Goal: Task Accomplishment & Management: Complete application form

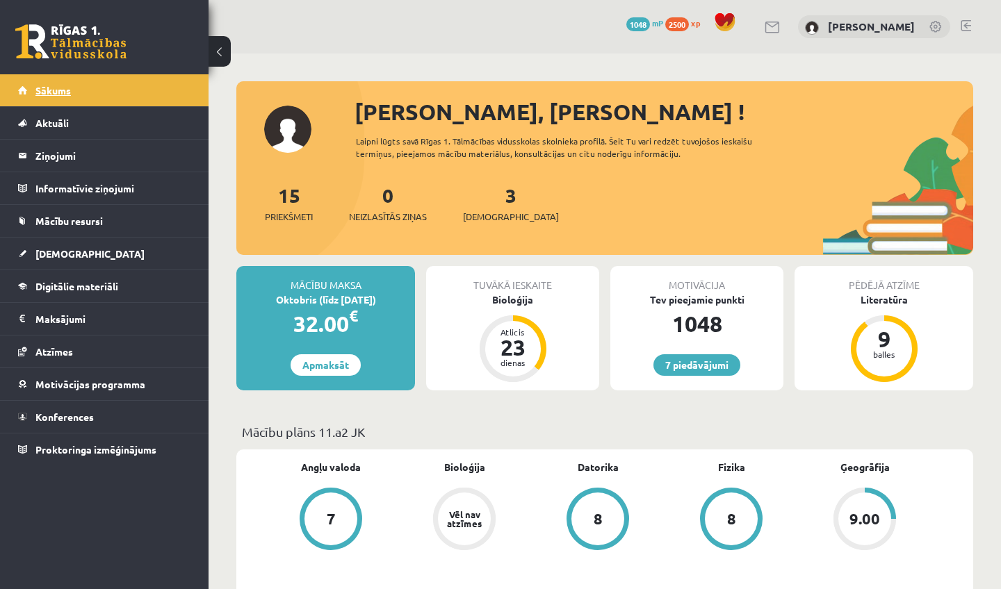
click at [44, 101] on link "Sākums" at bounding box center [104, 90] width 173 height 32
click at [87, 256] on link "[DEMOGRAPHIC_DATA]" at bounding box center [104, 254] width 173 height 32
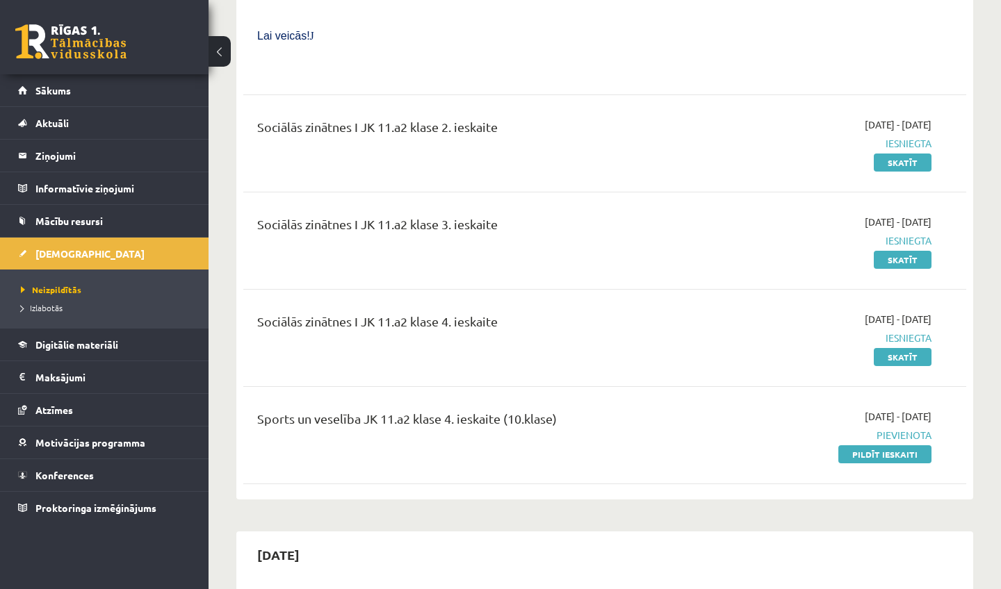
scroll to position [1151, 0]
click at [914, 444] on link "Pildīt ieskaiti" at bounding box center [884, 453] width 93 height 18
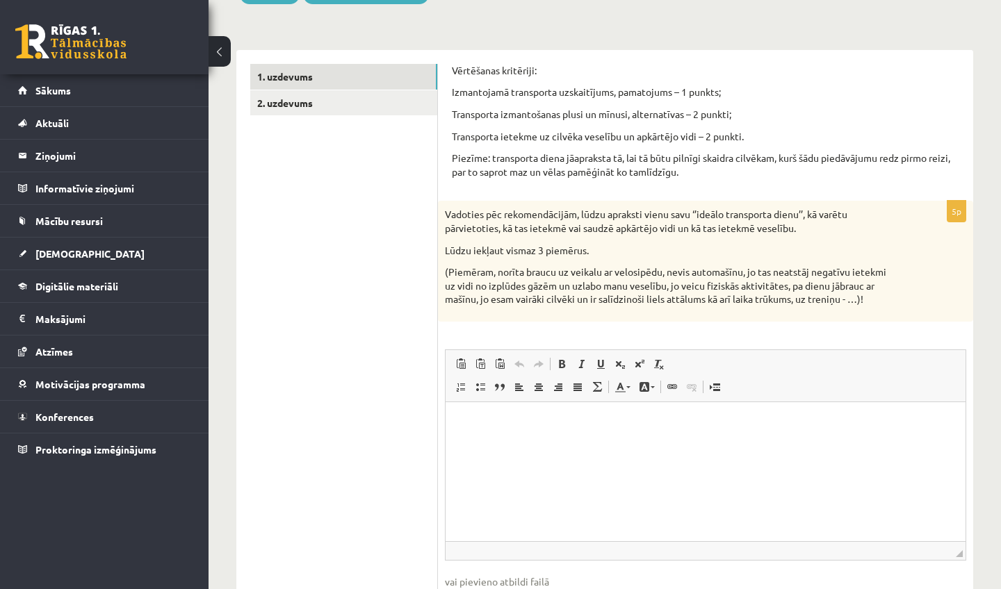
scroll to position [184, 0]
click at [302, 111] on link "2. uzdevums" at bounding box center [343, 105] width 187 height 26
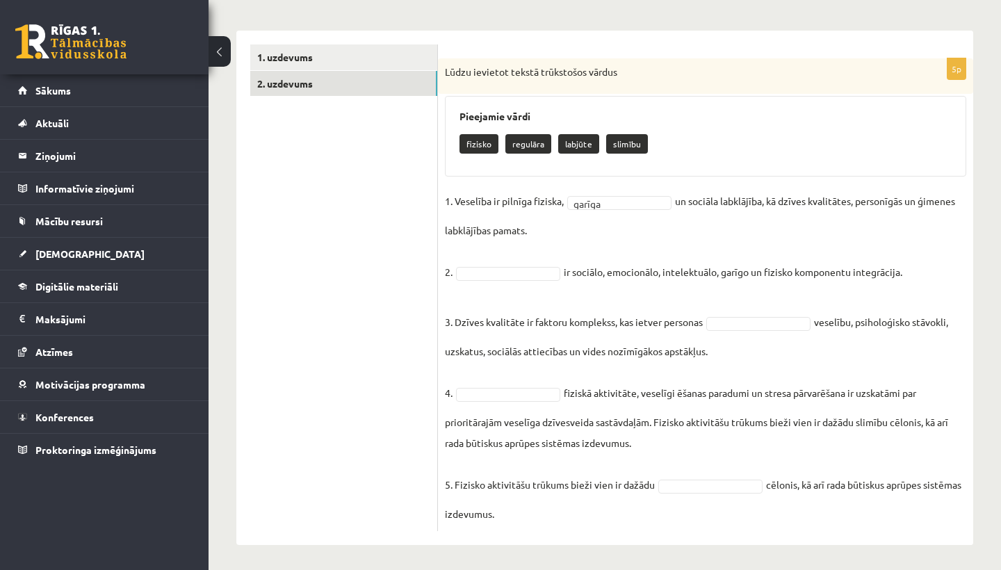
scroll to position [208, 0]
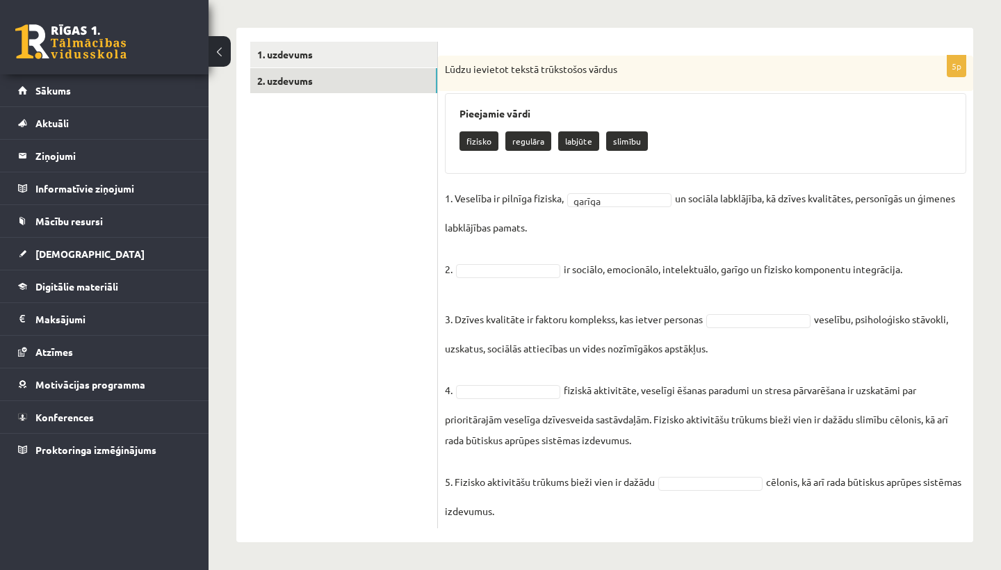
drag, startPoint x: 443, startPoint y: 149, endPoint x: 553, endPoint y: 508, distance: 375.9
click at [553, 509] on div "5p Lūdzu ievietot tekstā trūkstošos vārdus Pieejamie vārdi fizisko regulāra lab…" at bounding box center [705, 292] width 535 height 473
copy div "Lūdzu ievietot tekstā trūkstošos vārdus Pieejamie vārdi fizisko regulāra labjūt…"
click at [363, 420] on ul "1. uzdevums 2. uzdevums" at bounding box center [344, 285] width 188 height 486
click at [715, 491] on fieldset "1. Veselība ir pilnīga fiziska, labjūte ******* un sociāla labklājība, kā dzīve…" at bounding box center [705, 355] width 521 height 334
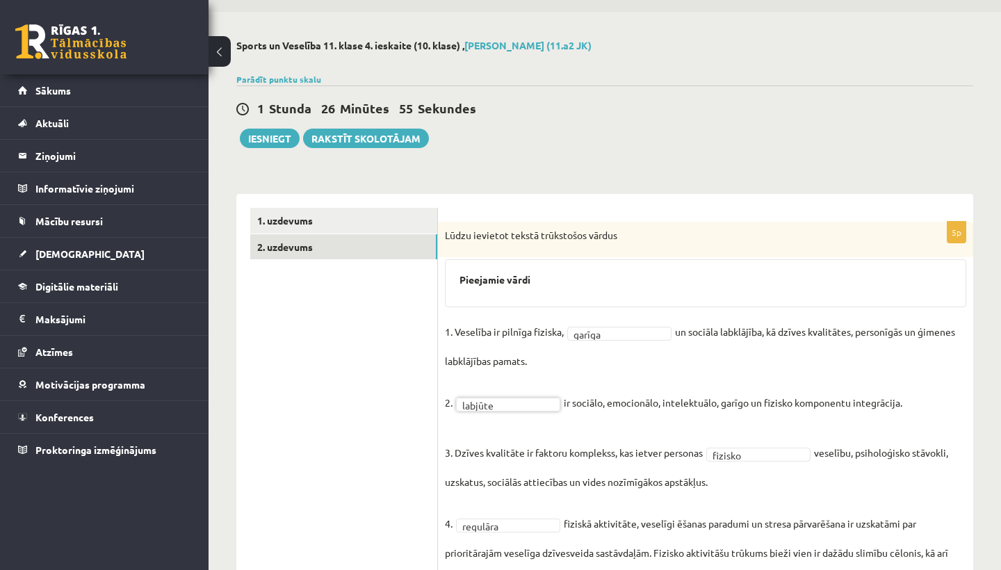
scroll to position [1, 0]
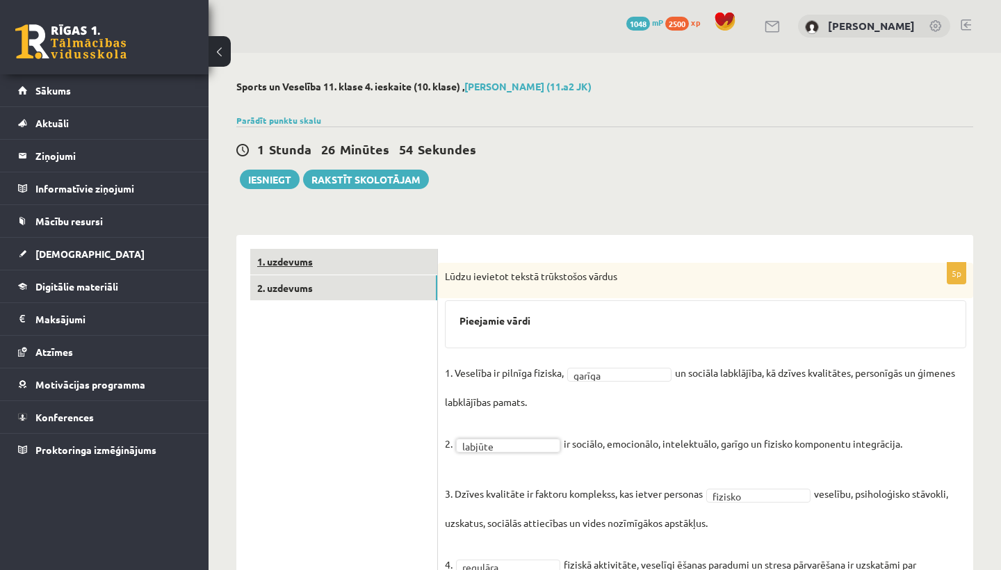
click at [324, 256] on link "1. uzdevums" at bounding box center [343, 262] width 187 height 26
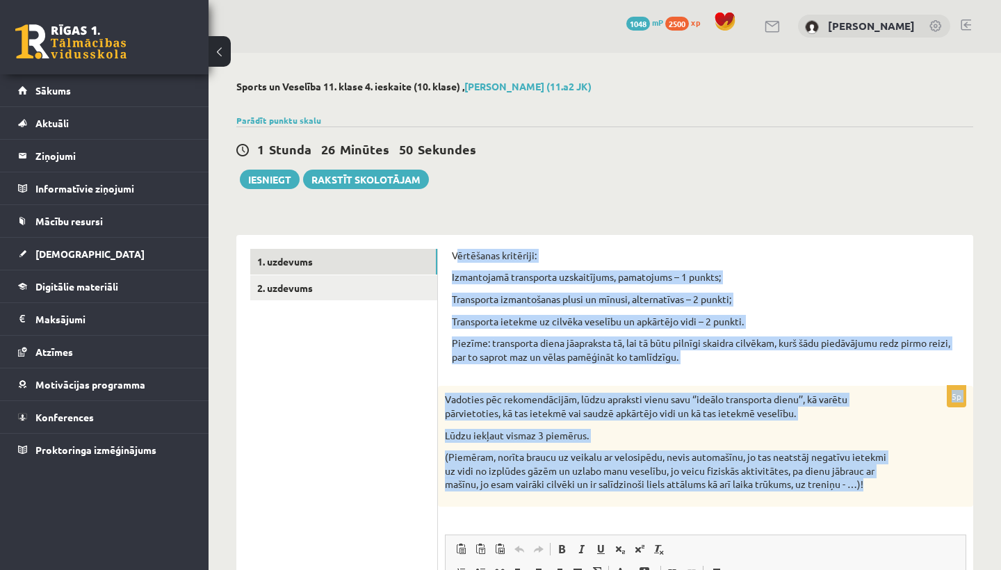
drag, startPoint x: 456, startPoint y: 252, endPoint x: 881, endPoint y: 486, distance: 485.5
click at [881, 486] on form "Vērtēšanas kritēriji: Izmantojamā transporta uzskaitījums, pamatojums – 1 punkt…" at bounding box center [705, 536] width 507 height 575
copy form "ērtēšanas kritēriji: Izmantojamā transporta uzskaitījums, pamatojums – 1 punkts…"
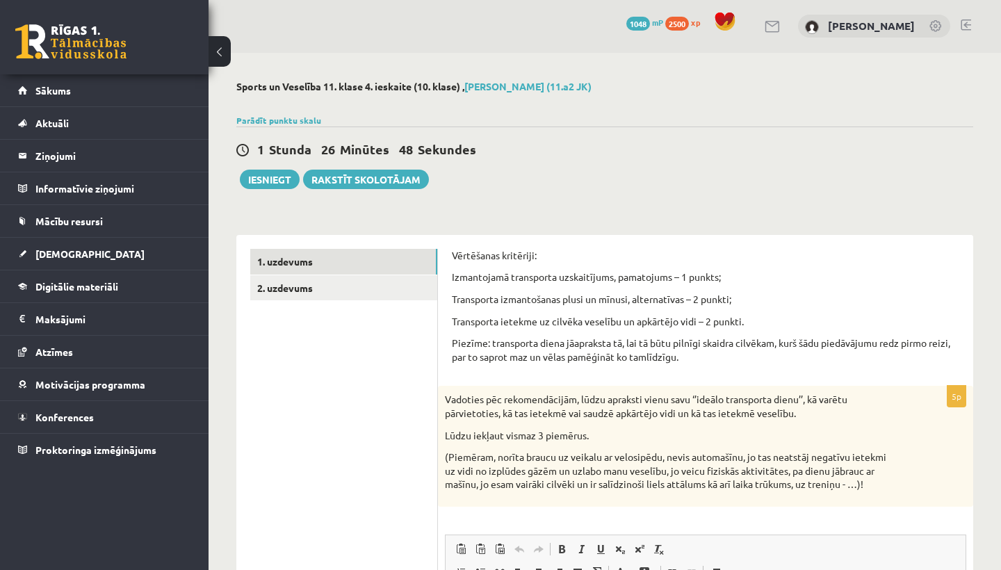
click at [434, 421] on ul "1. uzdevums 2. uzdevums" at bounding box center [344, 536] width 188 height 575
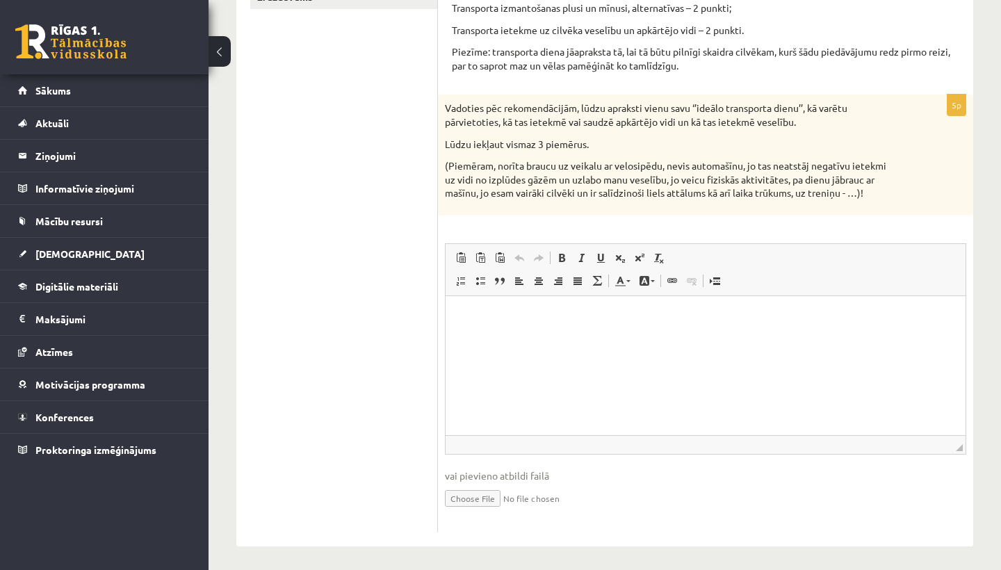
scroll to position [291, 0]
click at [507, 332] on html at bounding box center [705, 317] width 520 height 42
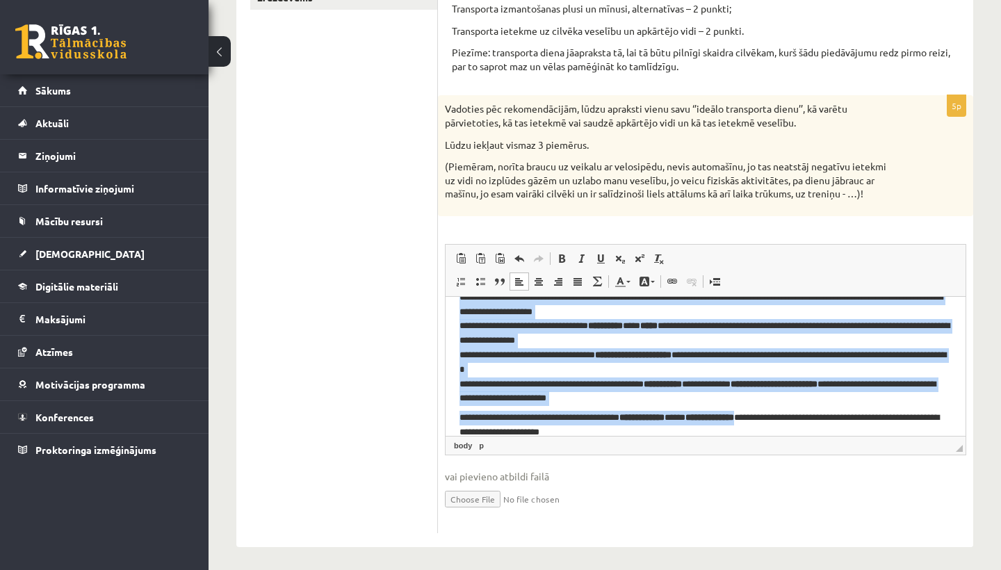
scroll to position [0, 0]
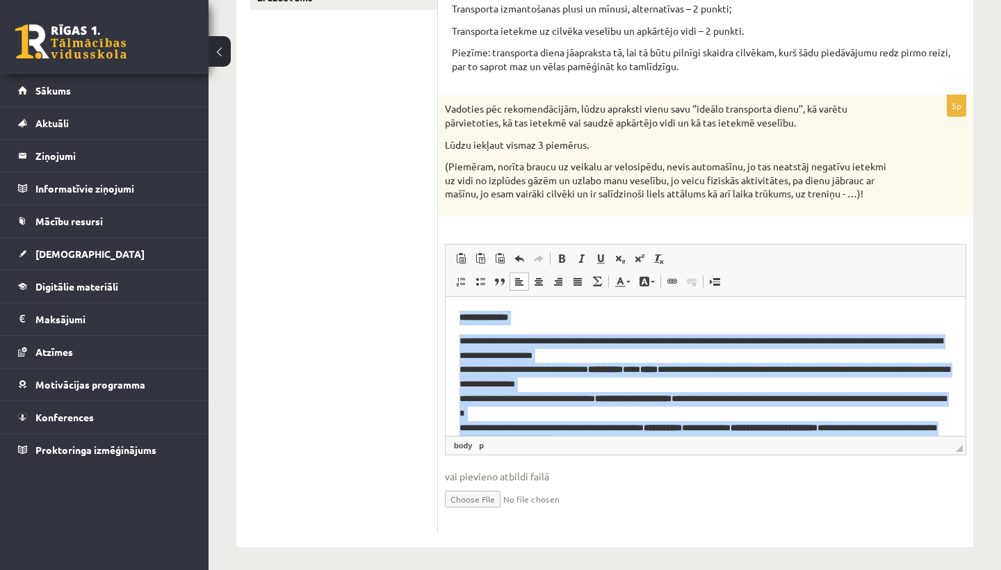
drag, startPoint x: 651, startPoint y: 434, endPoint x: 445, endPoint y: 200, distance: 311.7
click at [445, 296] on html "**********" at bounding box center [705, 395] width 520 height 199
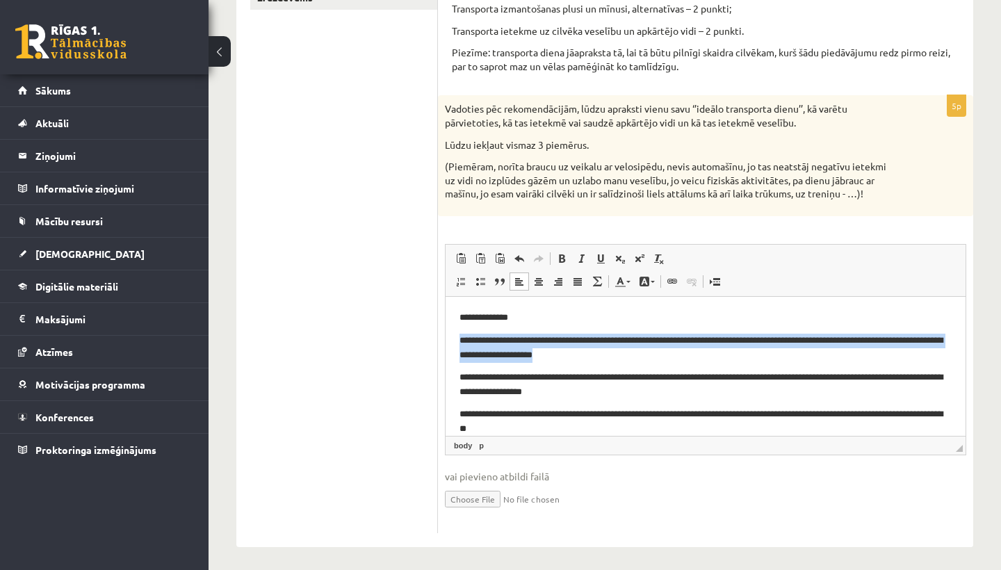
drag, startPoint x: 637, startPoint y: 355, endPoint x: 446, endPoint y: 336, distance: 191.4
click at [446, 336] on html "**********" at bounding box center [705, 409] width 520 height 226
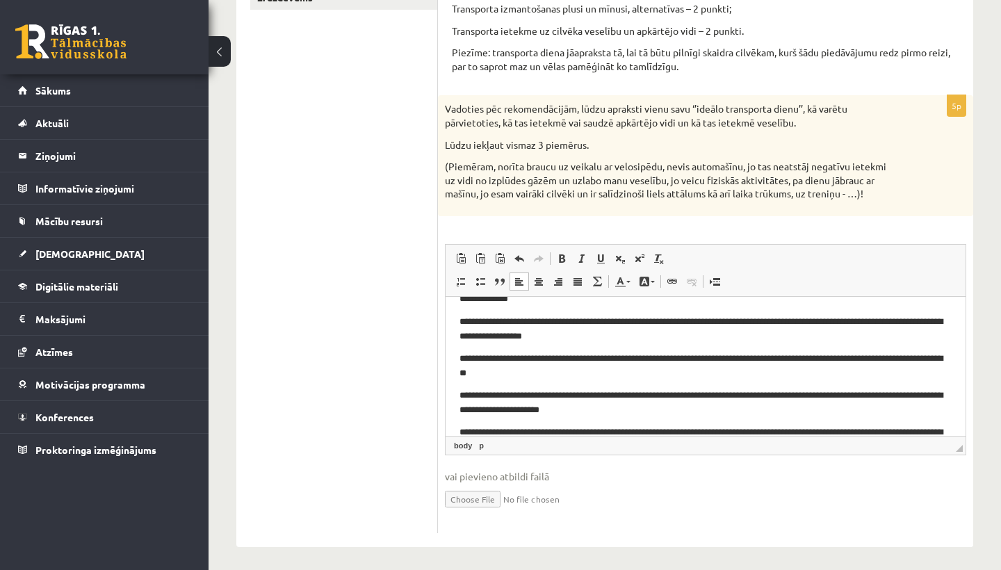
scroll to position [22, 0]
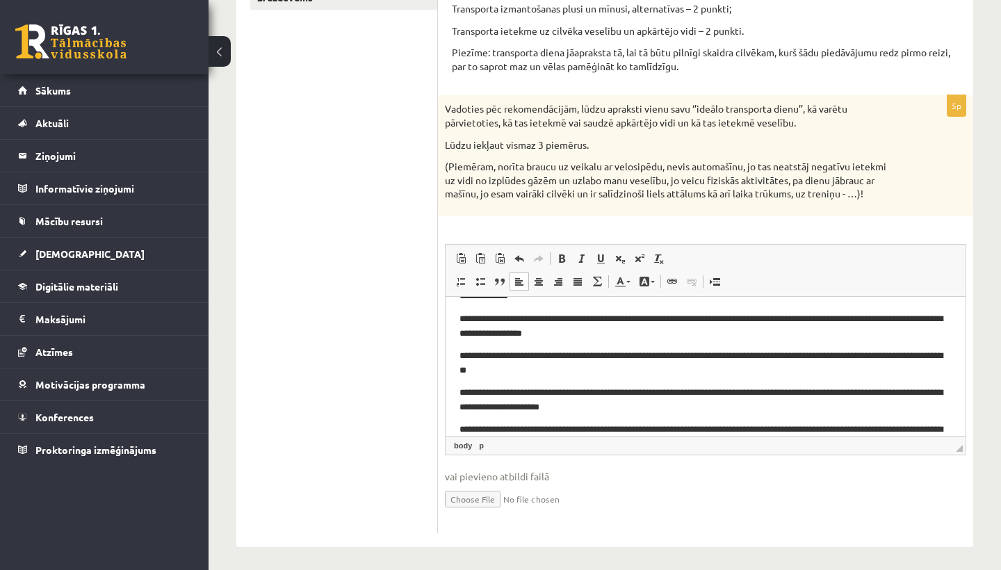
click at [778, 318] on p "**********" at bounding box center [705, 325] width 492 height 28
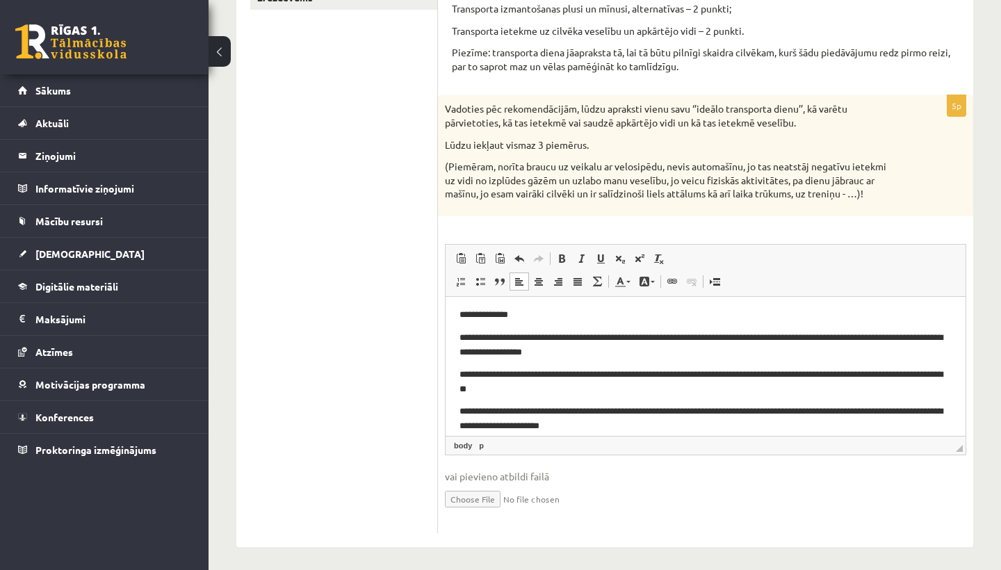
scroll to position [0, 0]
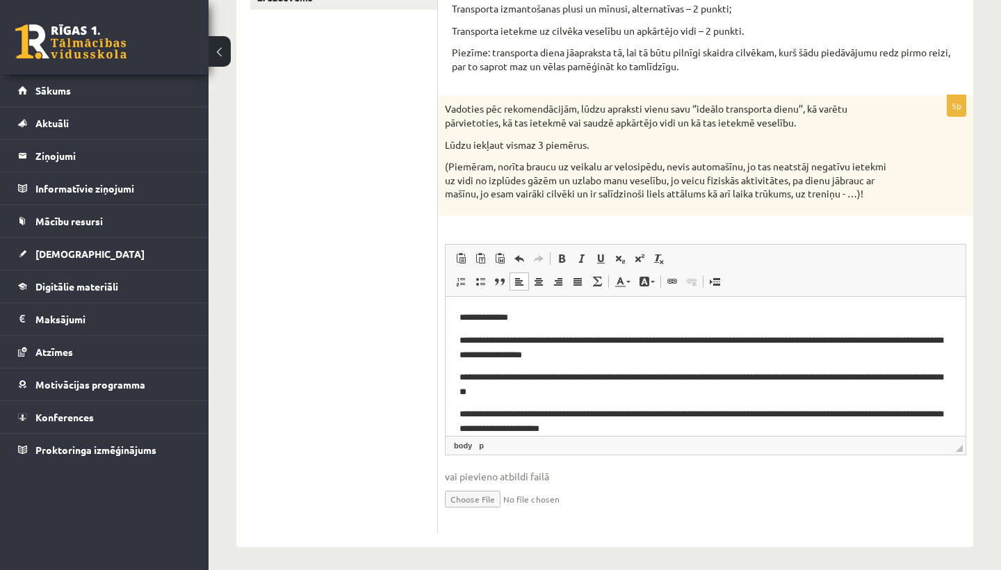
click at [548, 354] on p "**********" at bounding box center [705, 347] width 492 height 28
click at [611, 366] on body "**********" at bounding box center [705, 390] width 492 height 161
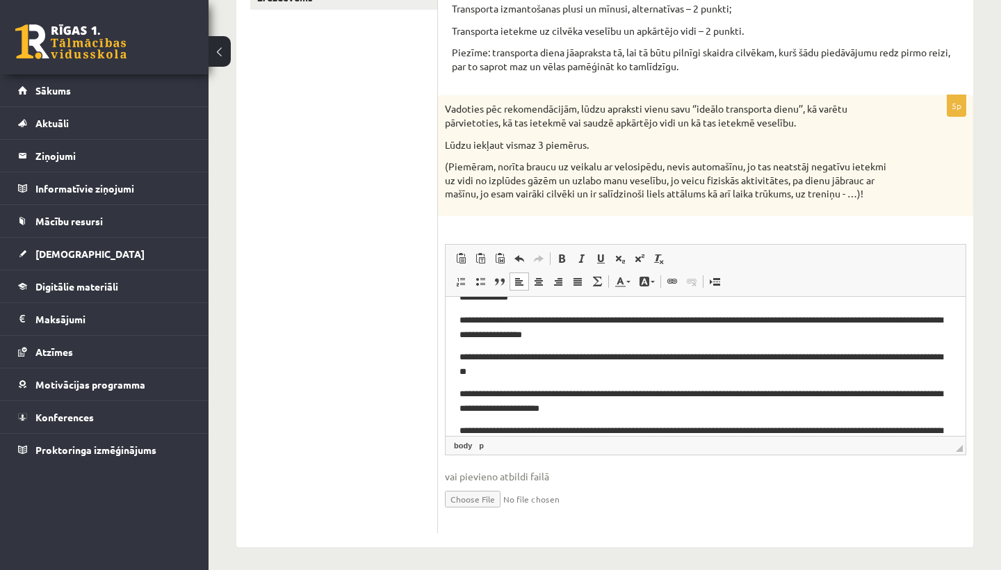
scroll to position [24, 0]
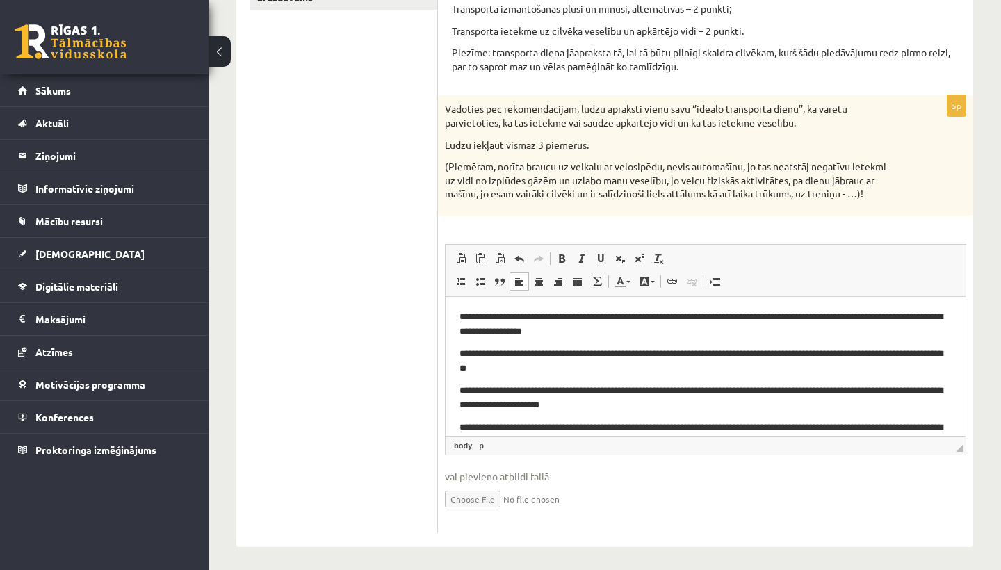
click at [552, 329] on p "**********" at bounding box center [705, 323] width 492 height 28
click at [584, 333] on p "**********" at bounding box center [705, 323] width 492 height 28
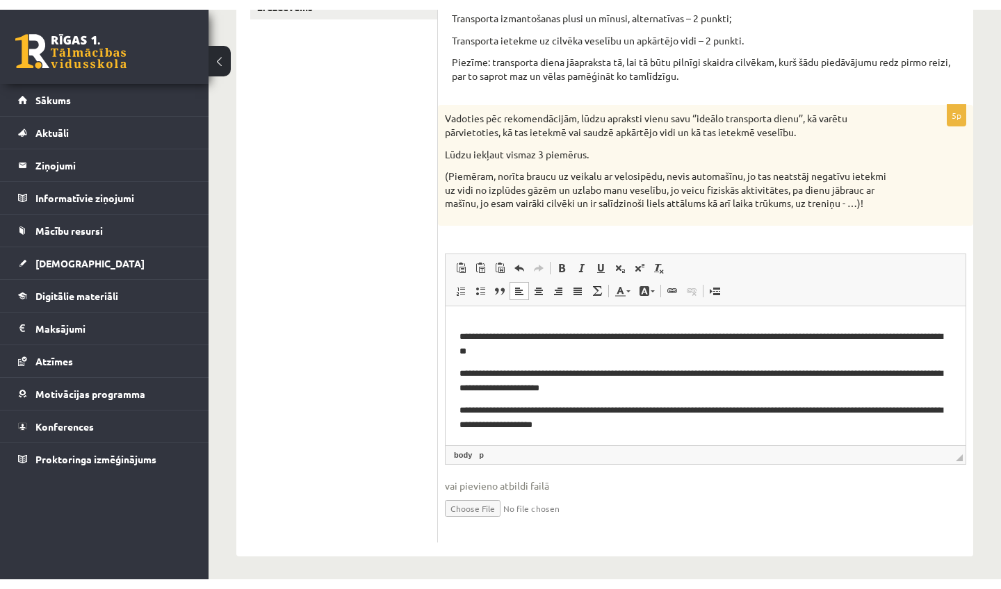
scroll to position [272, 0]
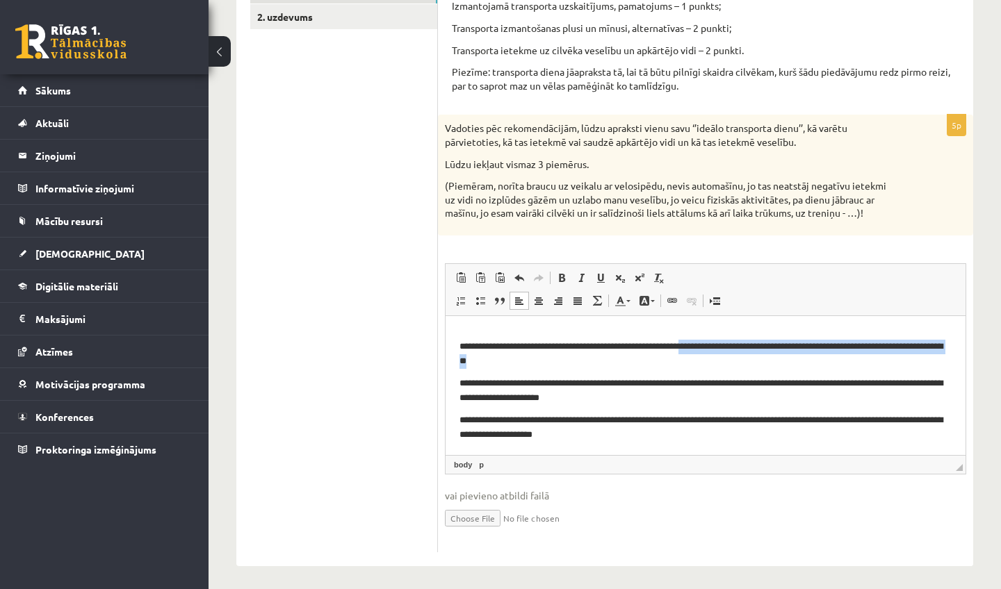
drag, startPoint x: 719, startPoint y: 345, endPoint x: 639, endPoint y: 364, distance: 82.1
click at [639, 365] on p "**********" at bounding box center [705, 353] width 492 height 28
drag, startPoint x: 549, startPoint y: 345, endPoint x: 583, endPoint y: 361, distance: 37.6
click at [584, 361] on p "**********" at bounding box center [705, 353] width 492 height 28
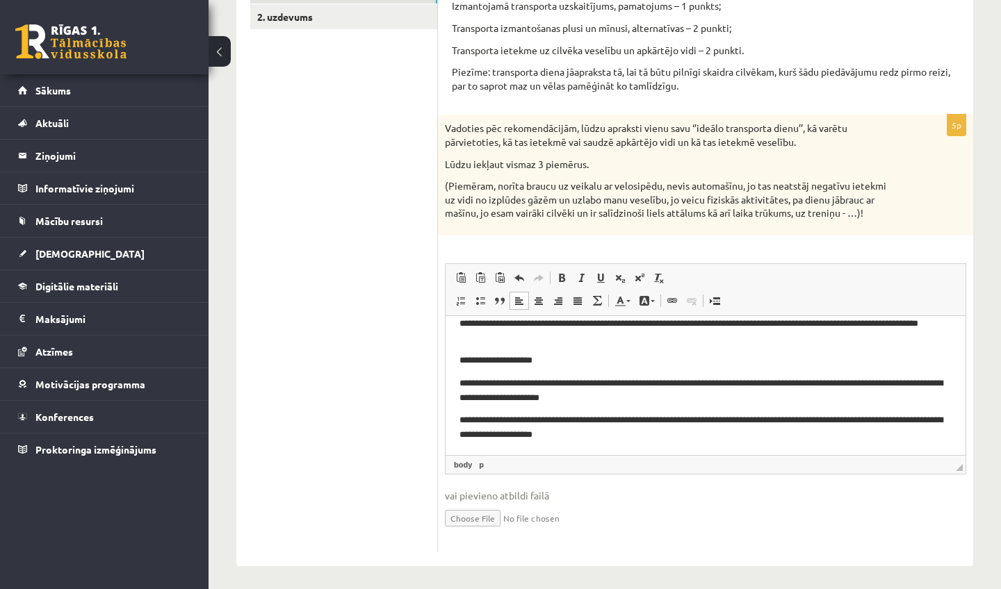
scroll to position [36, 0]
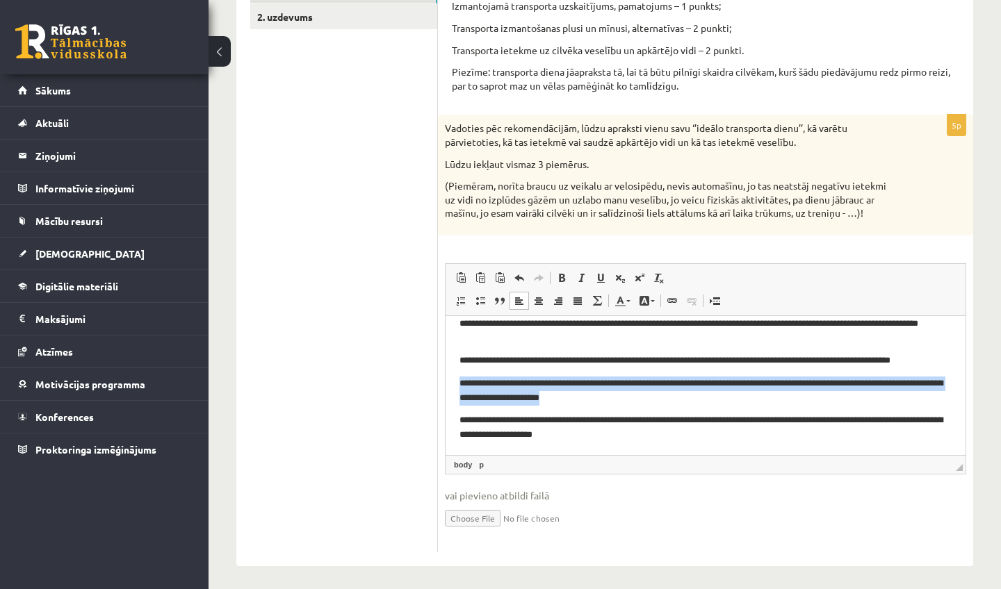
drag, startPoint x: 615, startPoint y: 400, endPoint x: 447, endPoint y: 375, distance: 170.0
click at [449, 375] on html "**********" at bounding box center [705, 366] width 520 height 175
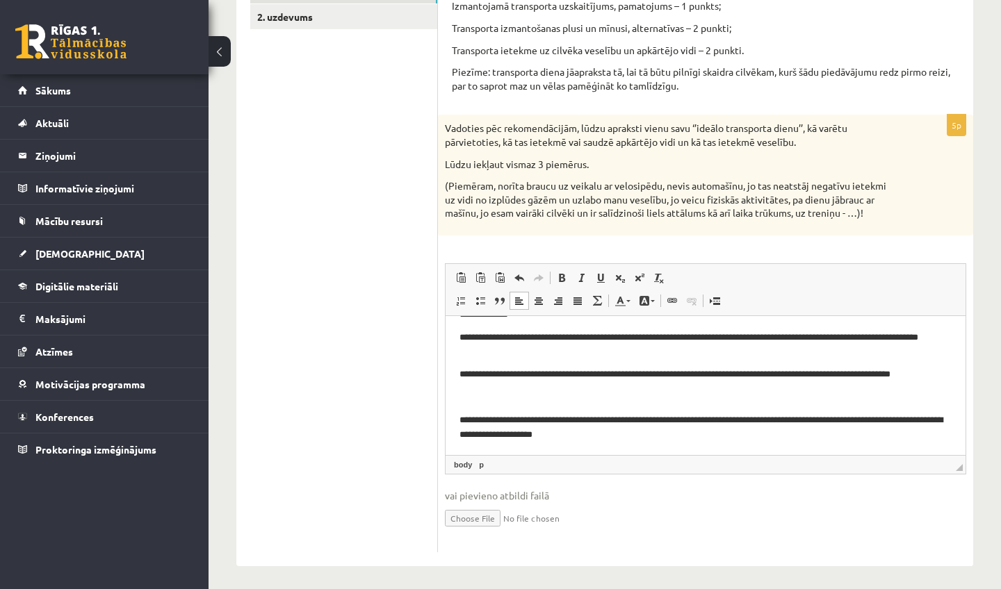
scroll to position [22, 0]
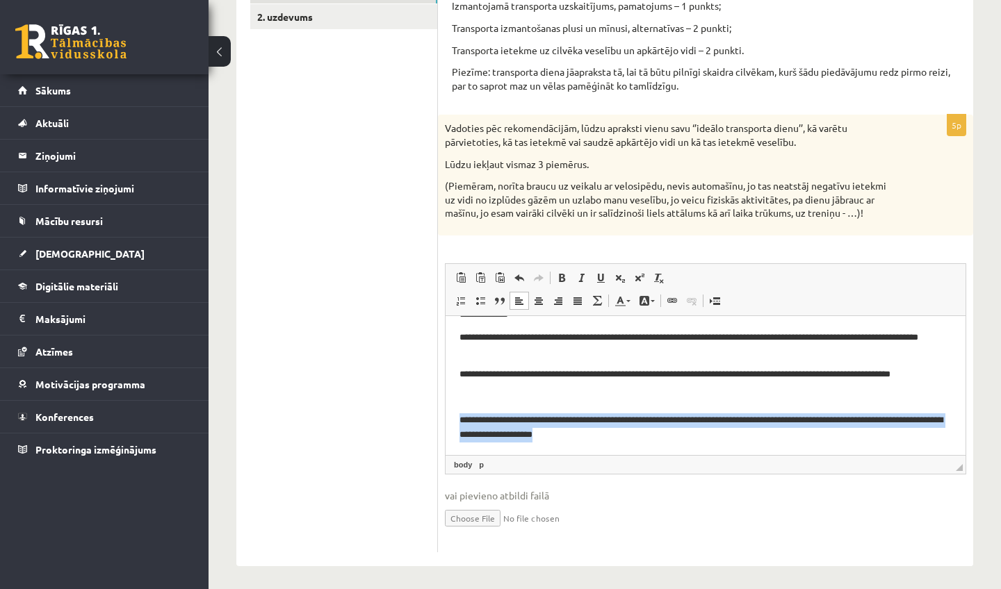
drag, startPoint x: 605, startPoint y: 436, endPoint x: 454, endPoint y: 409, distance: 153.4
click at [455, 409] on html "**********" at bounding box center [705, 373] width 520 height 161
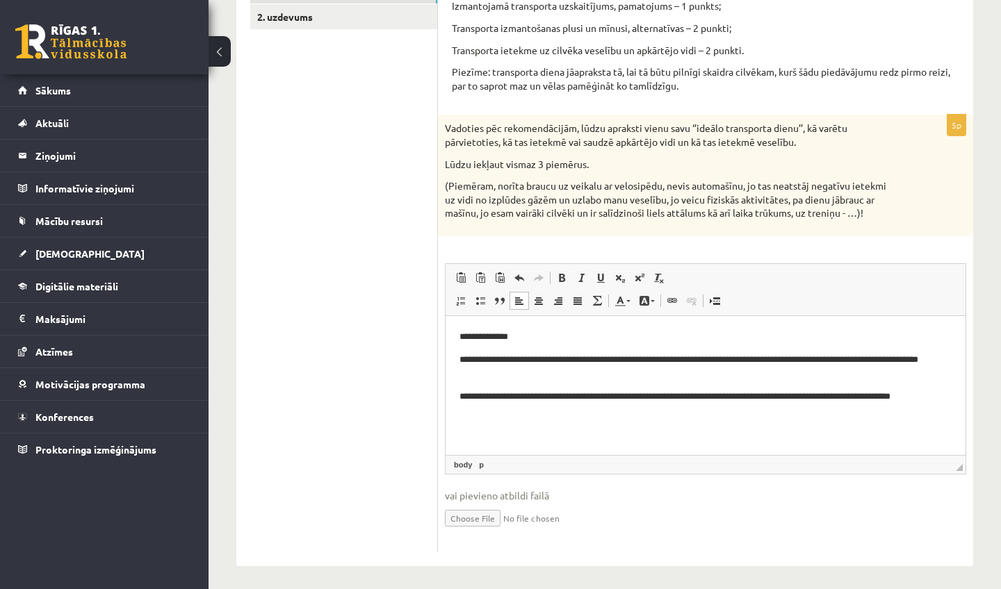
scroll to position [0, 0]
click at [675, 360] on p "**********" at bounding box center [705, 366] width 492 height 28
drag, startPoint x: 926, startPoint y: 431, endPoint x: 696, endPoint y: 386, distance: 234.4
click at [696, 386] on span "Copy" at bounding box center [715, 387] width 47 height 20
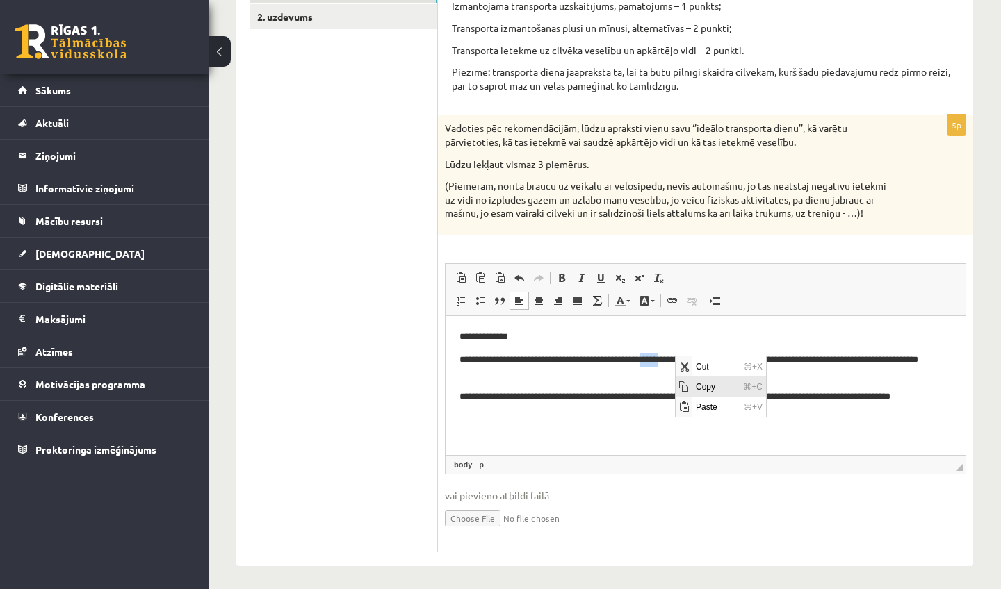
copy p "*****"
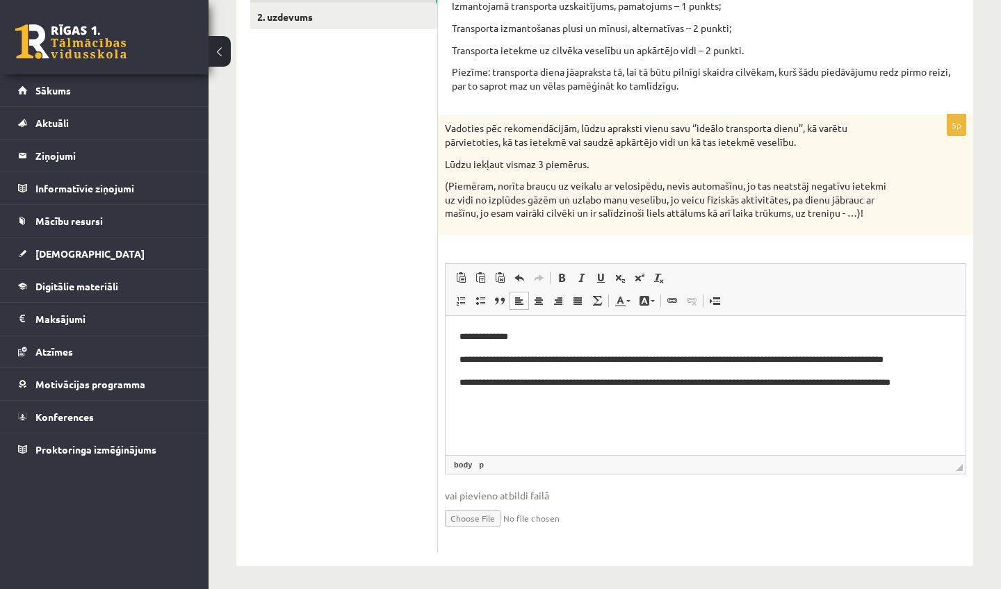
drag, startPoint x: 653, startPoint y: 358, endPoint x: 685, endPoint y: 359, distance: 32.7
click at [653, 358] on p "**********" at bounding box center [705, 359] width 492 height 14
drag, startPoint x: 733, startPoint y: 361, endPoint x: 651, endPoint y: 362, distance: 81.3
click at [651, 362] on p "**********" at bounding box center [705, 359] width 492 height 14
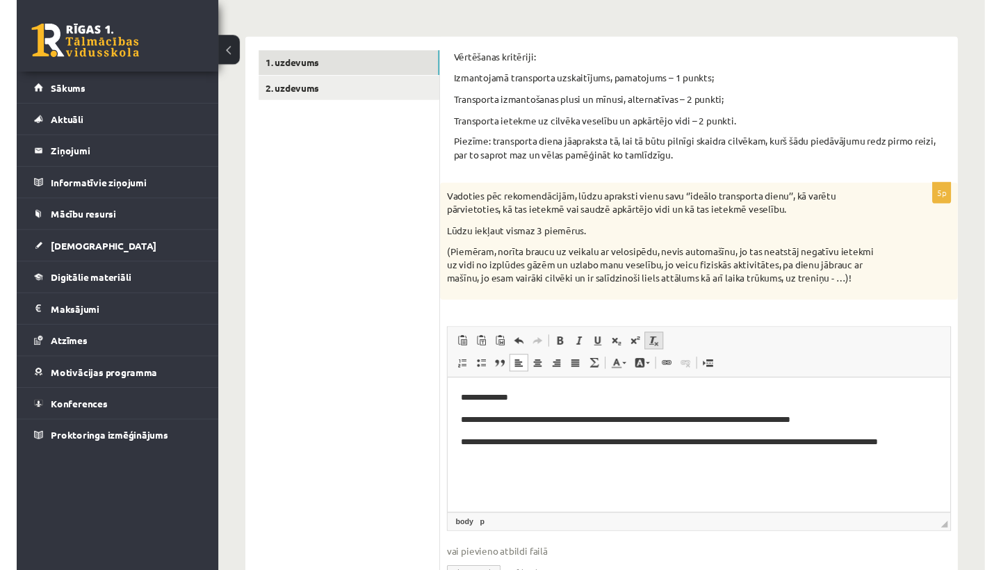
scroll to position [224, 0]
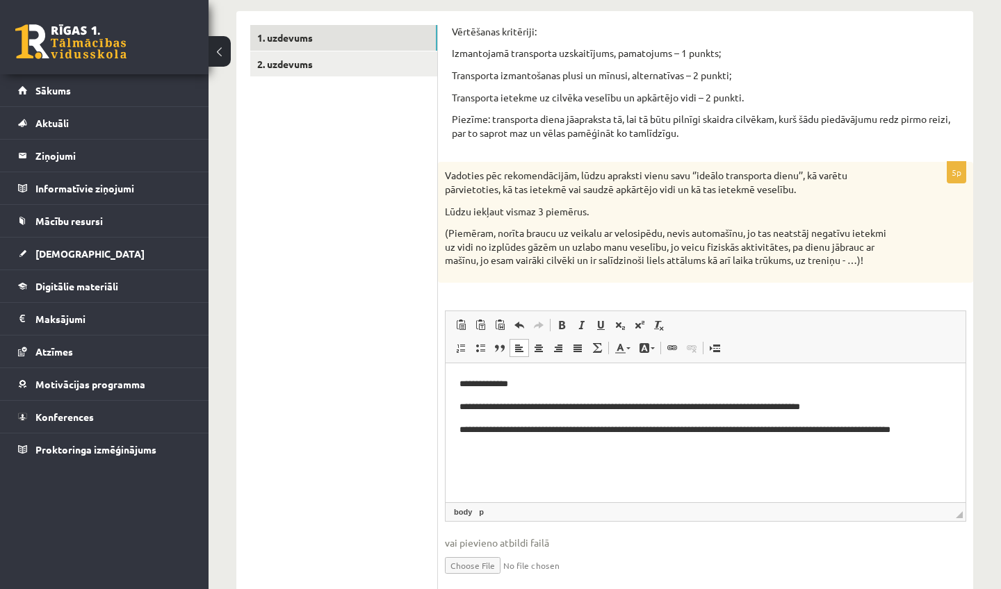
click at [946, 427] on p "**********" at bounding box center [705, 430] width 492 height 14
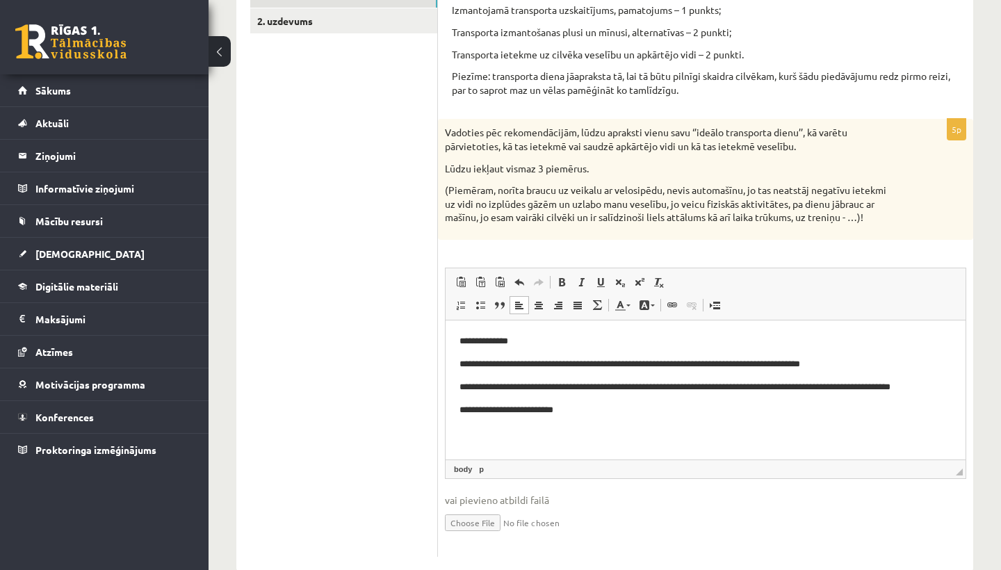
scroll to position [273, 0]
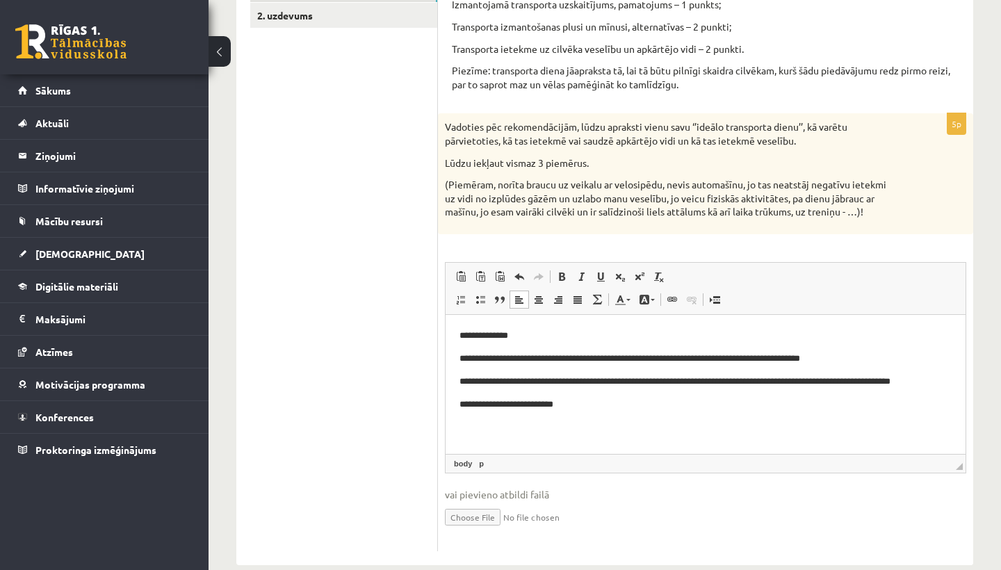
click at [609, 413] on body "**********" at bounding box center [705, 381] width 492 height 106
click at [578, 398] on p "**********" at bounding box center [705, 404] width 492 height 14
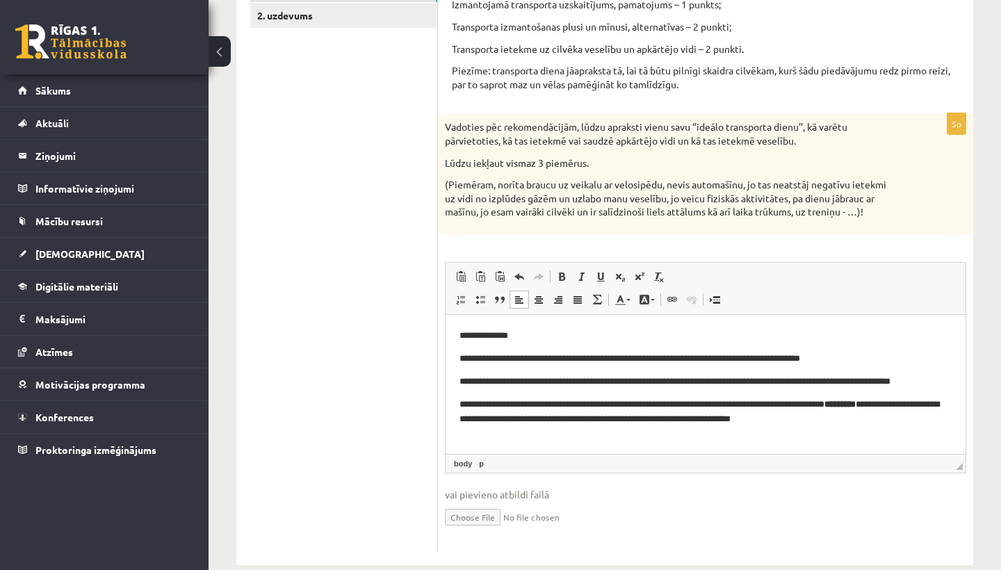
click at [496, 408] on p "**********" at bounding box center [705, 411] width 492 height 28
click at [876, 403] on strong "*********" at bounding box center [860, 403] width 31 height 9
click at [767, 424] on p "**********" at bounding box center [705, 411] width 492 height 28
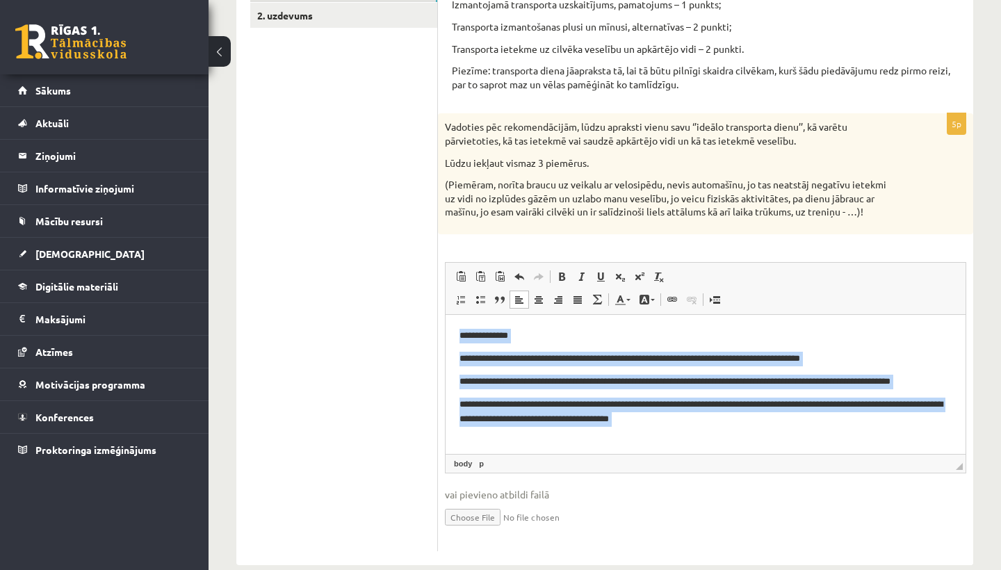
drag, startPoint x: 745, startPoint y: 431, endPoint x: 475, endPoint y: 325, distance: 289.6
click at [445, 314] on html "**********" at bounding box center [705, 387] width 520 height 147
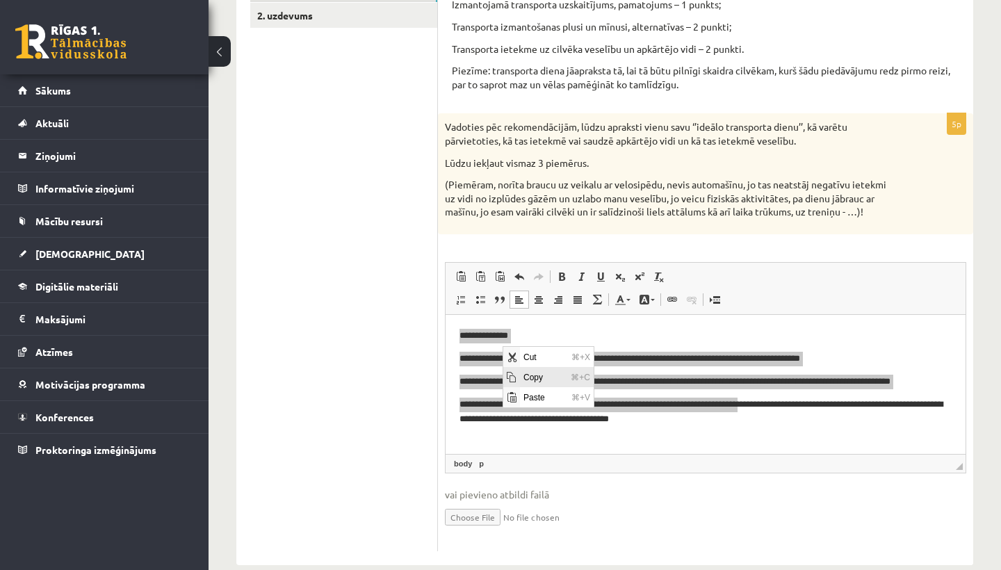
click at [531, 380] on span "Copy" at bounding box center [543, 377] width 47 height 20
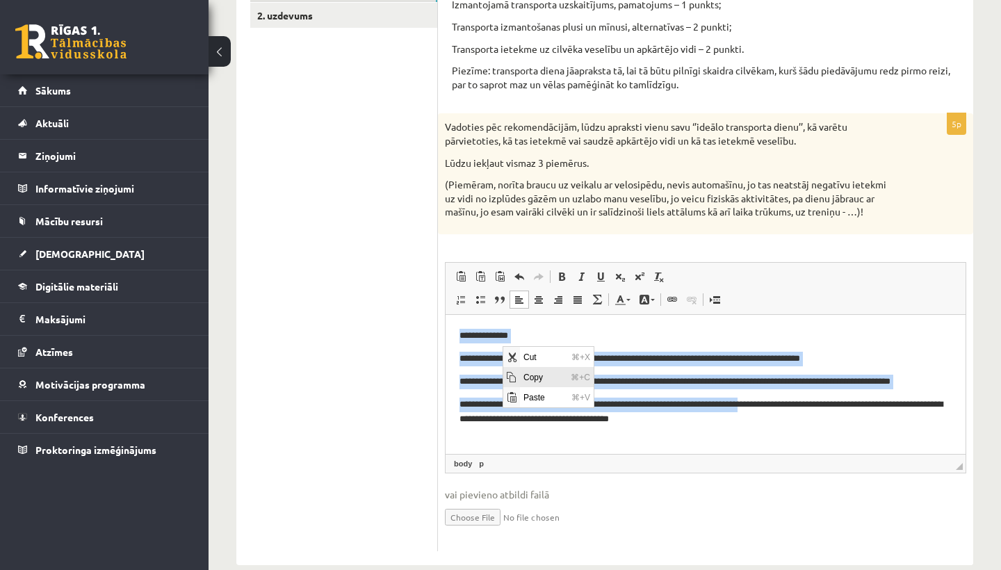
copy body "**********"
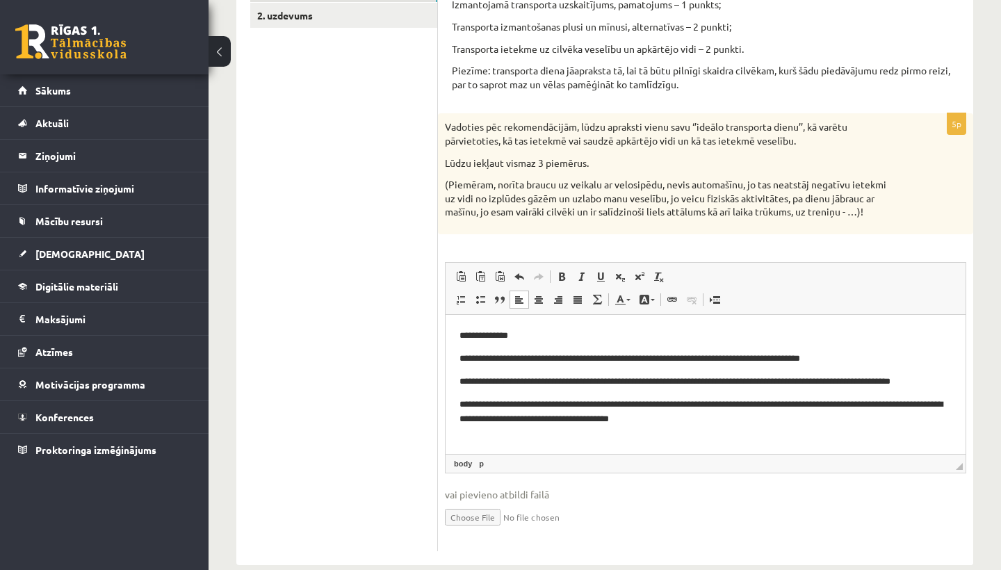
click at [751, 436] on p "Rich Text Editor, wiswyg-editor-user-answer-47434023626580" at bounding box center [705, 441] width 492 height 14
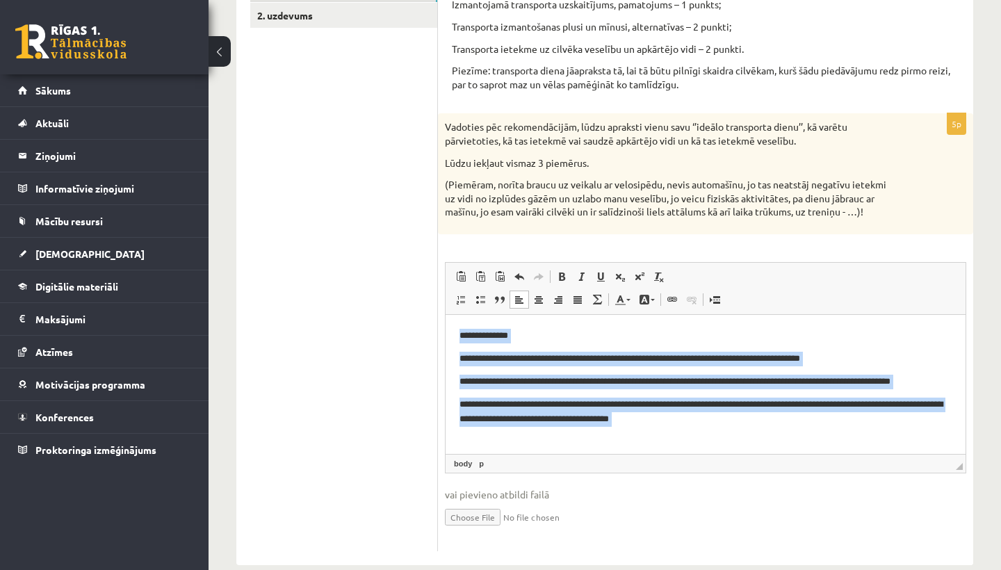
drag, startPoint x: 792, startPoint y: 426, endPoint x: 548, endPoint y: 320, distance: 265.8
click at [548, 321] on html "**********" at bounding box center [705, 387] width 520 height 147
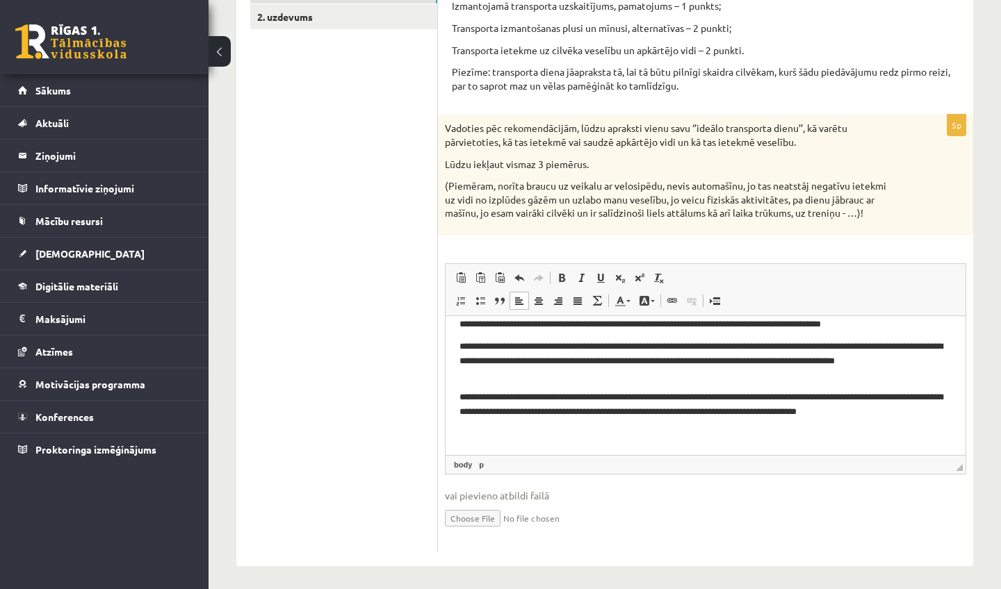
scroll to position [50, 0]
click at [592, 398] on p "**********" at bounding box center [705, 404] width 492 height 28
click at [794, 397] on p "**********" at bounding box center [705, 404] width 492 height 28
click at [821, 401] on p "**********" at bounding box center [705, 404] width 492 height 28
click at [820, 396] on p "**********" at bounding box center [705, 404] width 492 height 28
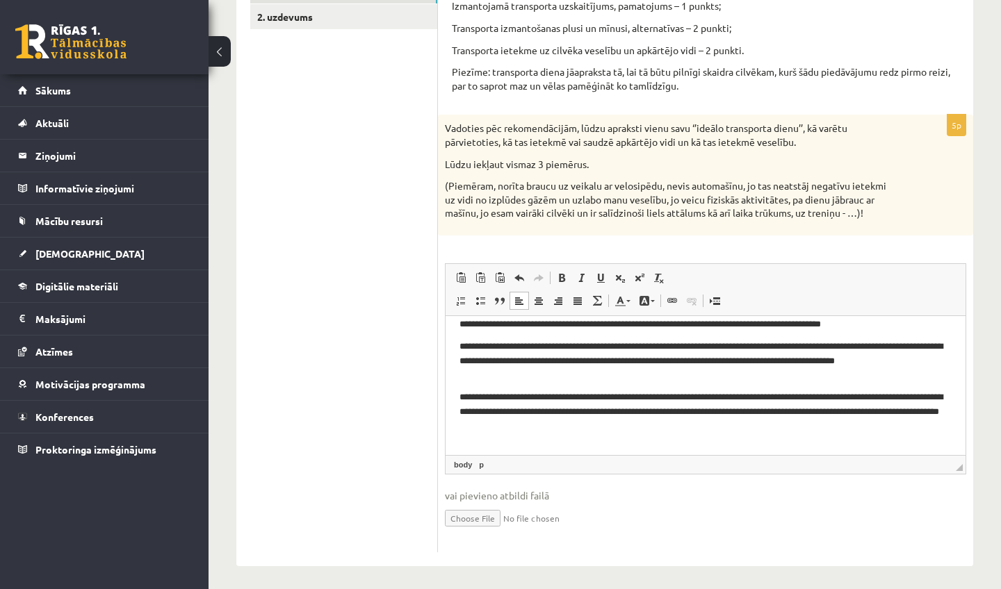
click at [640, 427] on p "**********" at bounding box center [705, 411] width 492 height 42
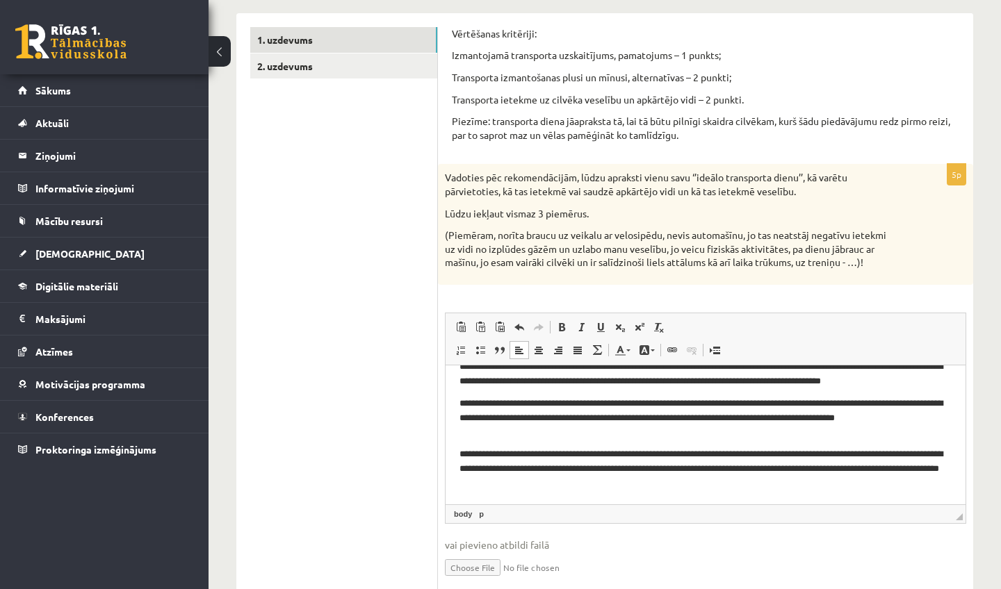
scroll to position [41, 0]
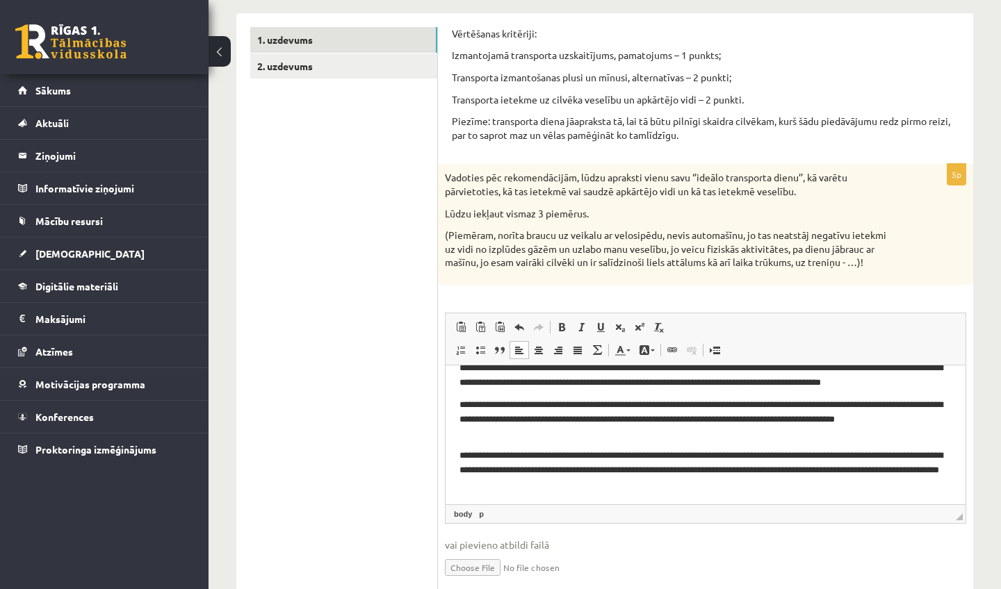
click at [484, 432] on p "**********" at bounding box center [705, 419] width 492 height 42
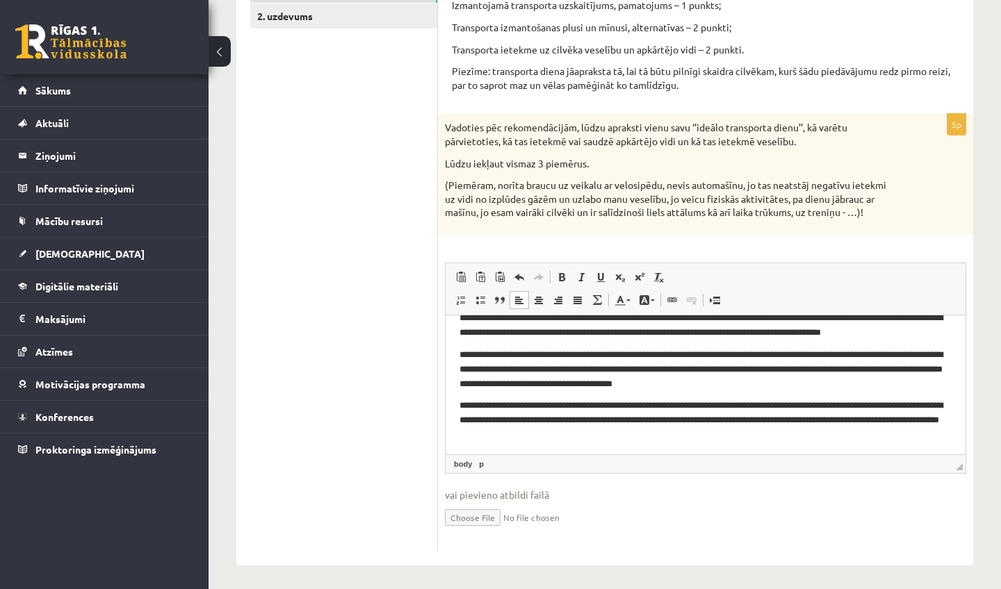
scroll to position [272, 0]
click at [537, 384] on p "**********" at bounding box center [705, 369] width 492 height 42
drag, startPoint x: 771, startPoint y: 386, endPoint x: 486, endPoint y: 385, distance: 284.9
click at [486, 385] on p "**********" at bounding box center [705, 369] width 492 height 42
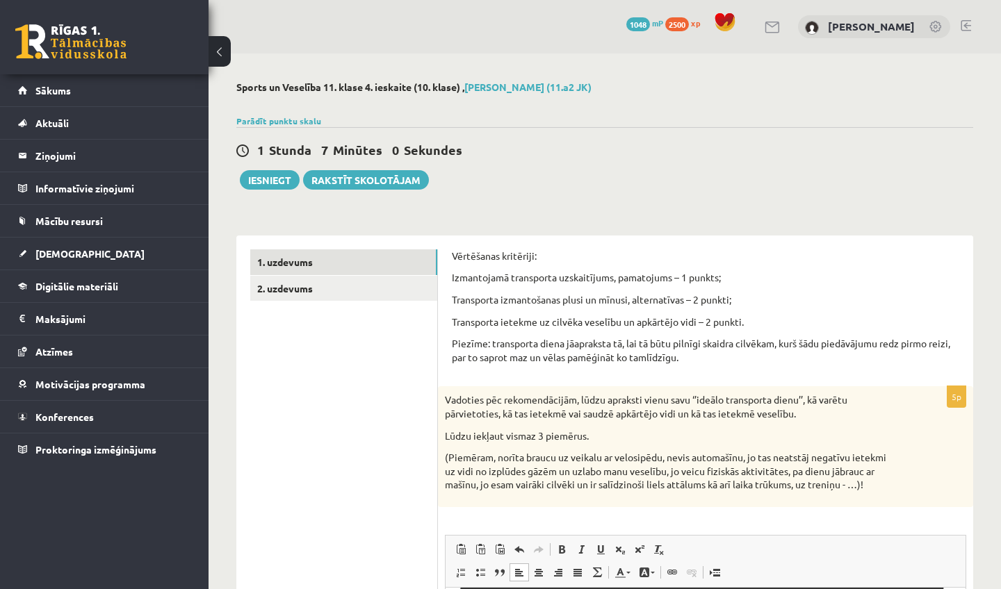
scroll to position [0, 0]
click at [322, 282] on link "2. uzdevums" at bounding box center [343, 289] width 187 height 26
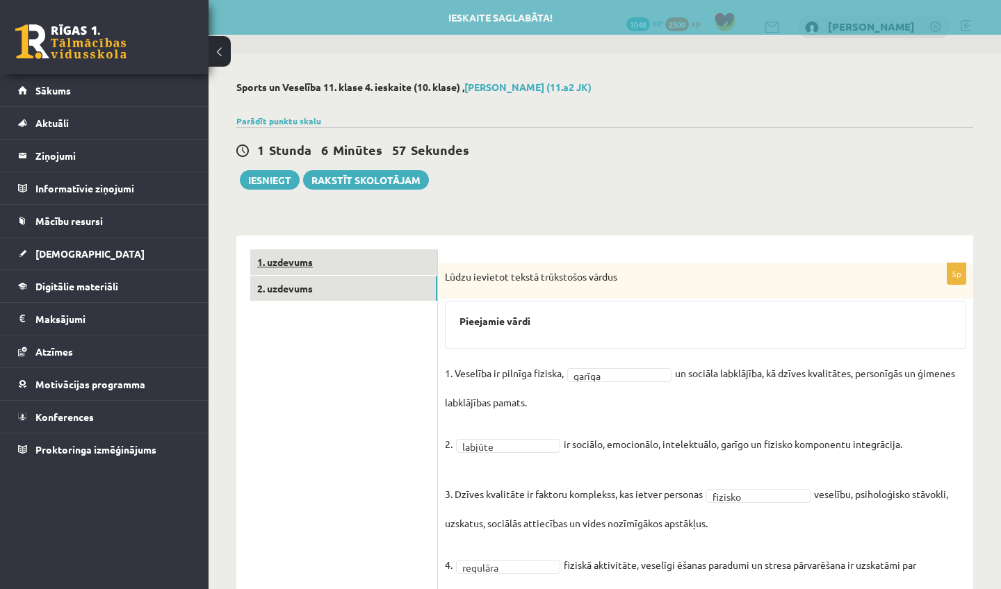
click at [302, 255] on link "1. uzdevums" at bounding box center [343, 262] width 187 height 26
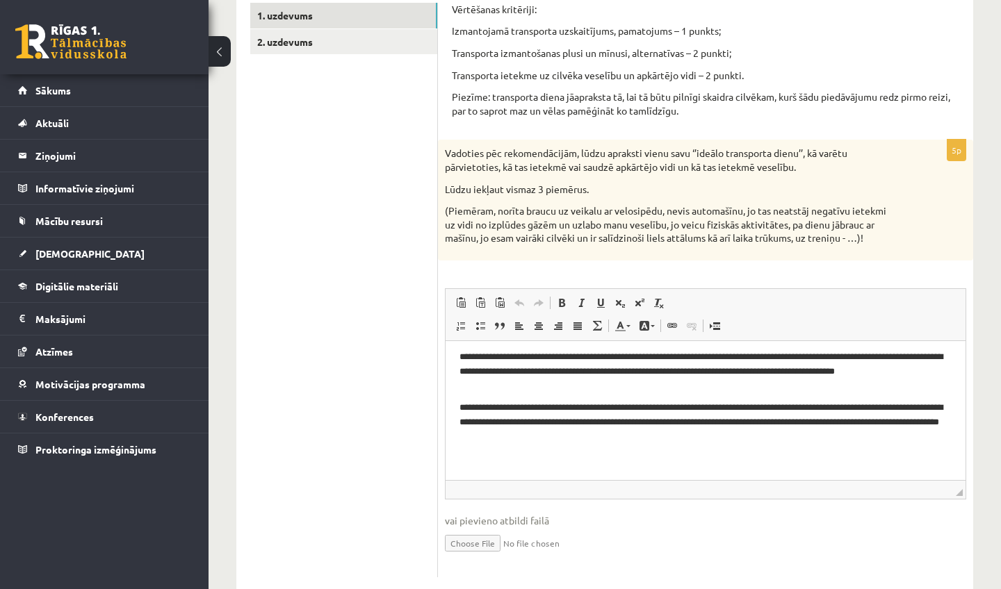
scroll to position [64, 0]
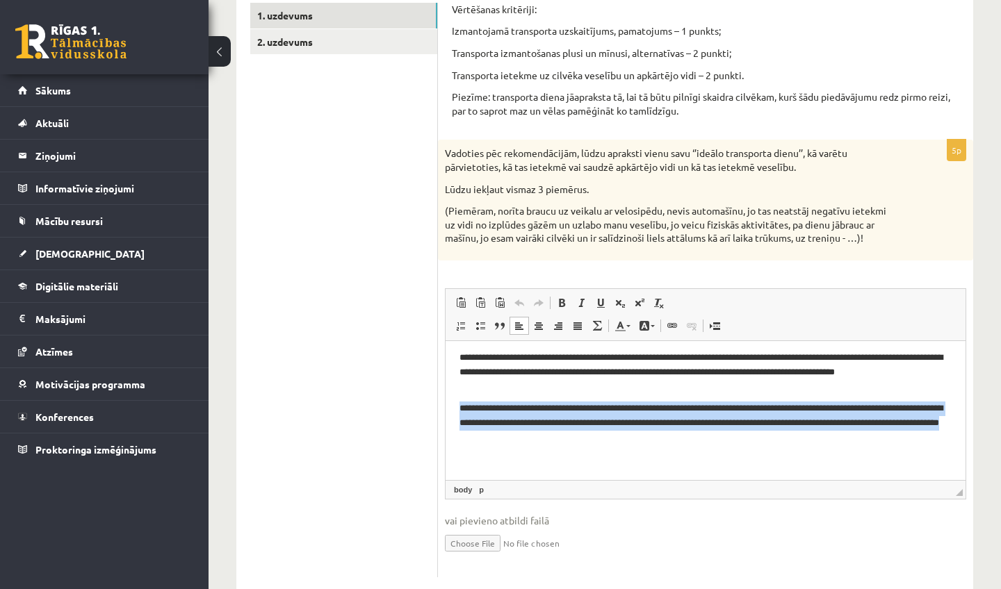
drag, startPoint x: 600, startPoint y: 439, endPoint x: 444, endPoint y: 404, distance: 159.7
click at [445, 404] on html "**********" at bounding box center [705, 379] width 520 height 204
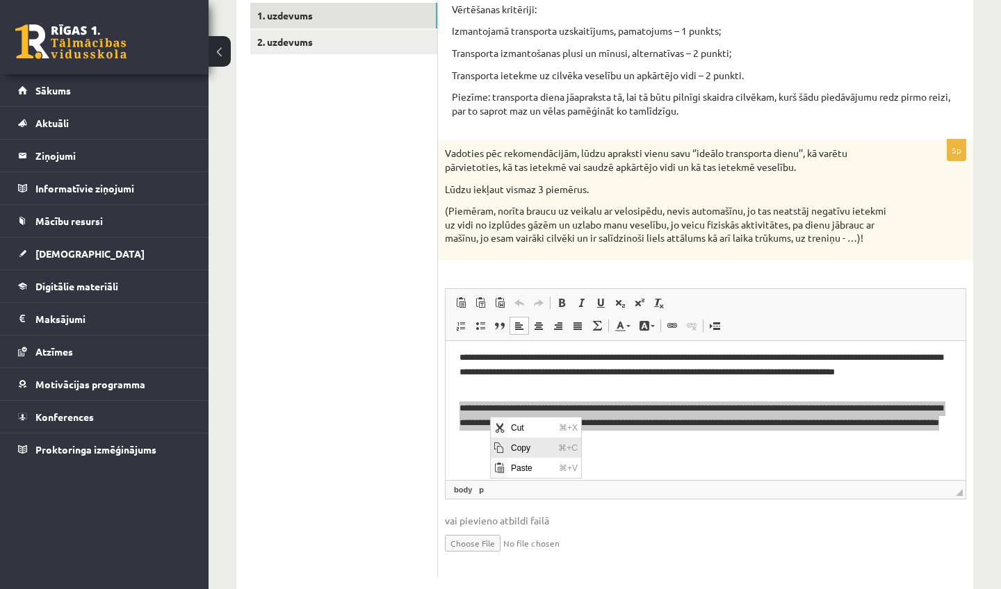
click at [515, 447] on span "Copy" at bounding box center [530, 448] width 47 height 20
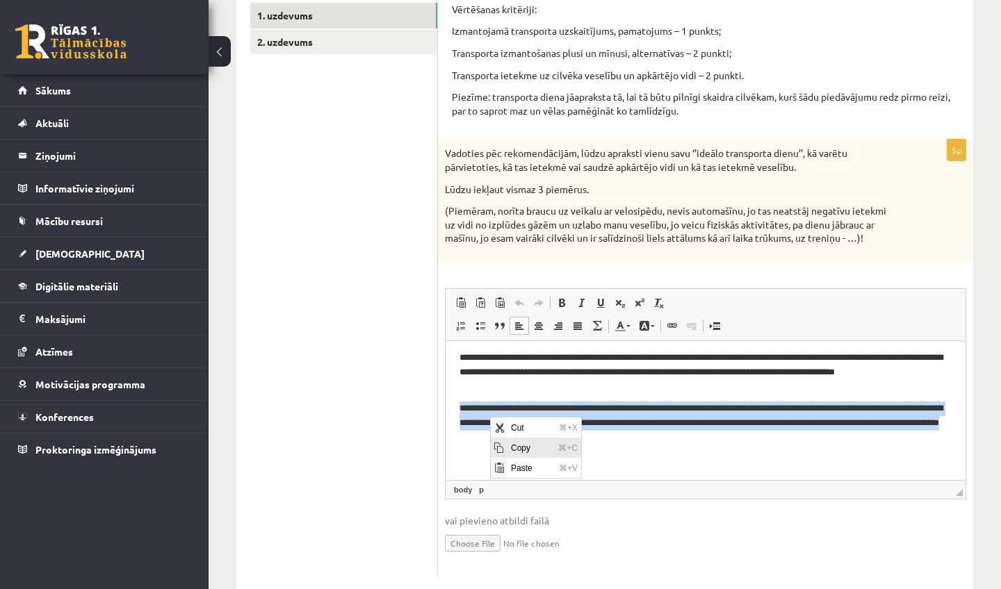
copy p "**********"
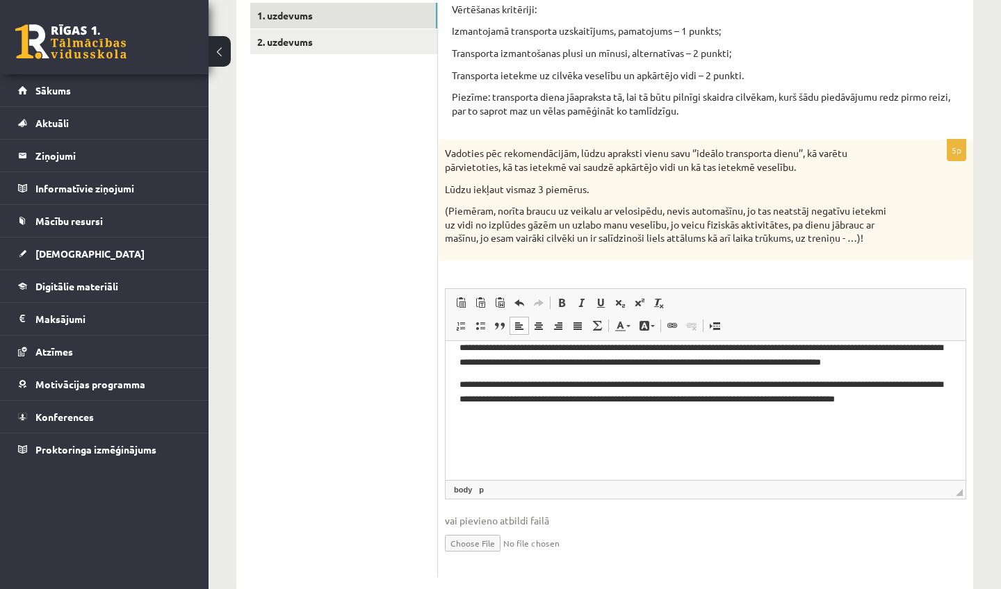
scroll to position [36, 0]
click at [475, 373] on body "**********" at bounding box center [705, 392] width 492 height 148
click at [925, 361] on p "**********" at bounding box center [705, 355] width 492 height 28
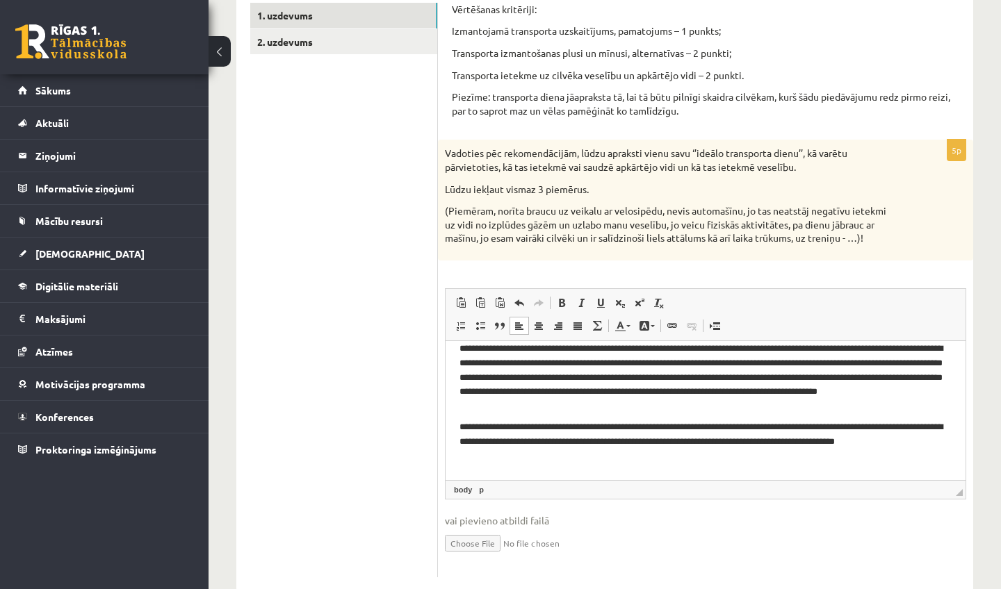
click at [923, 361] on p "**********" at bounding box center [705, 375] width 492 height 69
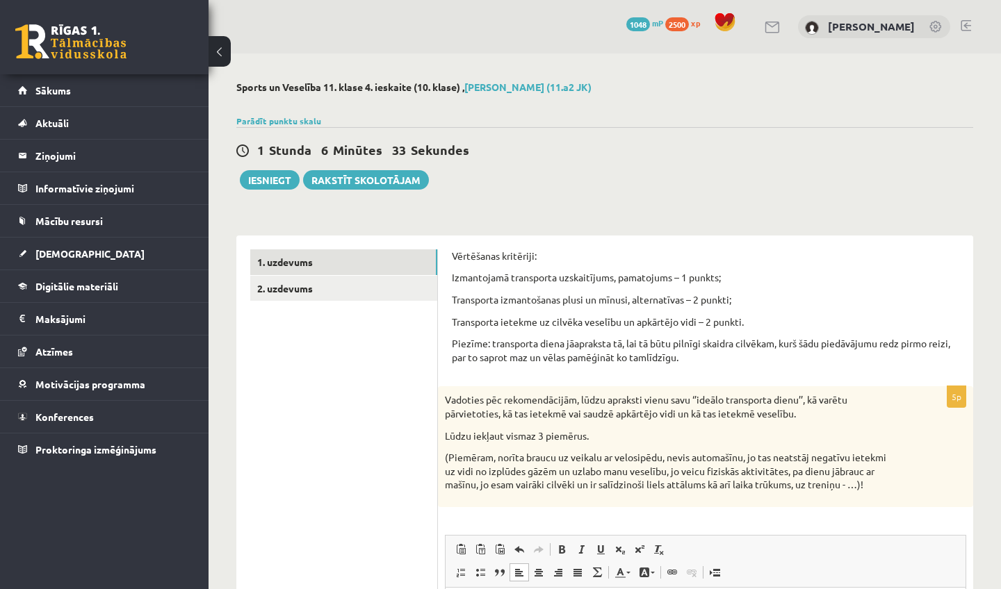
scroll to position [0, 0]
click at [286, 185] on button "Iesniegt" at bounding box center [270, 179] width 60 height 19
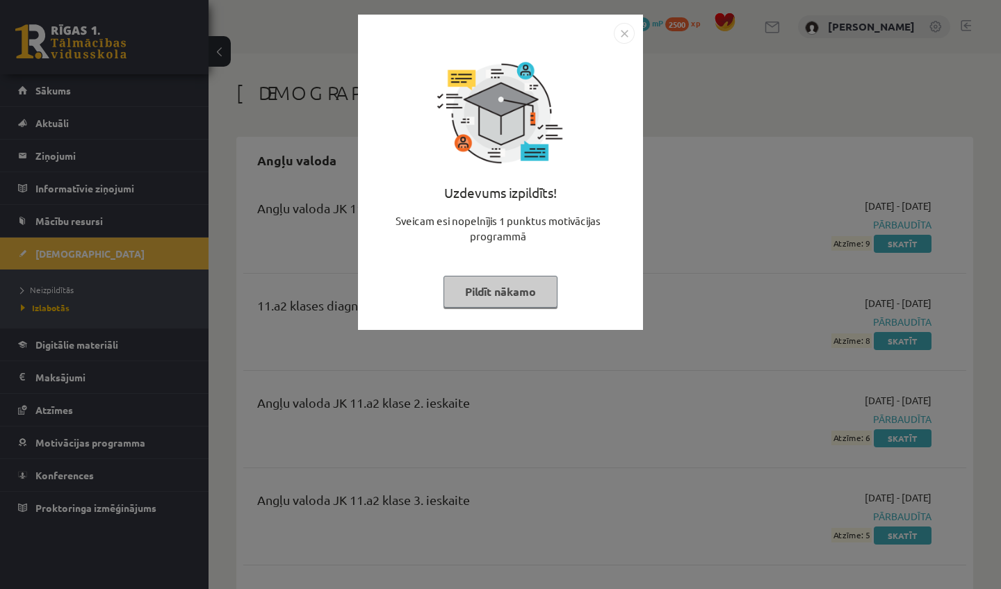
click at [512, 290] on button "Pildīt nākamo" at bounding box center [500, 292] width 114 height 32
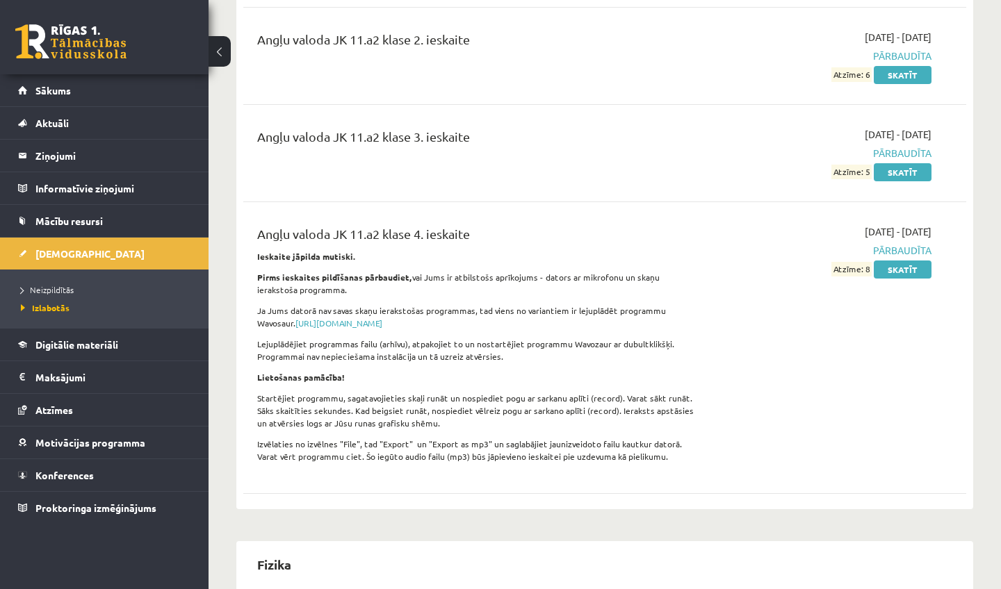
scroll to position [401, 0]
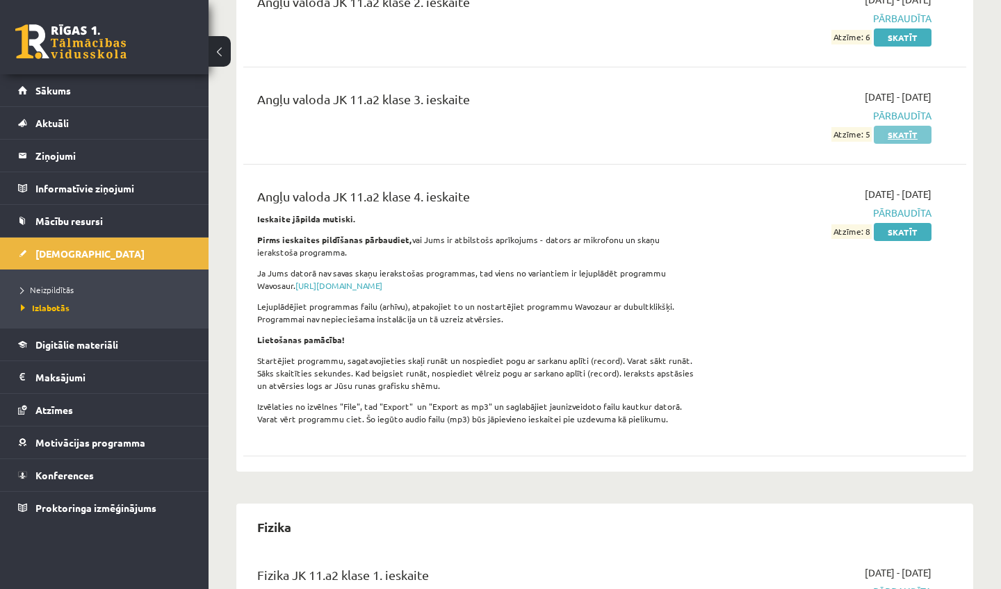
drag, startPoint x: 868, startPoint y: 136, endPoint x: 880, endPoint y: 131, distance: 12.8
click at [881, 131] on div "[DATE] - [DATE] Pārbaudīta Atzīme: 5 Skatīt" at bounding box center [825, 116] width 231 height 52
click at [625, 163] on div "Angļu valoda JK 11.a2 klase 1. ieskaite [DATE] - [DATE] Pārbaudīta Atzīme: 9 Sk…" at bounding box center [604, 124] width 723 height 681
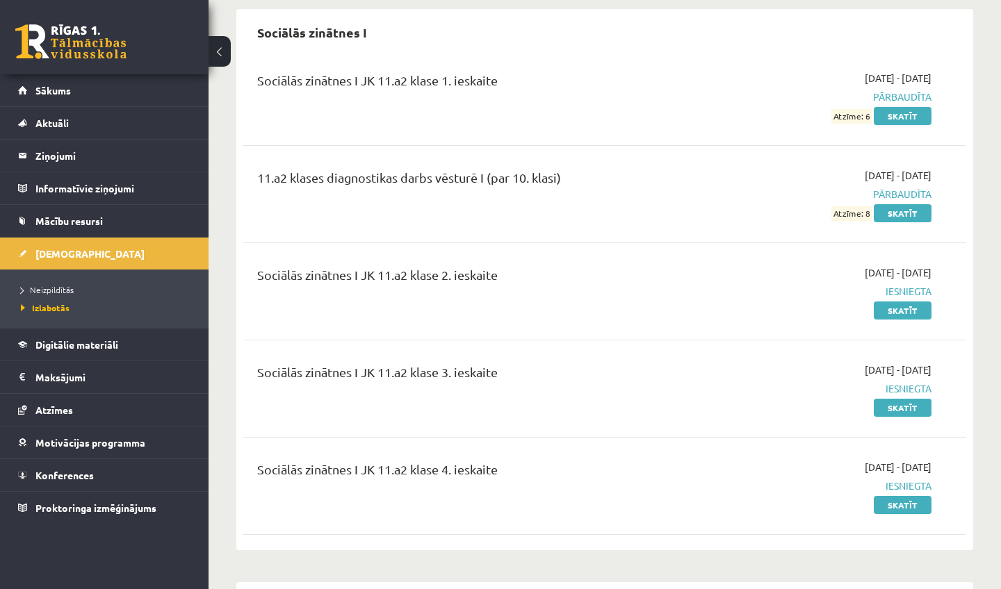
scroll to position [3716, 0]
click at [917, 318] on link "Skatīt" at bounding box center [903, 311] width 58 height 18
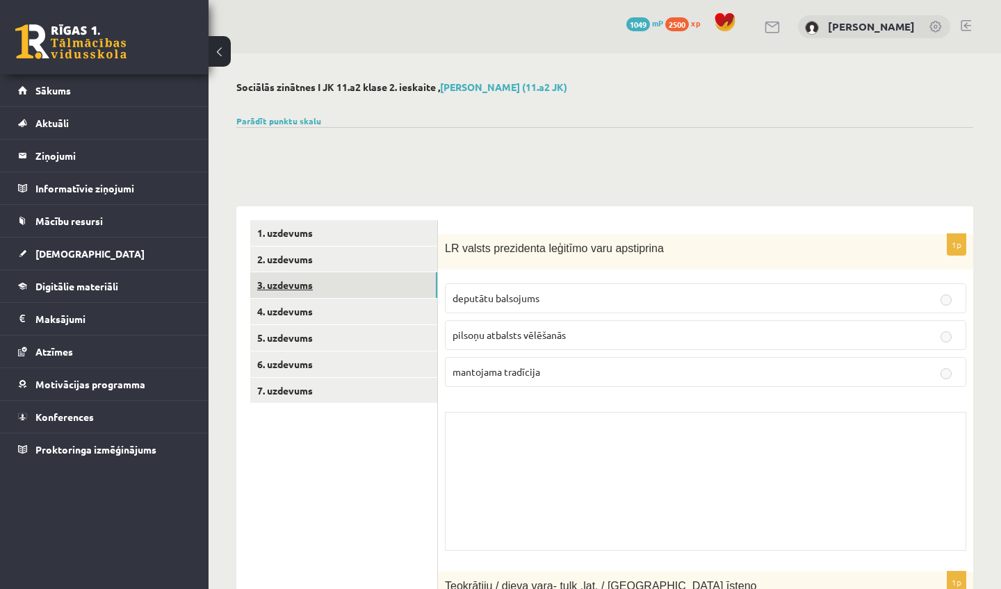
click at [361, 282] on link "3. uzdevums" at bounding box center [343, 285] width 187 height 26
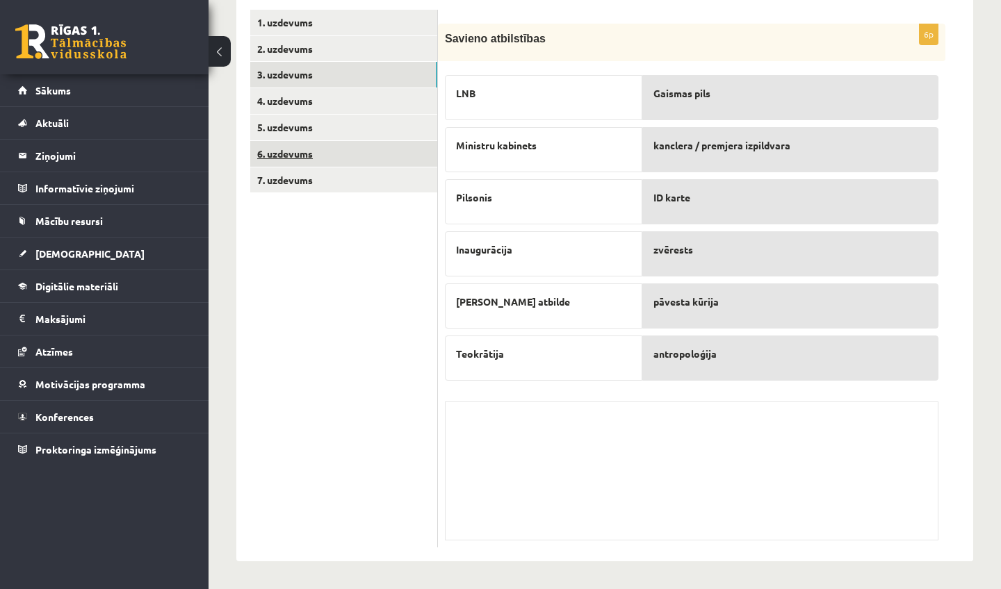
scroll to position [210, 0]
click at [298, 185] on link "7. uzdevums" at bounding box center [343, 181] width 187 height 26
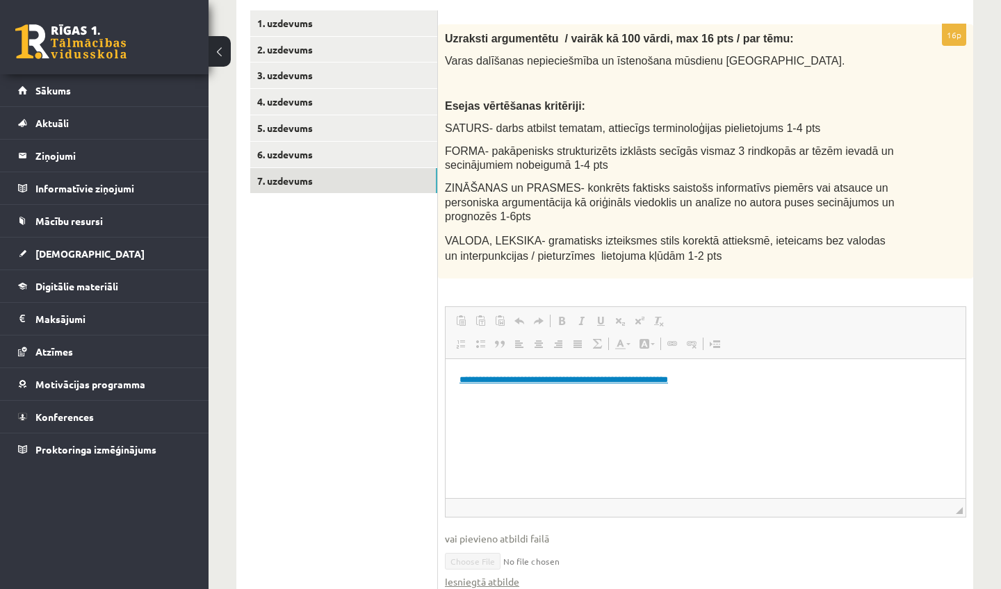
scroll to position [0, 0]
click at [561, 378] on link "**********" at bounding box center [563, 379] width 208 height 9
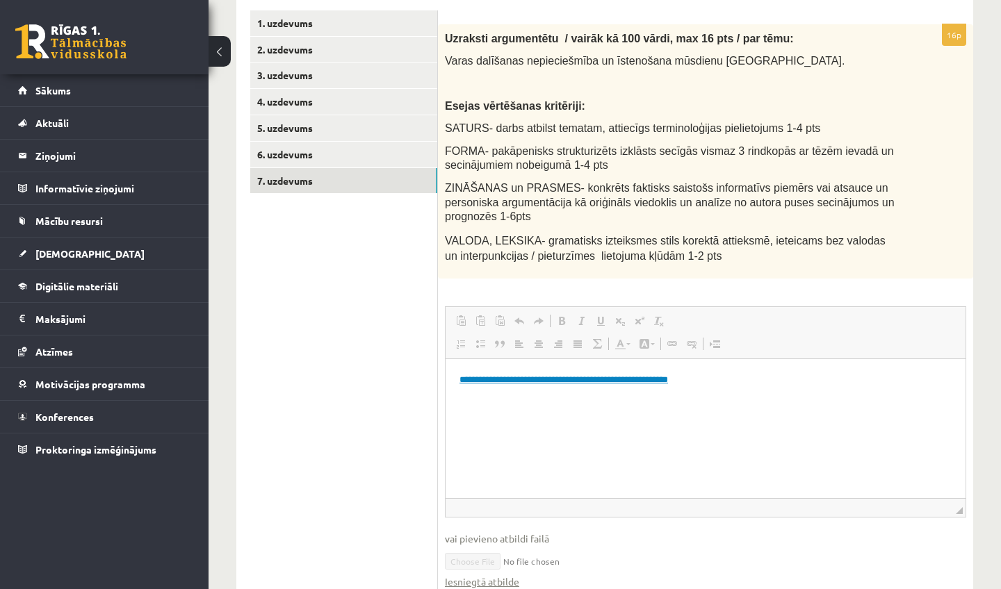
click at [561, 378] on link "**********" at bounding box center [563, 379] width 208 height 9
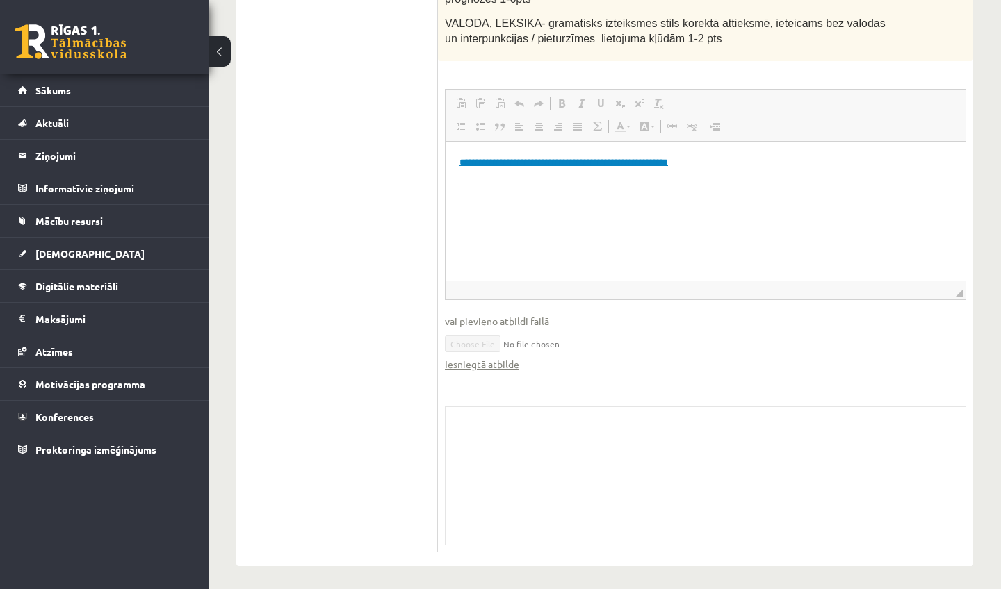
scroll to position [427, 0]
click at [473, 361] on link "Iesniegtā atbilde" at bounding box center [482, 365] width 74 height 15
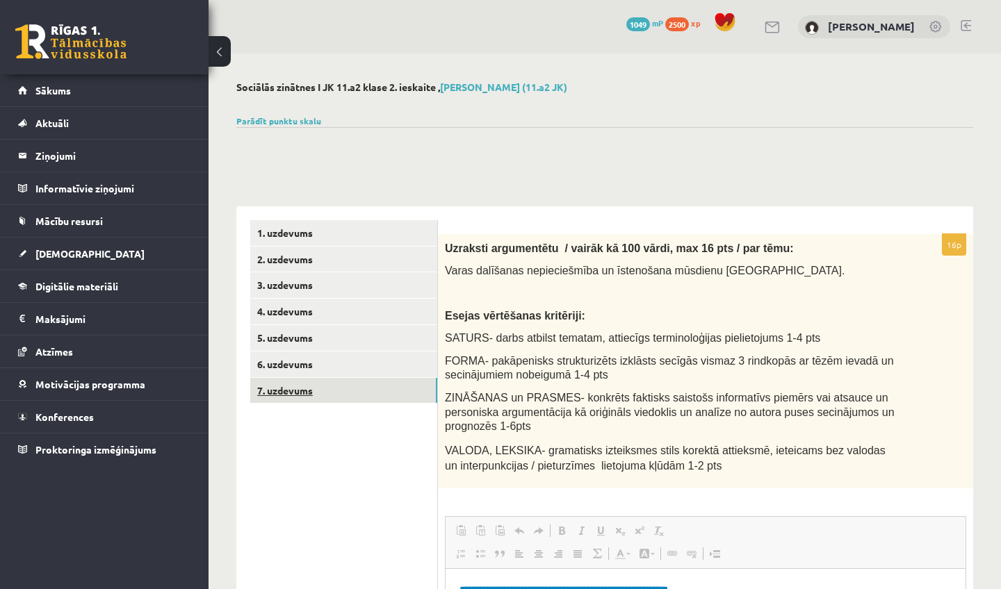
scroll to position [0, 0]
click at [106, 92] on link "Sākums" at bounding box center [104, 90] width 173 height 32
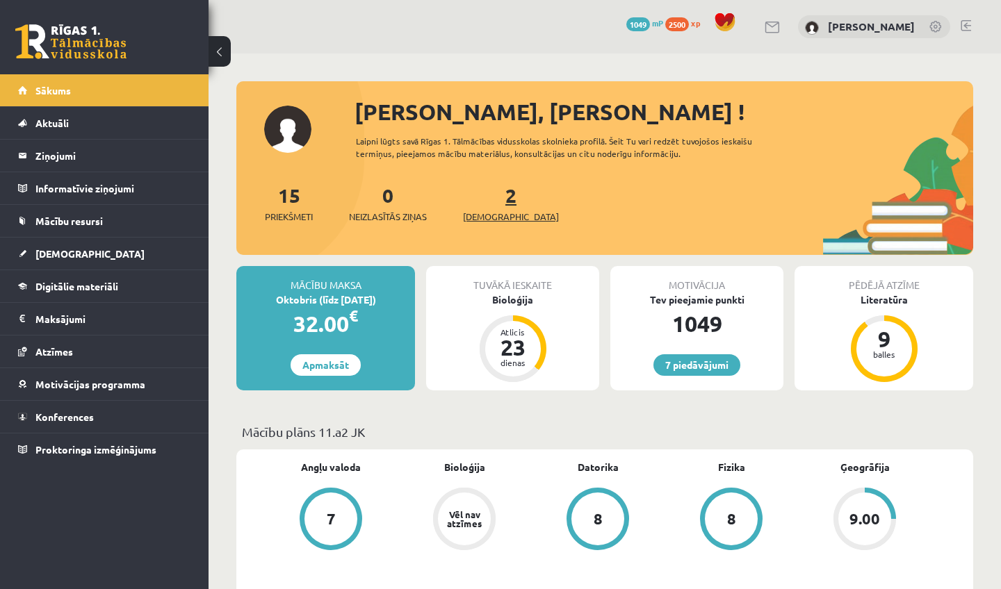
click at [487, 199] on link "2 Ieskaites" at bounding box center [511, 203] width 96 height 41
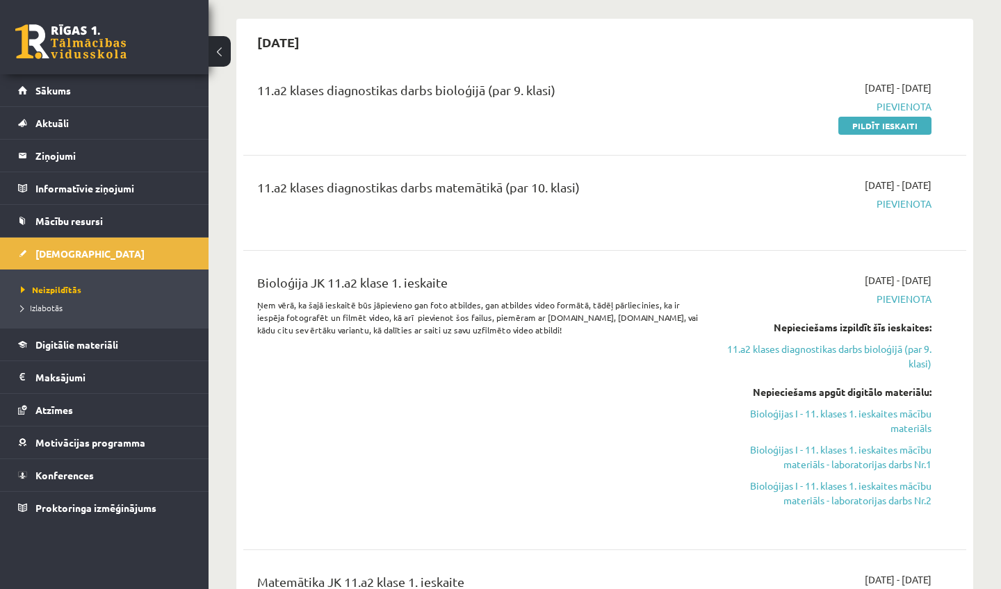
scroll to position [120, 0]
click at [794, 351] on link "11.a2 klases diagnostikas darbs bioloģijā (par 9. klasi)" at bounding box center [826, 355] width 211 height 29
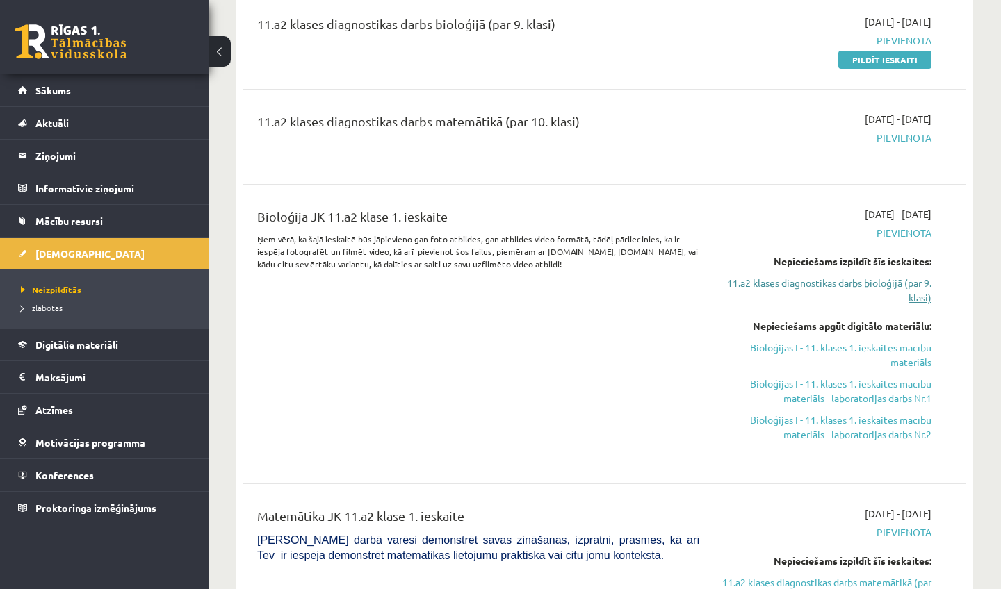
click at [757, 290] on link "11.a2 klases diagnostikas darbs bioloģijā (par 9. klasi)" at bounding box center [826, 290] width 211 height 29
click at [758, 283] on link "11.a2 klases diagnostikas darbs bioloģijā (par 9. klasi)" at bounding box center [826, 290] width 211 height 29
click at [824, 282] on link "11.a2 klases diagnostikas darbs bioloģijā (par 9. klasi)" at bounding box center [826, 290] width 211 height 29
click at [923, 297] on link "11.a2 klases diagnostikas darbs bioloģijā (par 9. klasi)" at bounding box center [826, 290] width 211 height 29
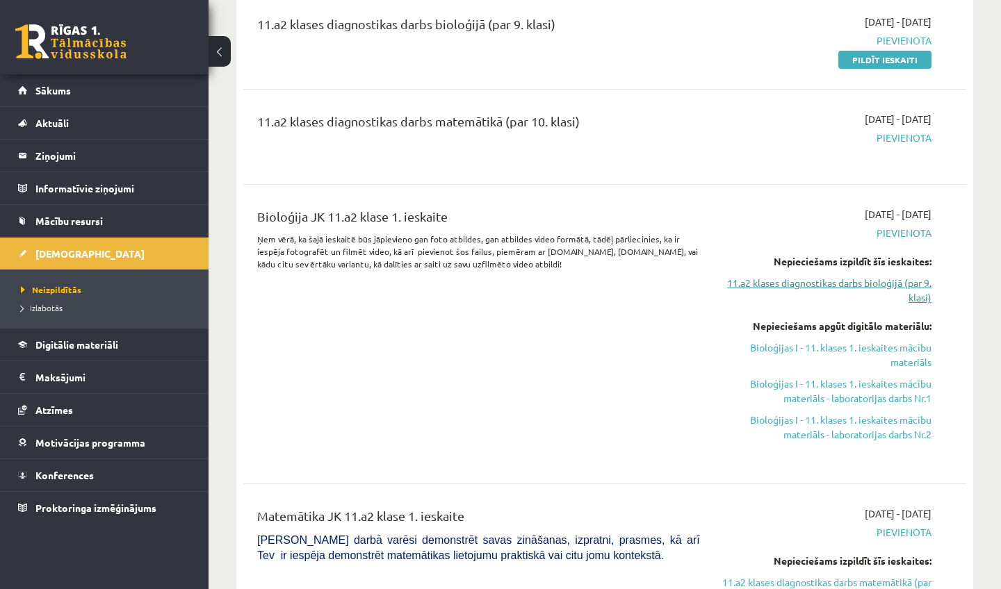
click at [923, 297] on link "11.a2 klases diagnostikas darbs bioloģijā (par 9. klasi)" at bounding box center [826, 290] width 211 height 29
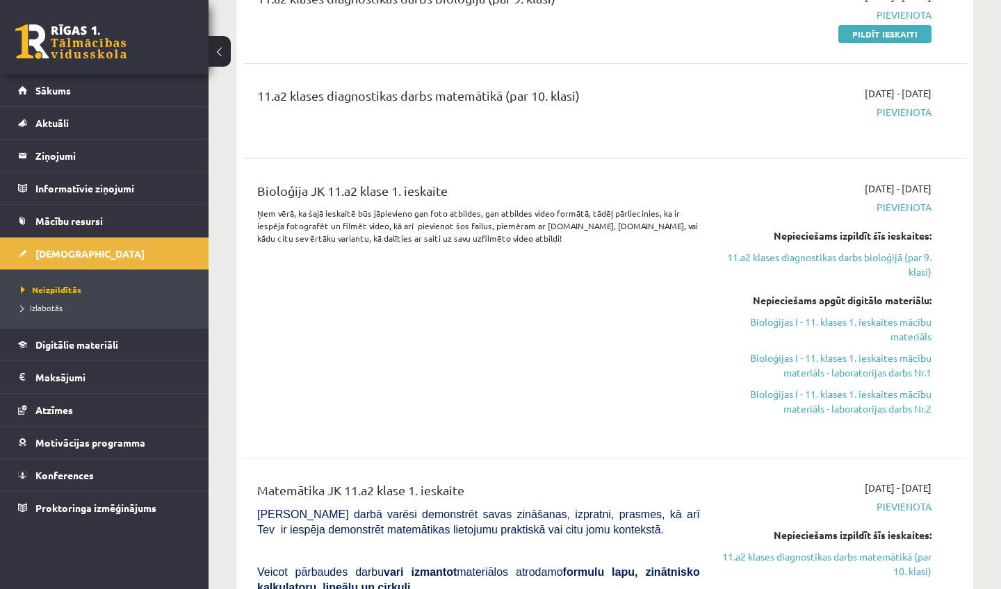
scroll to position [211, 0]
click at [904, 325] on link "Bioloģijas I - 11. klases 1. ieskaites mācību materiāls" at bounding box center [826, 328] width 211 height 29
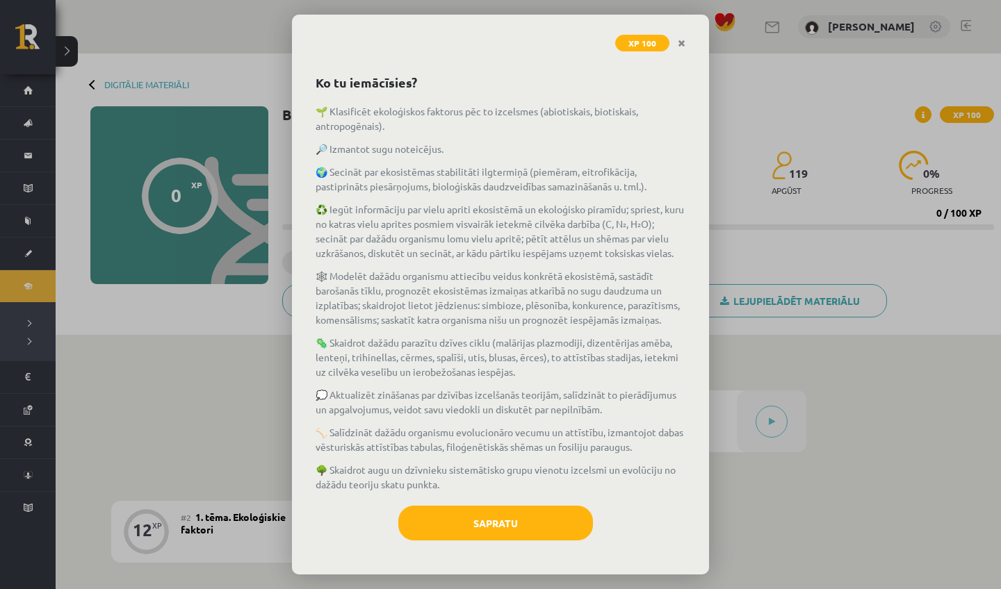
scroll to position [42, 0]
click at [496, 526] on button "Sapratu" at bounding box center [495, 523] width 195 height 35
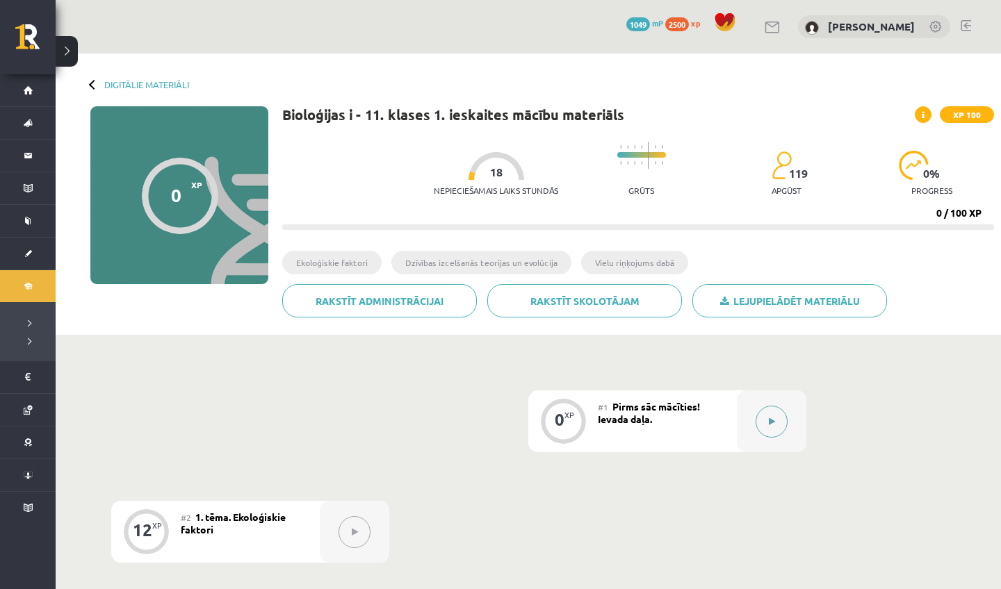
click at [782, 425] on button at bounding box center [771, 422] width 32 height 32
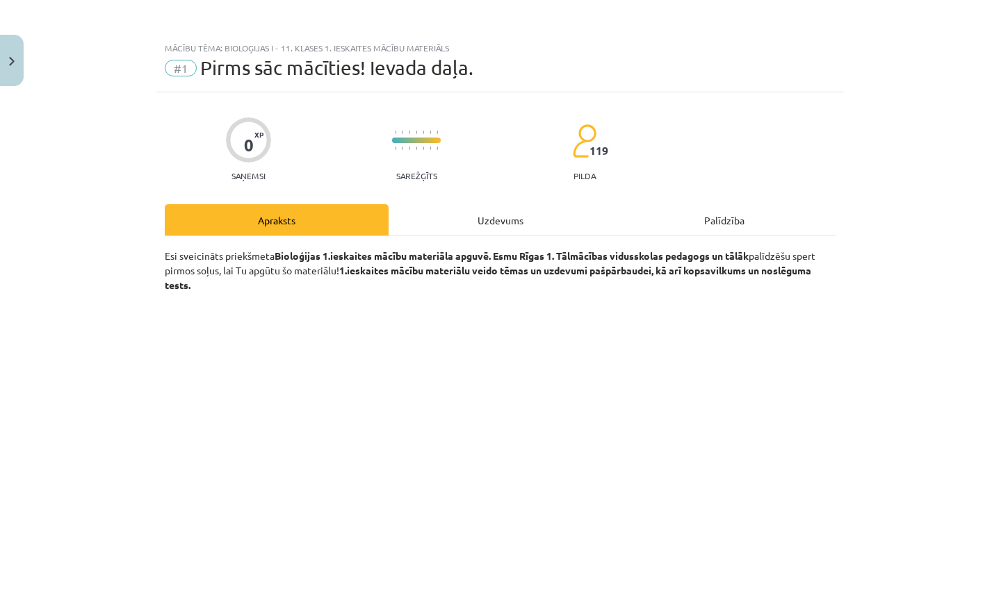
click at [499, 208] on div "Uzdevums" at bounding box center [500, 219] width 224 height 31
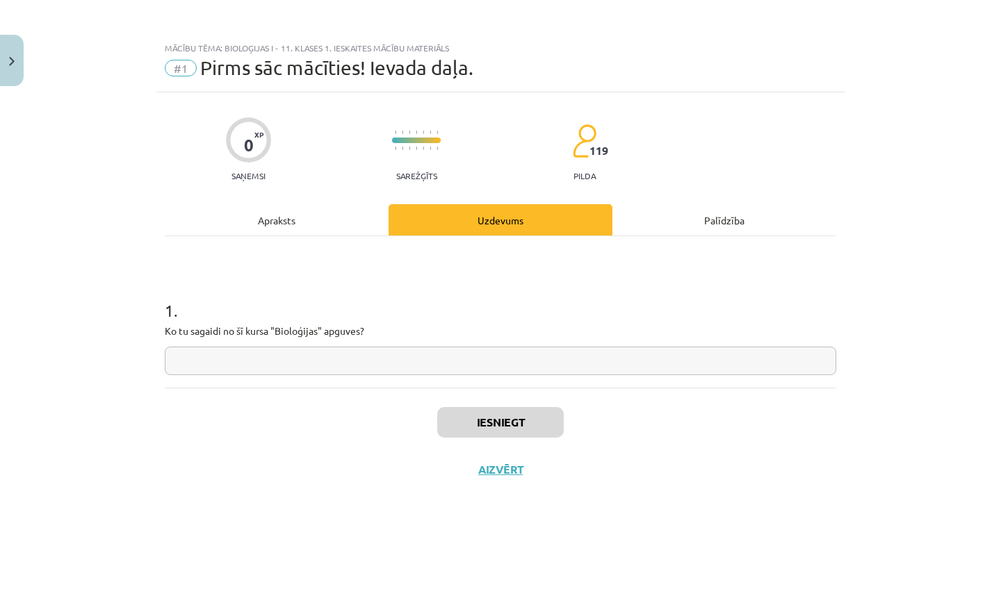
click at [277, 203] on div "0 XP Saņemsi Sarežģīts 119 pilda Apraksts Uzdevums Palīdzība 1 . Ko tu sagaidi …" at bounding box center [500, 323] width 688 height 462
click at [277, 220] on div "Apraksts" at bounding box center [277, 219] width 224 height 31
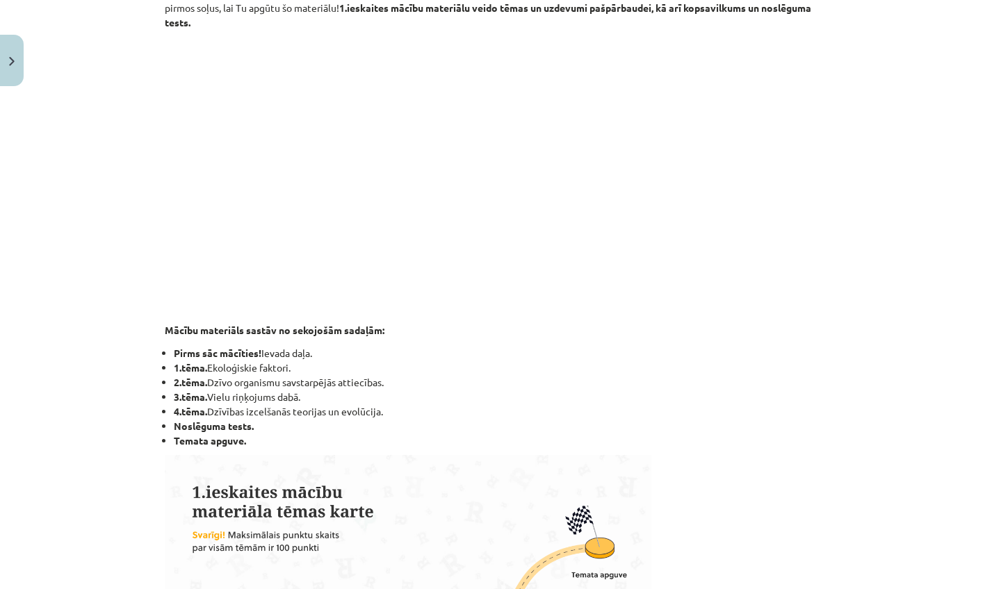
scroll to position [265, 0]
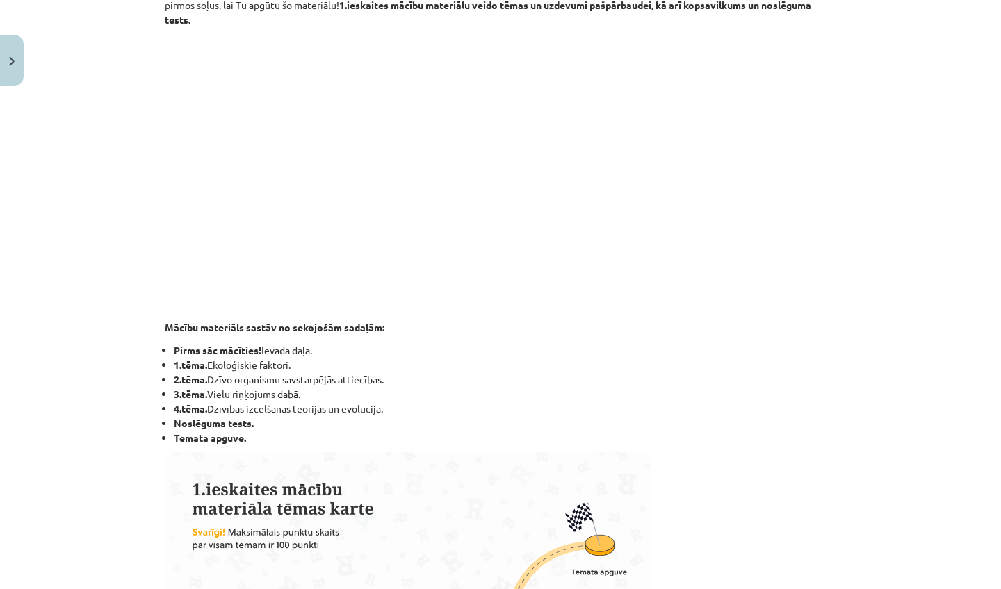
drag, startPoint x: 215, startPoint y: 382, endPoint x: 393, endPoint y: 379, distance: 177.3
click at [393, 379] on li "2.tēma. Dzīvo organismu savstarpējās attiecības." at bounding box center [505, 380] width 662 height 15
click at [222, 385] on li "2.tēma. Dzīvo organismu savstarpējās attiecības." at bounding box center [505, 380] width 662 height 15
drag, startPoint x: 210, startPoint y: 380, endPoint x: 399, endPoint y: 380, distance: 189.0
click at [399, 381] on li "2.tēma. Dzīvo organismu savstarpējās attiecības." at bounding box center [505, 380] width 662 height 15
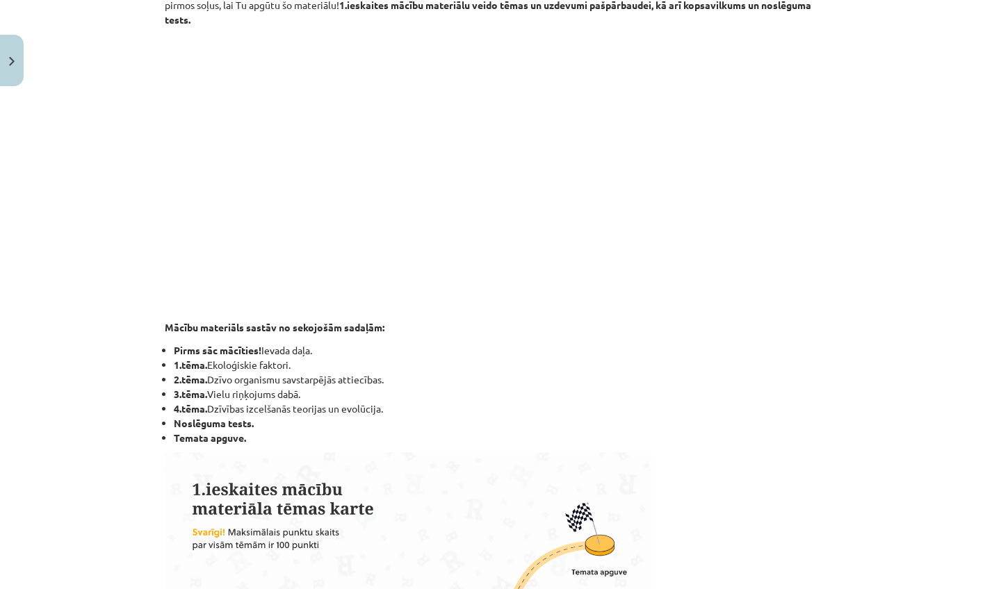
copy li "Dzīvo organismu savstarpējās attiecības."
click at [408, 445] on li "Temata apguve." at bounding box center [505, 438] width 662 height 15
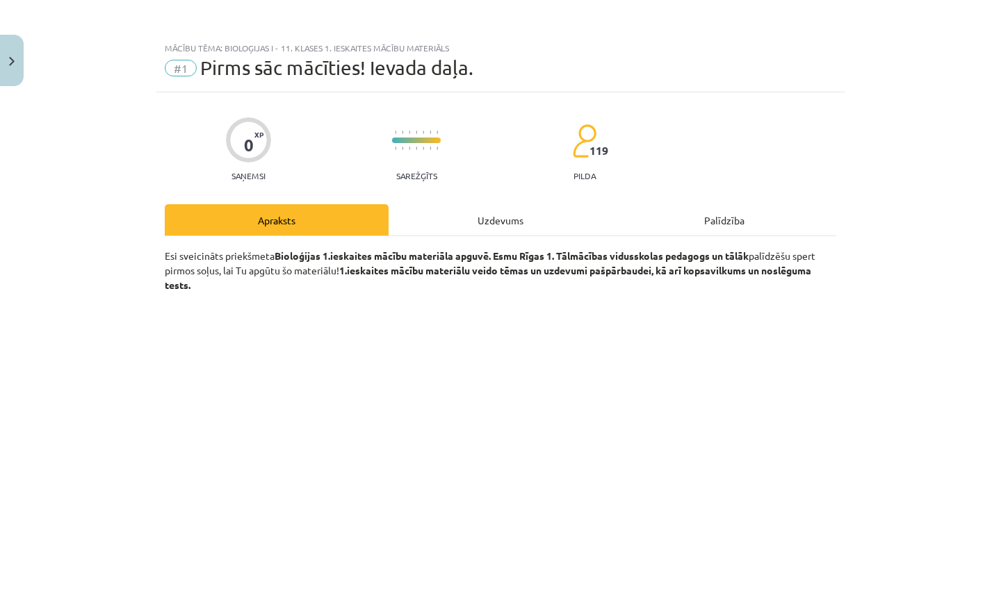
scroll to position [-1, 0]
click at [496, 229] on div "Uzdevums" at bounding box center [500, 219] width 224 height 31
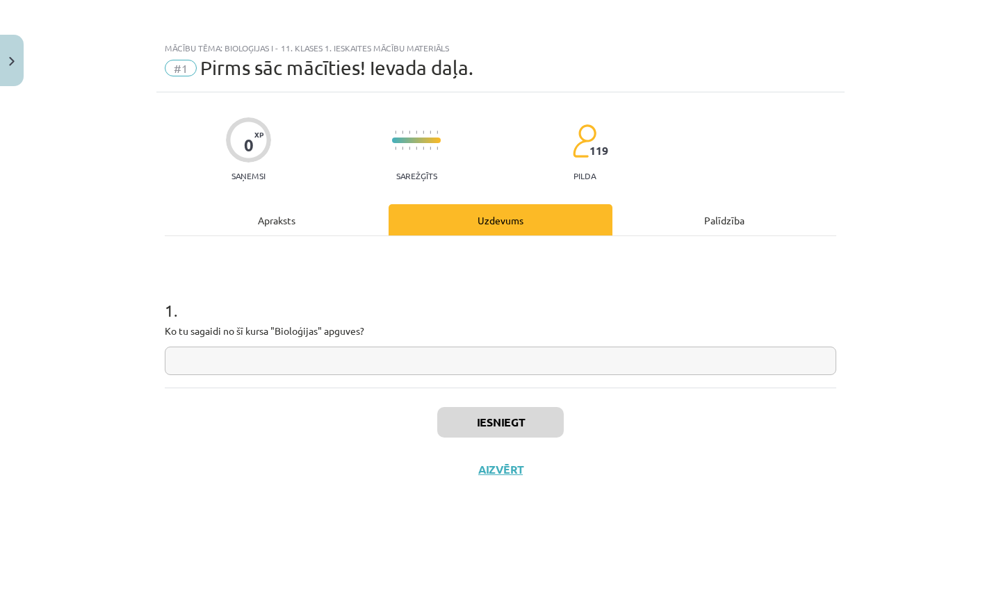
scroll to position [0, 0]
click at [354, 356] on input "text" at bounding box center [500, 361] width 671 height 28
paste input "**********"
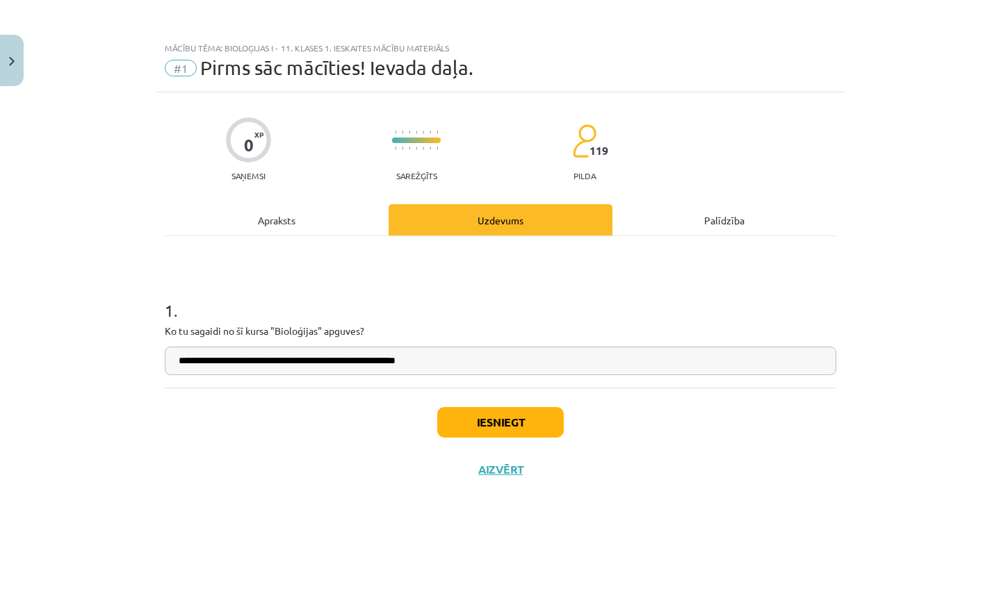
click at [275, 363] on input "**********" at bounding box center [500, 361] width 671 height 28
type input "**********"
click at [482, 425] on button "Iesniegt" at bounding box center [500, 422] width 126 height 31
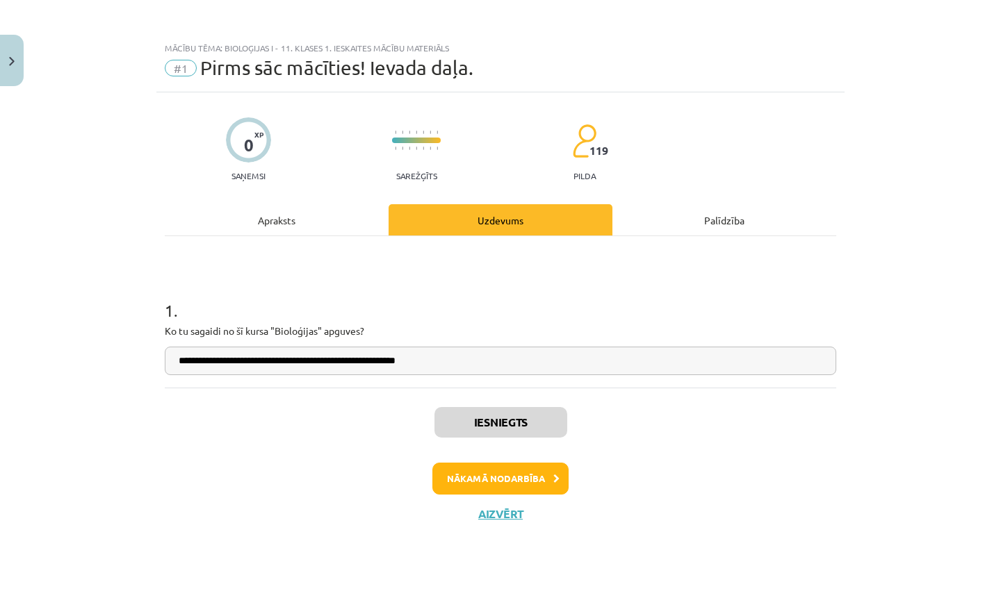
click at [486, 478] on button "Nākamā nodarbība" at bounding box center [500, 479] width 136 height 32
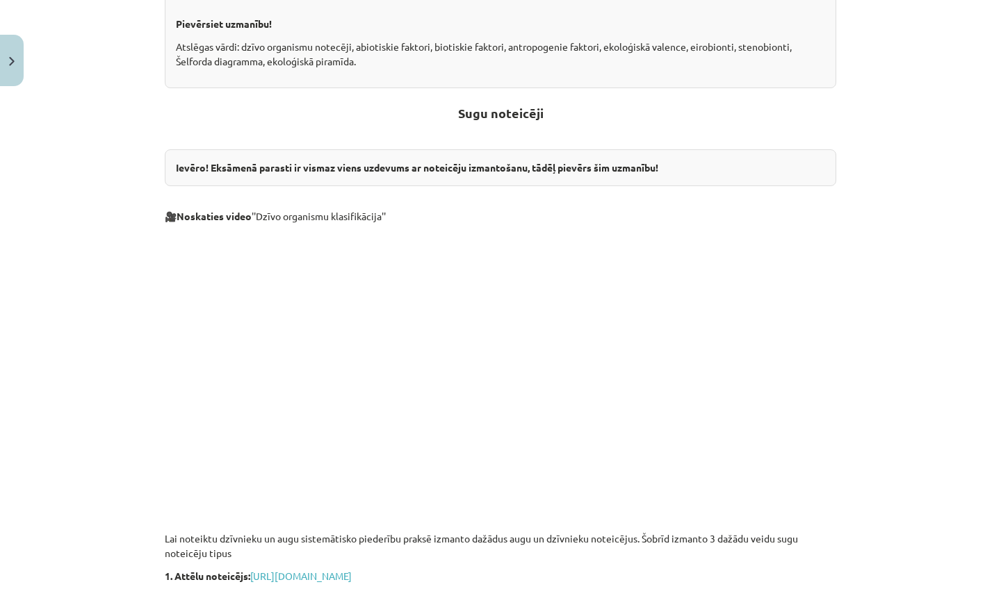
scroll to position [432, 0]
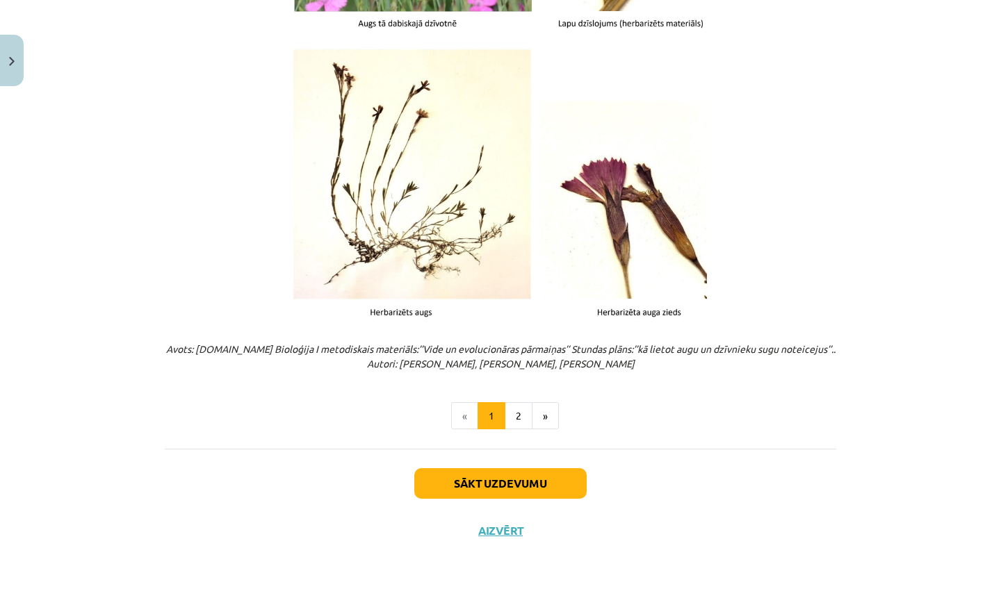
click at [528, 472] on button "Sākt uzdevumu" at bounding box center [500, 483] width 172 height 31
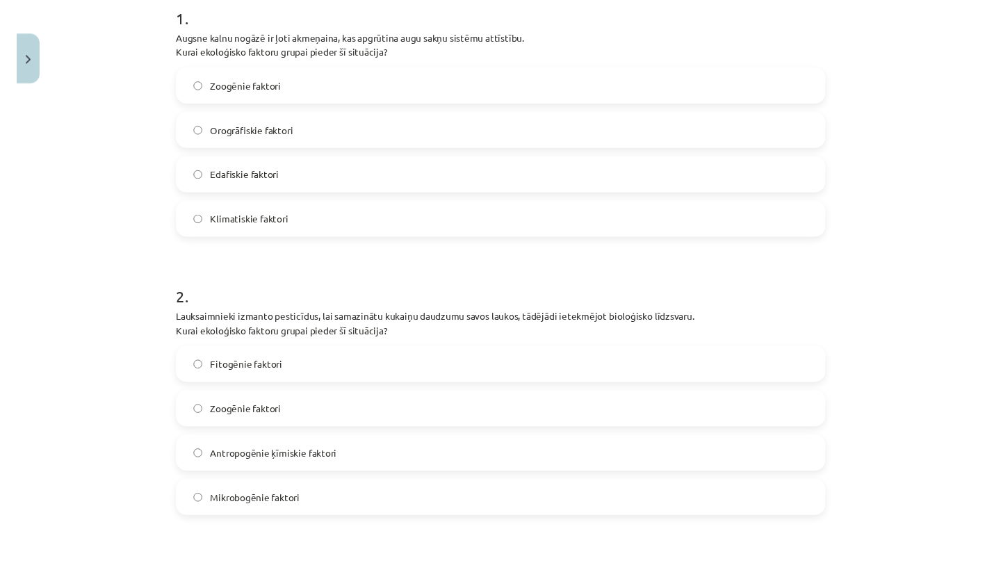
scroll to position [35, 0]
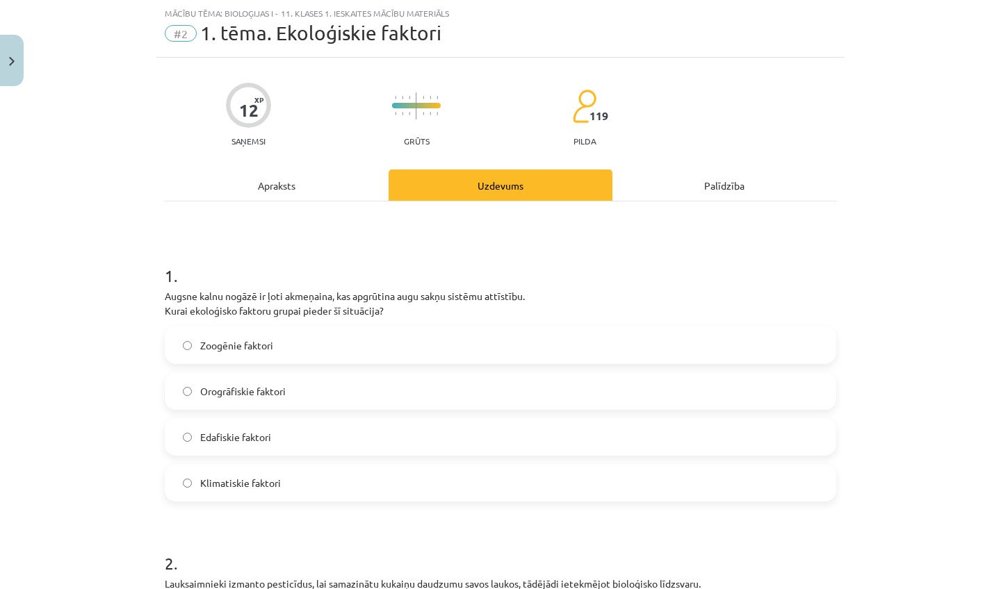
click at [423, 393] on label "Orogrāfiskie faktori" at bounding box center [500, 391] width 669 height 35
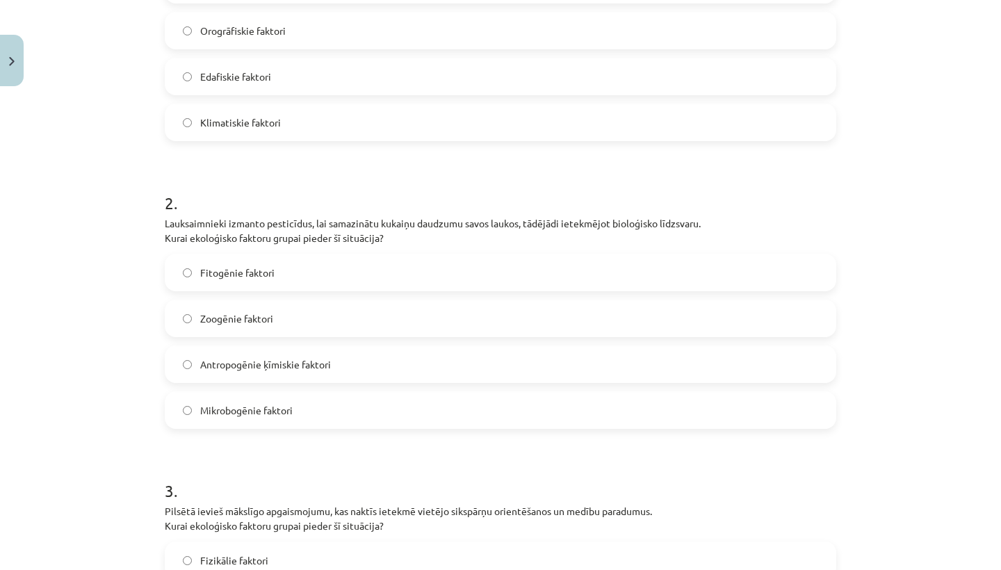
scroll to position [400, 0]
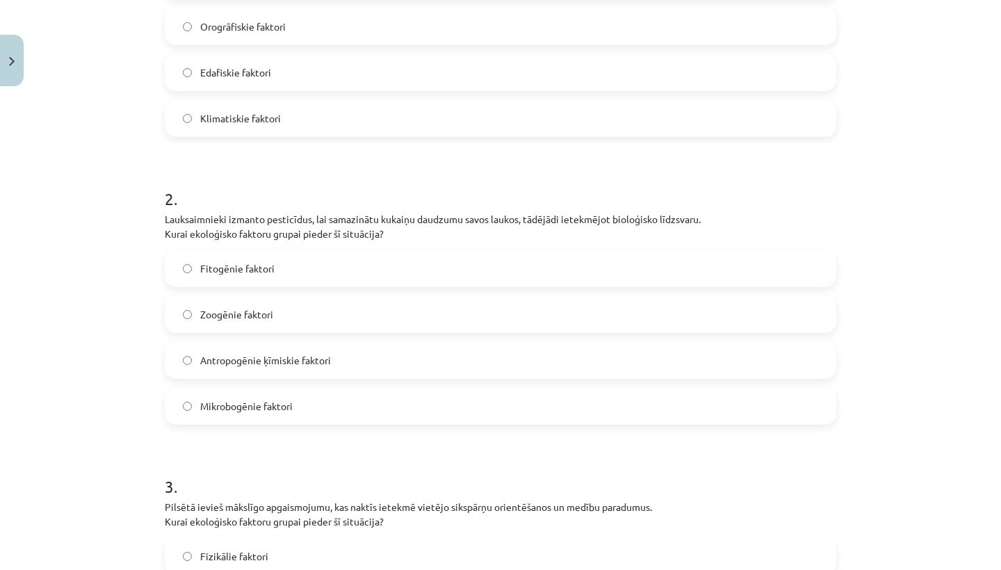
click at [295, 313] on label "Zoogēnie faktori" at bounding box center [500, 314] width 669 height 35
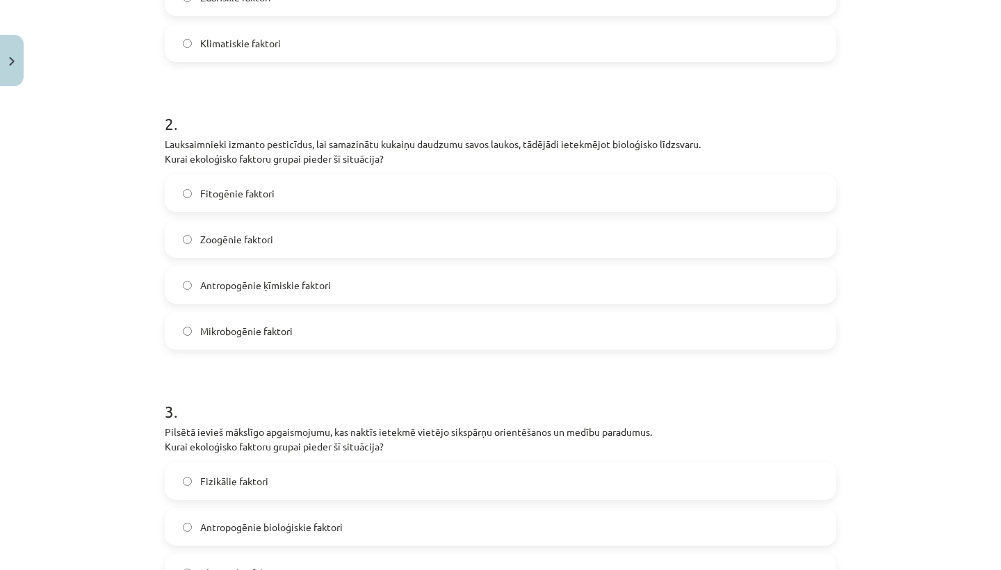
scroll to position [477, 0]
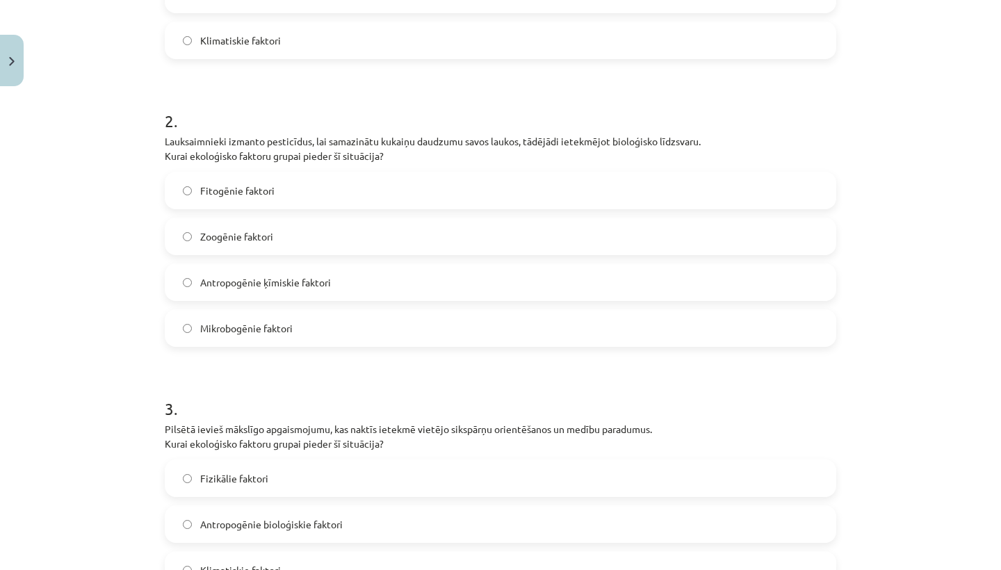
click at [293, 294] on label "Antropogēnie ķīmiskie faktori" at bounding box center [500, 282] width 669 height 35
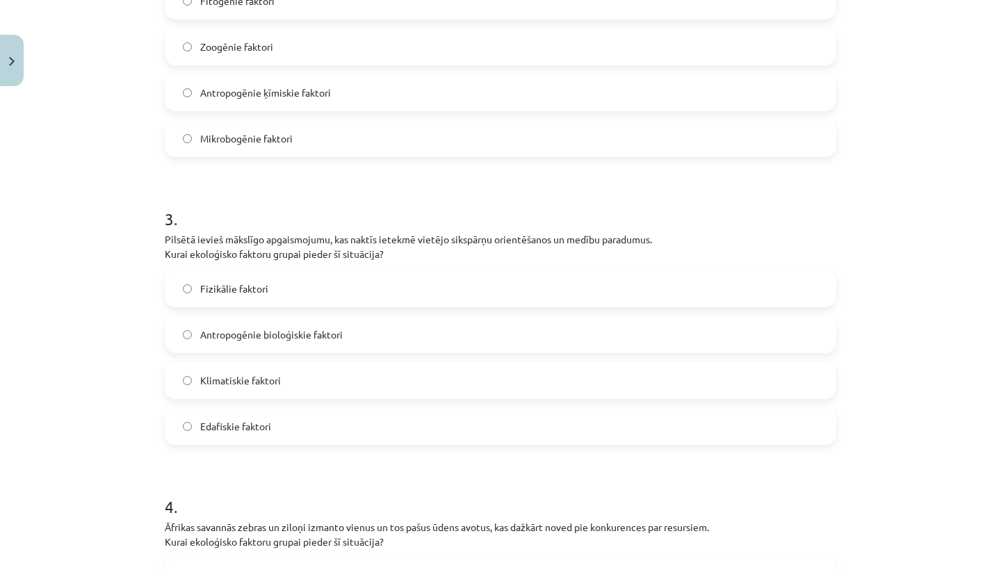
scroll to position [672, 0]
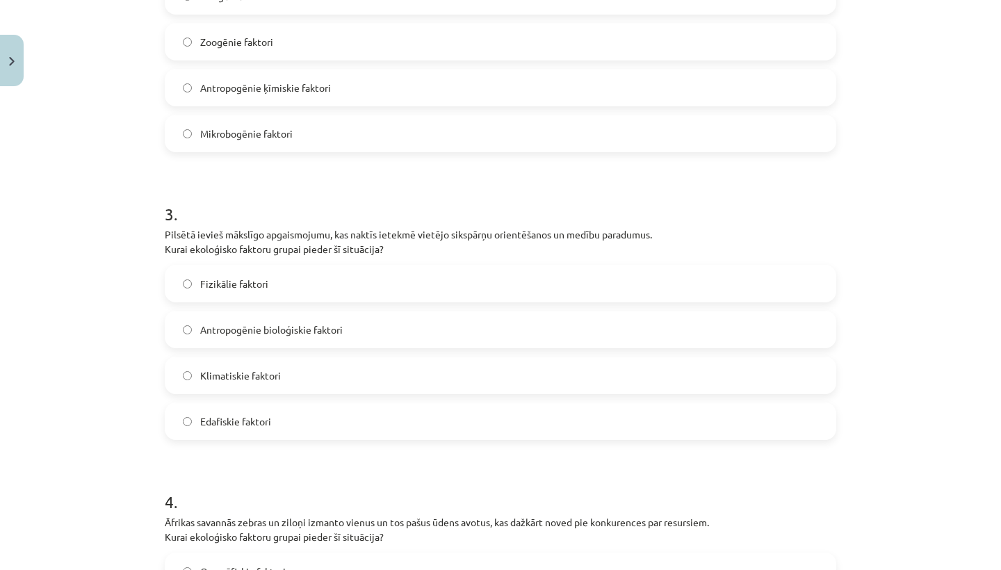
click at [273, 283] on label "Fizikālie faktori" at bounding box center [500, 283] width 669 height 35
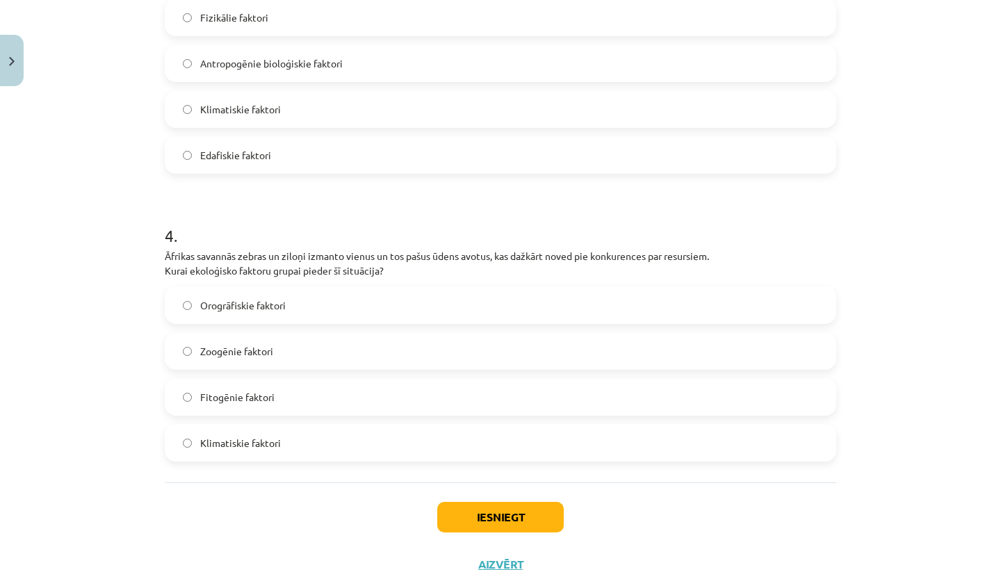
scroll to position [935, 0]
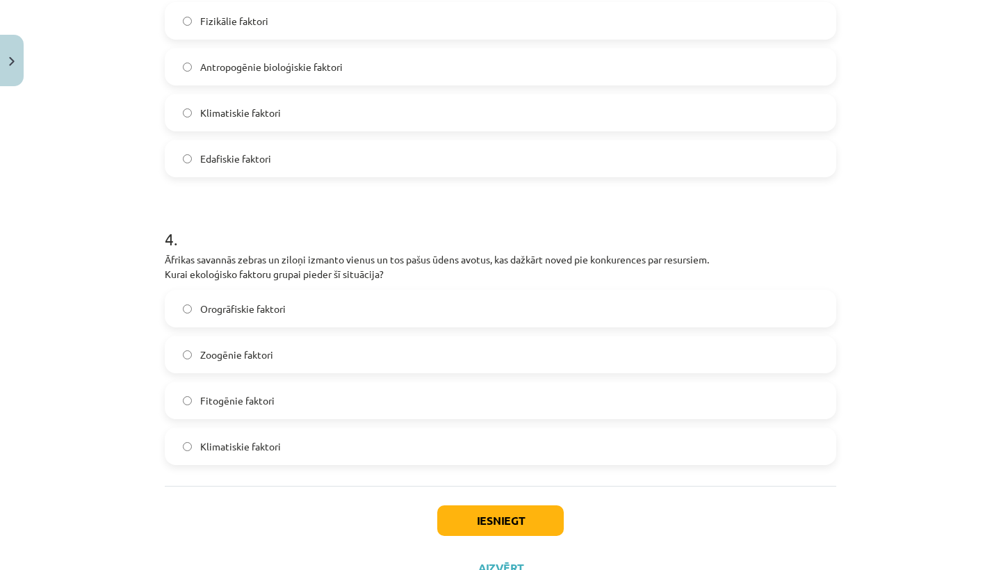
click at [295, 440] on label "Klimatiskie faktori" at bounding box center [500, 446] width 669 height 35
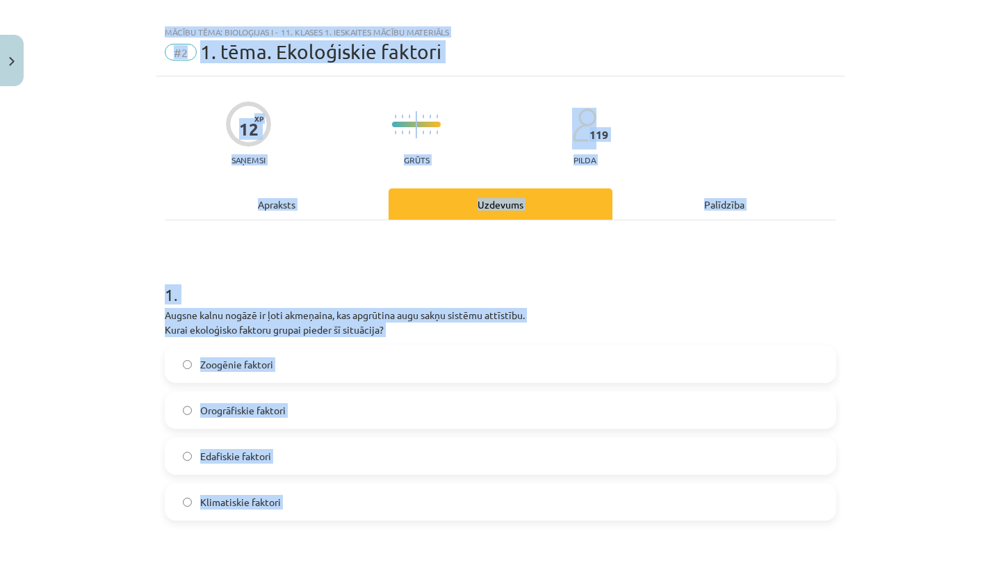
scroll to position [0, 0]
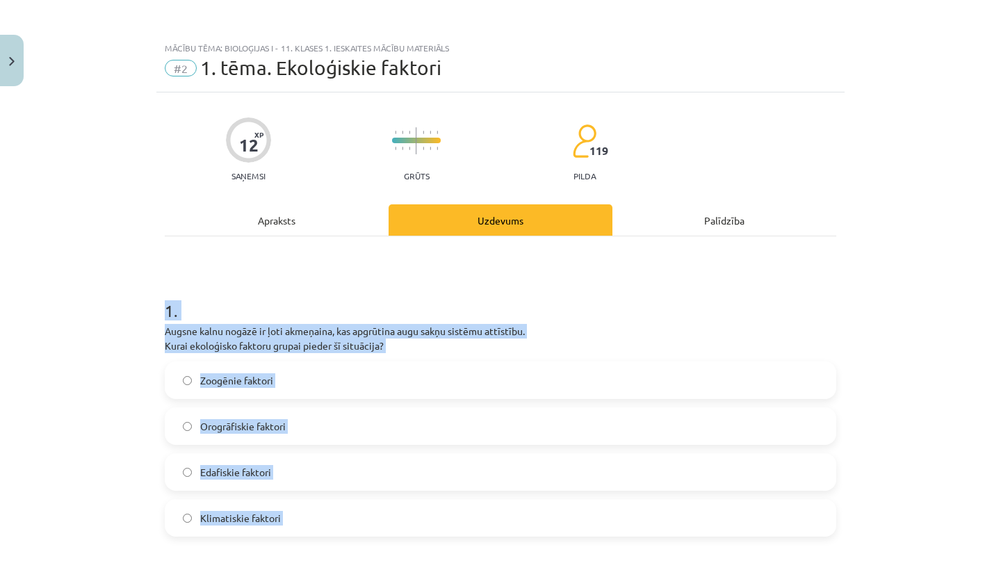
drag, startPoint x: 332, startPoint y: 484, endPoint x: 206, endPoint y: 288, distance: 232.9
copy form "1 . Augsne kalnu nogāzē ir ļoti akmeņaina, kas apgrūtina augu sakņu sistēmu att…"
click at [206, 288] on h1 "1 ." at bounding box center [500, 298] width 671 height 43
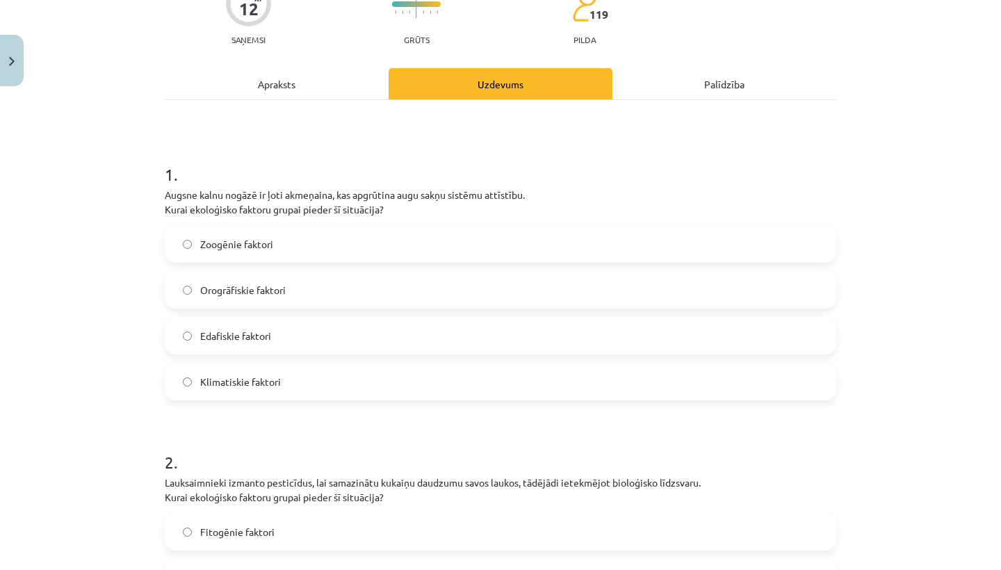
click at [214, 339] on span "Edafiskie faktori" at bounding box center [235, 336] width 71 height 15
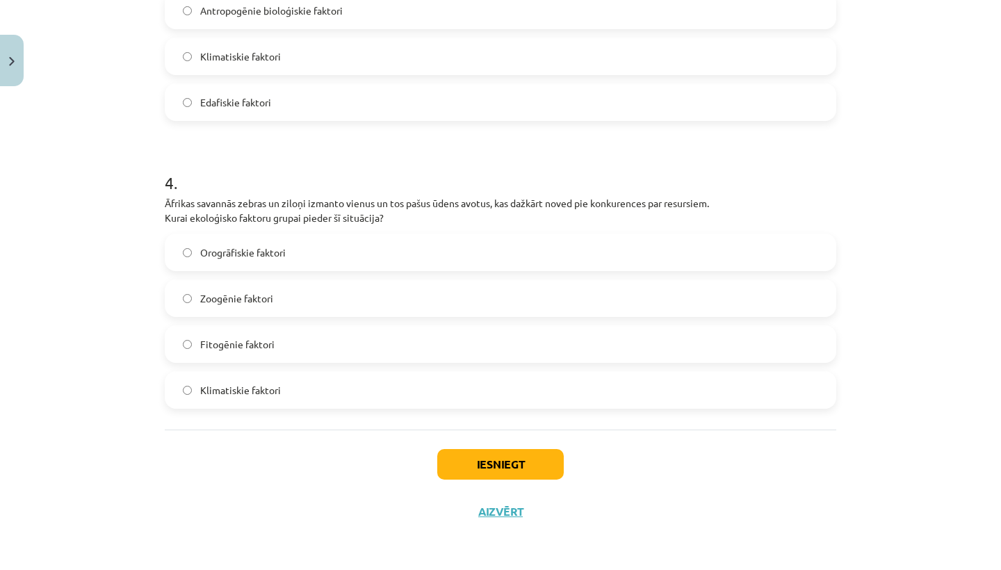
scroll to position [993, 0]
click at [237, 307] on label "Zoogēnie faktori" at bounding box center [500, 298] width 669 height 35
click at [520, 464] on button "Iesniegt" at bounding box center [500, 464] width 126 height 31
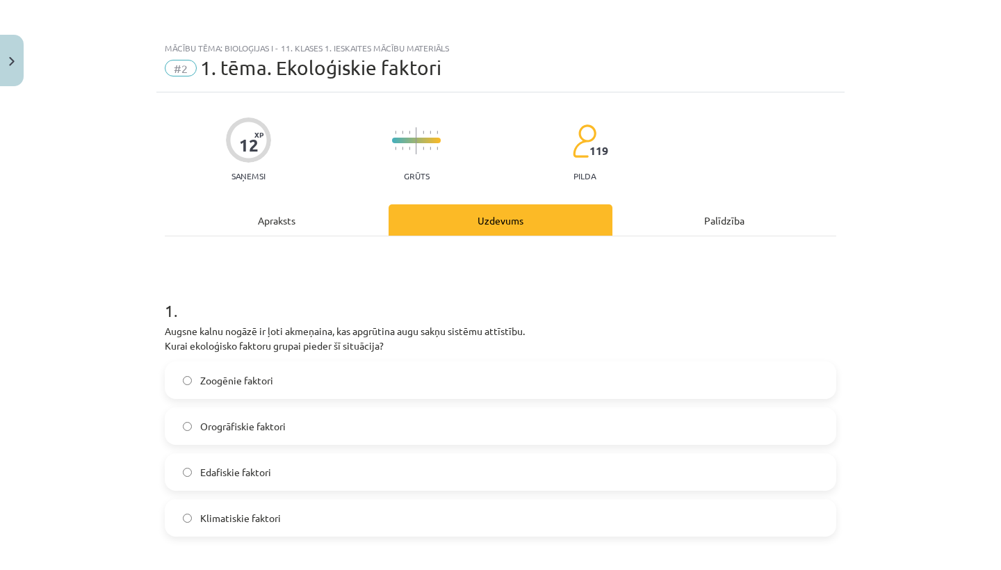
scroll to position [0, 0]
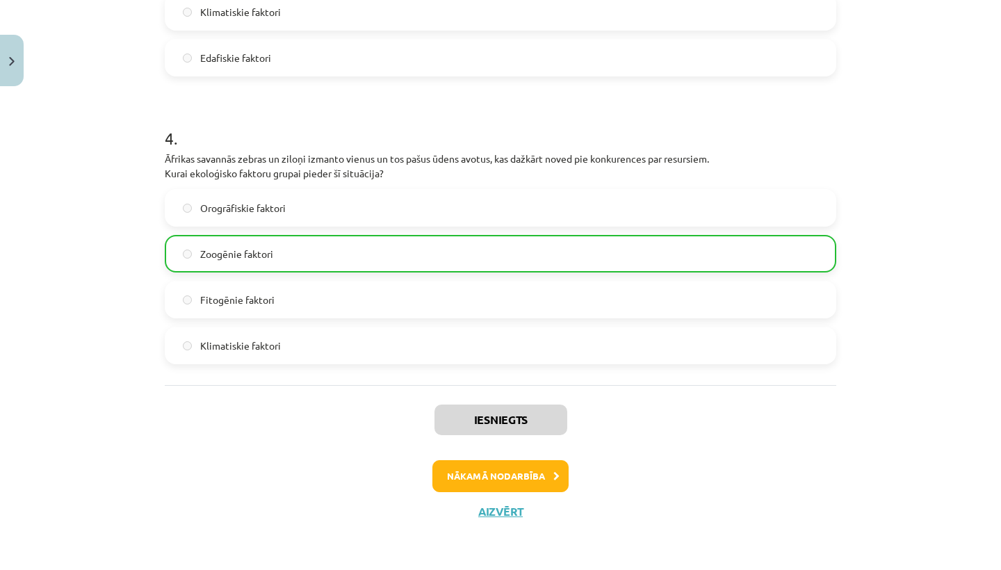
click at [520, 464] on button "Nākamā nodarbība" at bounding box center [500, 476] width 136 height 32
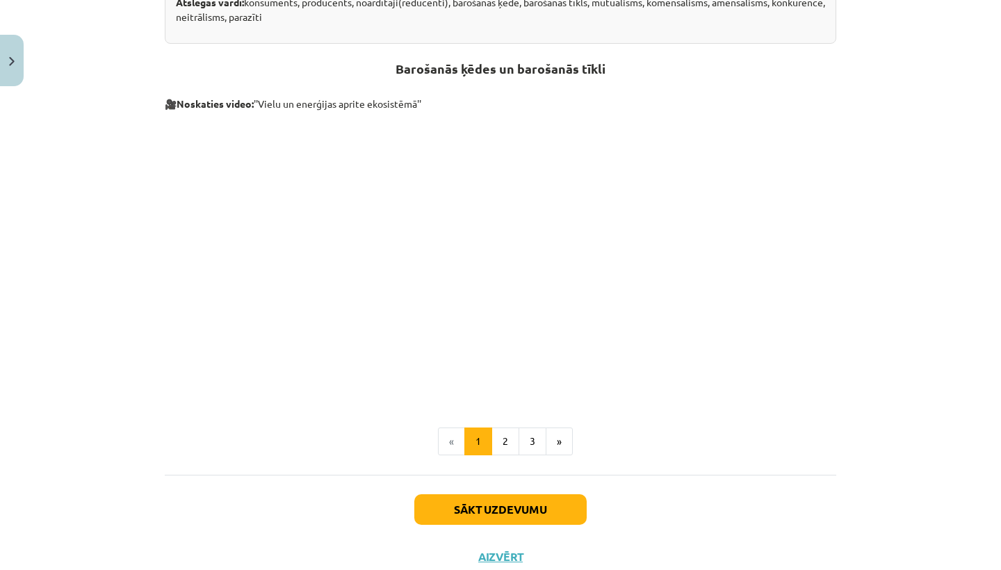
scroll to position [513, 0]
click at [508, 505] on button "Sākt uzdevumu" at bounding box center [500, 508] width 172 height 31
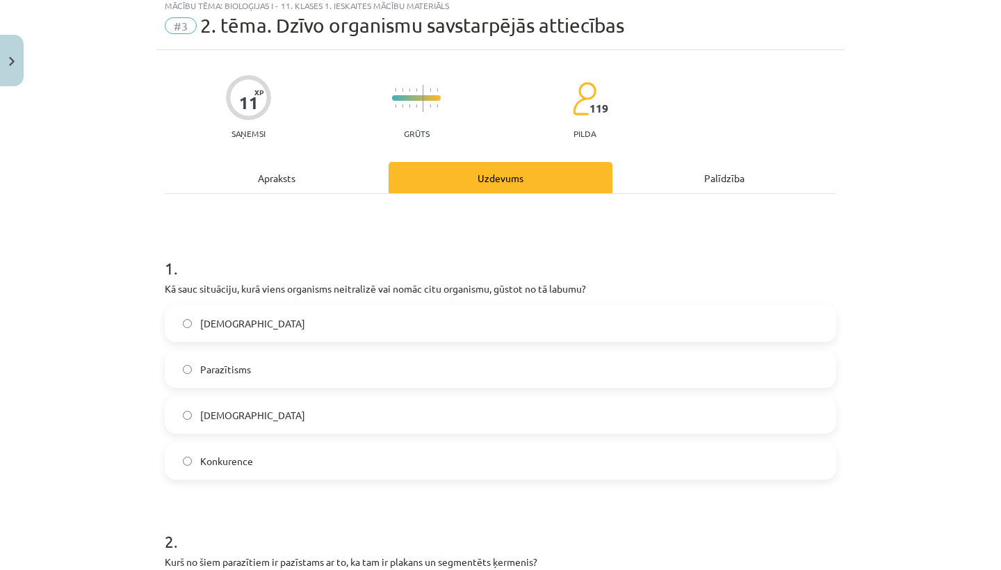
scroll to position [35, 0]
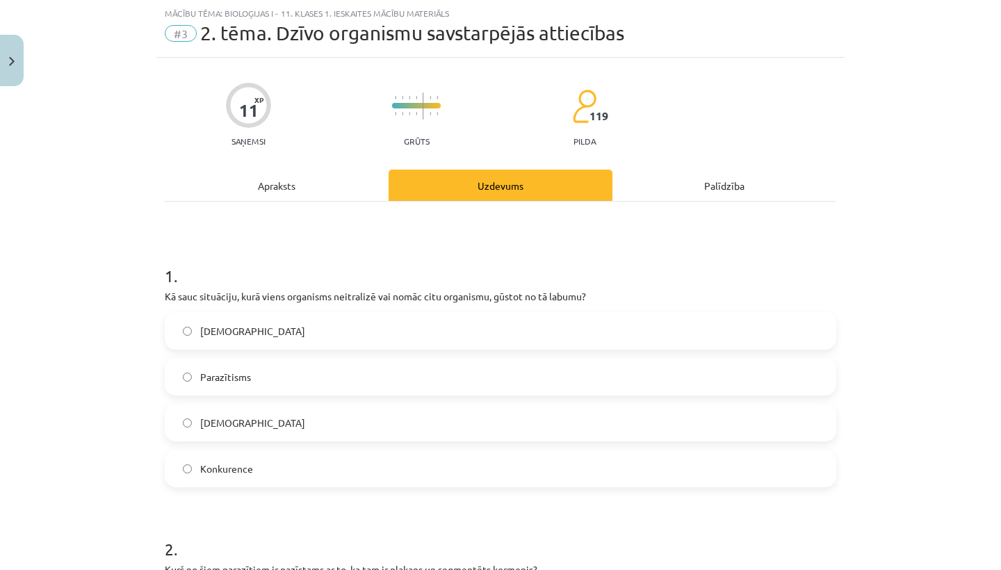
click at [372, 375] on label "Parazītisms" at bounding box center [500, 376] width 669 height 35
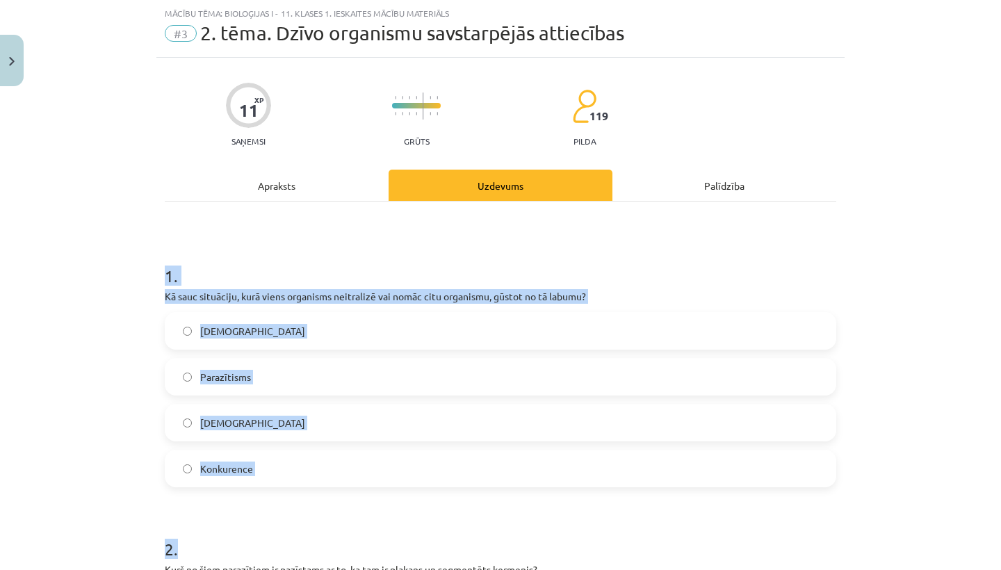
drag, startPoint x: 154, startPoint y: 274, endPoint x: 191, endPoint y: 545, distance: 273.6
click at [191, 545] on div "Mācību tēma: Bioloģijas i - 11. klases 1. ieskaites mācību materiāls #3 2. tēma…" at bounding box center [500, 285] width 1001 height 570
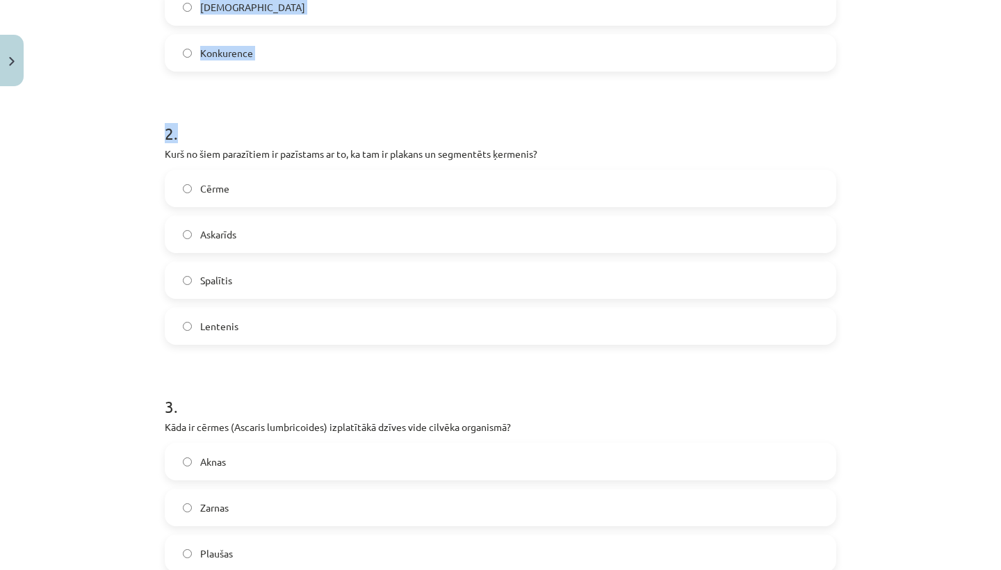
scroll to position [457, 0]
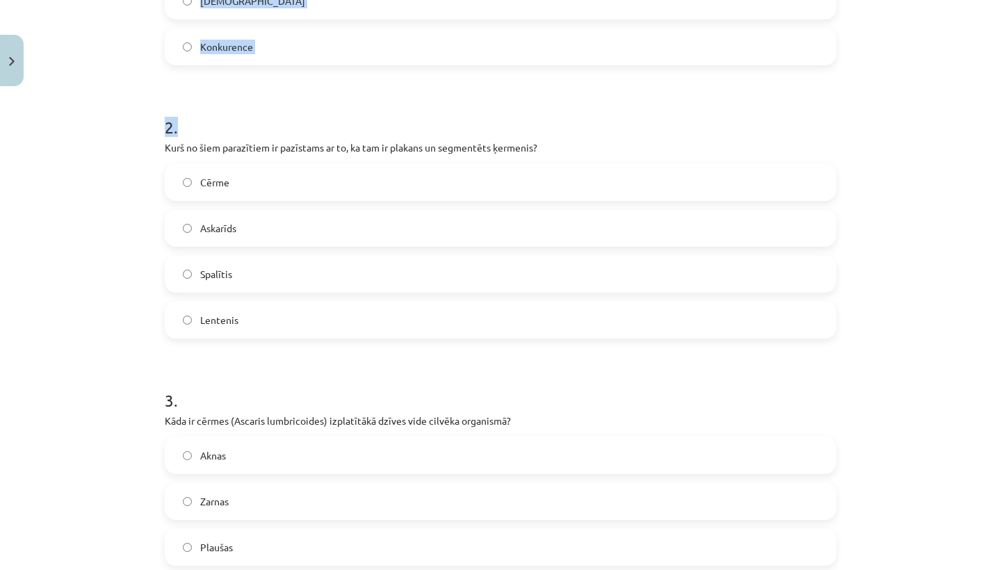
click at [109, 508] on div "Mācību tēma: Bioloģijas i - 11. klases 1. ieskaites mācību materiāls #3 2. tēma…" at bounding box center [500, 285] width 1001 height 570
click at [289, 188] on label "Cērme" at bounding box center [500, 182] width 669 height 35
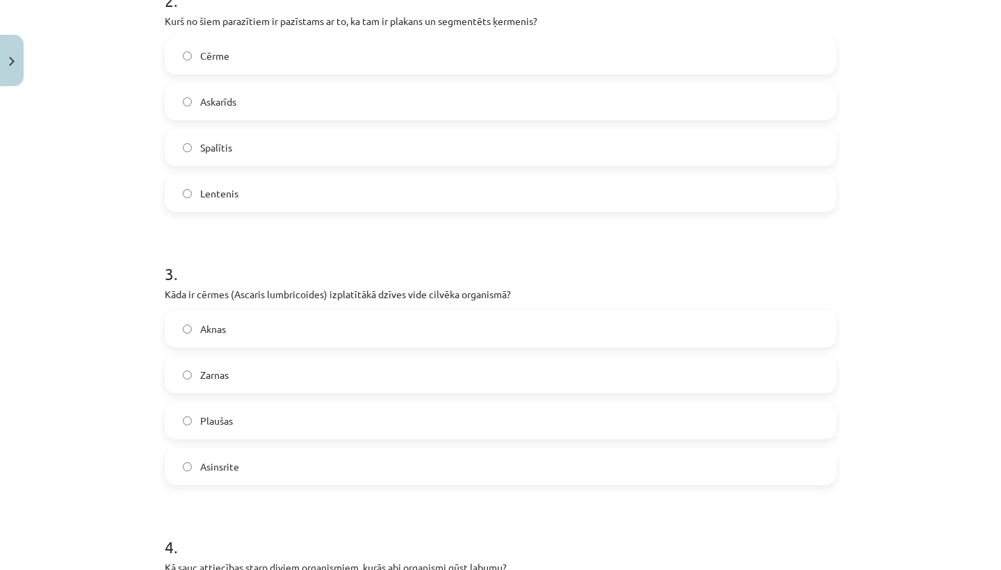
scroll to position [584, 0]
click at [311, 370] on label "Zarnas" at bounding box center [500, 373] width 669 height 35
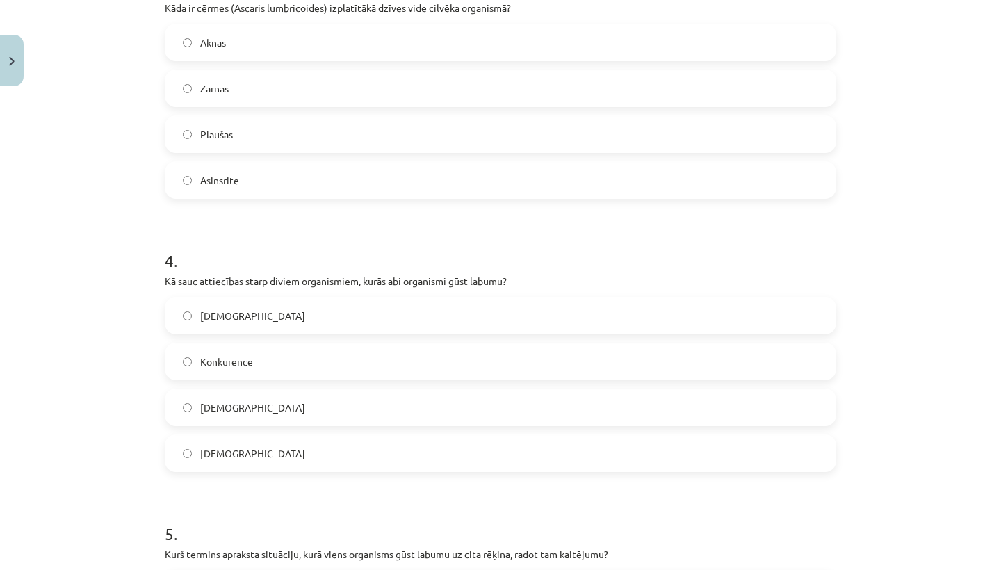
scroll to position [870, 0]
click at [299, 444] on label "Mutuālisms" at bounding box center [500, 452] width 669 height 35
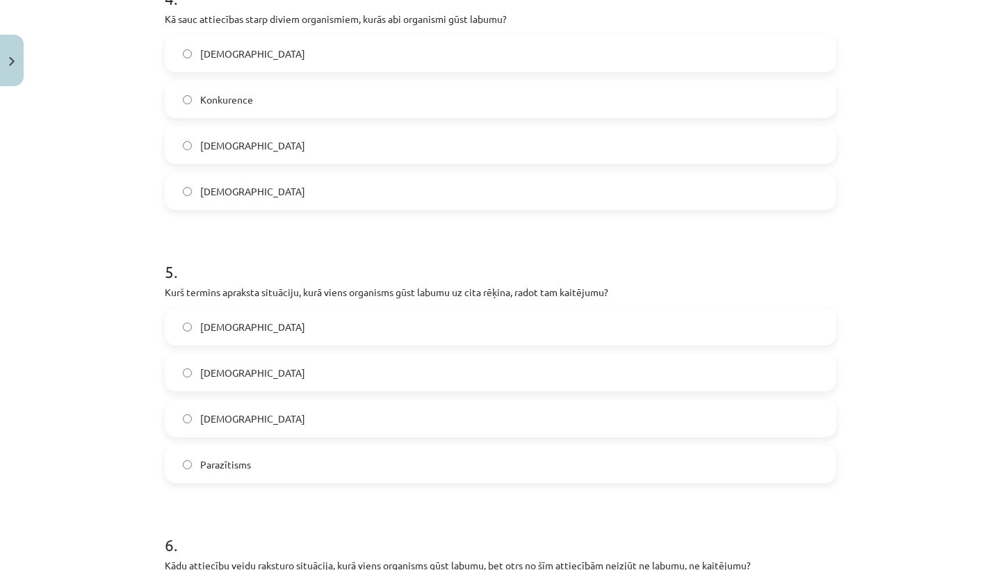
scroll to position [1133, 0]
click at [277, 417] on label "Amensālisms" at bounding box center [500, 417] width 669 height 35
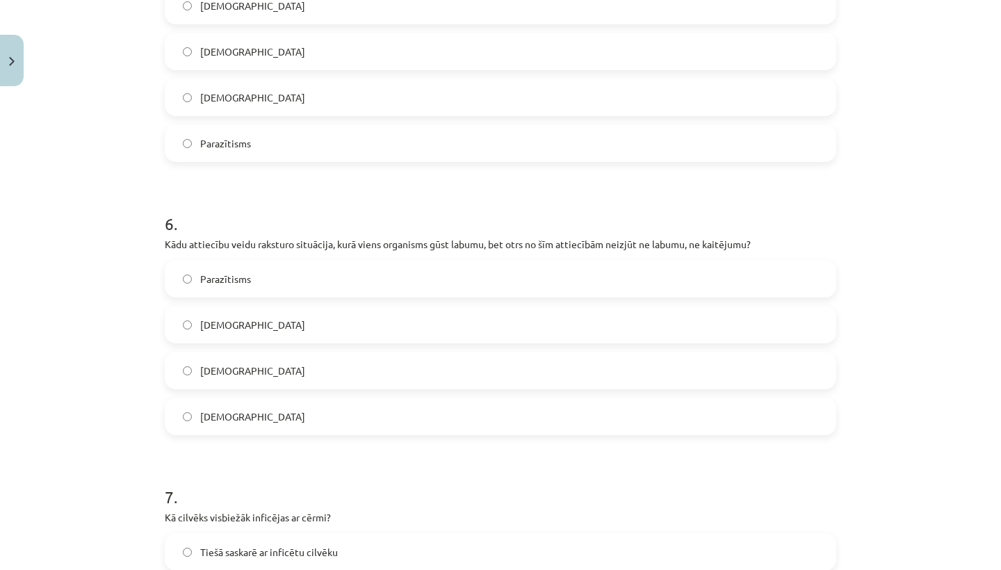
scroll to position [1452, 0]
click at [273, 373] on label "Mutuālisms" at bounding box center [500, 371] width 669 height 35
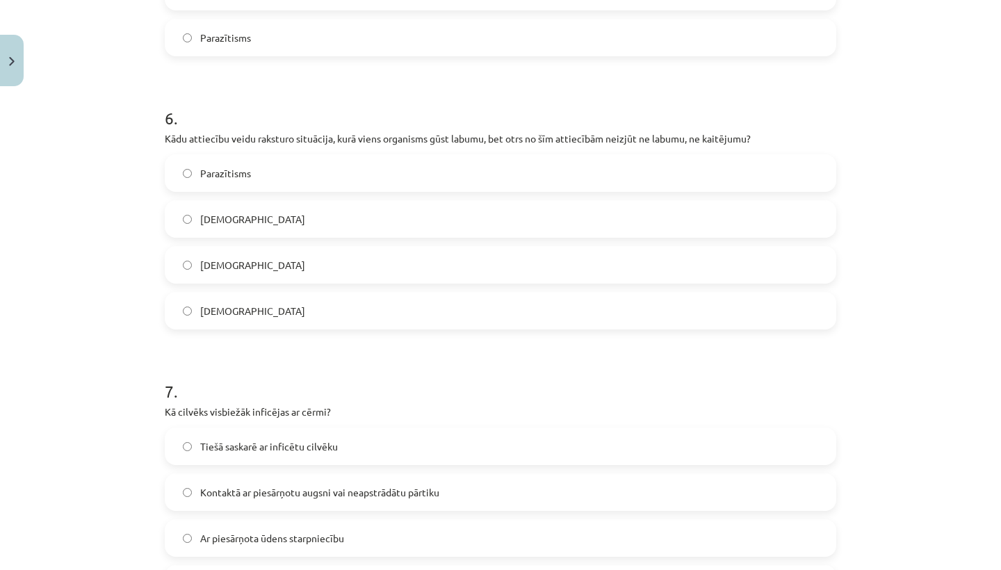
scroll to position [1562, 0]
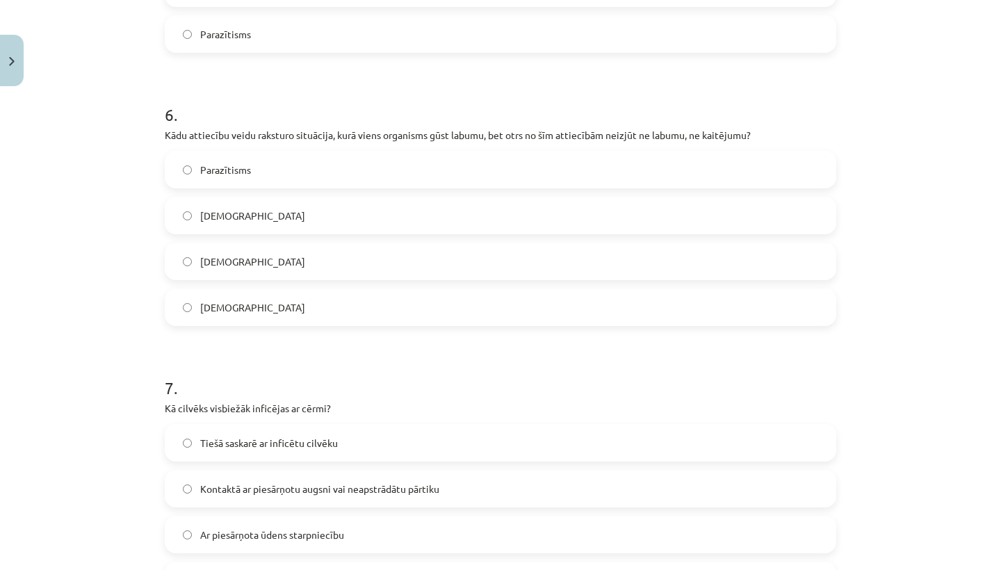
click at [260, 311] on label "Neitrālisms" at bounding box center [500, 307] width 669 height 35
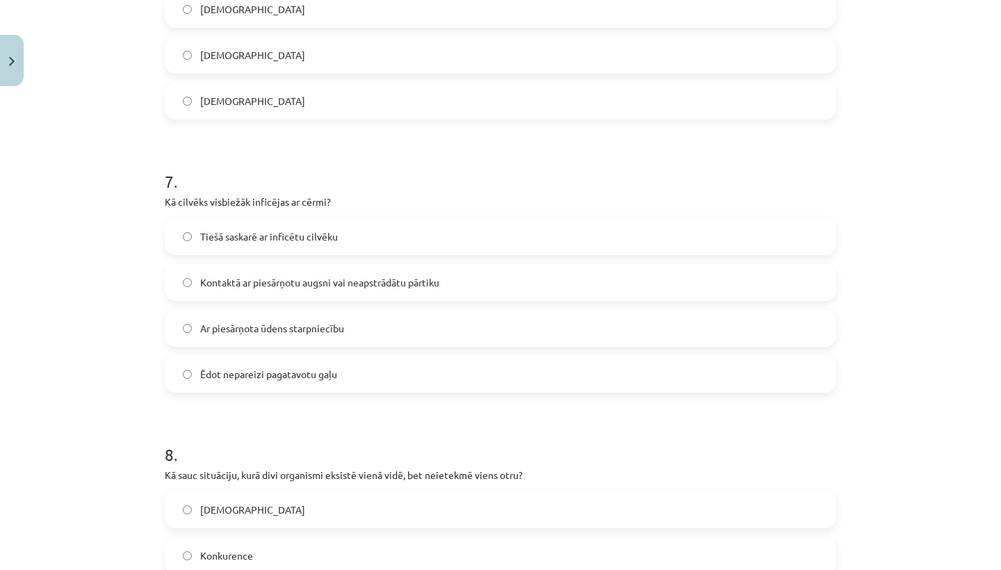
scroll to position [1773, 0]
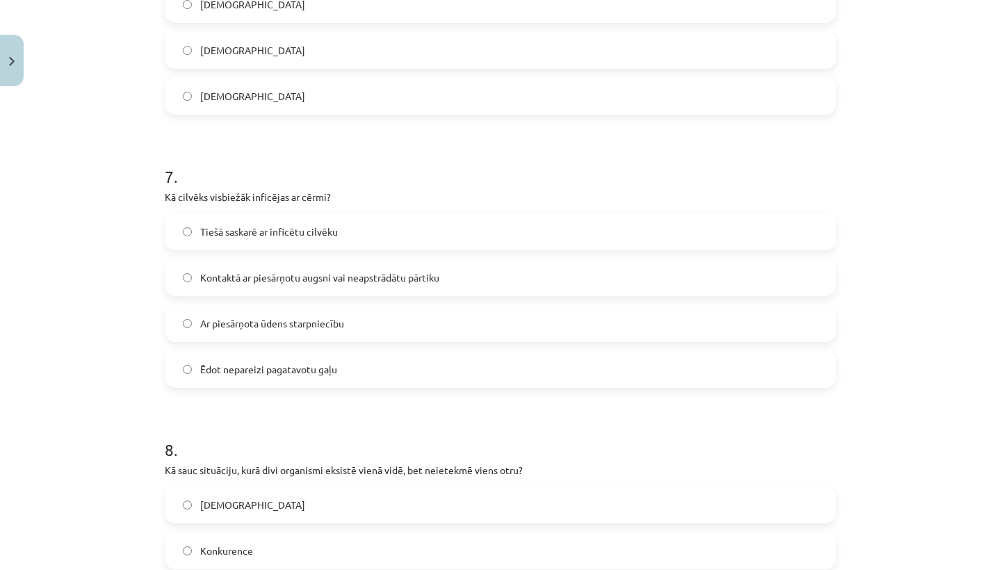
click at [256, 226] on span "Tiešā saskarē ar inficētu cilvēku" at bounding box center [269, 231] width 138 height 15
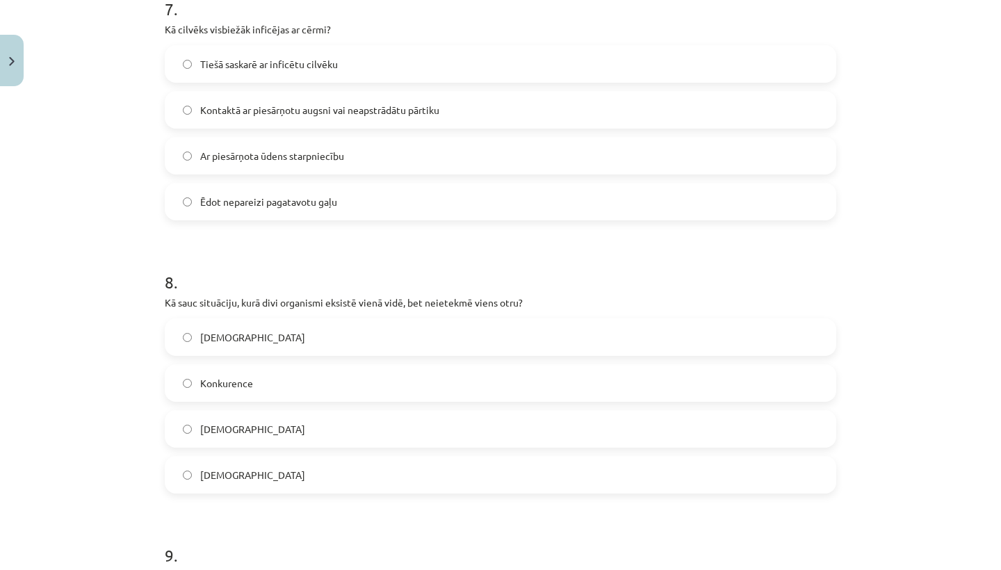
scroll to position [1964, 0]
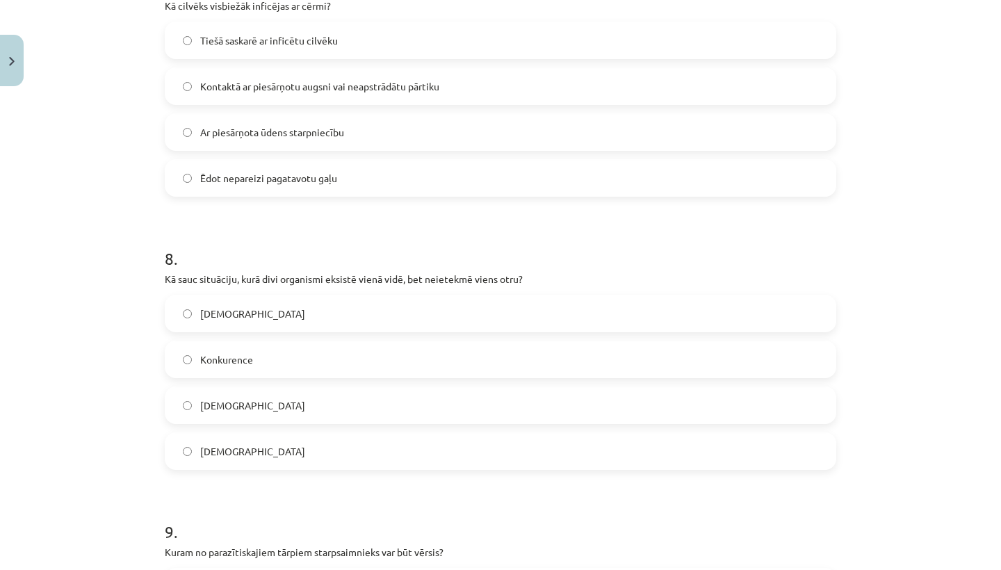
click at [281, 94] on label "Kontaktā ar piesārņotu augsni vai neapstrādātu pārtiku" at bounding box center [500, 86] width 669 height 35
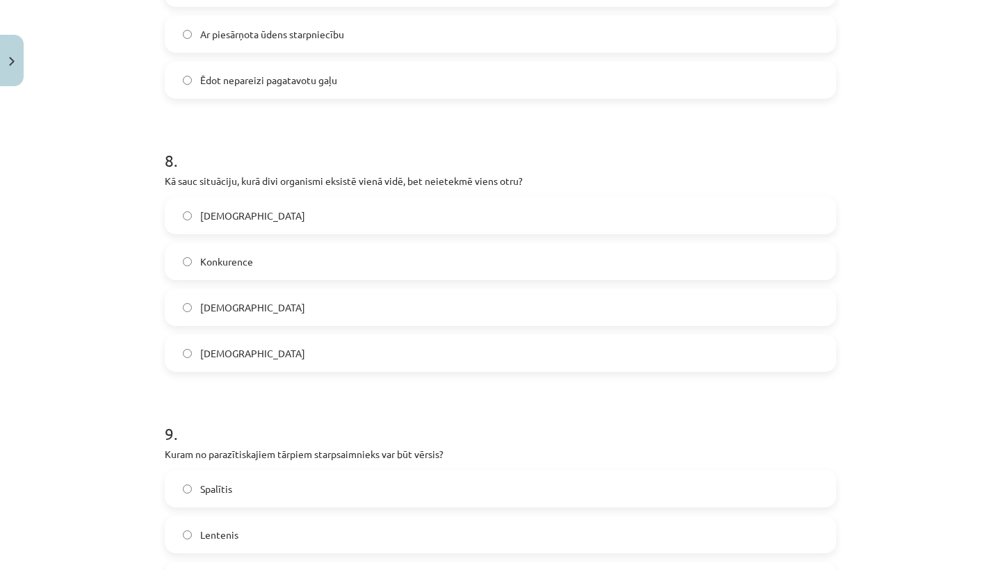
scroll to position [2074, 0]
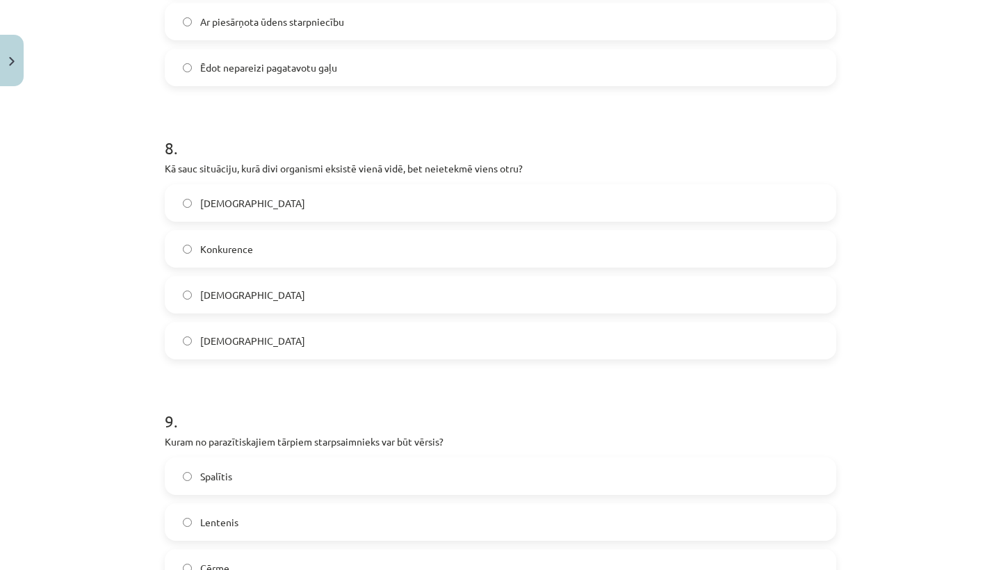
click at [259, 298] on label "Neitrālisms" at bounding box center [500, 294] width 669 height 35
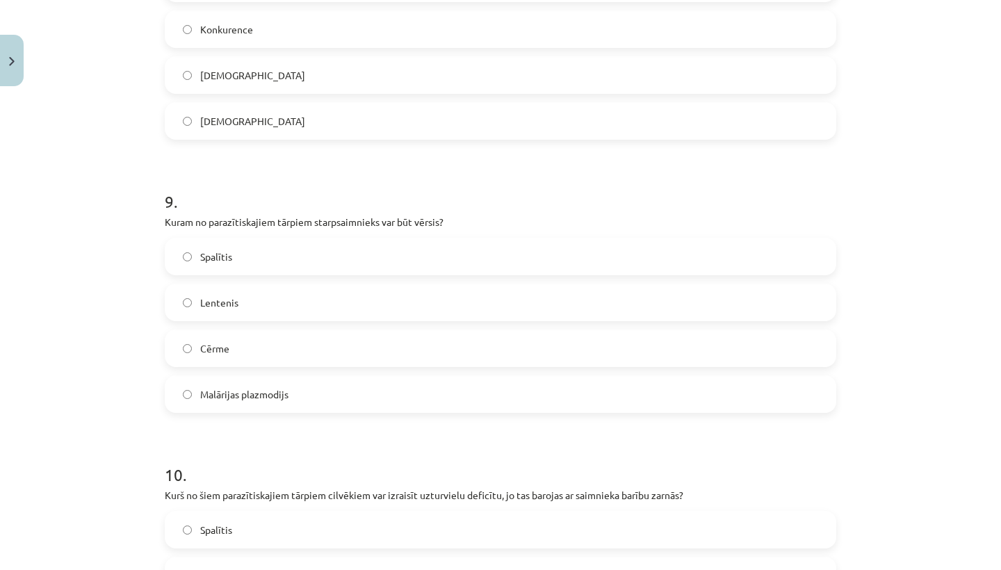
scroll to position [2300, 0]
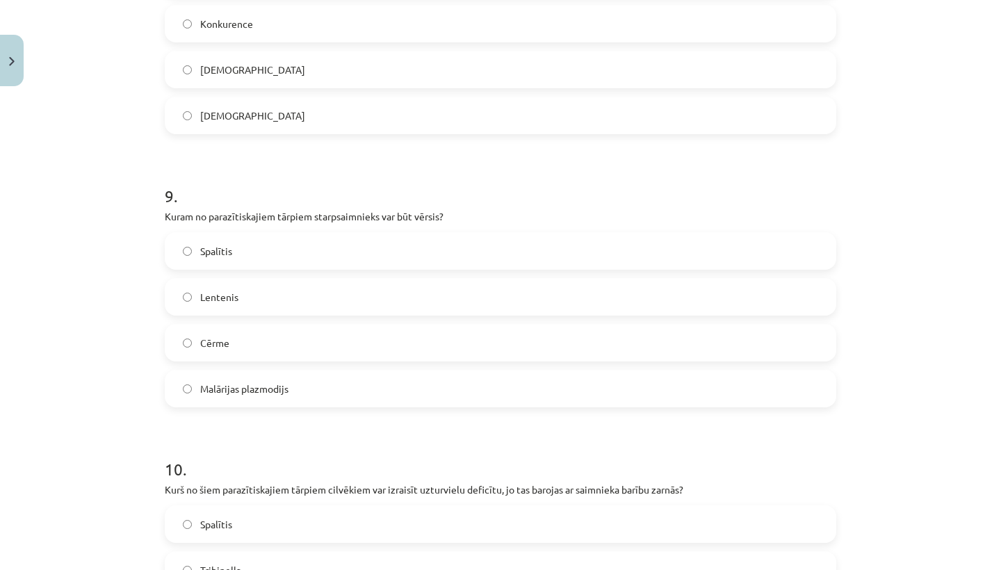
click at [277, 310] on label "Lentenis" at bounding box center [500, 296] width 669 height 35
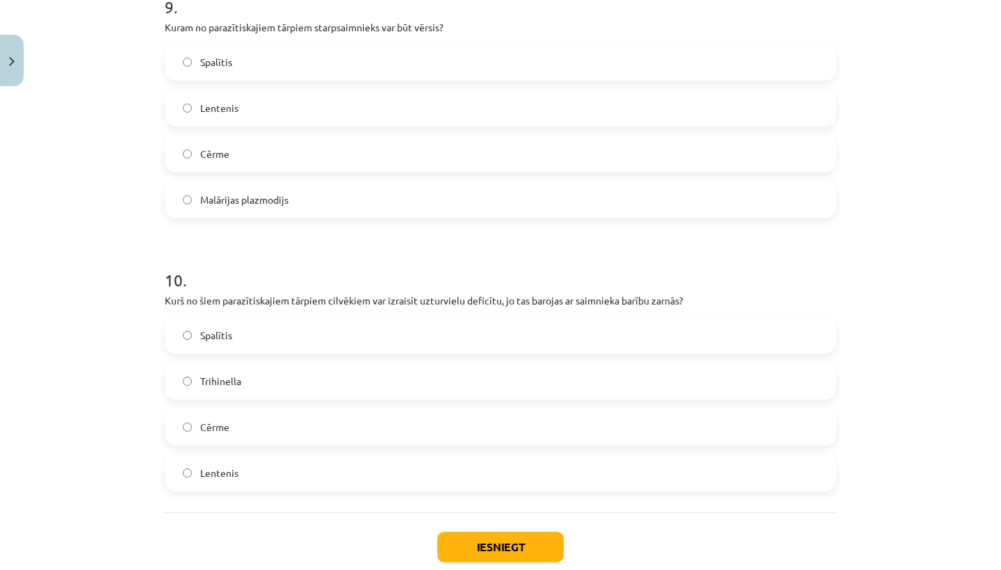
scroll to position [2490, 0]
click at [266, 391] on label "Trihinella" at bounding box center [500, 379] width 669 height 35
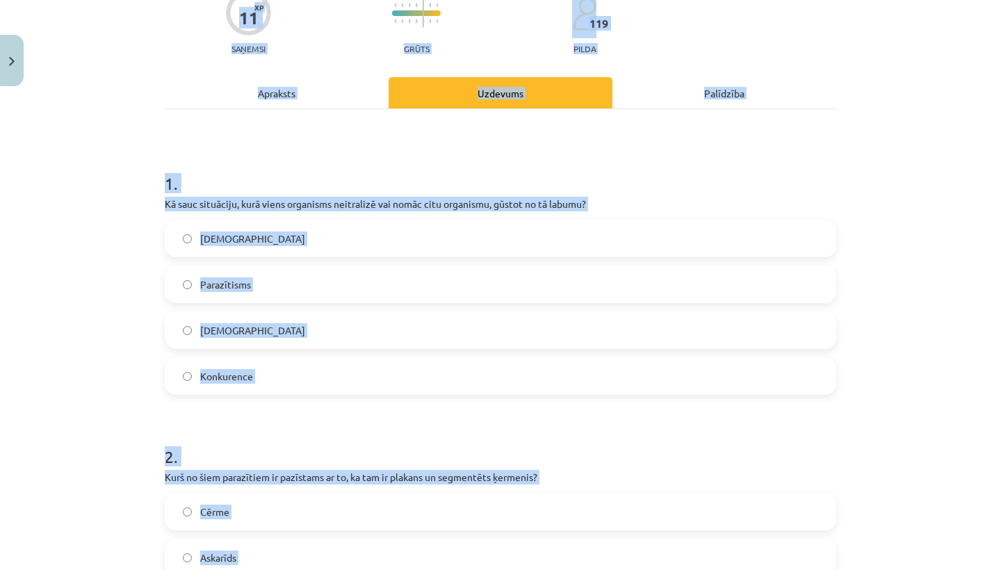
scroll to position [0, 0]
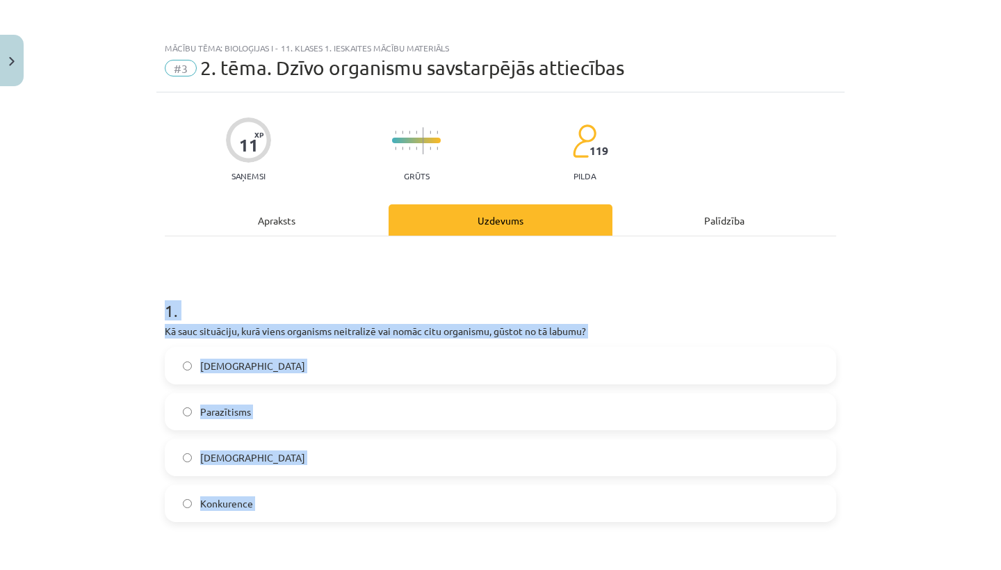
drag, startPoint x: 343, startPoint y: 554, endPoint x: 257, endPoint y: 258, distance: 308.2
copy div "1 . Kā sauc situāciju, kurā viens organisms neitralizē vai nomāc citu organismu…"
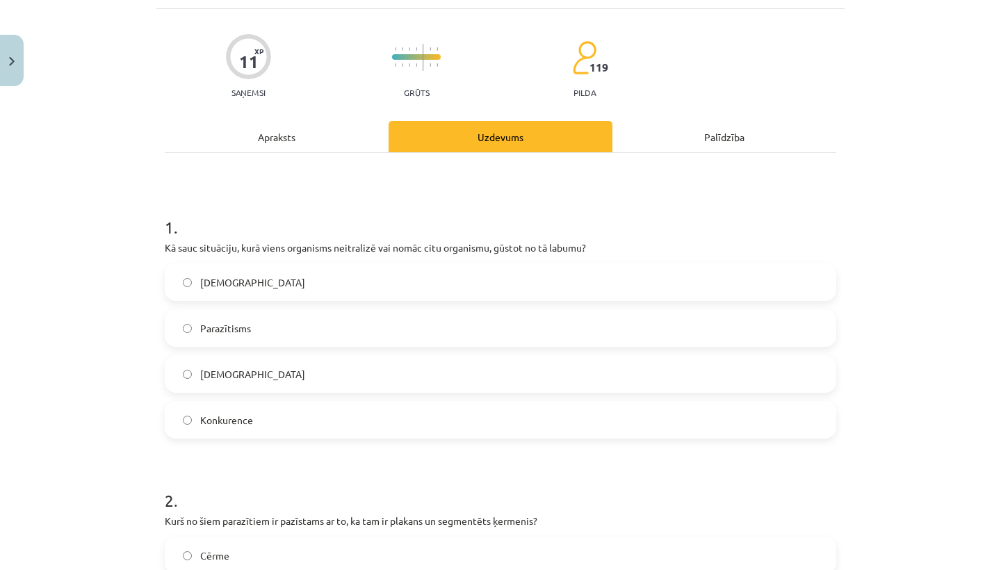
scroll to position [109, 0]
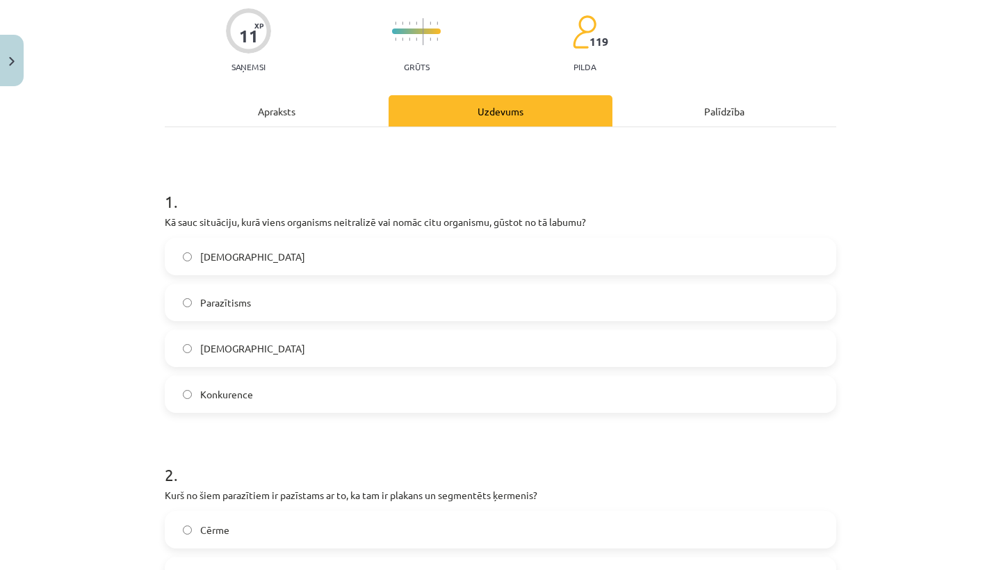
click at [229, 260] on span "Amensālisms" at bounding box center [252, 256] width 105 height 15
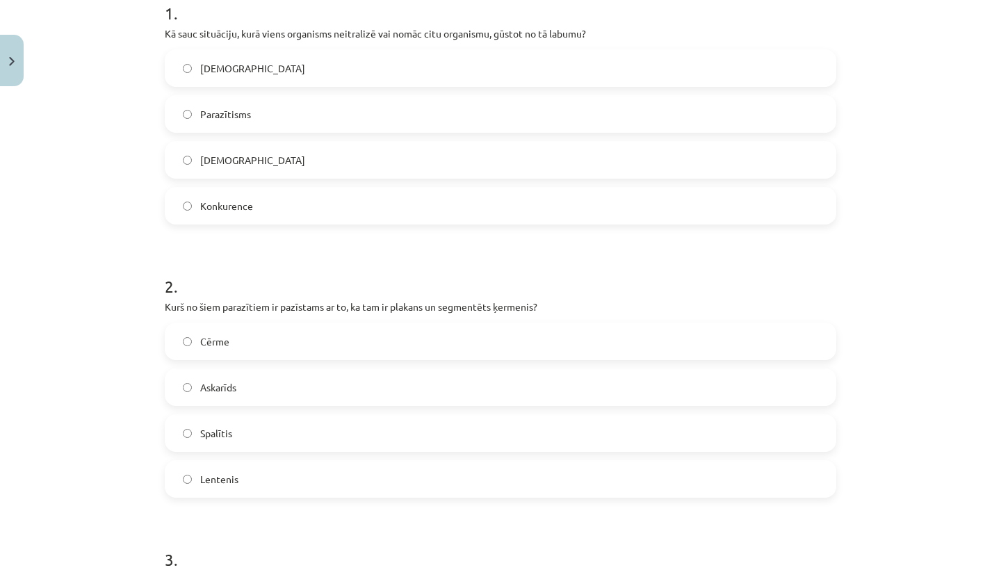
scroll to position [298, 0]
click at [239, 485] on label "Lentenis" at bounding box center [500, 478] width 669 height 35
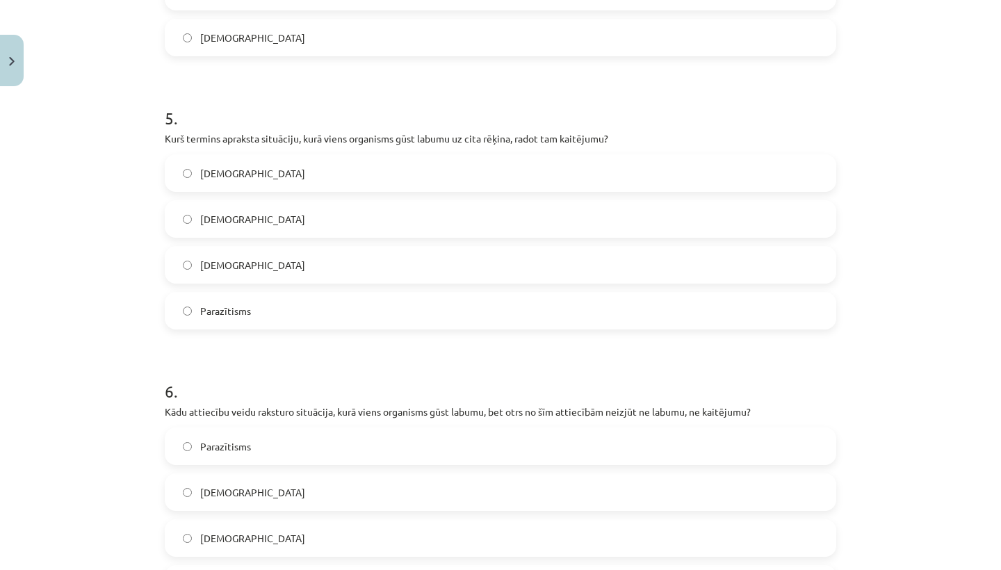
scroll to position [1298, 0]
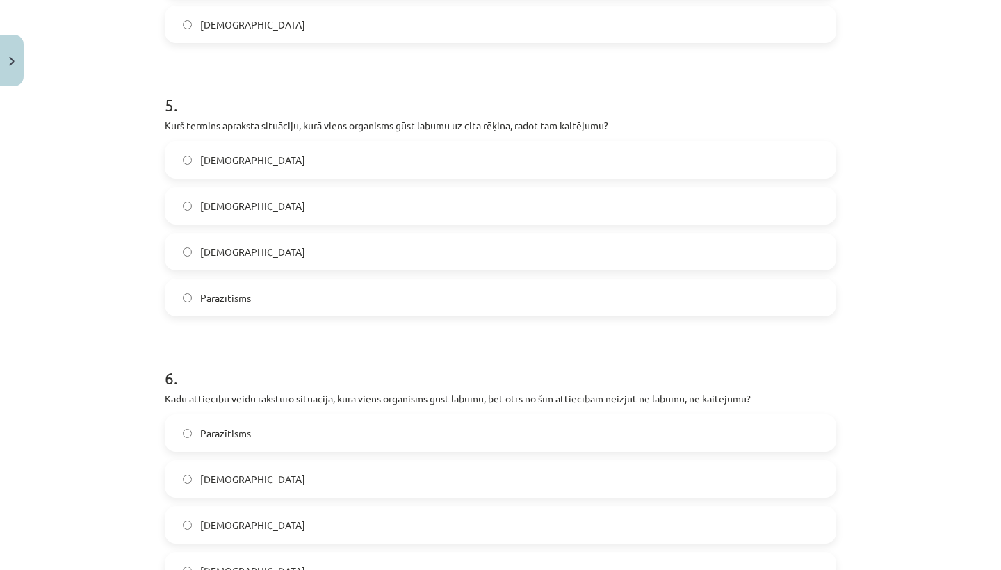
click at [313, 291] on label "Parazītisms" at bounding box center [500, 297] width 669 height 35
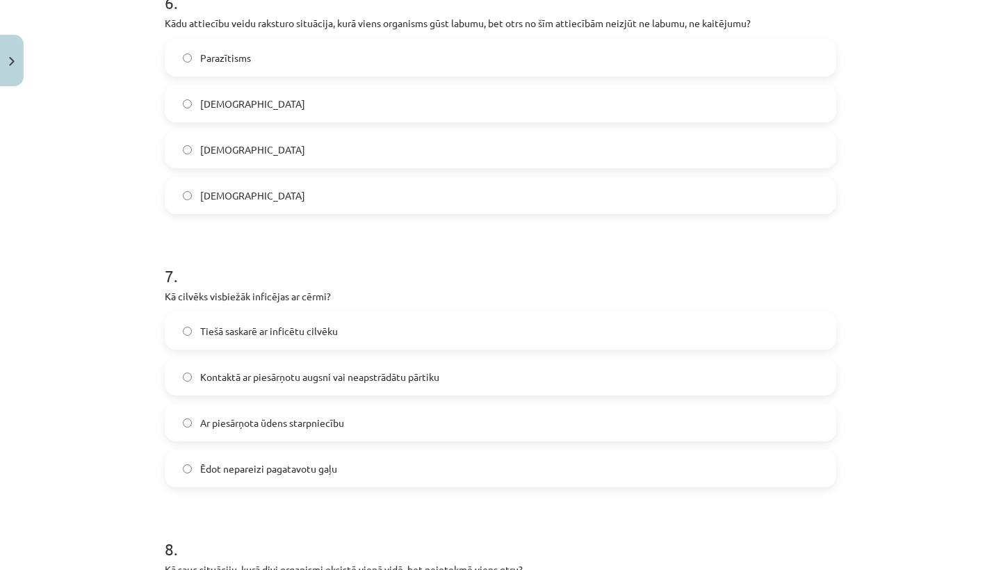
scroll to position [1669, 0]
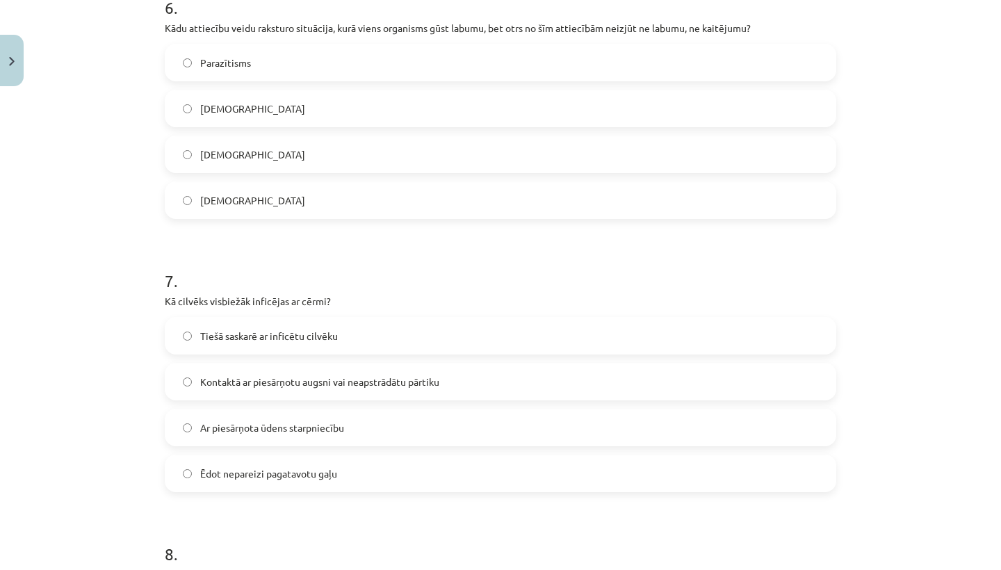
click at [300, 115] on label "Komensālisms" at bounding box center [500, 108] width 669 height 35
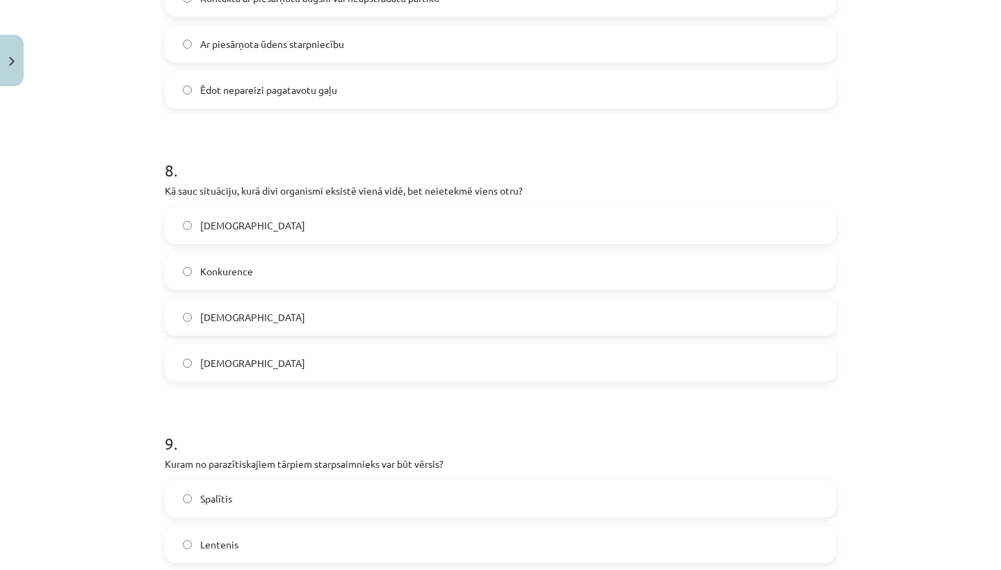
scroll to position [2118, 0]
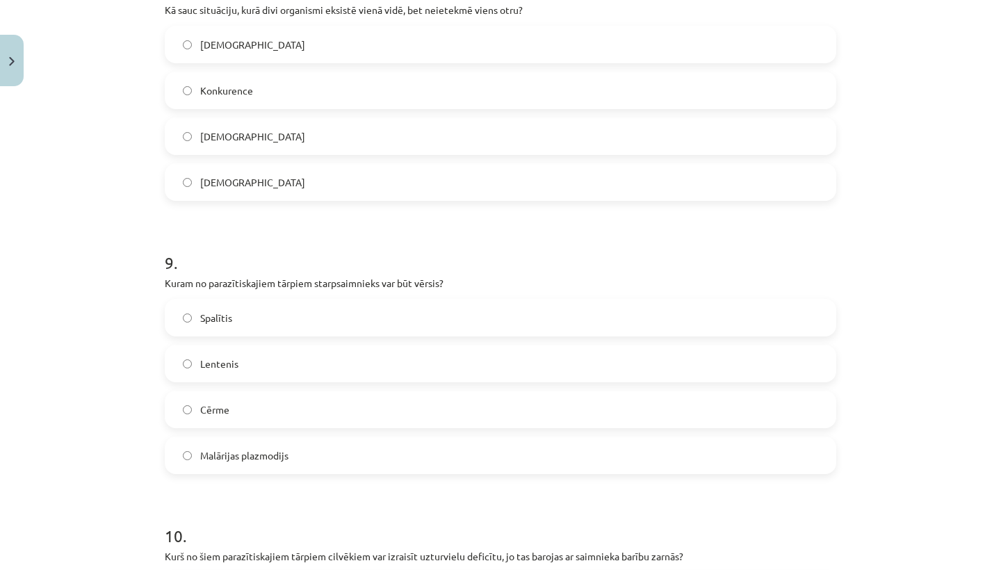
click at [270, 321] on label "Spalītis" at bounding box center [500, 317] width 669 height 35
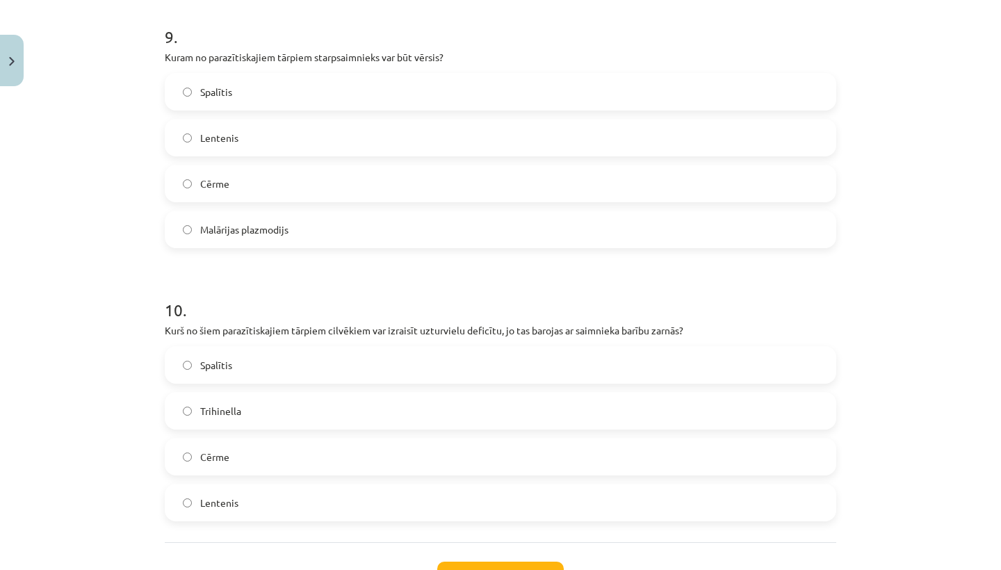
scroll to position [2462, 0]
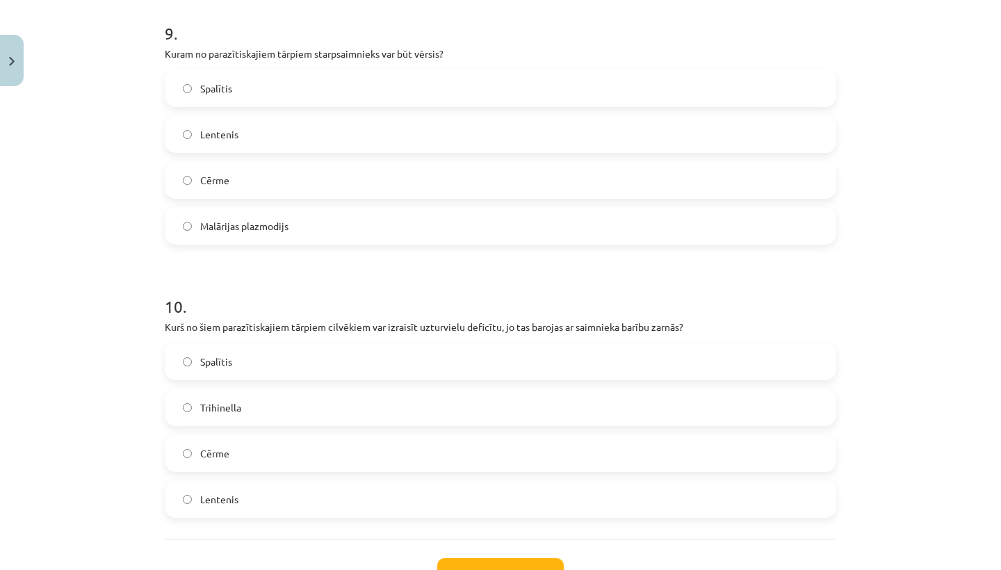
click at [340, 455] on label "Cērme" at bounding box center [500, 453] width 669 height 35
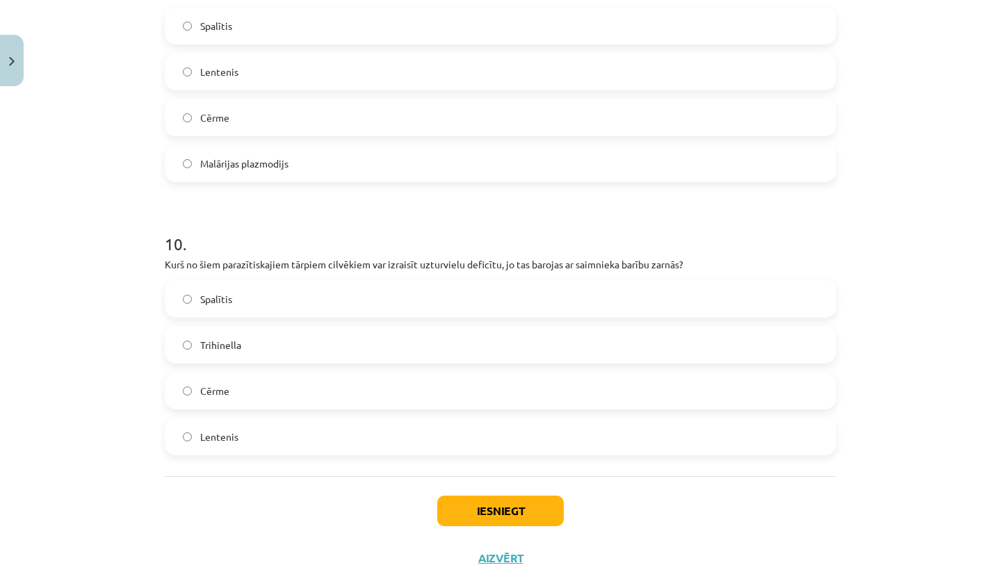
scroll to position [2532, 0]
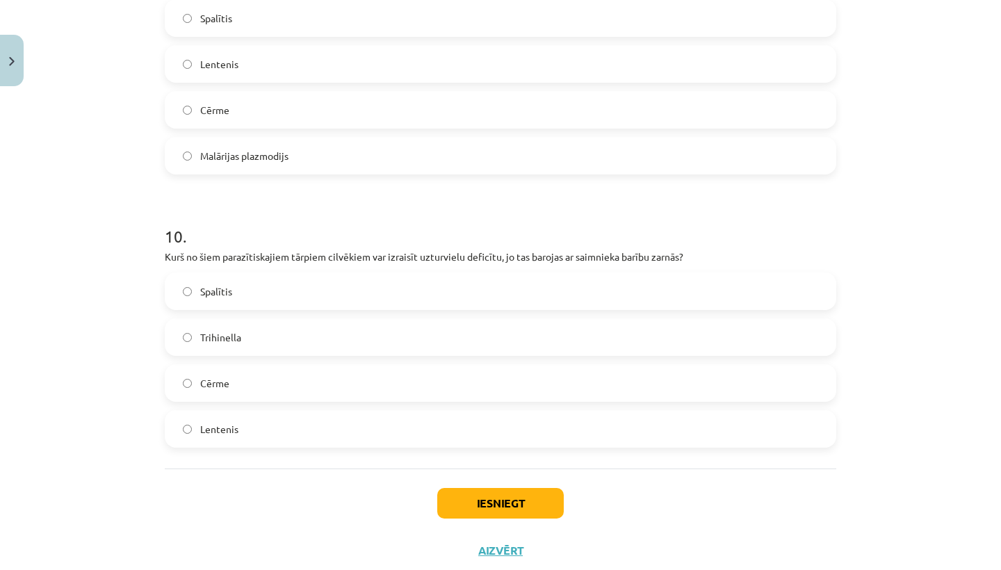
click at [516, 516] on button "Iesniegt" at bounding box center [500, 503] width 126 height 31
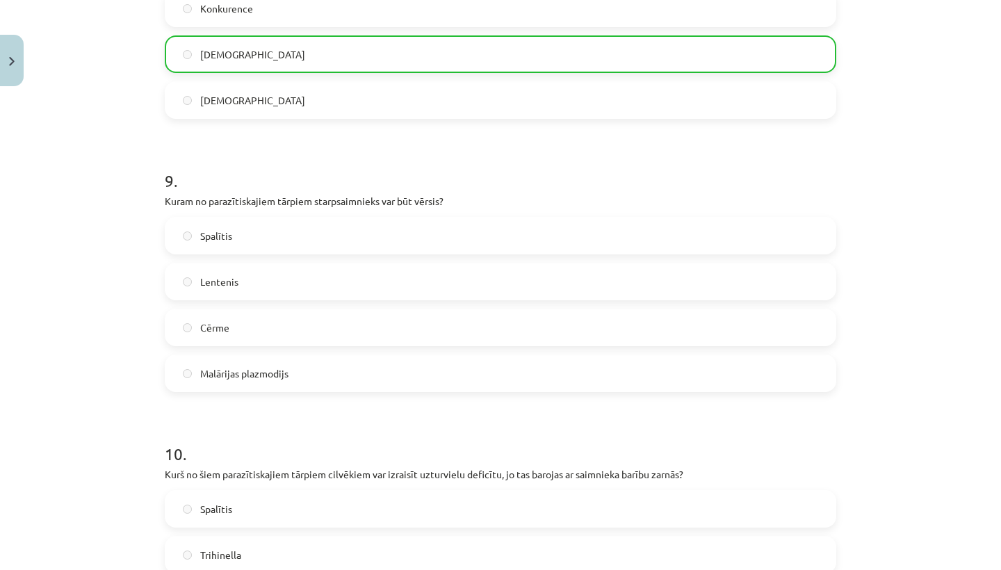
scroll to position [2247, 0]
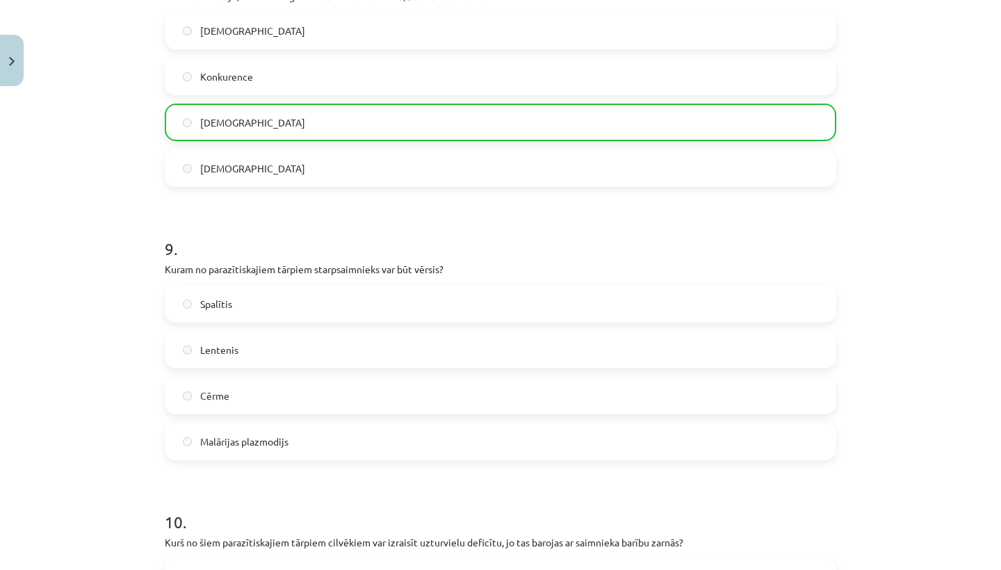
click at [348, 313] on label "Spalītis" at bounding box center [500, 303] width 669 height 35
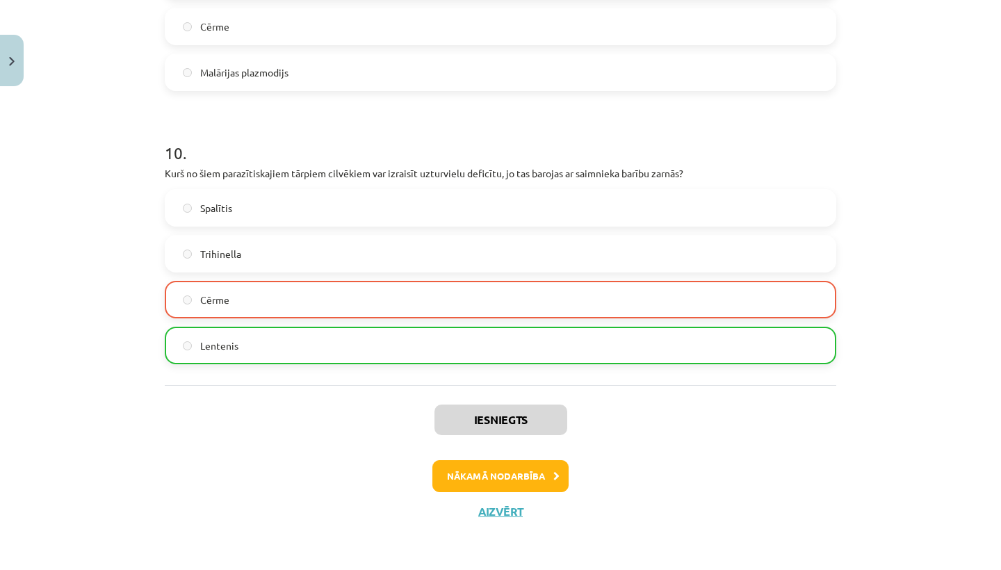
scroll to position [2617, 0]
click at [491, 475] on button "Nākamā nodarbība" at bounding box center [500, 476] width 136 height 32
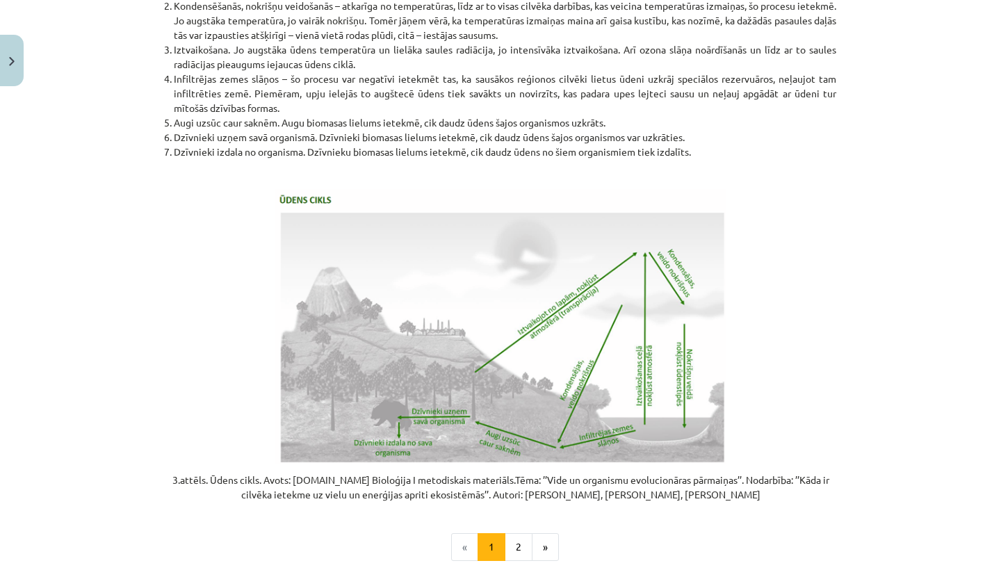
scroll to position [35, 0]
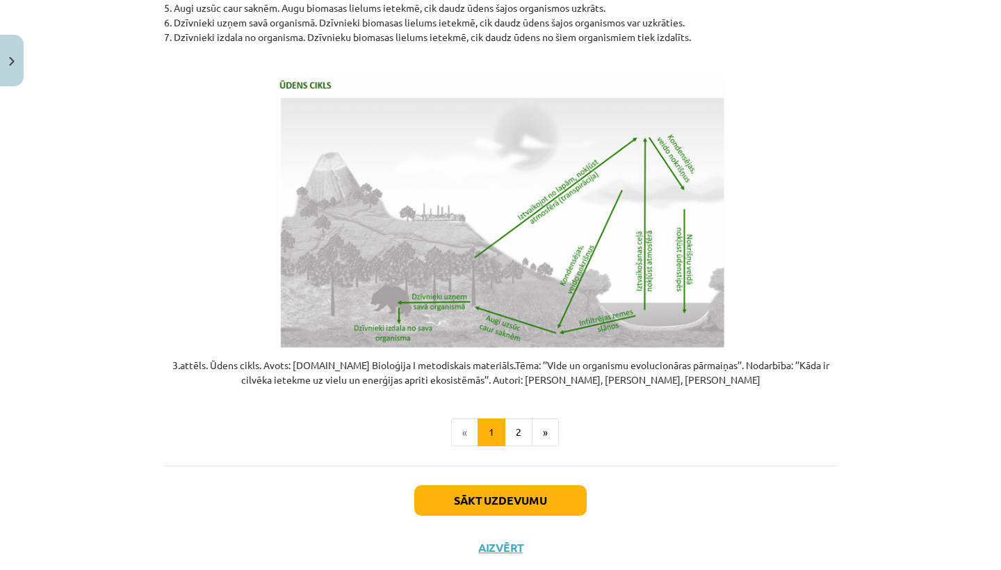
click at [453, 485] on button "Sākt uzdevumu" at bounding box center [500, 500] width 172 height 31
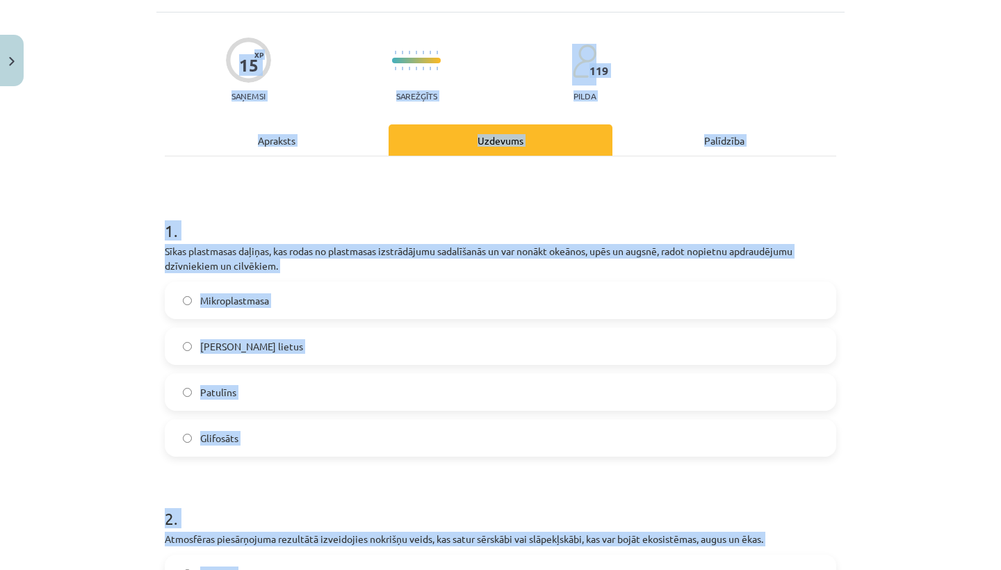
scroll to position [0, 0]
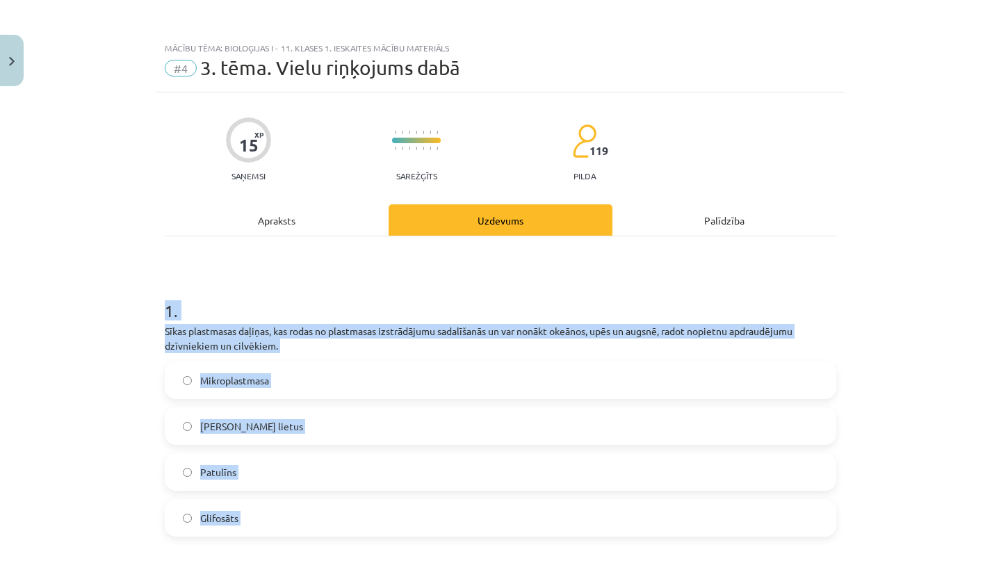
drag, startPoint x: 415, startPoint y: 418, endPoint x: 371, endPoint y: 254, distance: 170.4
copy form "1 . Sīkas plastmasas daļiņas, kas rodas no plastmasas izstrādājumu sadalīšanās …"
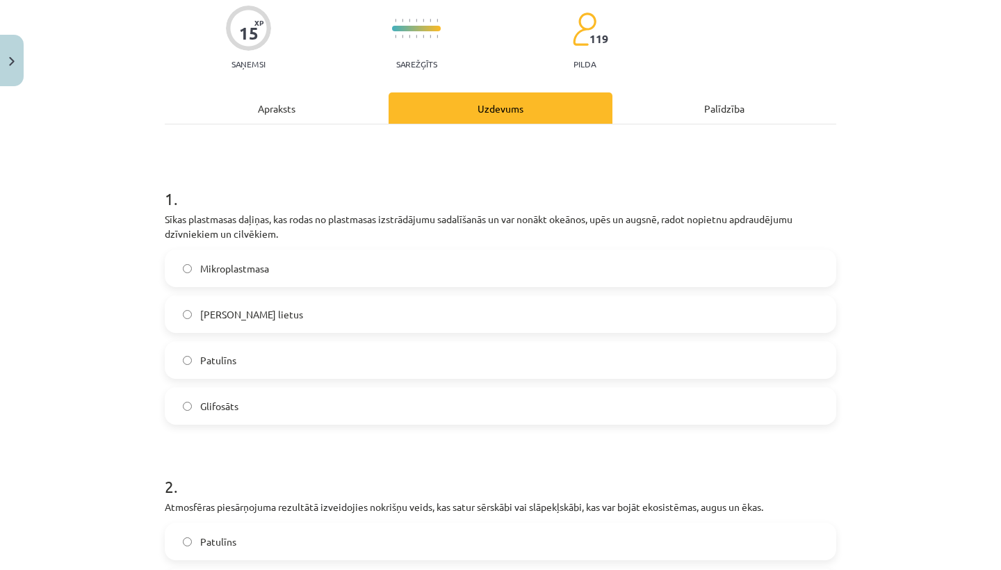
scroll to position [122, 0]
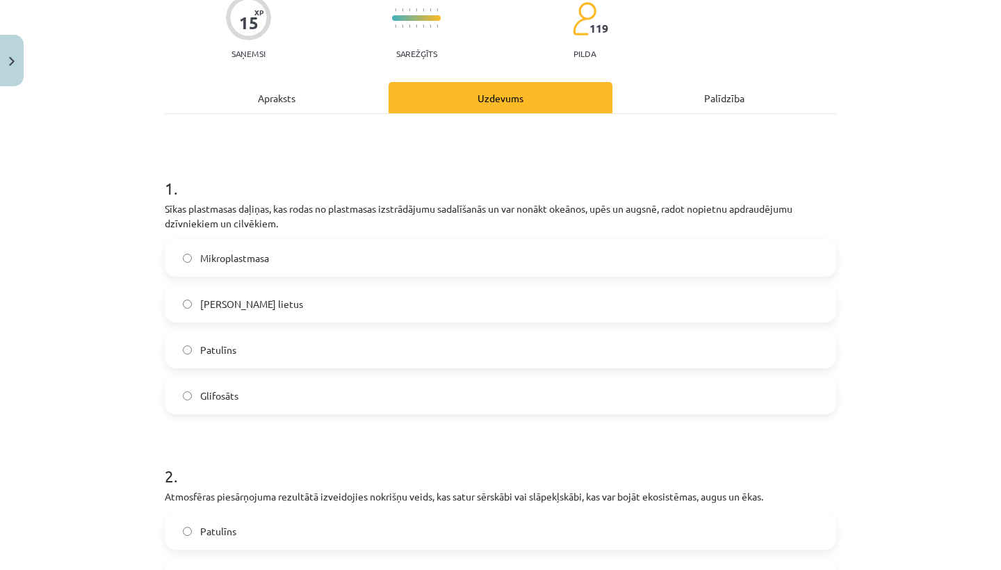
click at [287, 262] on label "Mikroplastmasa" at bounding box center [500, 257] width 669 height 35
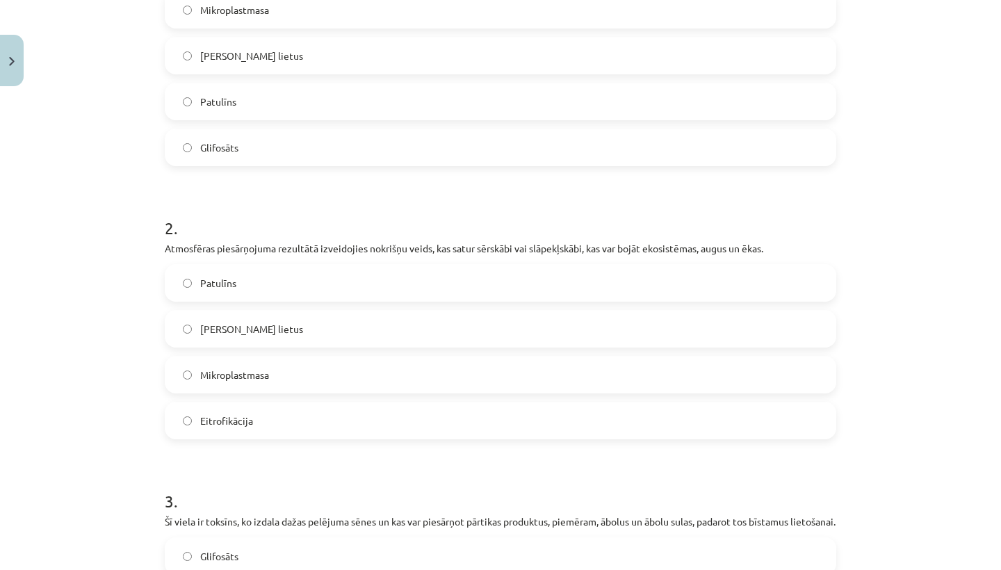
scroll to position [372, 0]
click at [309, 436] on label "Eitrofikācija" at bounding box center [500, 419] width 669 height 35
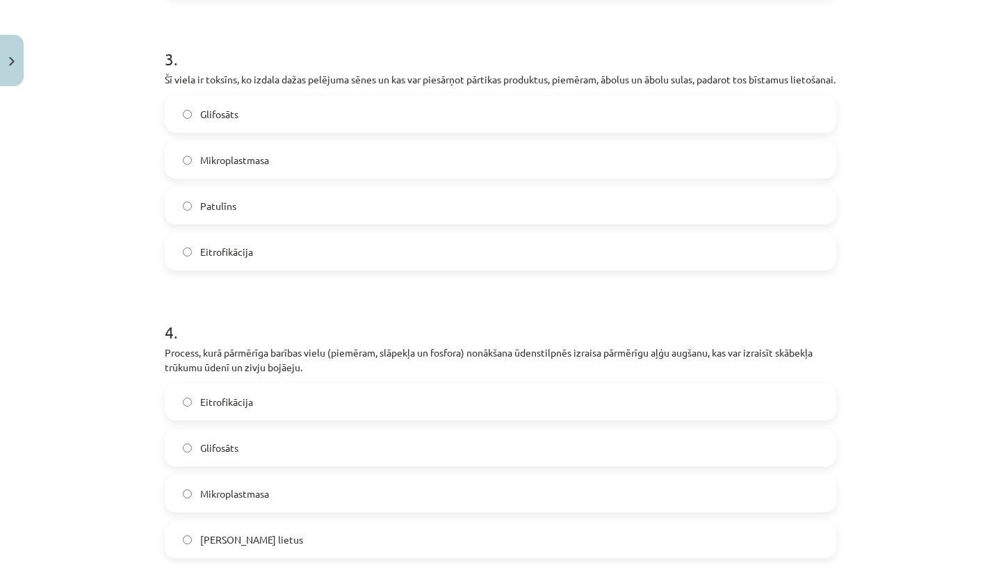
scroll to position [817, 0]
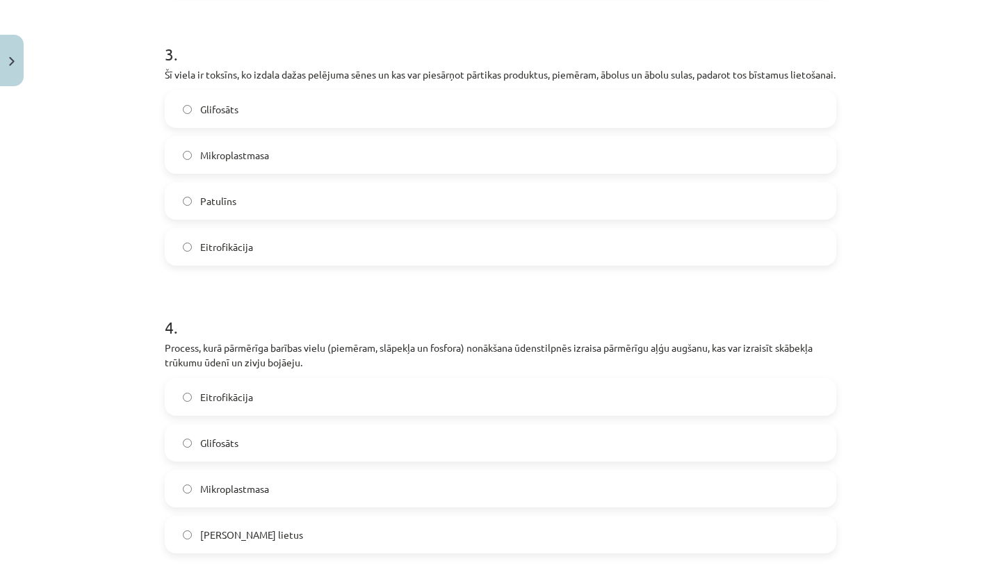
click at [245, 218] on label "Patulīns" at bounding box center [500, 200] width 669 height 35
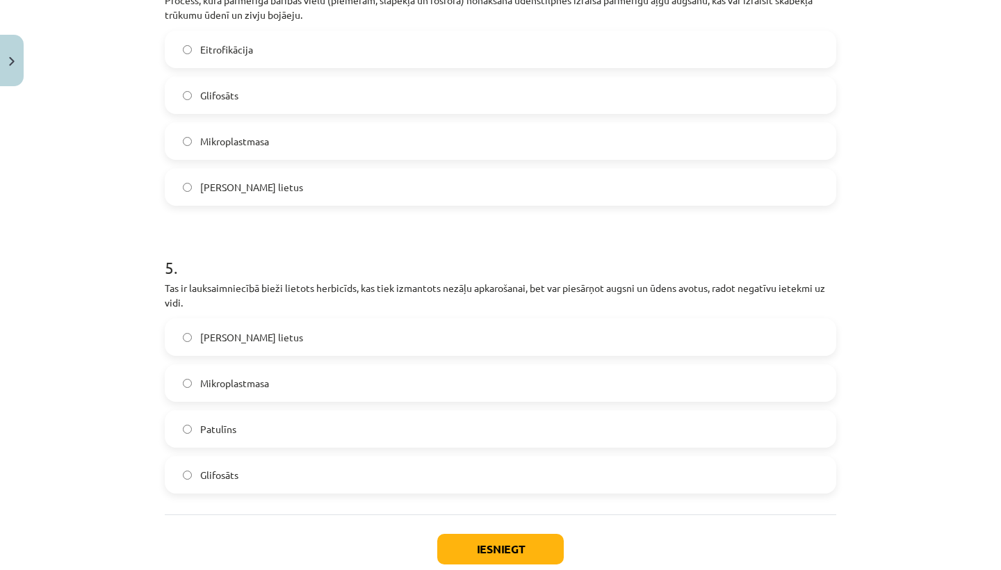
scroll to position [1159, 0]
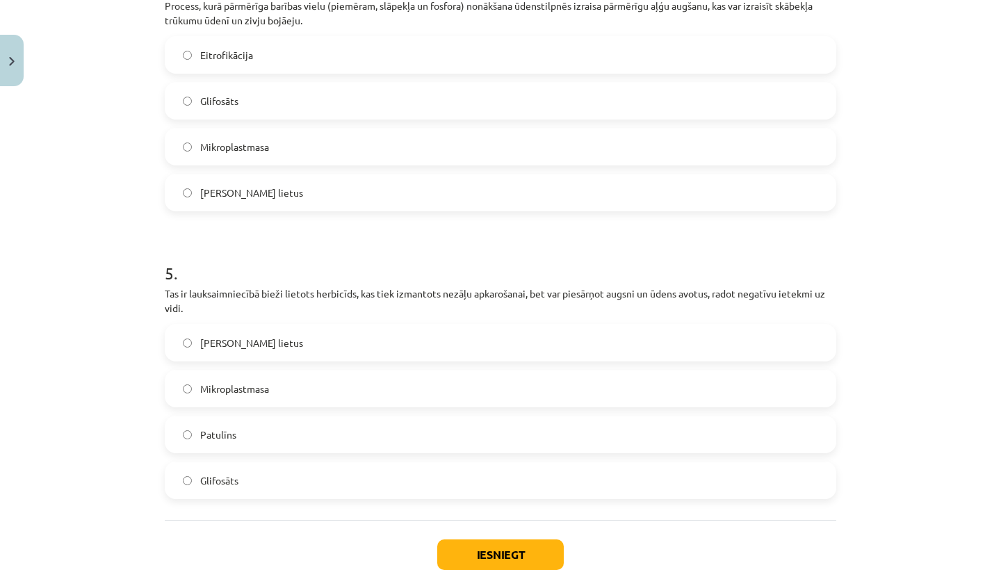
click at [237, 118] on label "Glifosāts" at bounding box center [500, 100] width 669 height 35
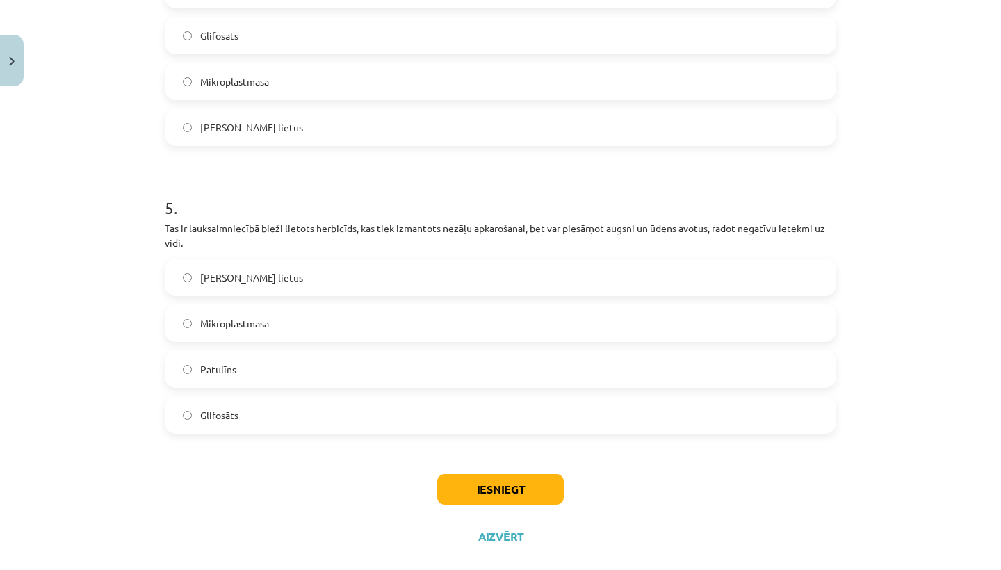
scroll to position [1227, 0]
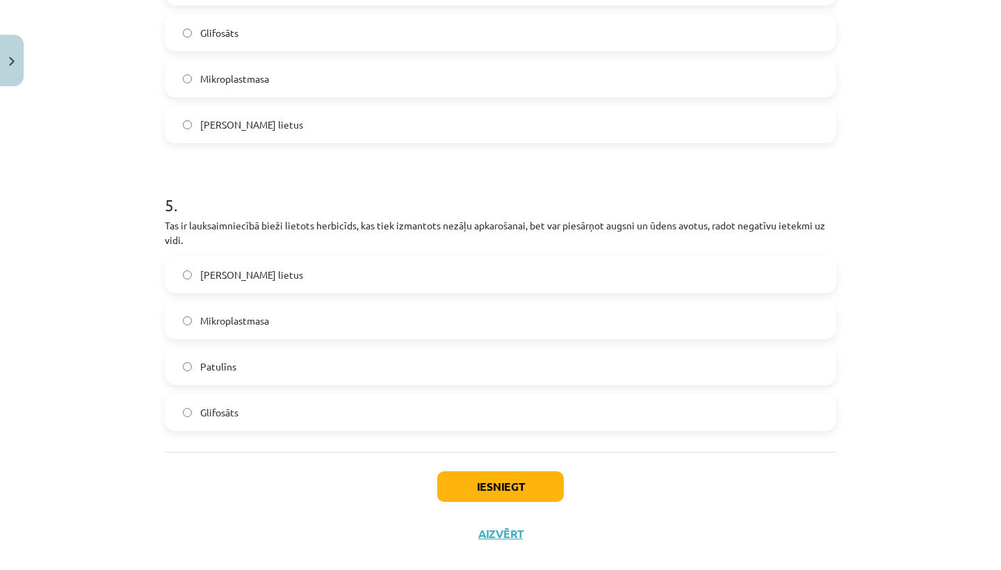
click at [272, 292] on label "Skābais lietus" at bounding box center [500, 274] width 669 height 35
drag, startPoint x: 265, startPoint y: 427, endPoint x: 265, endPoint y: 404, distance: 22.9
click at [265, 427] on label "Glifosāts" at bounding box center [500, 412] width 669 height 35
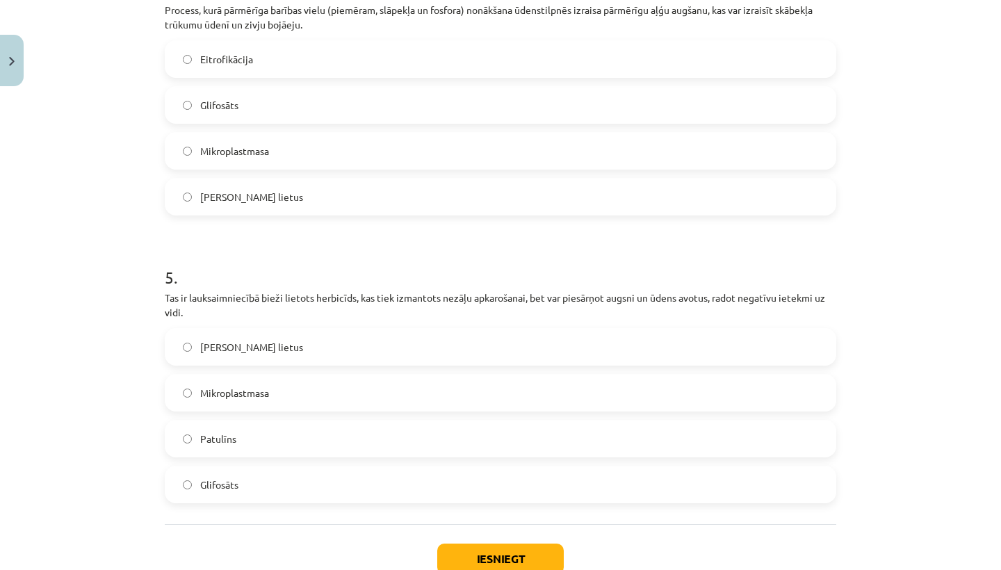
click at [278, 76] on label "Eitrofikācija" at bounding box center [500, 59] width 669 height 35
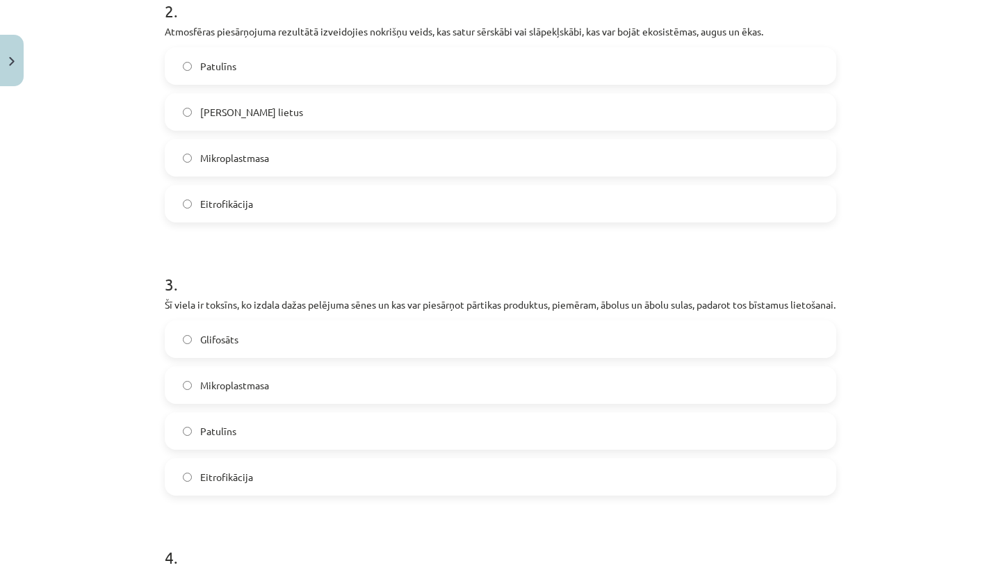
scroll to position [582, 0]
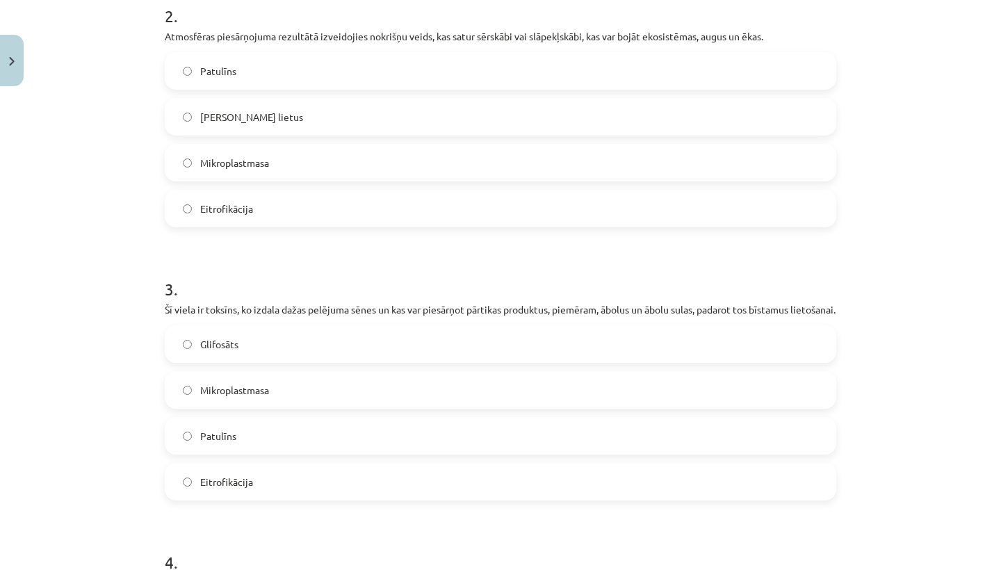
click at [716, 3] on h1 "2 ." at bounding box center [500, 3] width 671 height 43
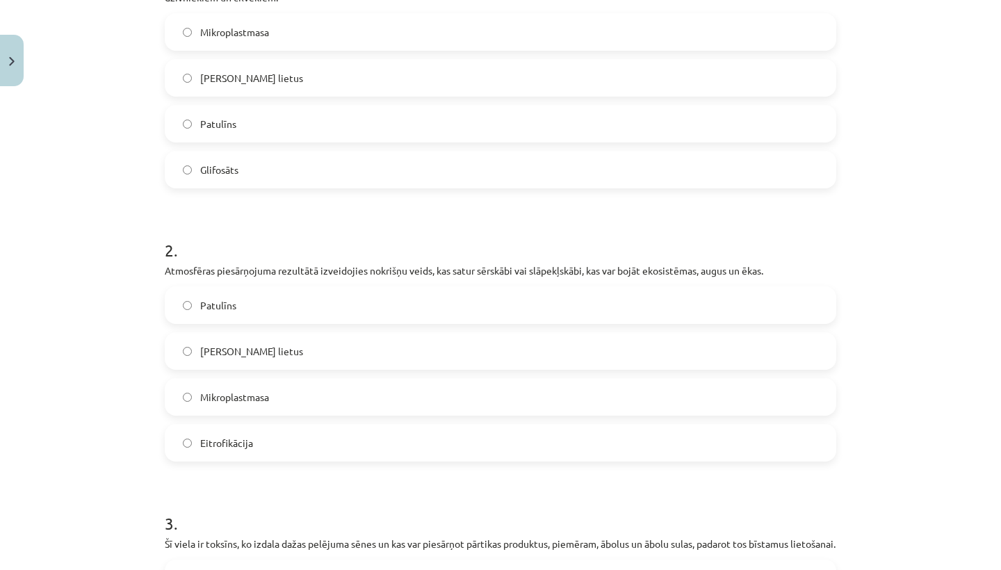
scroll to position [304, 0]
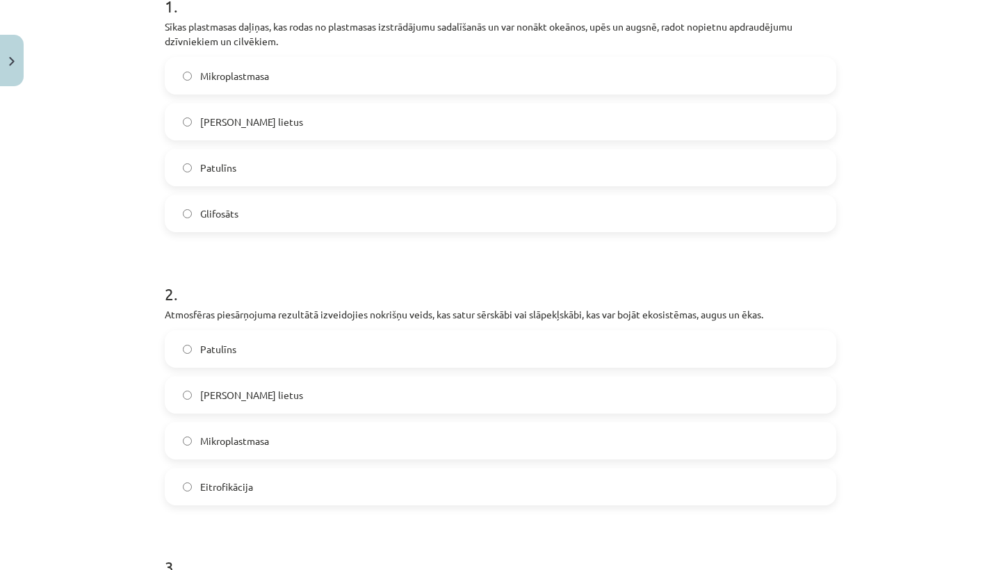
click at [270, 404] on label "Skābais lietus" at bounding box center [500, 394] width 669 height 35
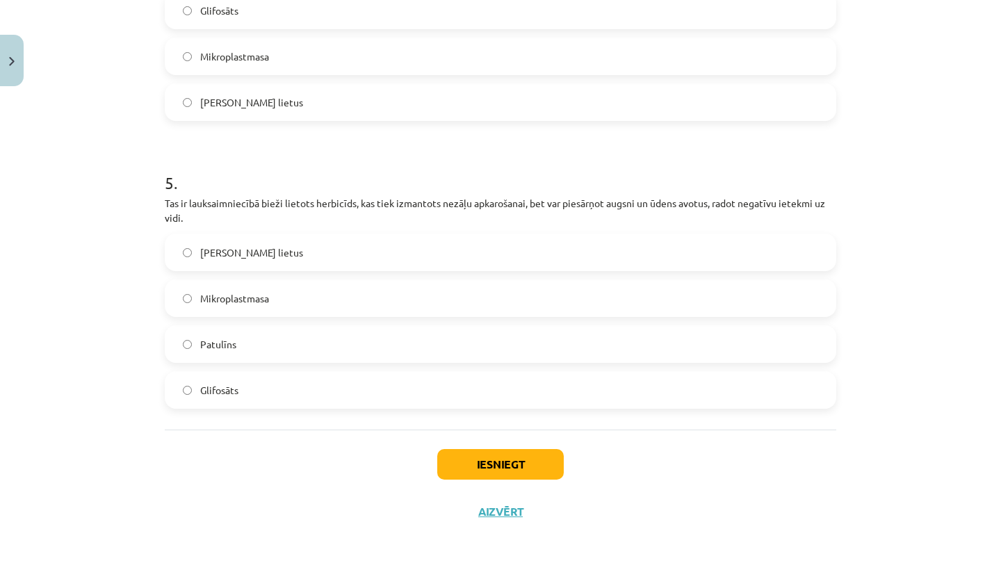
scroll to position [1266, 0]
click at [481, 455] on button "Iesniegt" at bounding box center [500, 464] width 126 height 31
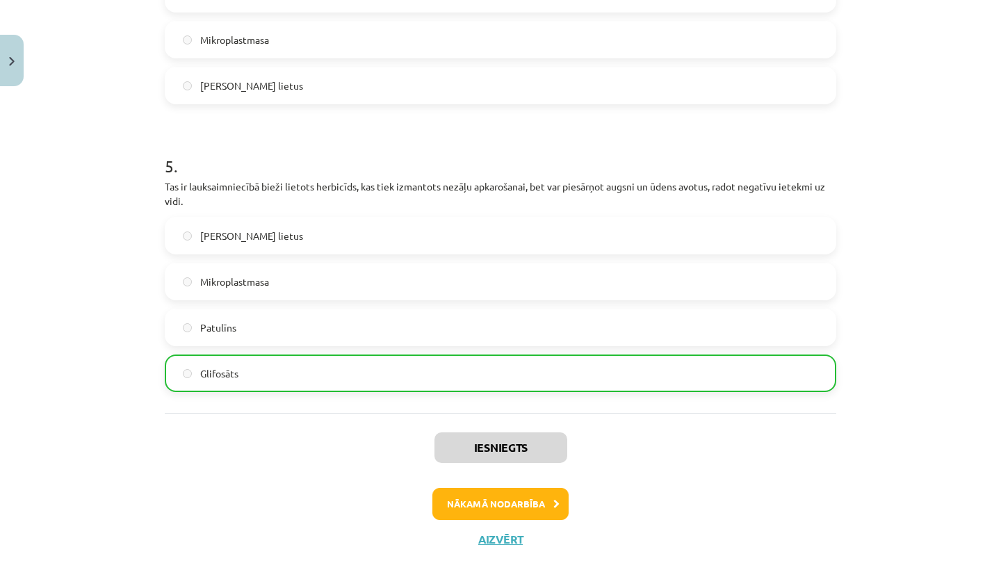
click at [510, 519] on button "Nākamā nodarbība" at bounding box center [500, 504] width 136 height 32
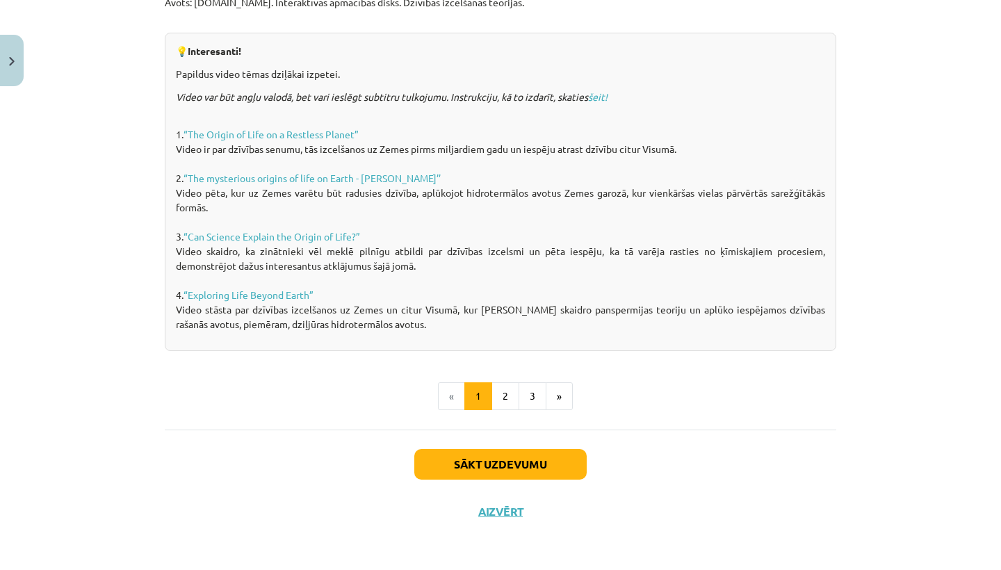
scroll to position [965, 0]
click at [509, 473] on button "Sākt uzdevumu" at bounding box center [500, 464] width 172 height 31
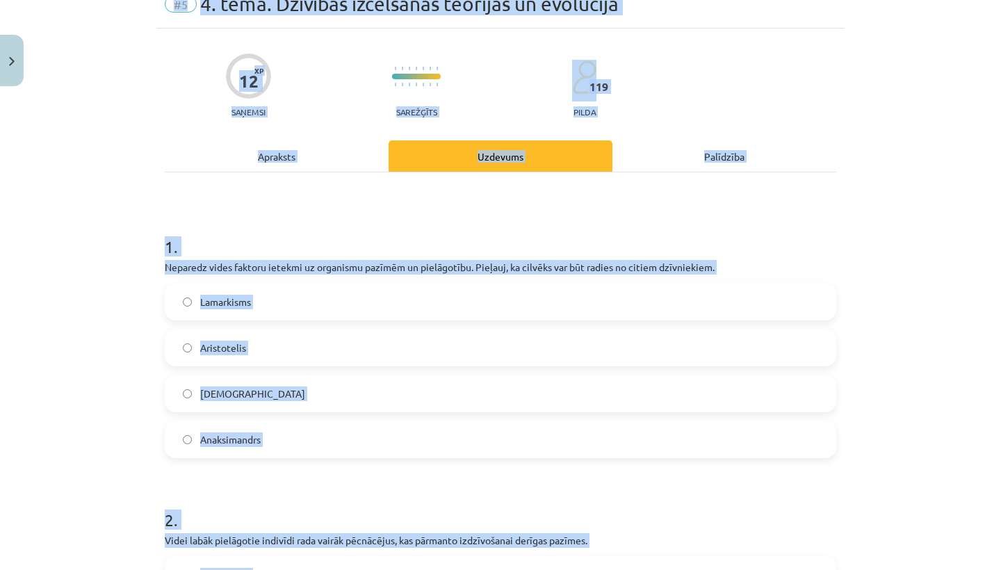
scroll to position [0, 0]
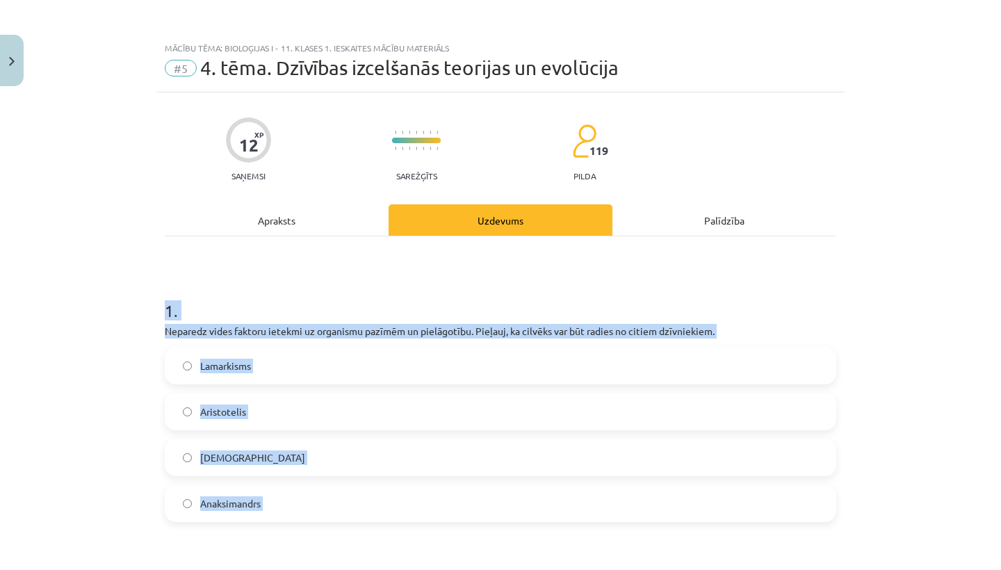
drag, startPoint x: 346, startPoint y: 411, endPoint x: 158, endPoint y: 299, distance: 218.8
copy form "1 . Neparedz vides faktoru ietekmi uz organismu pazīmēm un pielāgotību. Pieļauj…"
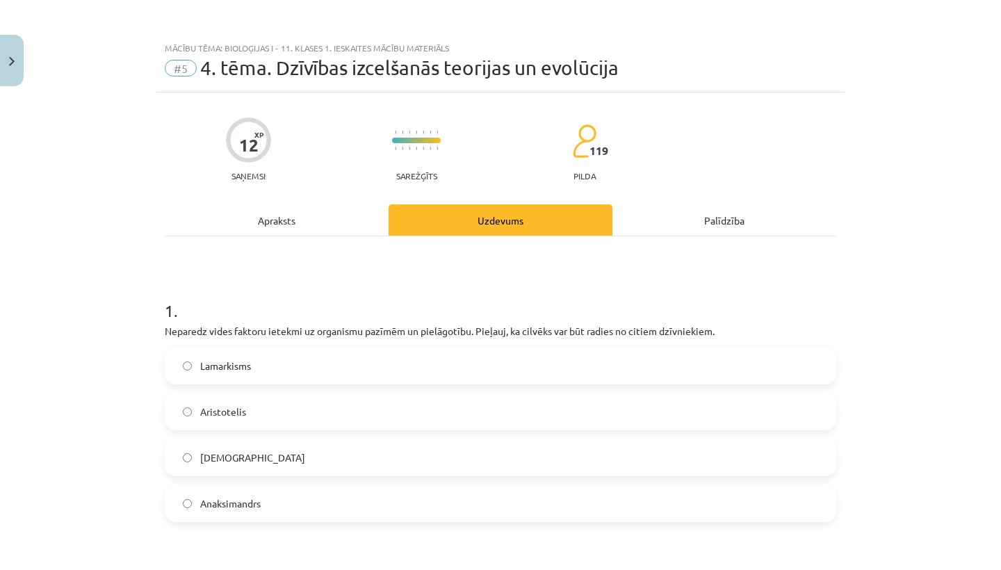
click at [124, 385] on div "Mācību tēma: Bioloģijas i - 11. klases 1. ieskaites mācību materiāls #5 4. tēma…" at bounding box center [500, 285] width 1001 height 570
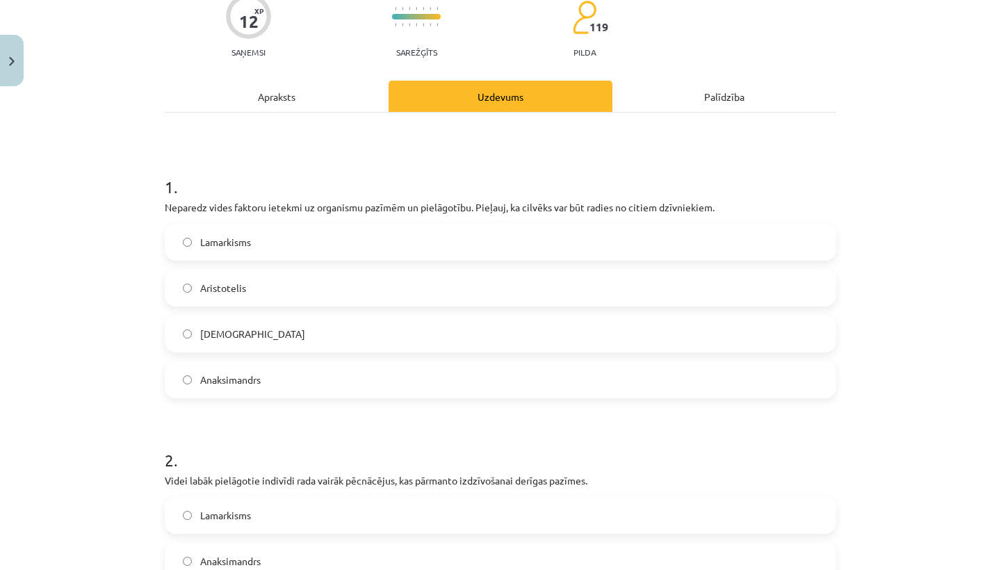
scroll to position [124, 0]
click at [306, 225] on label "Lamarkisms" at bounding box center [500, 241] width 669 height 35
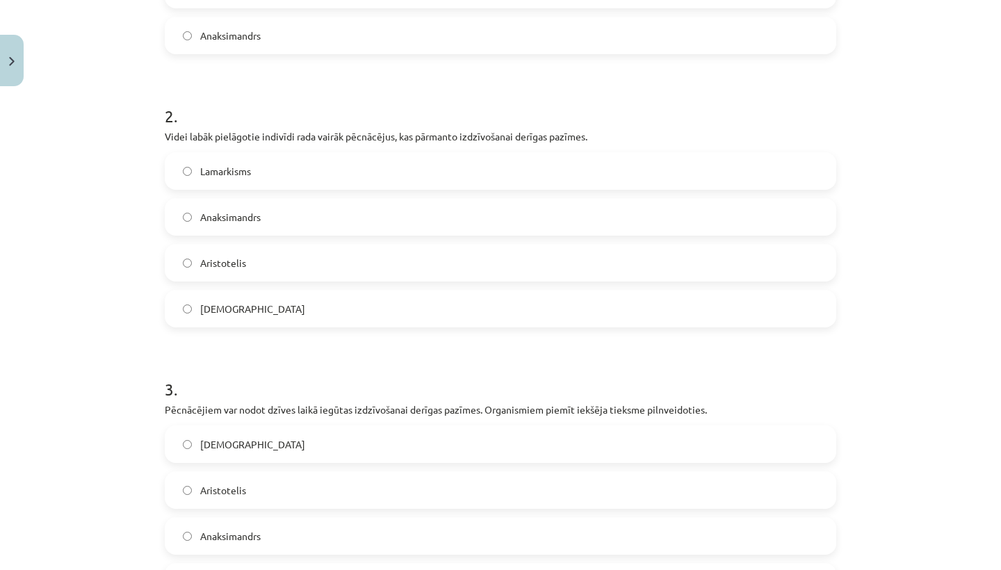
scroll to position [468, 0]
click at [315, 227] on label "Anaksimandrs" at bounding box center [500, 216] width 669 height 35
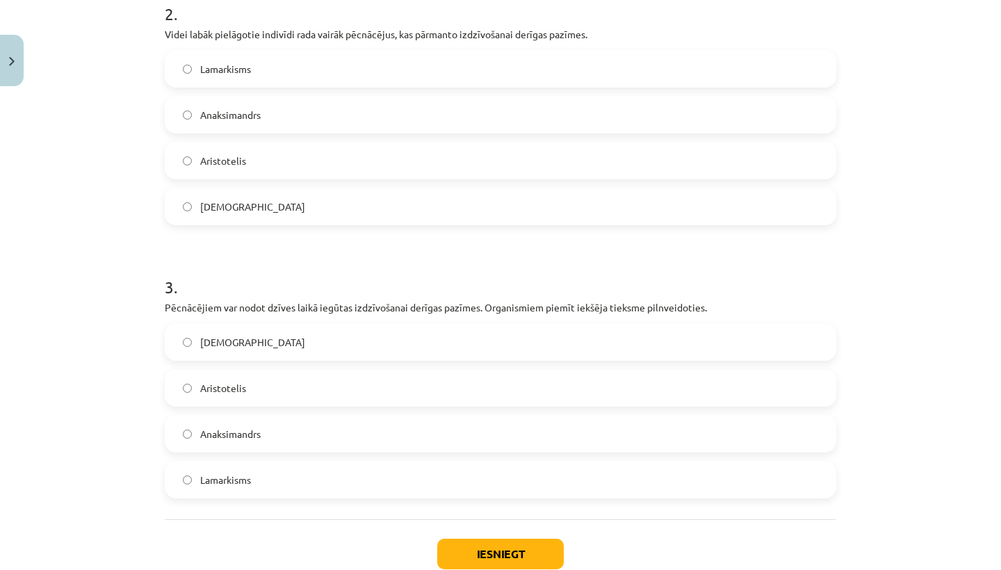
scroll to position [573, 0]
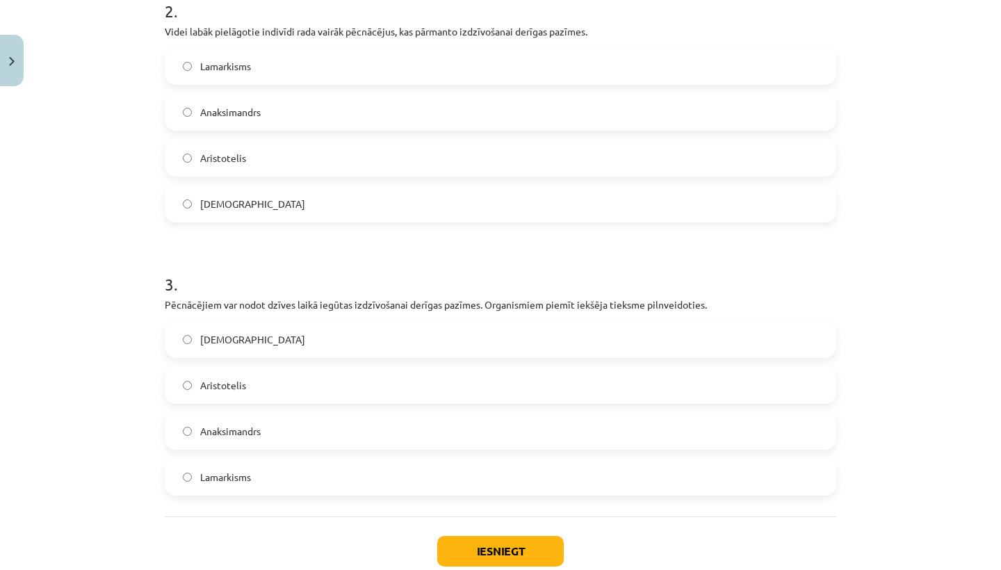
click at [279, 168] on label "Aristotelis" at bounding box center [500, 157] width 669 height 35
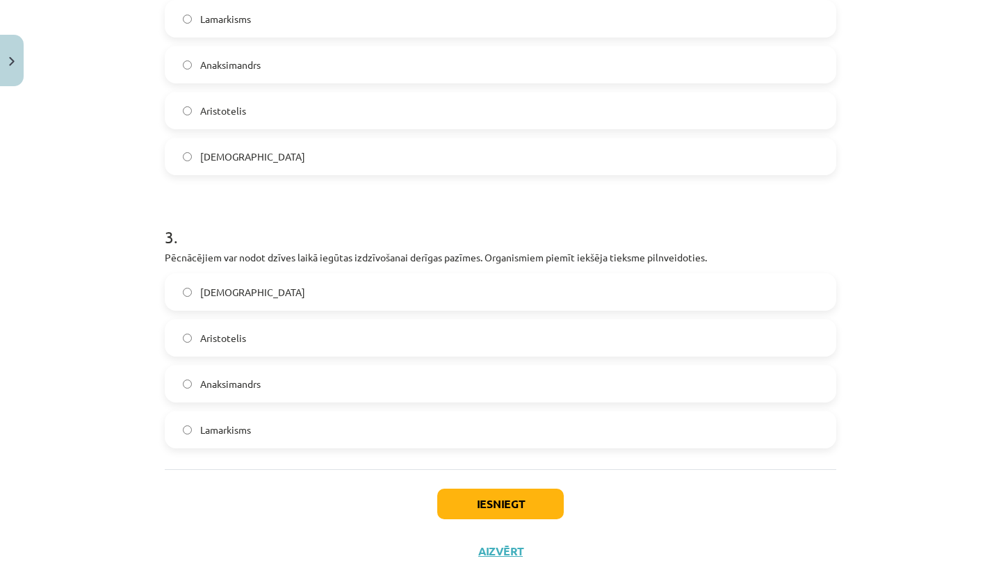
scroll to position [632, 0]
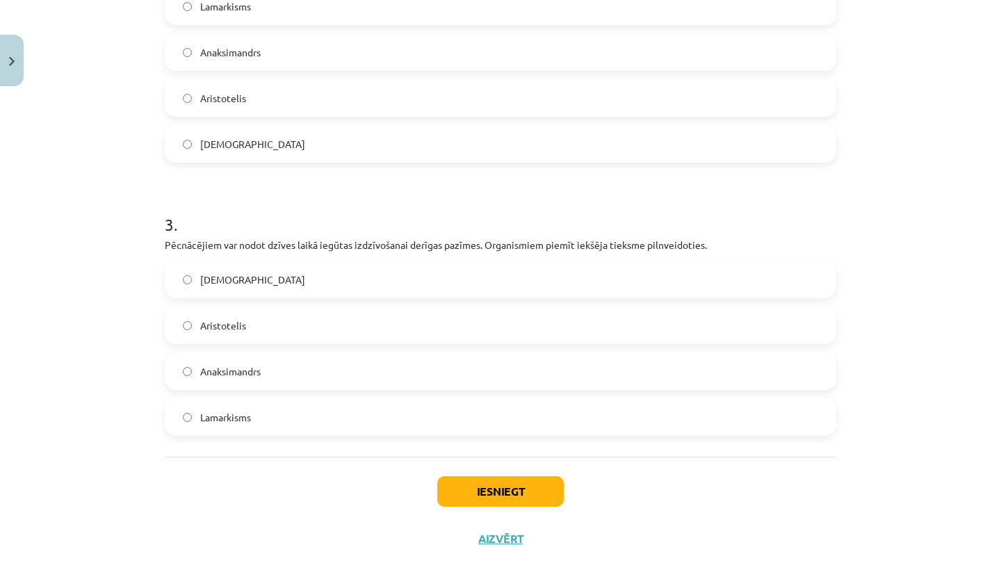
click at [277, 426] on label "Lamarkisms" at bounding box center [500, 417] width 669 height 35
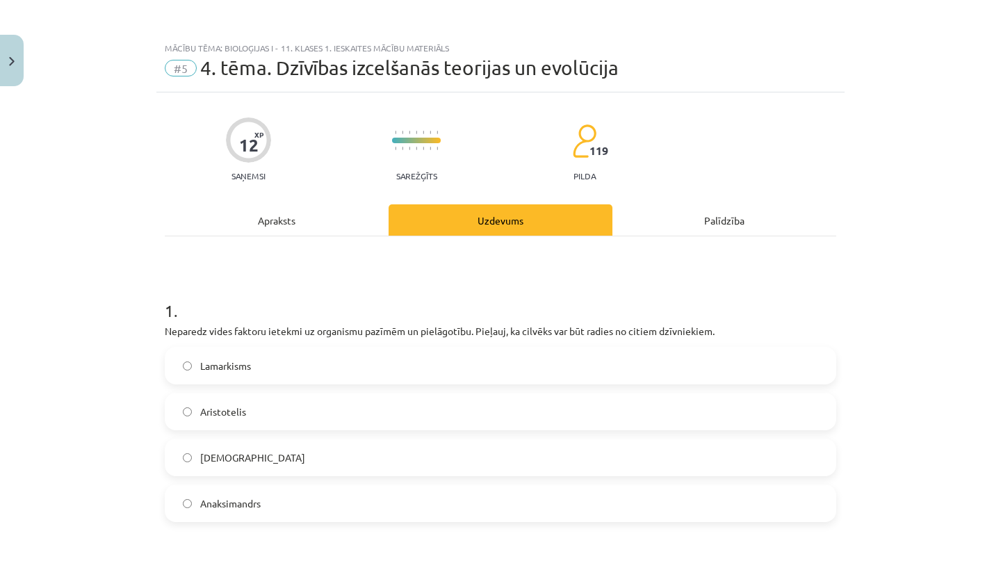
scroll to position [0, 0]
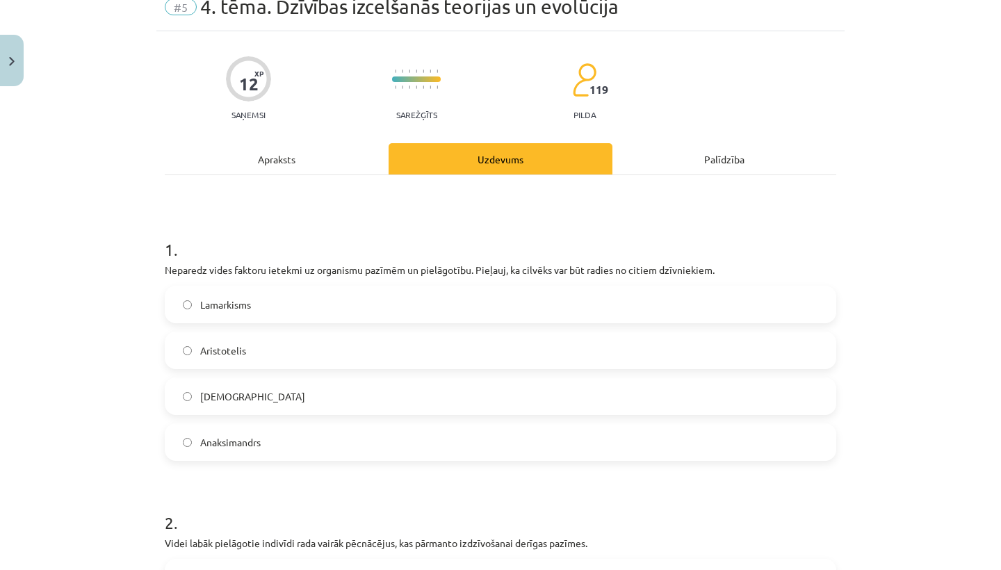
click at [270, 409] on label "Darvinisms" at bounding box center [500, 396] width 669 height 35
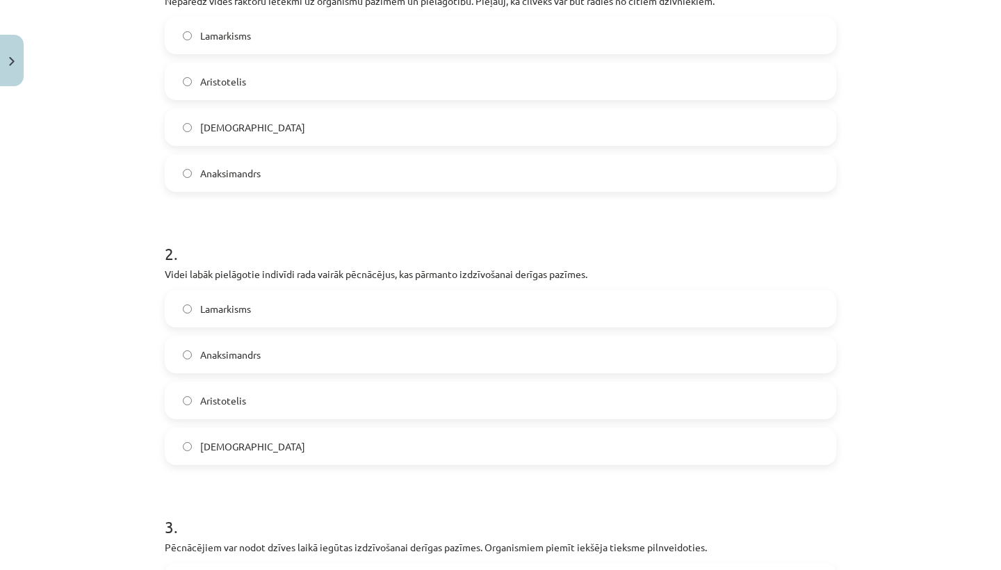
click at [272, 439] on label "Darvinisms" at bounding box center [500, 446] width 669 height 35
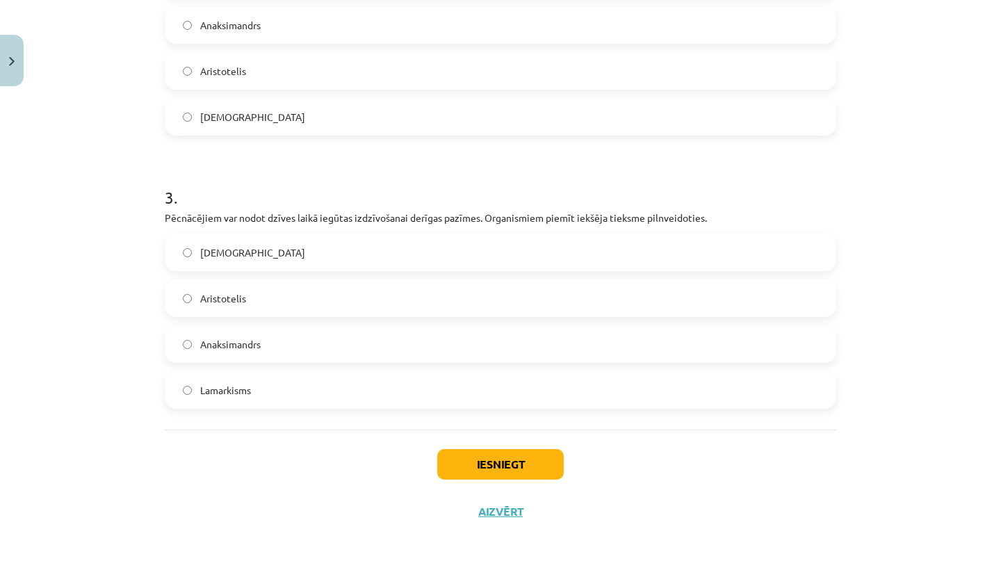
click at [509, 466] on button "Iesniegt" at bounding box center [500, 464] width 126 height 31
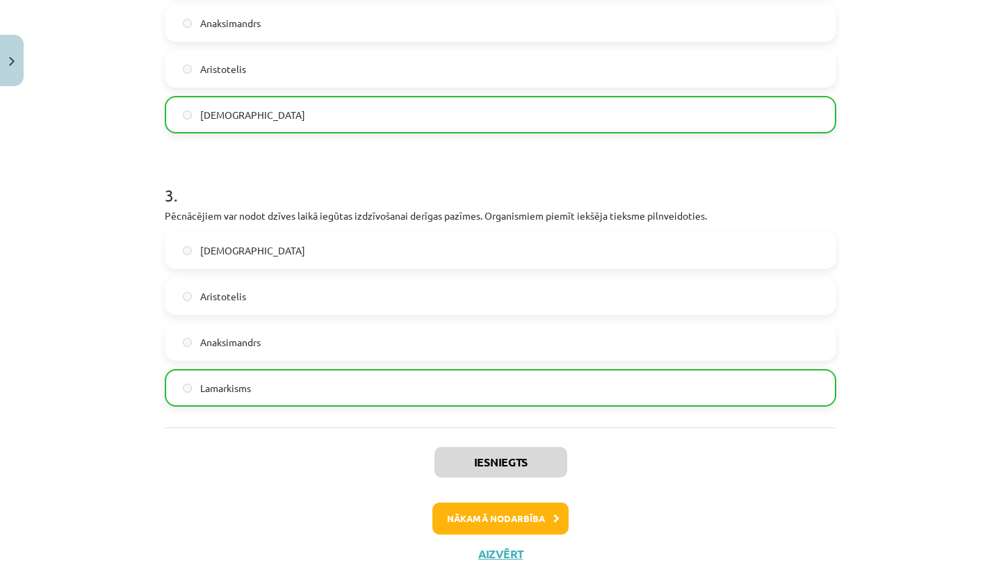
click at [519, 523] on button "Nākamā nodarbība" at bounding box center [500, 518] width 136 height 32
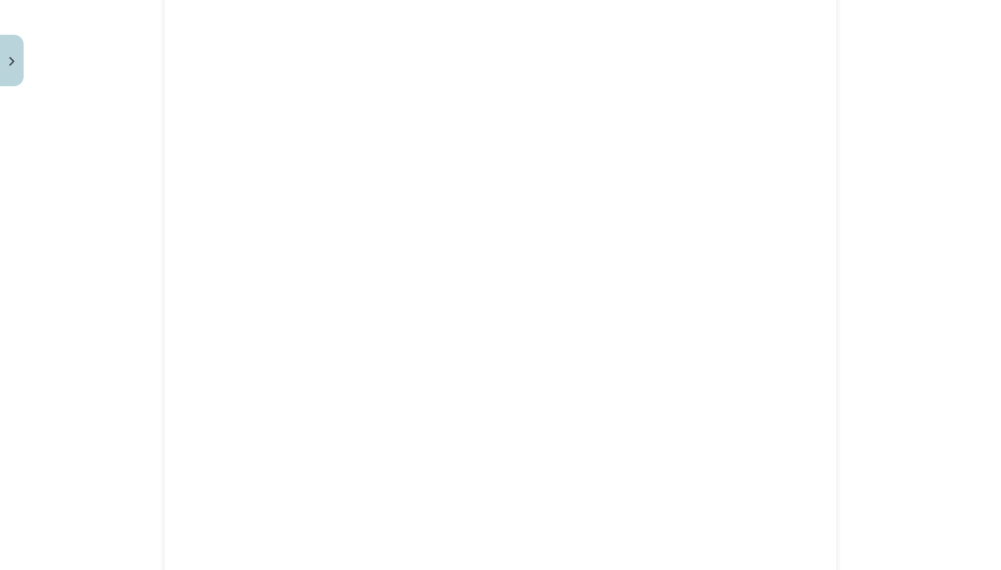
scroll to position [35, 0]
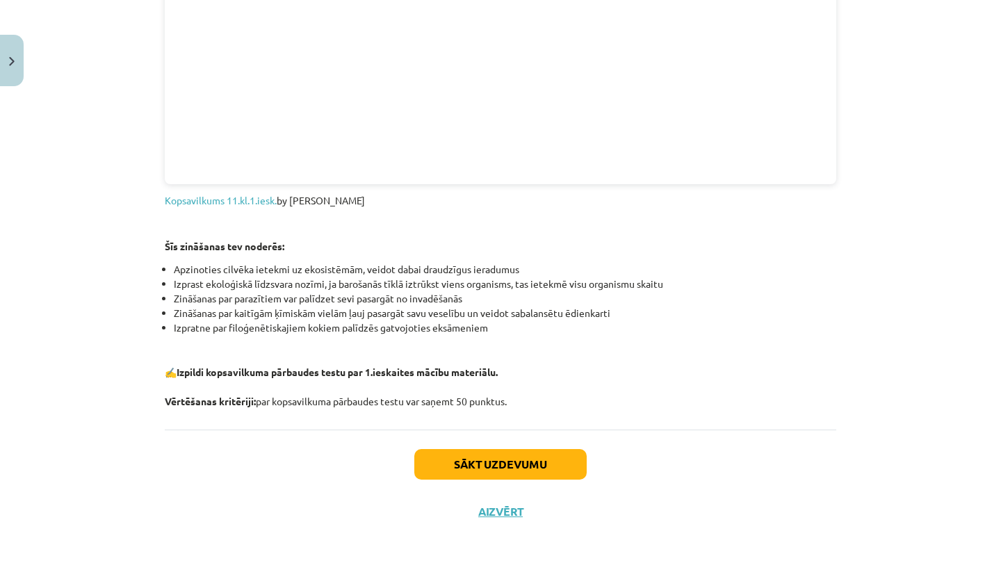
click at [479, 464] on button "Sākt uzdevumu" at bounding box center [500, 464] width 172 height 31
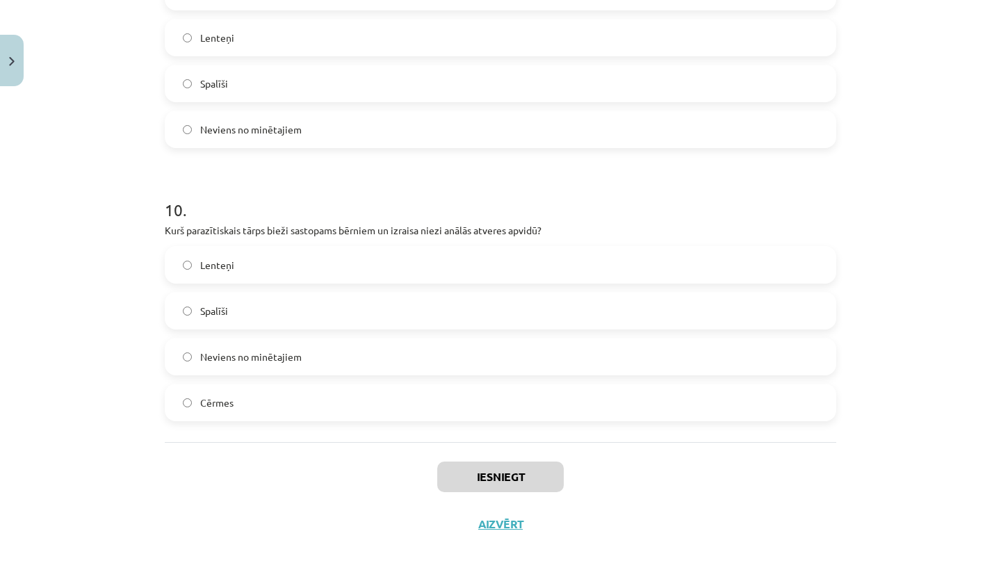
scroll to position [45, 0]
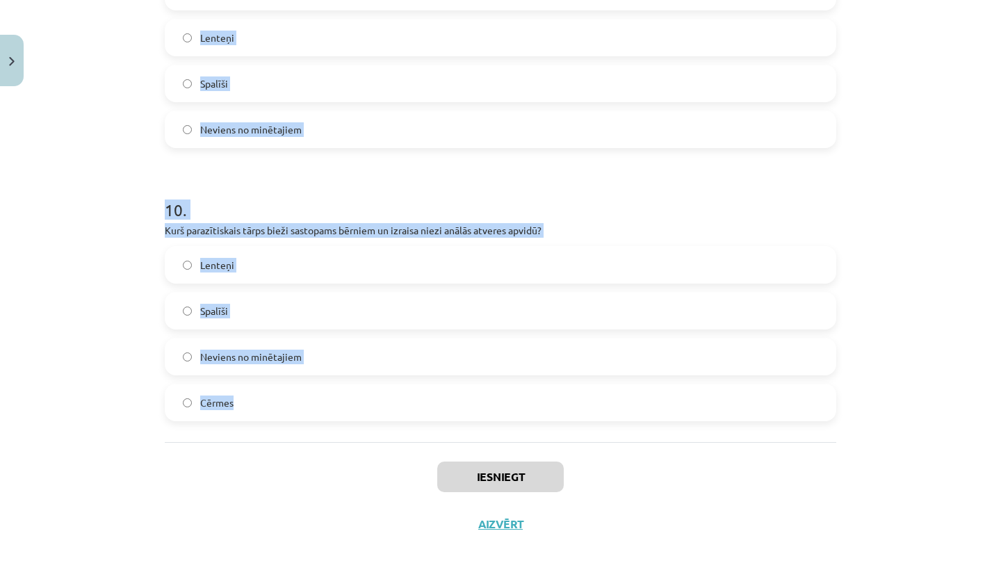
drag, startPoint x: 163, startPoint y: 266, endPoint x: 224, endPoint y: 395, distance: 142.4
copy form "1 . Māras ciematā uzcēla jaunu rūpnīcu, kas ražoja ķīmiskos produktus. Drīz vie…"
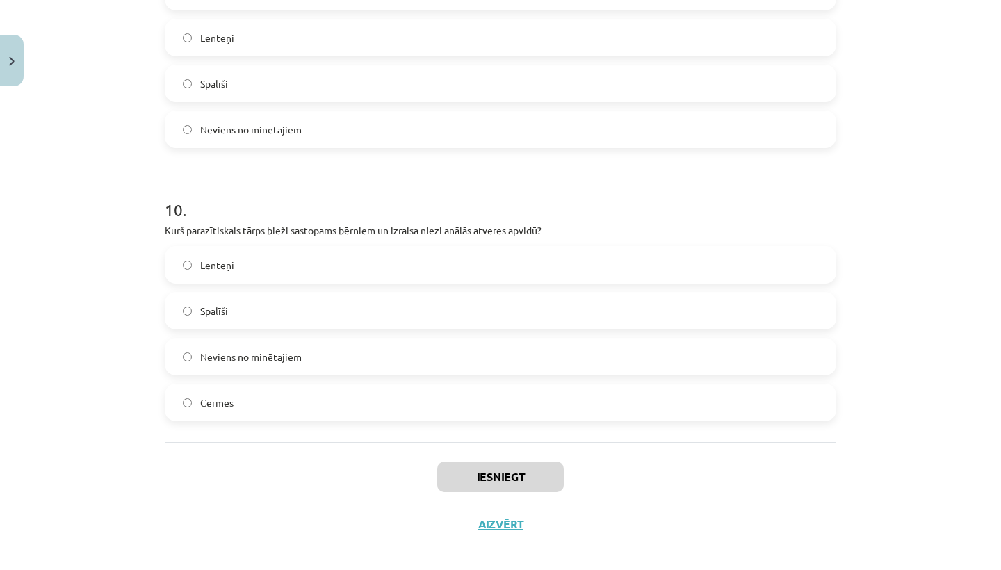
click at [238, 442] on div "Iesniegt Aizvērt" at bounding box center [500, 490] width 671 height 97
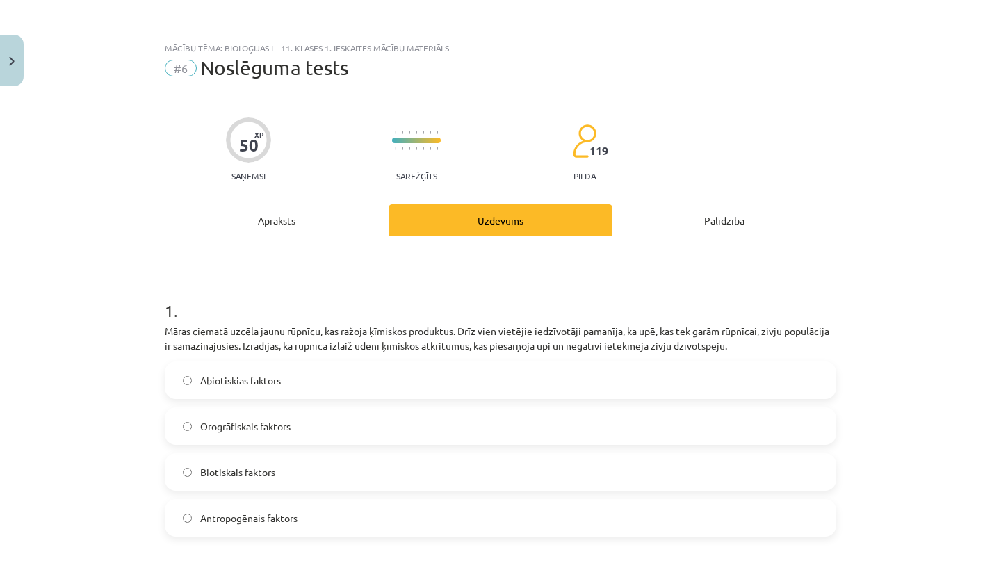
scroll to position [0, 0]
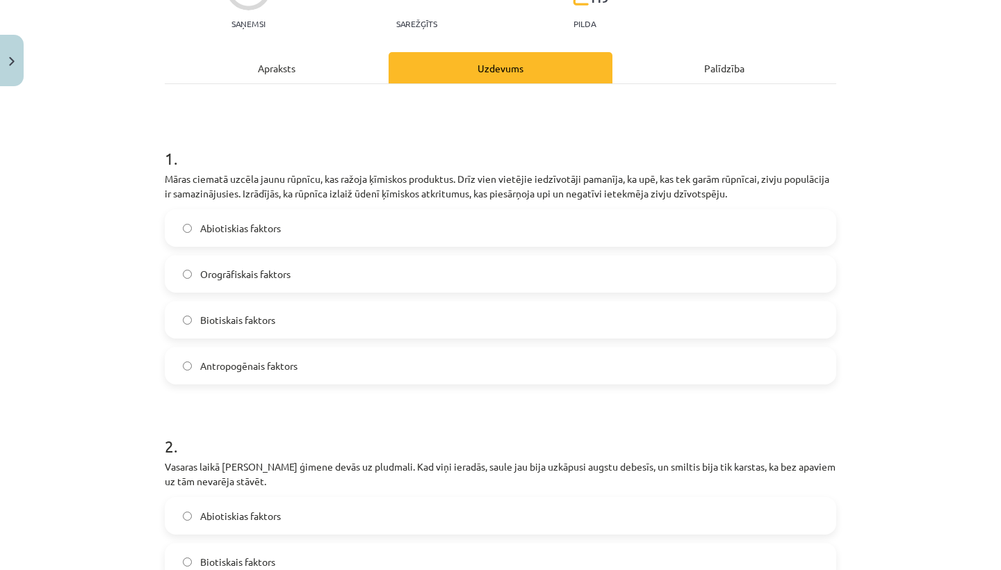
click at [279, 369] on span "Antropogēnais faktors" at bounding box center [248, 366] width 97 height 15
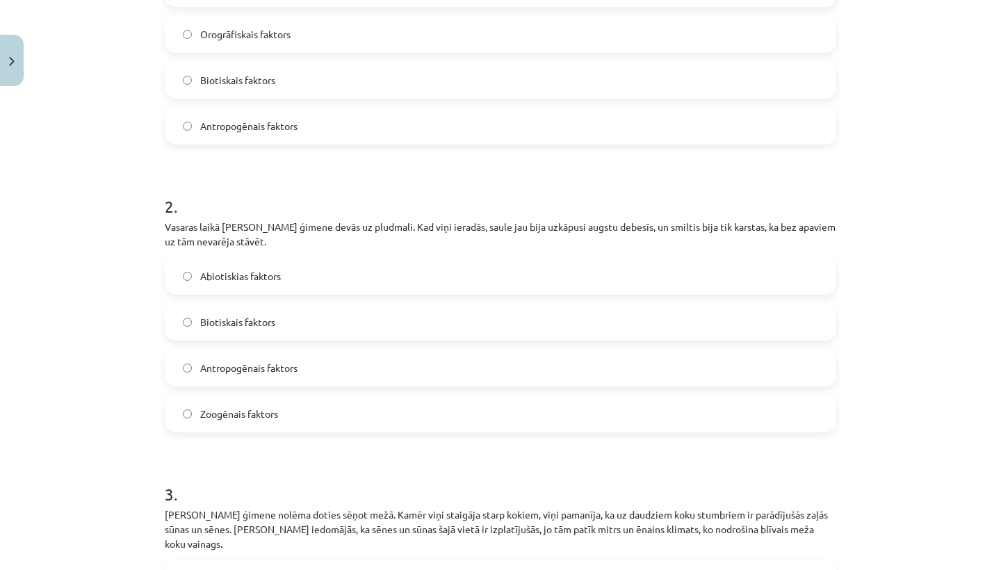
scroll to position [395, 0]
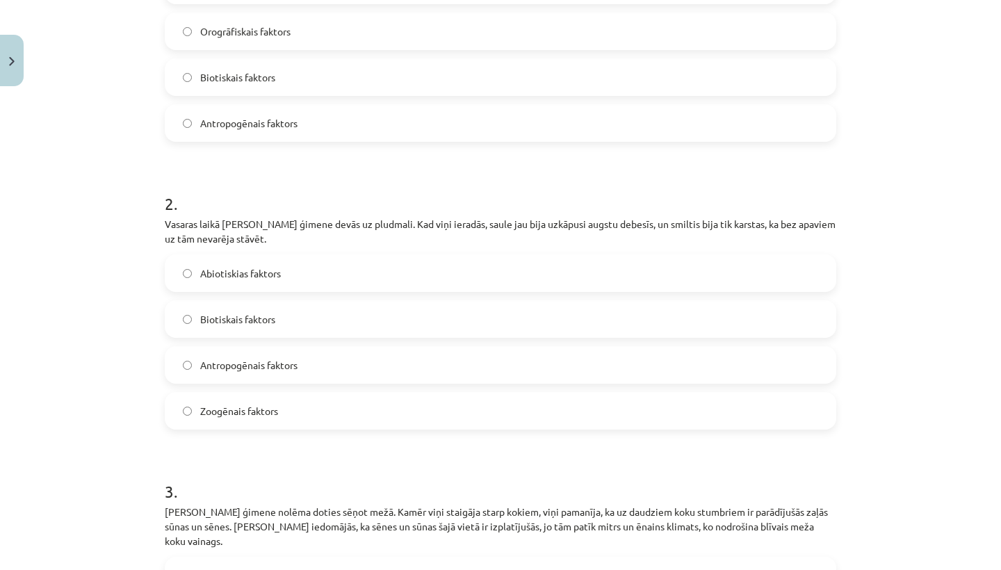
click at [317, 308] on label "Biotiskais faktors" at bounding box center [500, 319] width 669 height 35
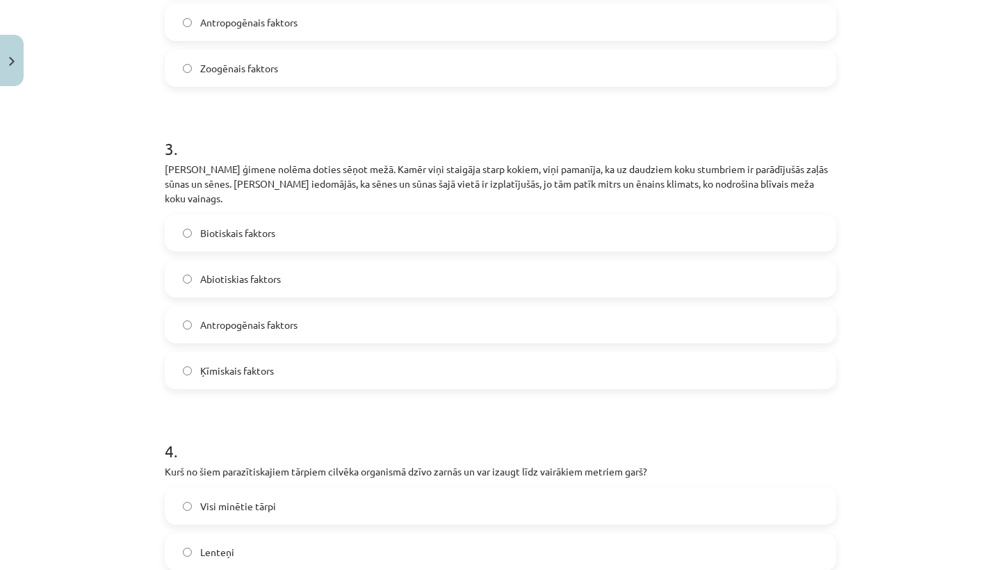
scroll to position [748, 0]
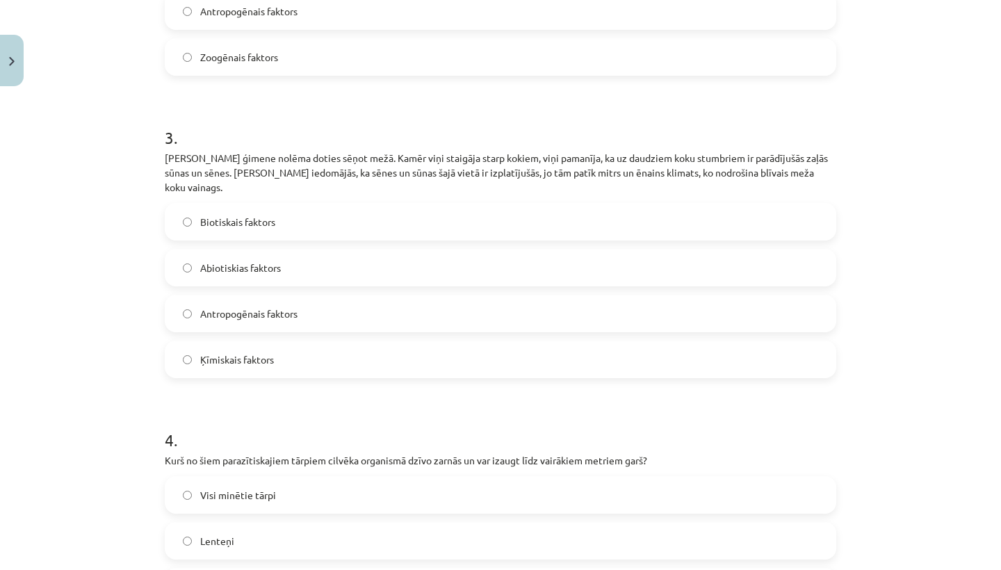
click at [265, 204] on label "Biotiskais faktors" at bounding box center [500, 221] width 669 height 35
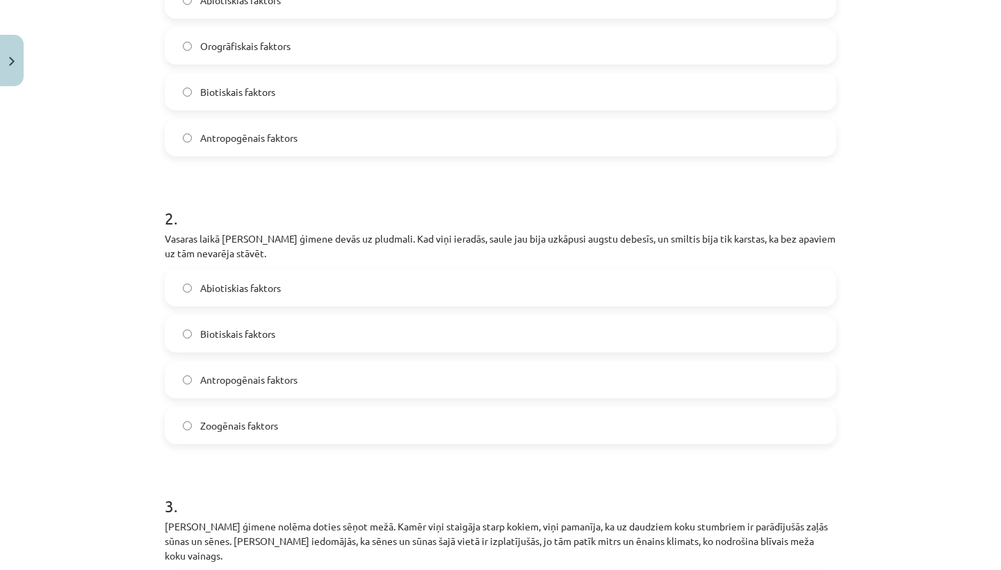
scroll to position [378, 0]
click at [284, 305] on label "Abiotiskias faktors" at bounding box center [500, 289] width 669 height 35
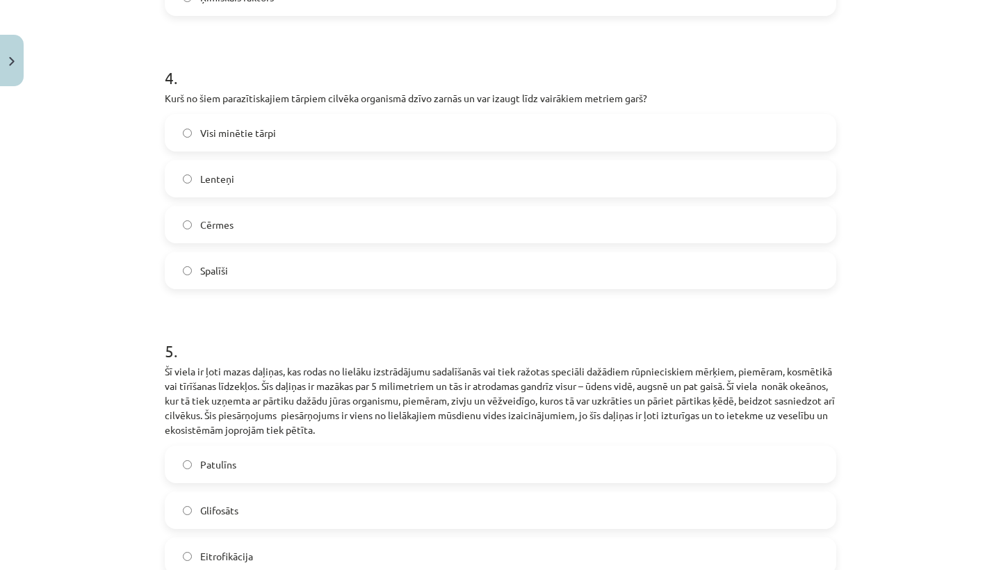
scroll to position [1111, 0]
click at [267, 167] on label "Lenteņi" at bounding box center [500, 178] width 669 height 35
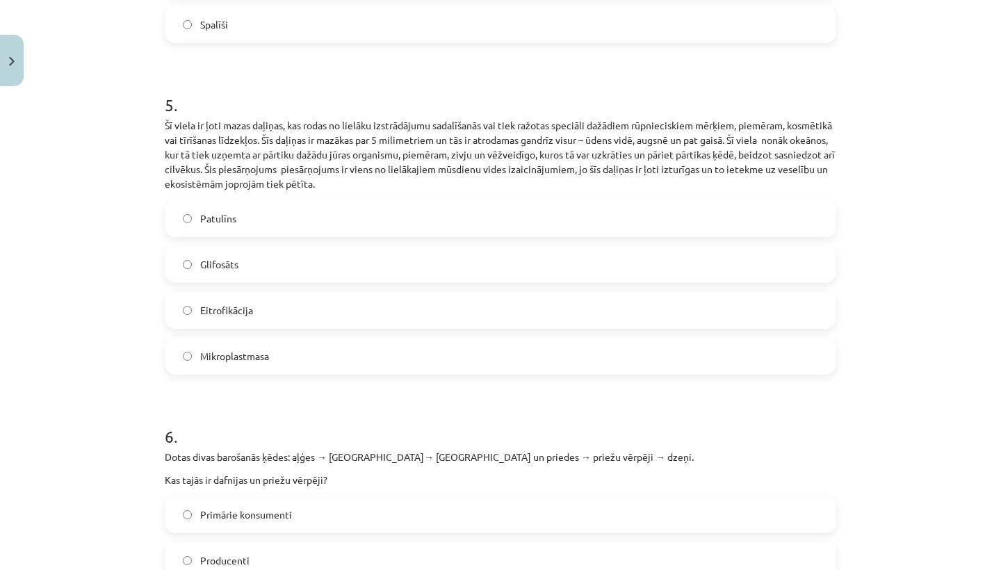
scroll to position [1358, 0]
click at [310, 247] on label "Glifosāts" at bounding box center [500, 262] width 669 height 35
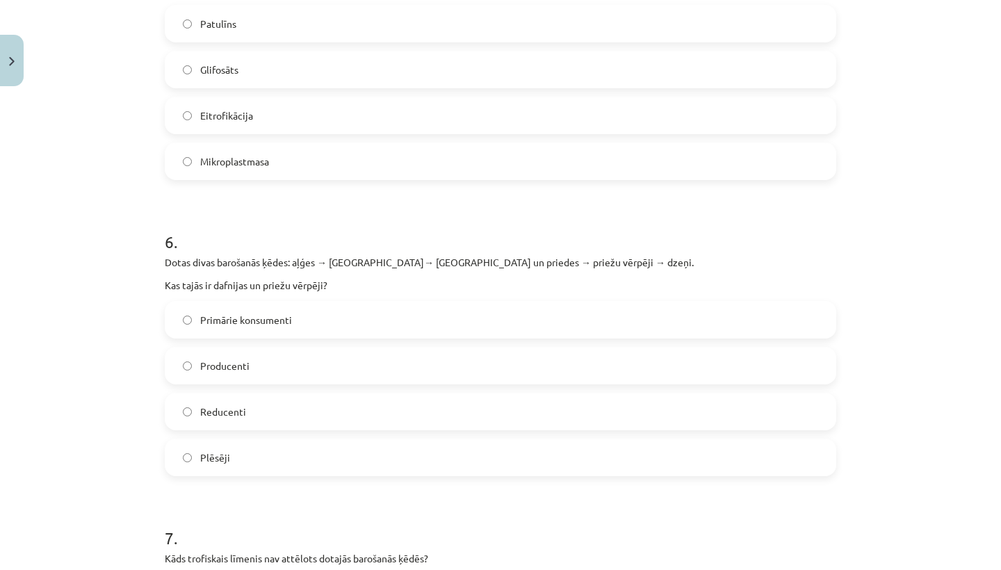
scroll to position [1552, 0]
click at [222, 404] on span "Reducenti" at bounding box center [223, 411] width 46 height 15
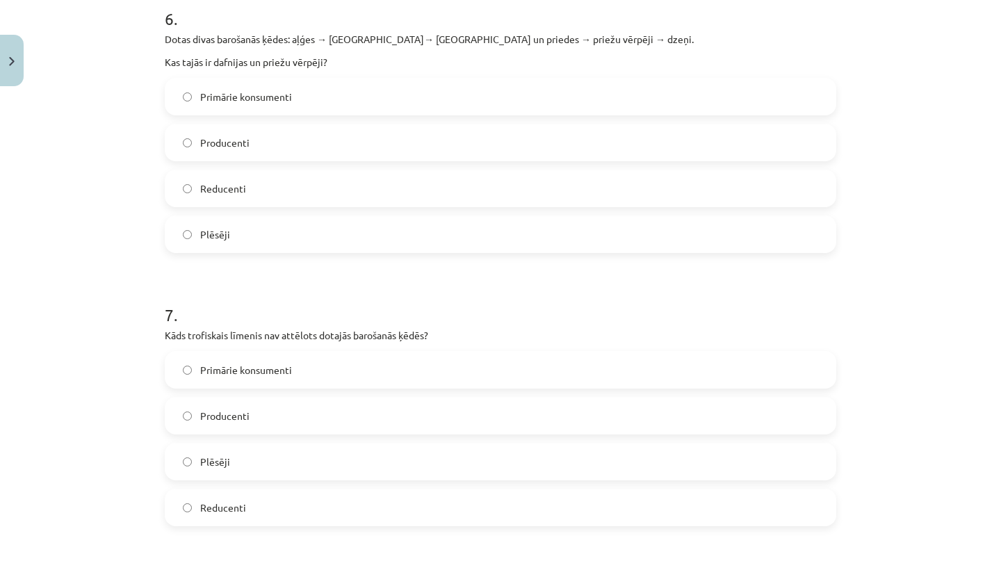
scroll to position [1780, 0]
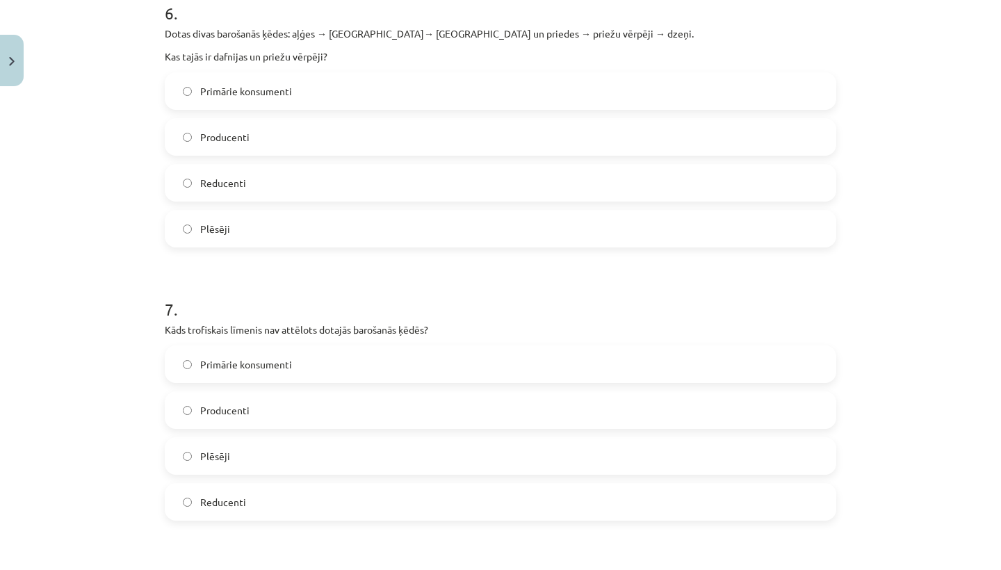
click at [286, 395] on label "Producenti" at bounding box center [500, 410] width 669 height 35
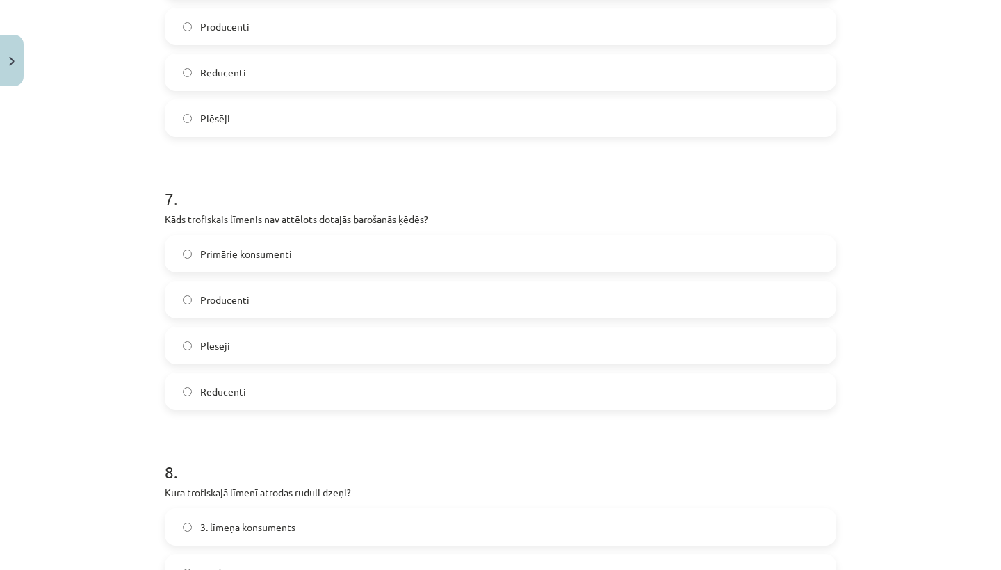
scroll to position [1910, 0]
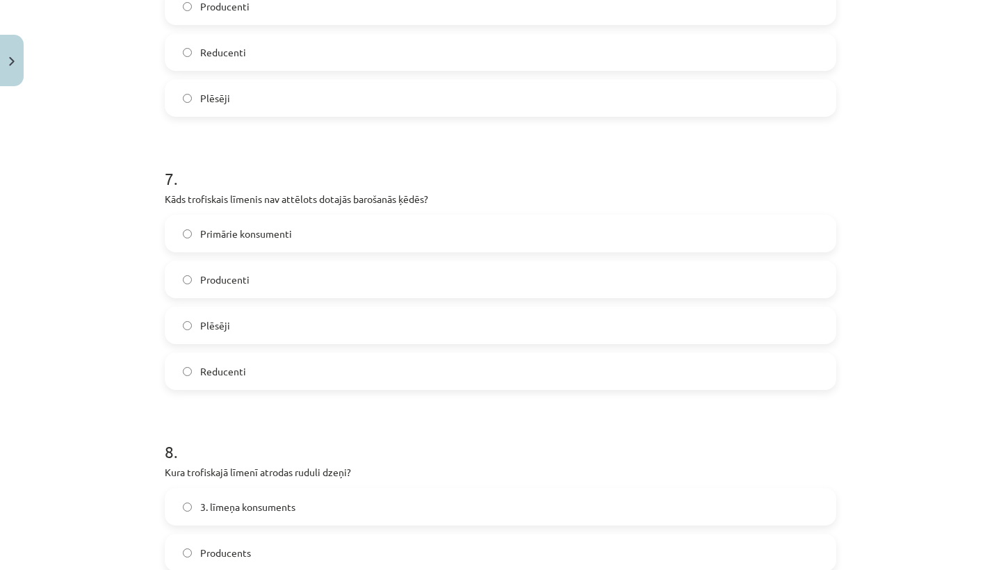
click at [247, 313] on label "Plēsēji" at bounding box center [500, 325] width 669 height 35
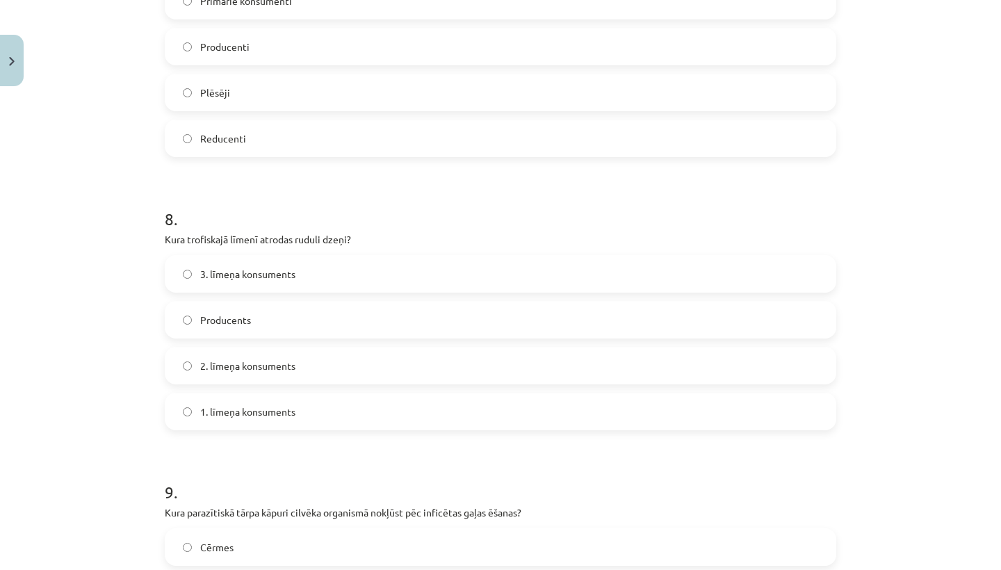
scroll to position [2145, 0]
click at [256, 357] on span "2. līmeņa konsuments" at bounding box center [247, 364] width 95 height 15
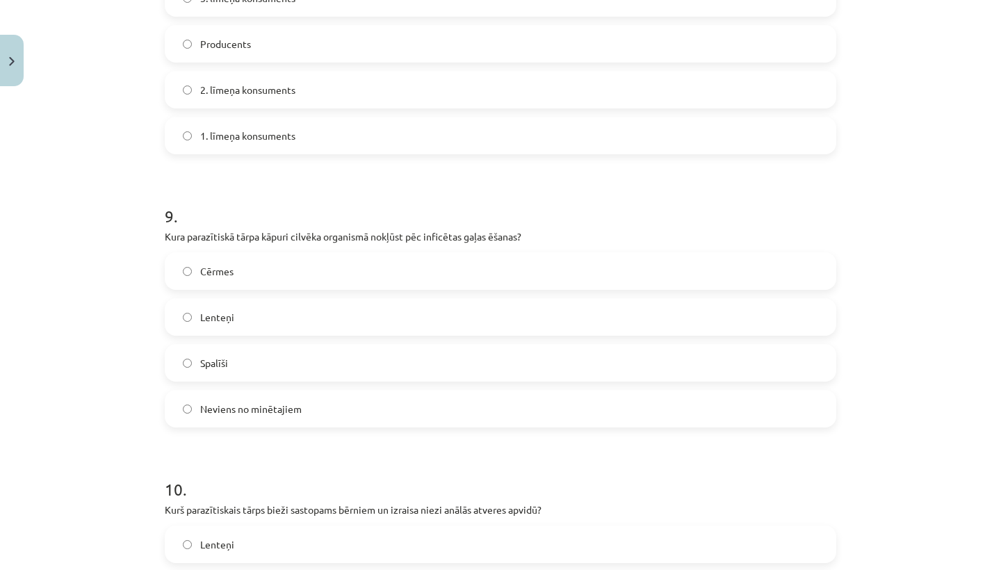
scroll to position [2427, 0]
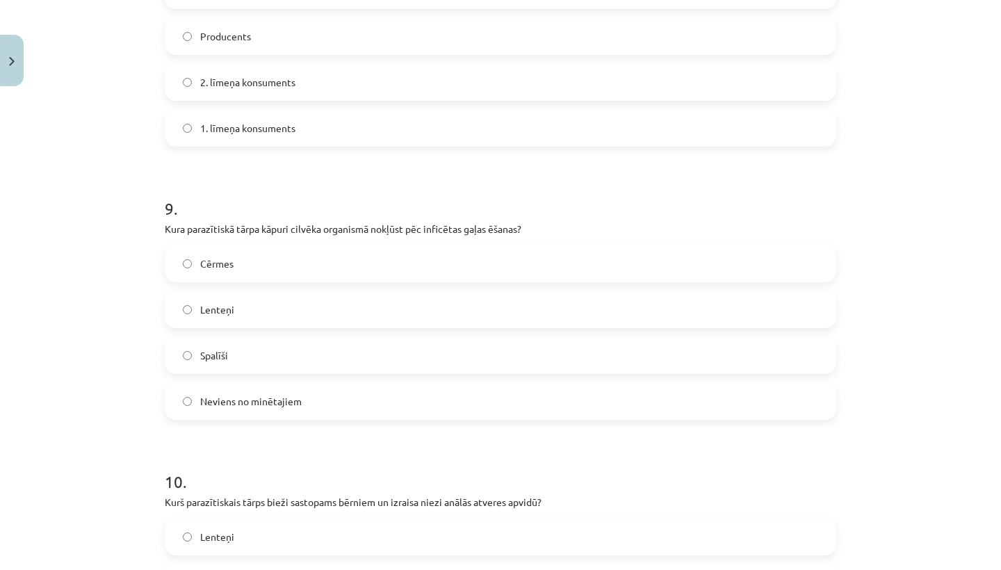
click at [272, 250] on label "Cērmes" at bounding box center [500, 263] width 669 height 35
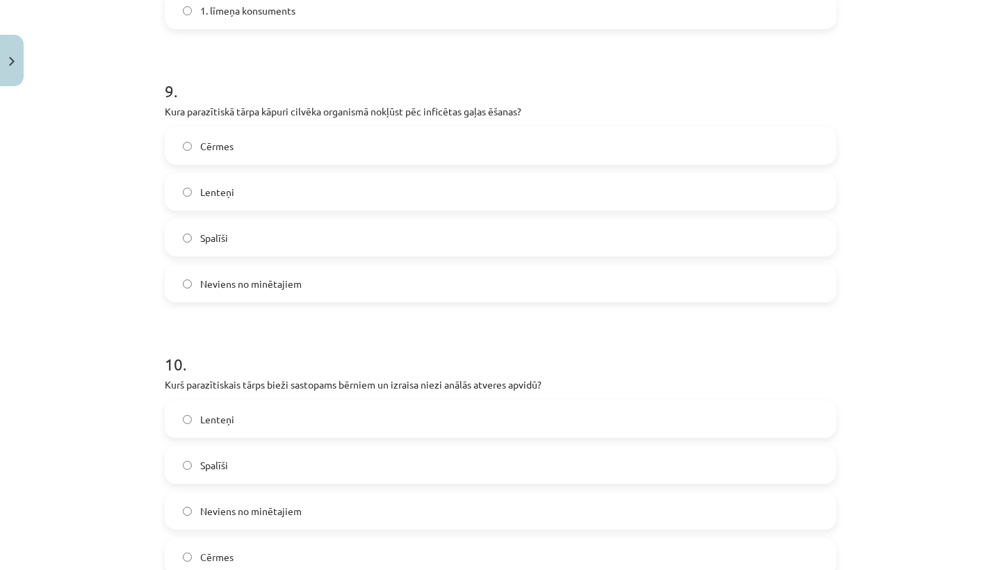
click at [263, 233] on label "Spalīši" at bounding box center [500, 237] width 669 height 35
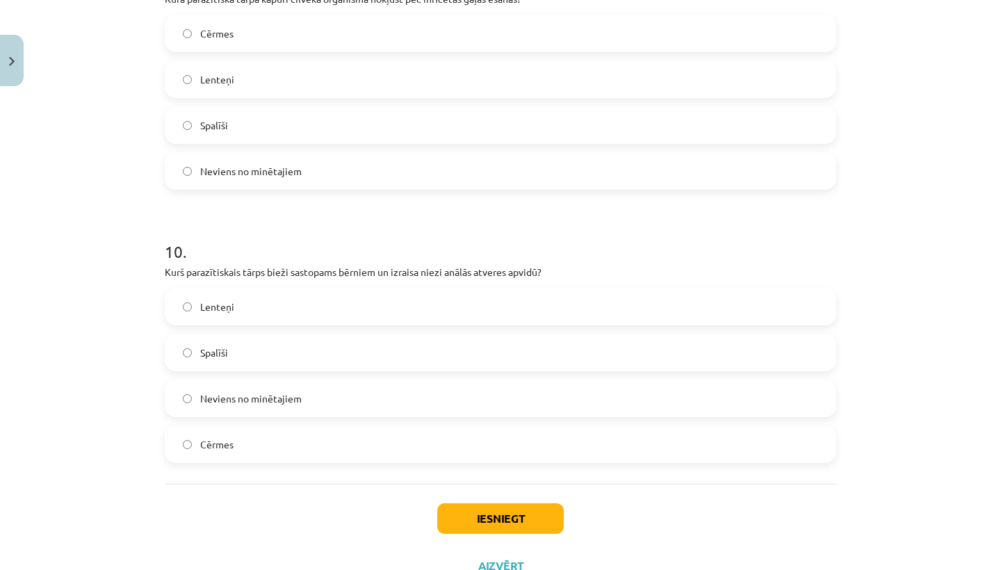
scroll to position [2661, 0]
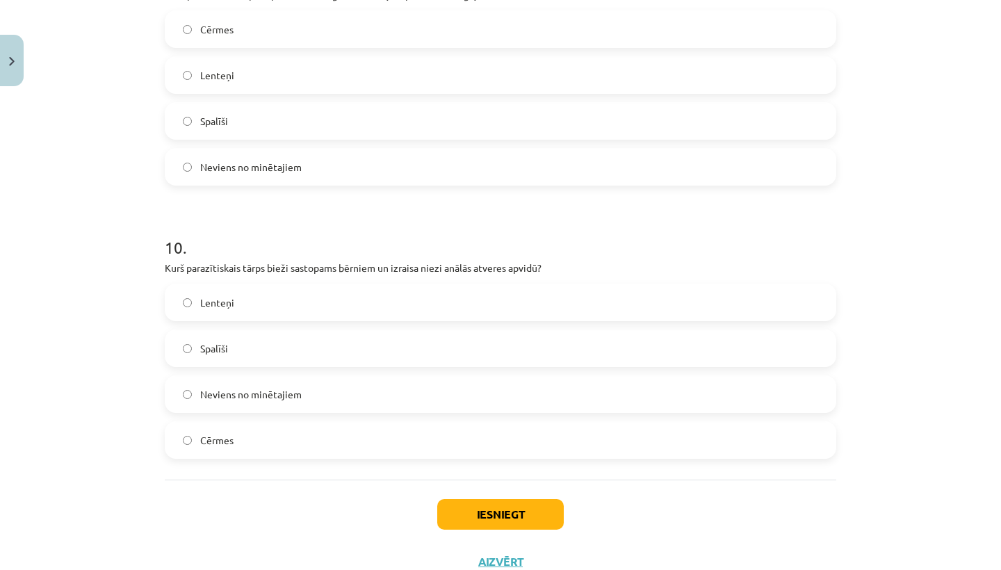
click at [247, 300] on label "Lenteņi" at bounding box center [500, 302] width 669 height 35
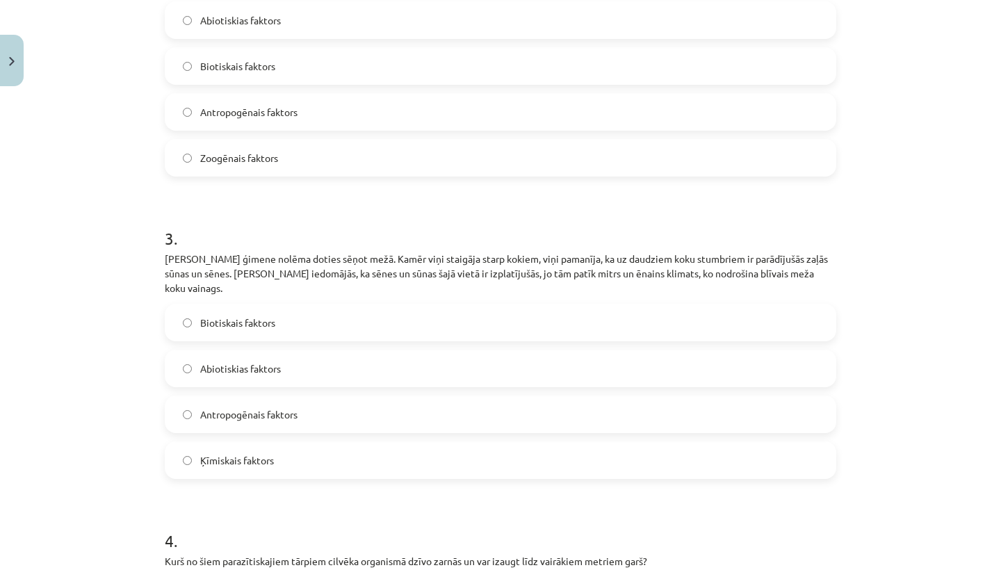
scroll to position [660, 0]
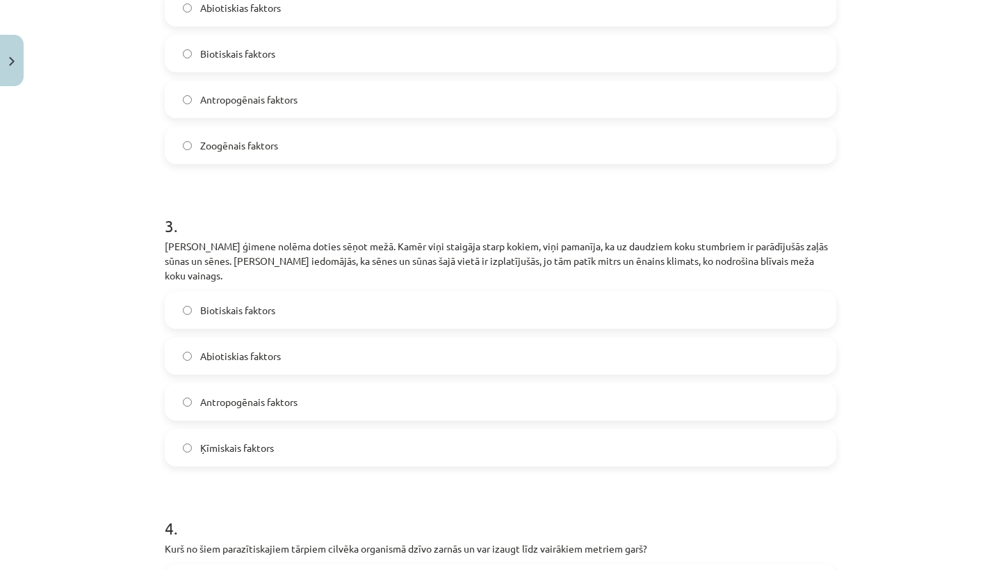
click at [260, 349] on label "Abiotiskias faktors" at bounding box center [500, 355] width 669 height 35
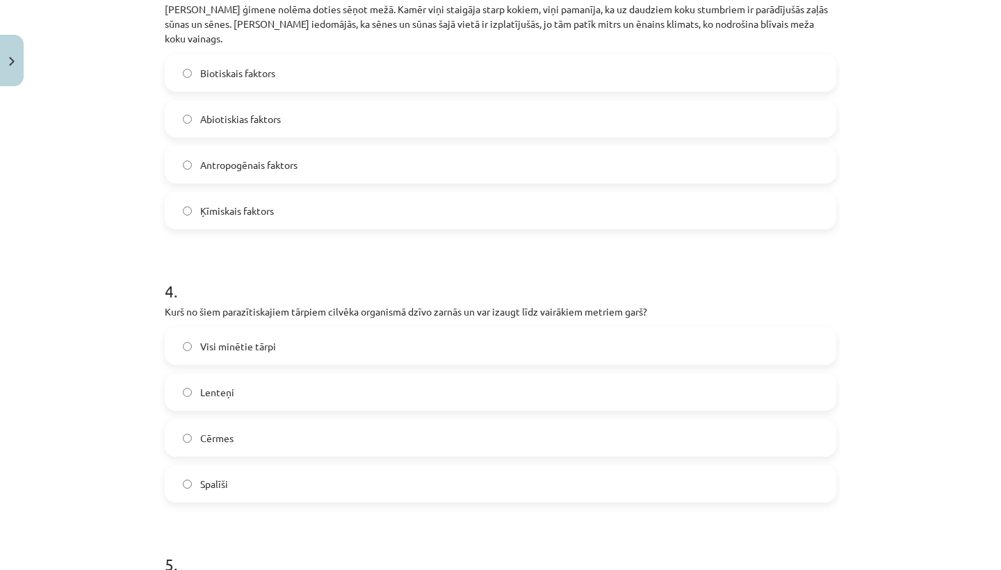
scroll to position [901, 0]
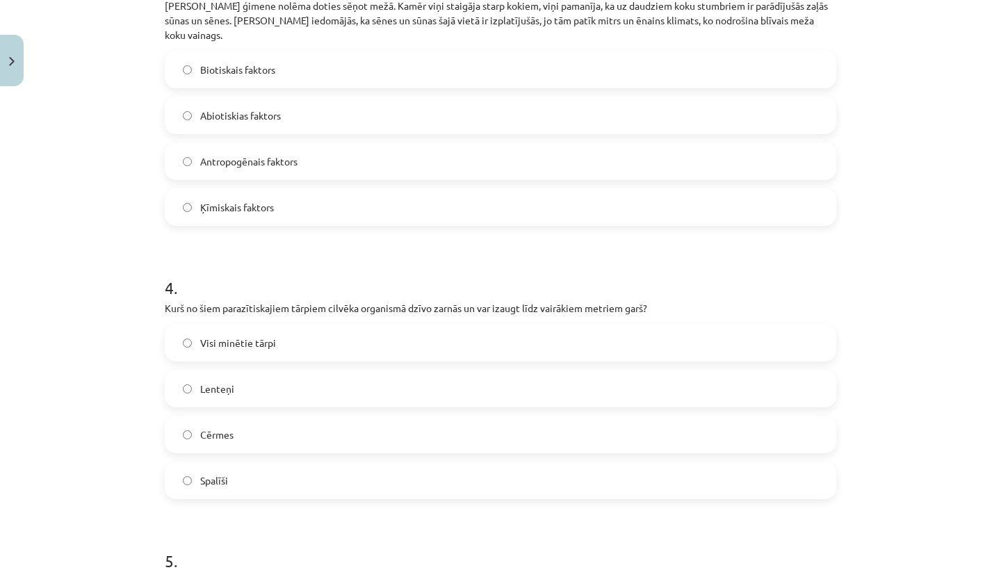
click at [249, 336] on span "Visi minētie tārpi" at bounding box center [238, 343] width 76 height 15
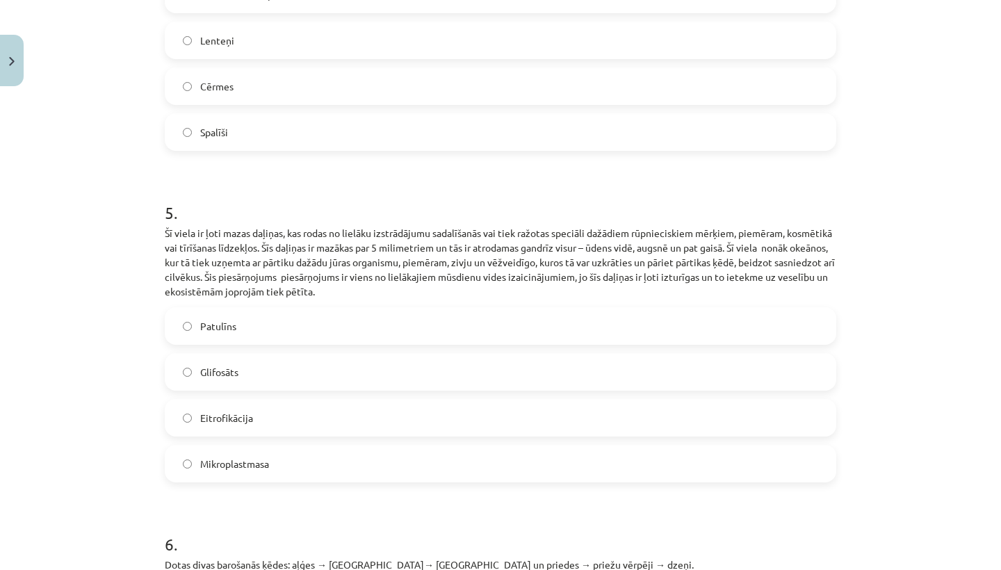
scroll to position [1267, 0]
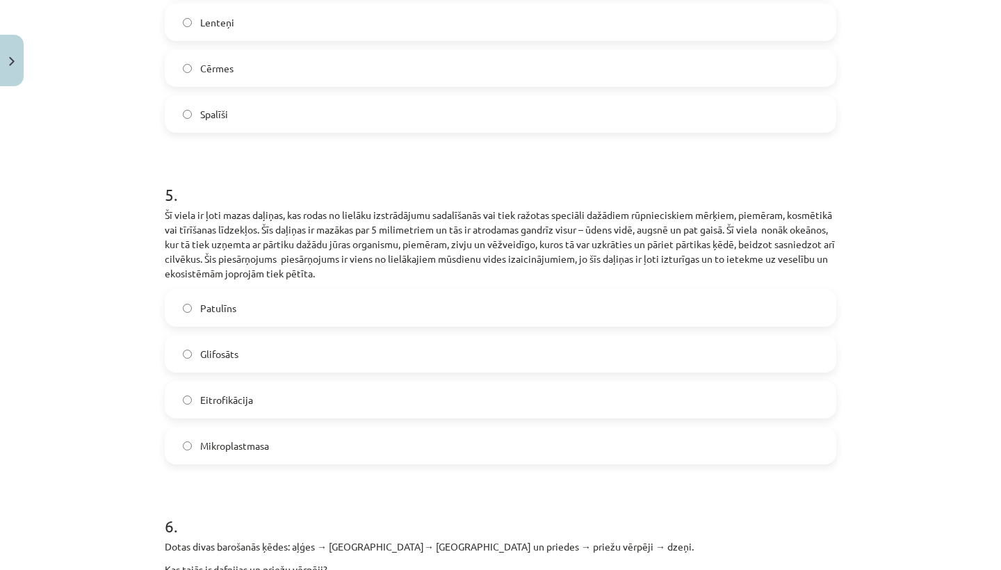
click at [701, 5] on label "Lenteņi" at bounding box center [500, 22] width 669 height 35
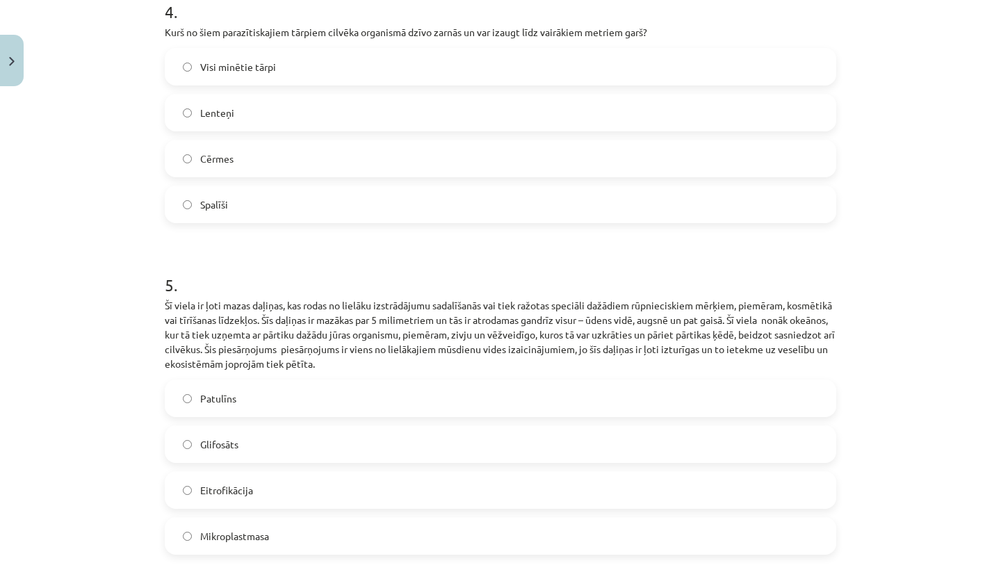
scroll to position [1171, 0]
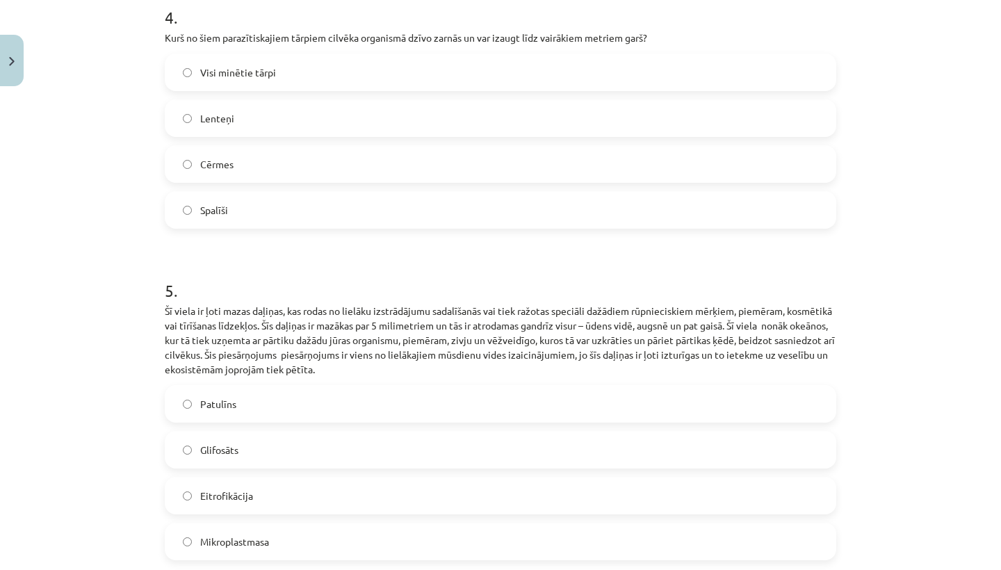
click at [586, 56] on label "Visi minētie tārpi" at bounding box center [500, 72] width 669 height 35
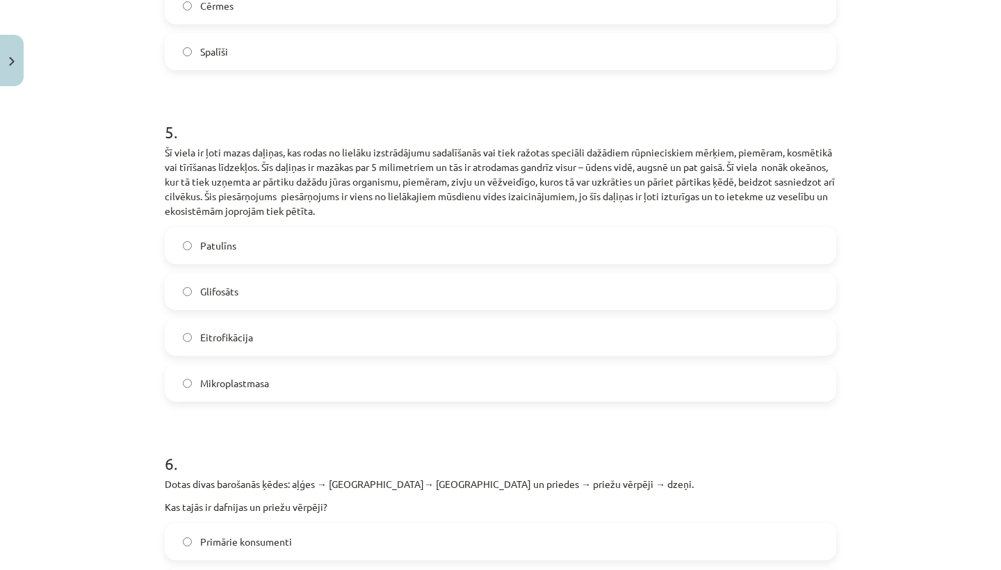
scroll to position [1335, 0]
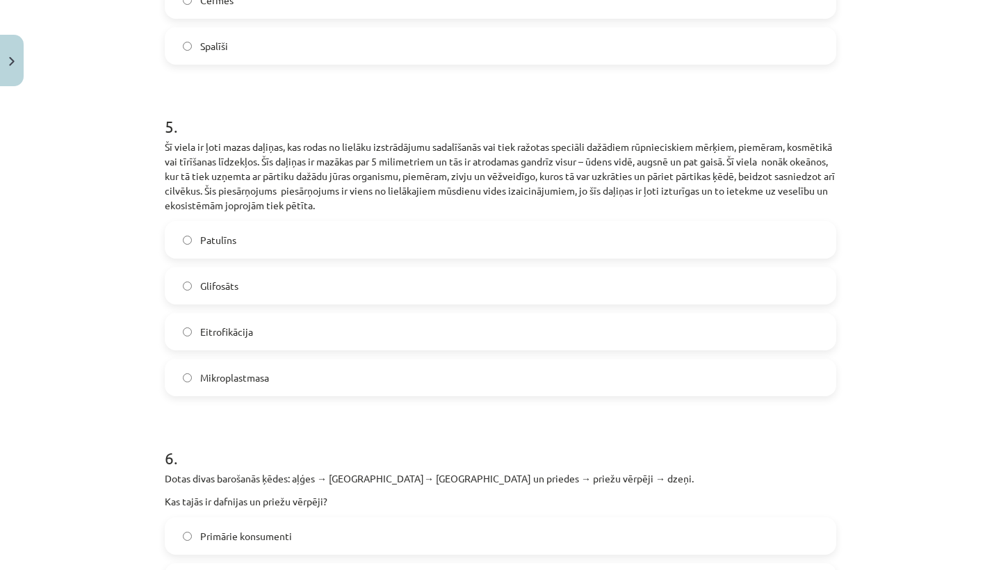
click at [347, 360] on label "Mikroplastmasa" at bounding box center [500, 377] width 669 height 35
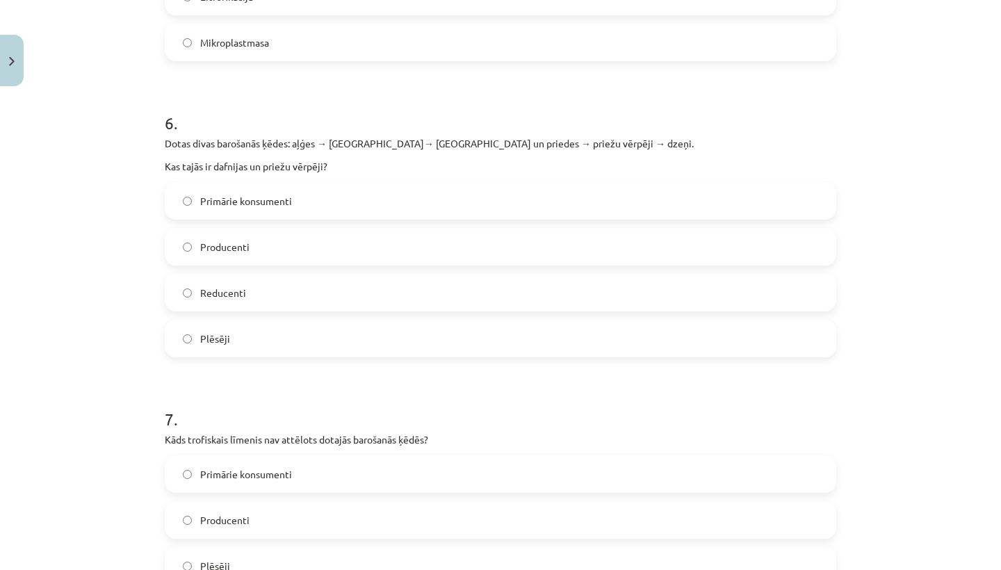
scroll to position [1698, 0]
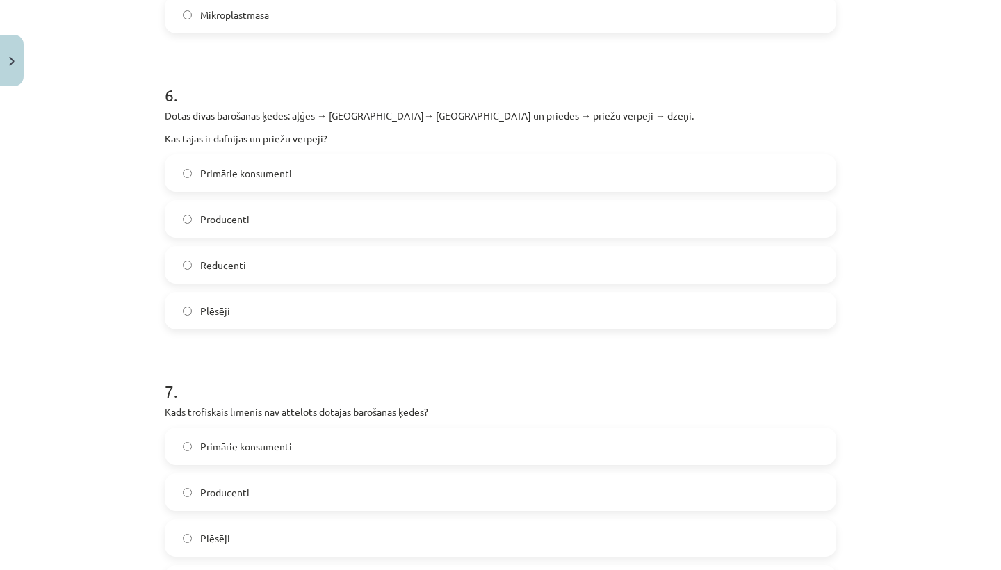
click at [301, 163] on label "Primārie konsumenti" at bounding box center [500, 173] width 669 height 35
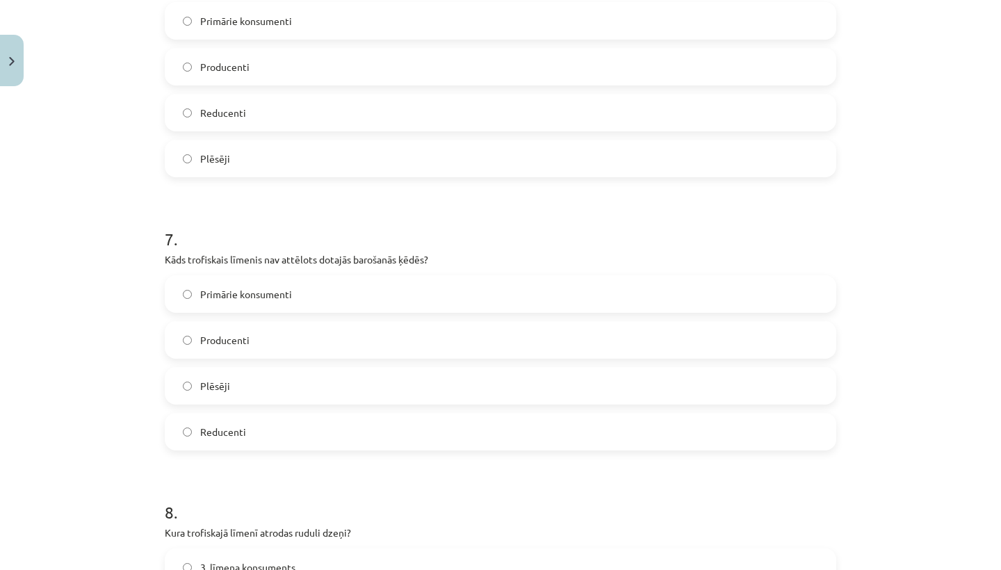
scroll to position [1854, 0]
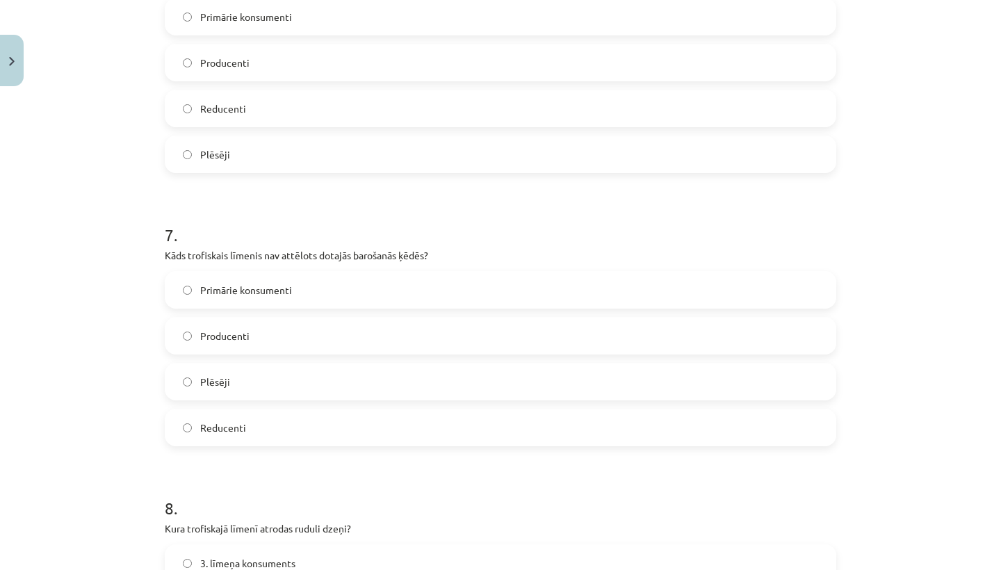
click at [279, 331] on label "Producenti" at bounding box center [500, 335] width 669 height 35
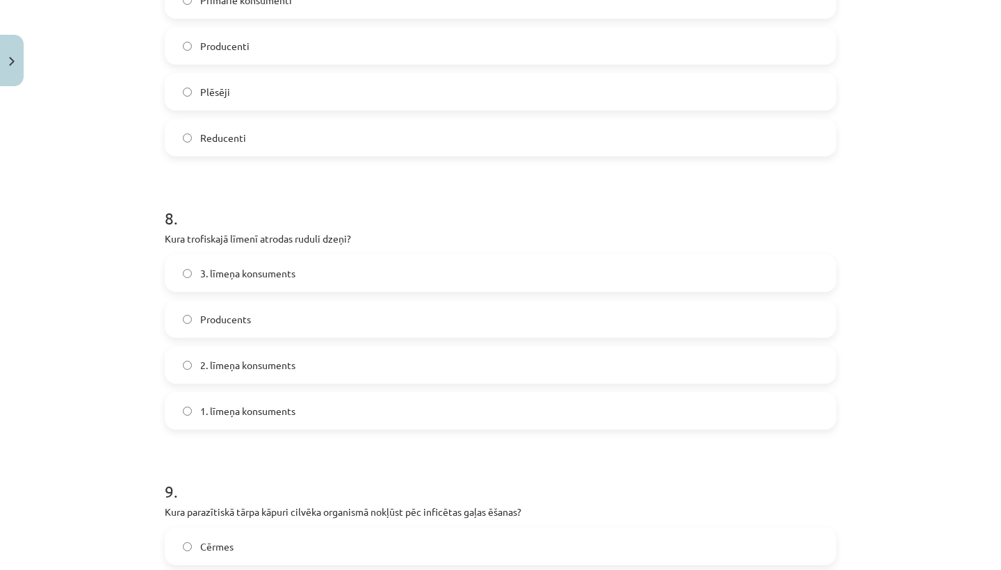
scroll to position [2145, 0]
click at [229, 403] on span "1. līmeņa konsuments" at bounding box center [247, 410] width 95 height 15
click at [270, 265] on span "3. līmeņa konsuments" at bounding box center [247, 272] width 95 height 15
click at [316, 129] on label "Reducenti" at bounding box center [500, 137] width 669 height 35
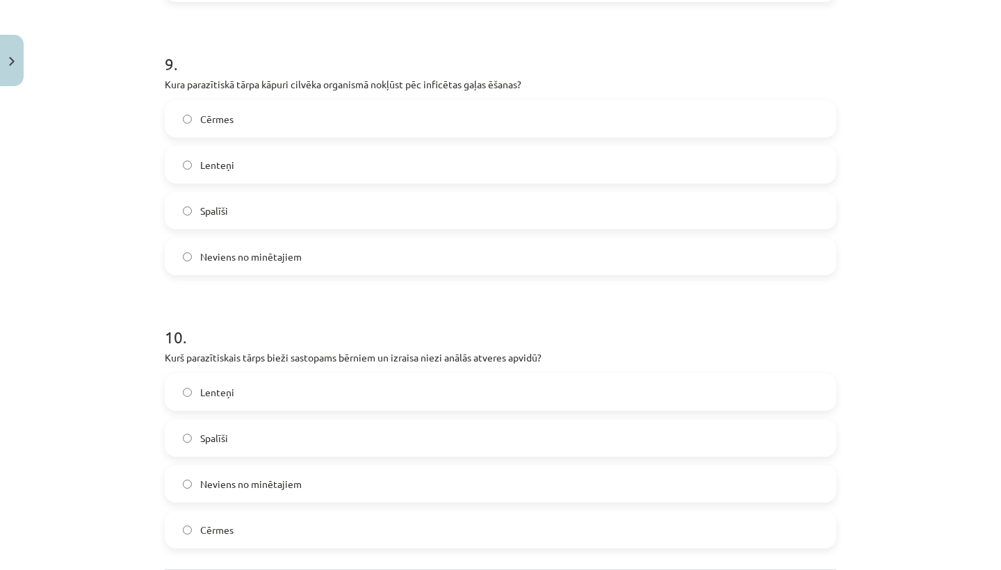
scroll to position [2578, 0]
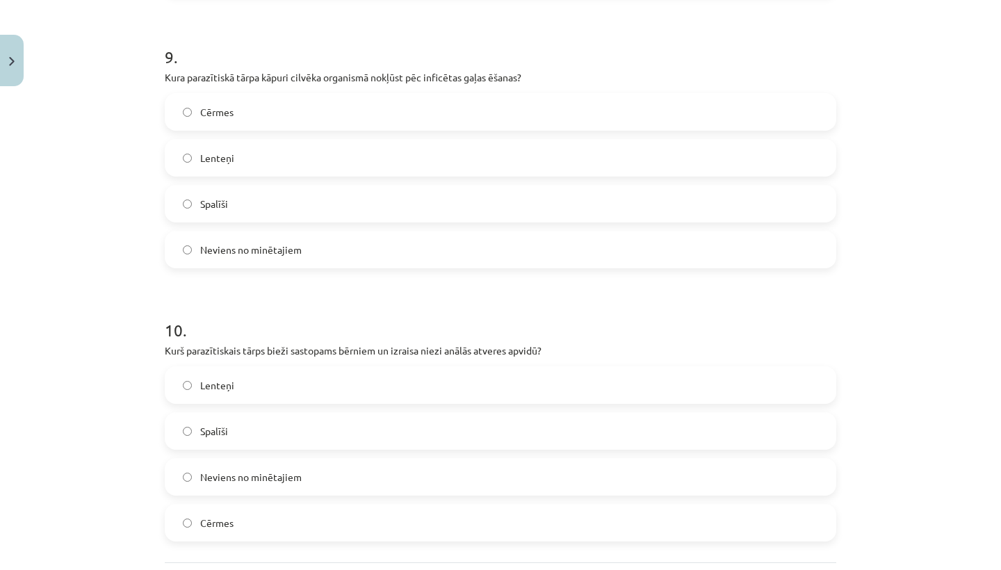
click at [278, 185] on div "Spalīši" at bounding box center [500, 204] width 671 height 38
click at [286, 150] on label "Lenteņi" at bounding box center [500, 157] width 669 height 35
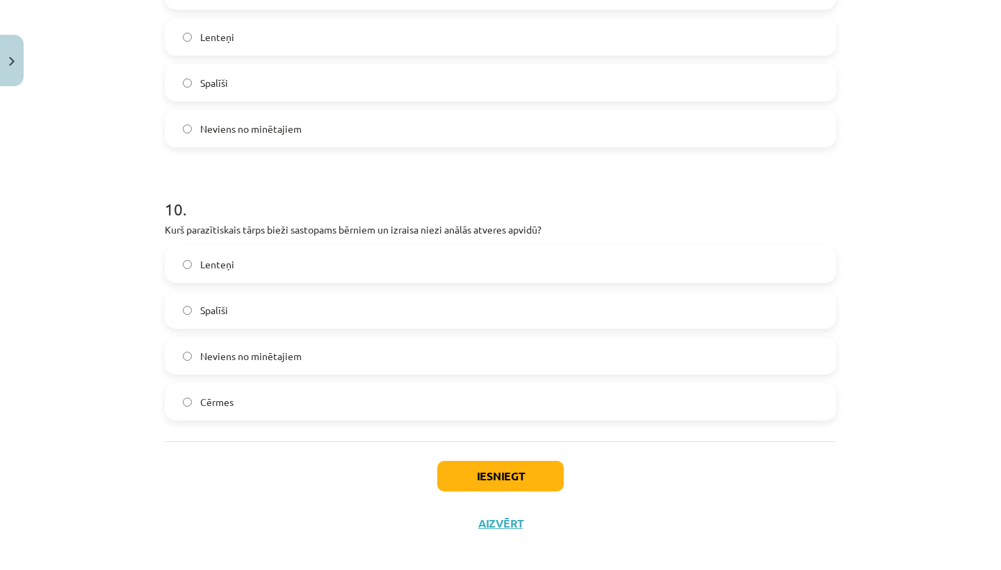
scroll to position [2699, 0]
click at [513, 468] on button "Iesniegt" at bounding box center [500, 476] width 126 height 31
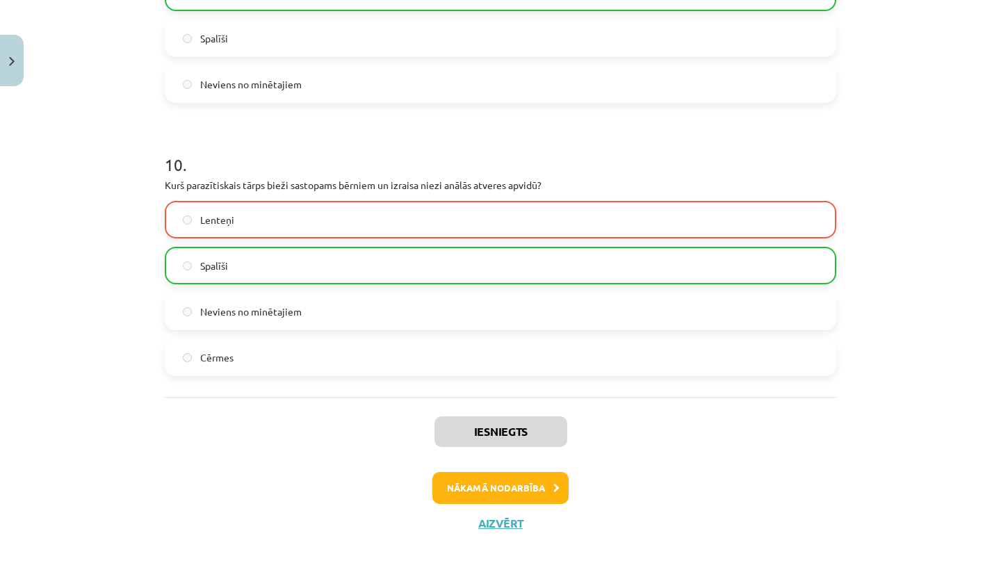
scroll to position [2742, 0]
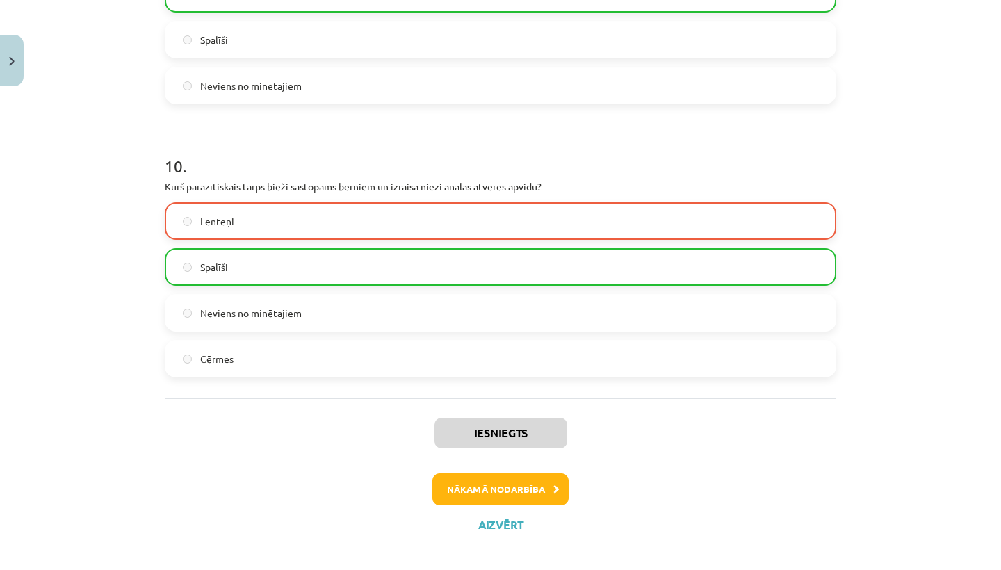
click at [502, 480] on button "Nākamā nodarbība" at bounding box center [500, 489] width 136 height 32
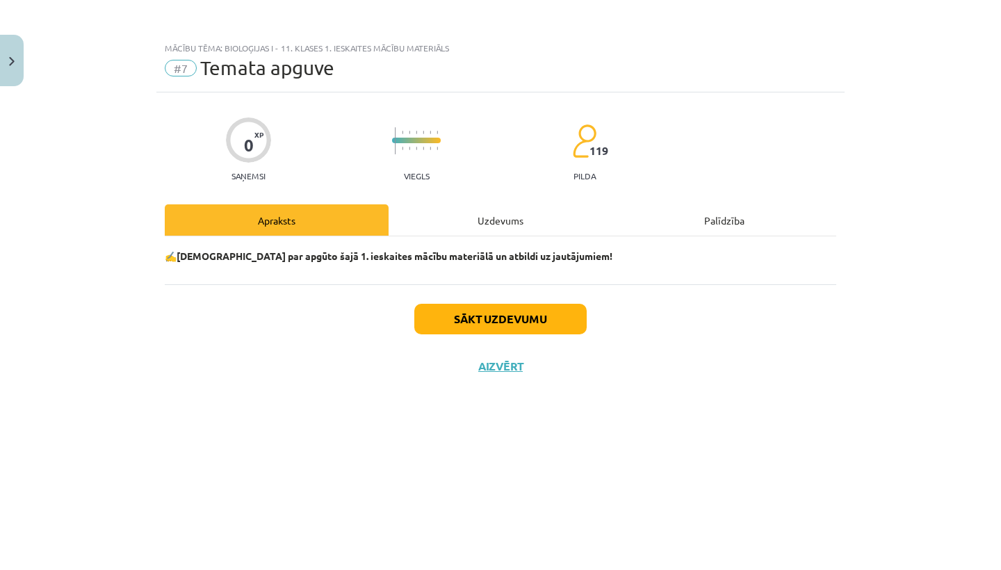
click at [477, 336] on div "Sākt uzdevumu Aizvērt" at bounding box center [500, 332] width 671 height 97
click at [474, 318] on button "Sākt uzdevumu" at bounding box center [500, 319] width 172 height 31
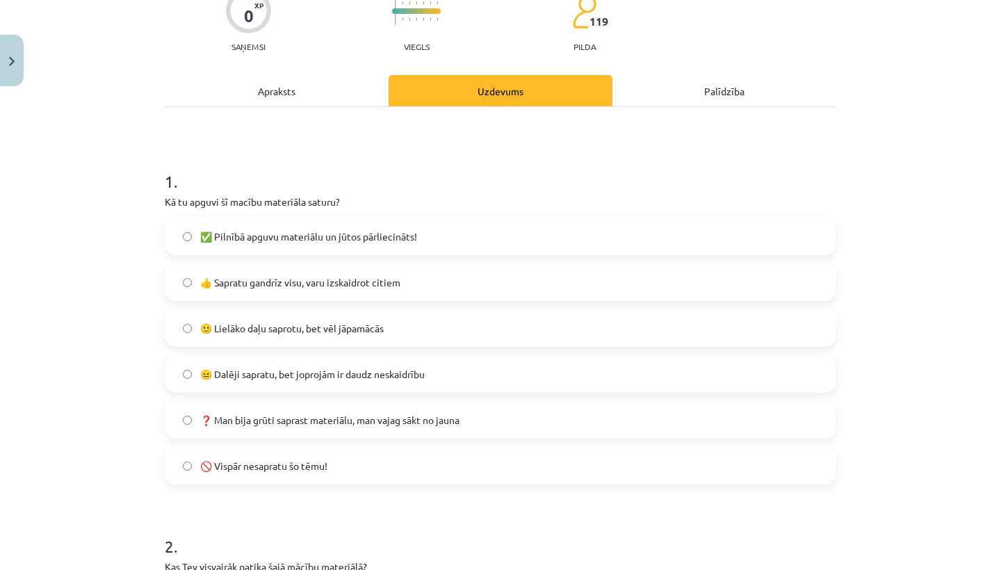
scroll to position [131, 0]
click at [377, 274] on span "👍 Sapratu gandrīz visu, varu izskaidrot citiem" at bounding box center [300, 281] width 200 height 15
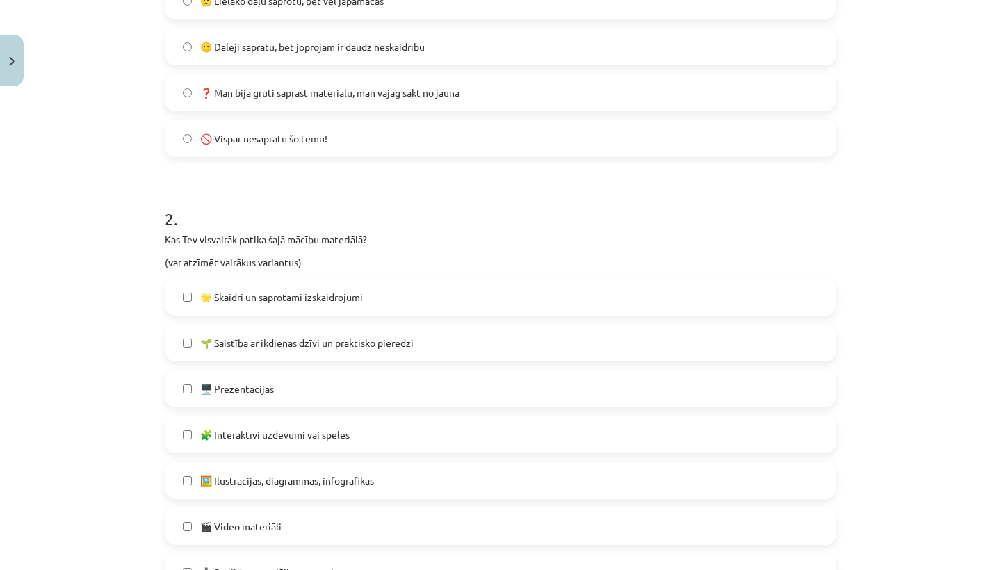
scroll to position [458, 0]
click at [315, 304] on label "🌟 Skaidri un saprotami izskaidrojumi" at bounding box center [500, 295] width 669 height 35
click at [330, 341] on span "🌱 Saistība ar ikdienas dzīvi un praktisko pieredzi" at bounding box center [306, 341] width 213 height 15
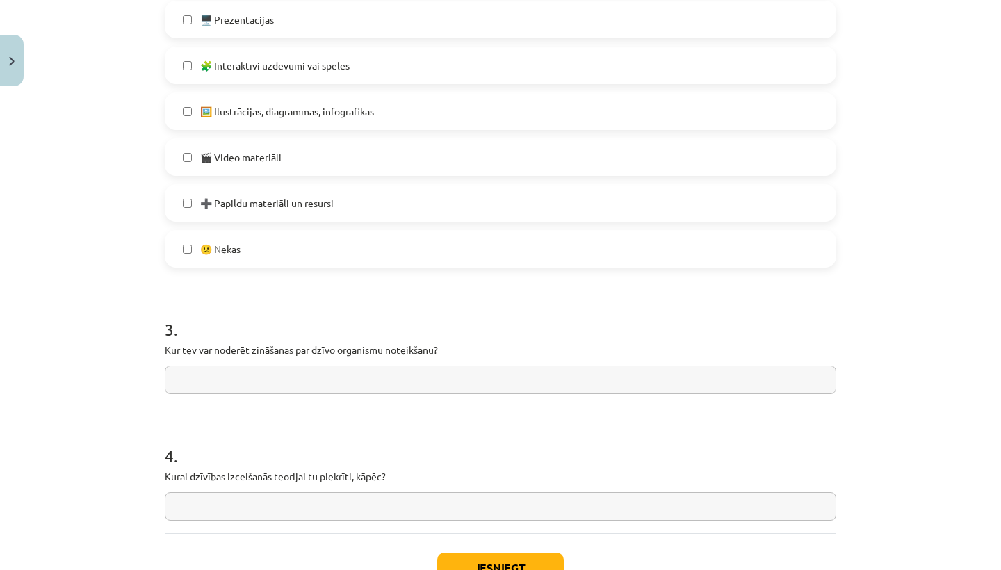
scroll to position [835, 0]
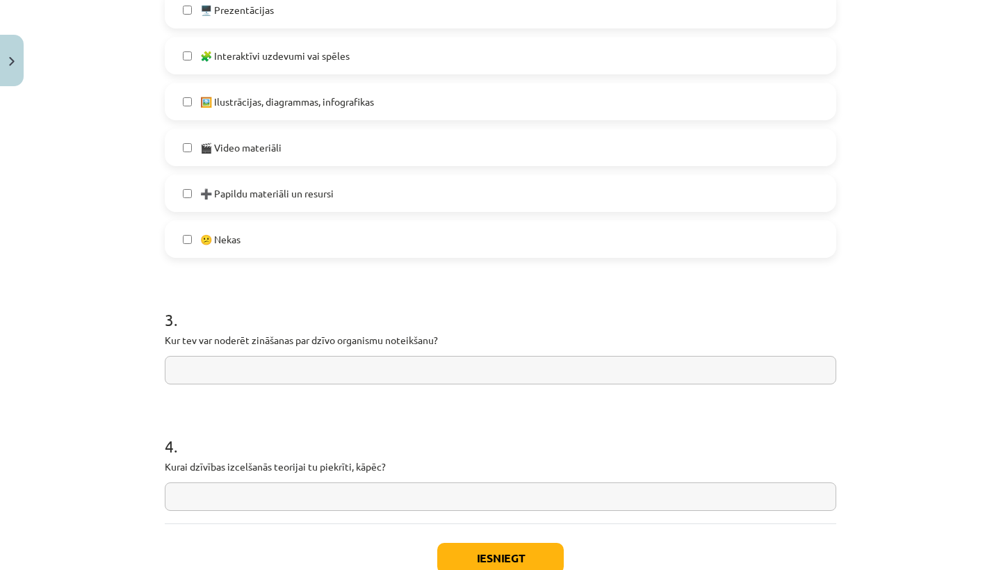
click at [290, 374] on input "text" at bounding box center [500, 370] width 671 height 28
type input "**********"
click at [234, 503] on input "text" at bounding box center [500, 496] width 671 height 28
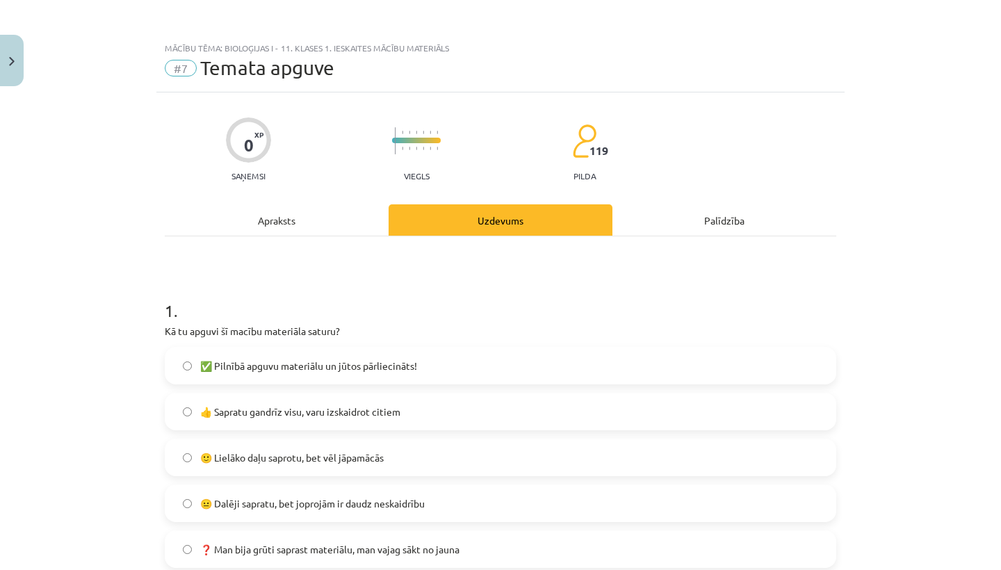
scroll to position [0, 0]
click at [292, 220] on div "Apraksts" at bounding box center [277, 219] width 224 height 31
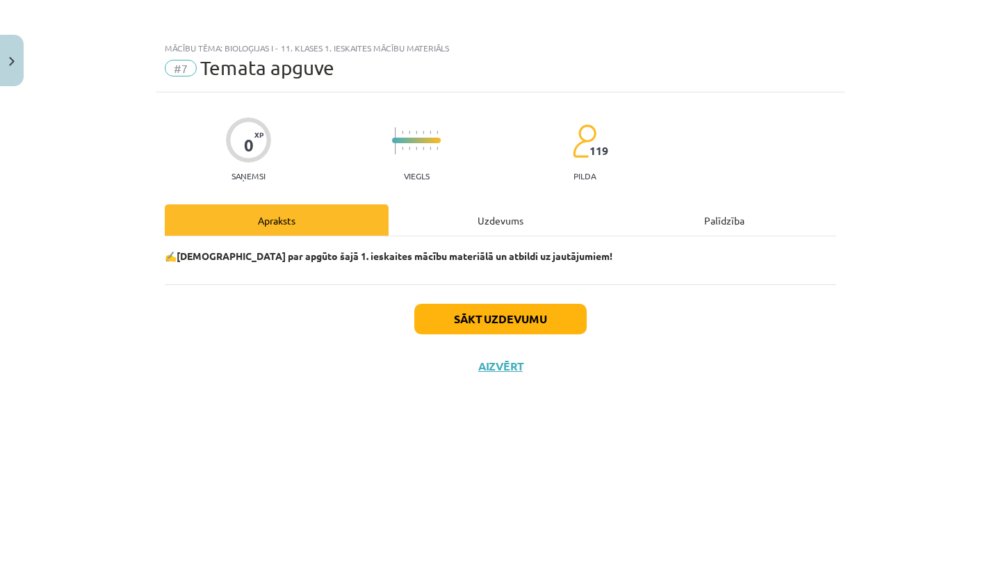
click at [536, 211] on div "Uzdevums" at bounding box center [500, 219] width 224 height 31
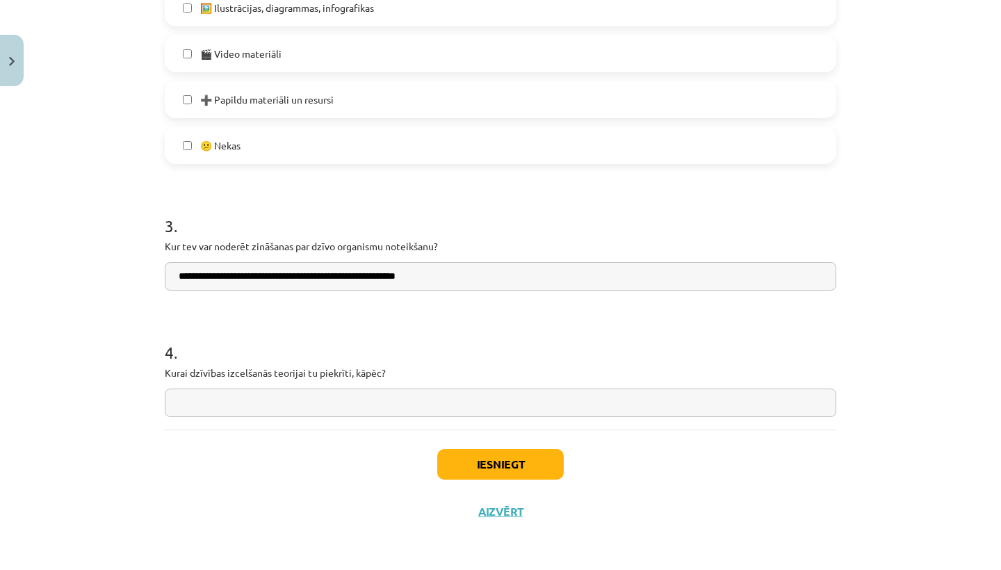
scroll to position [931, 0]
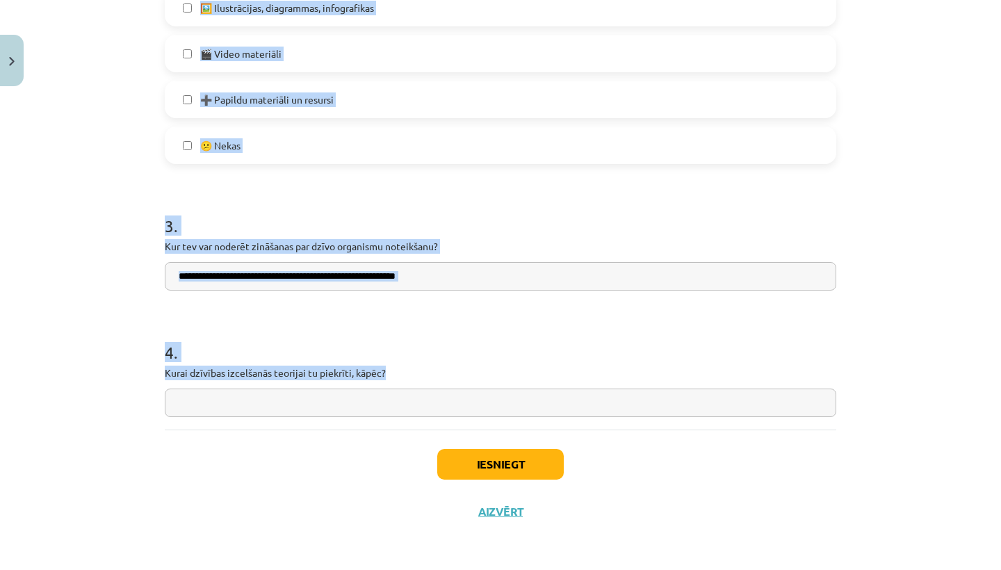
drag, startPoint x: 133, startPoint y: 339, endPoint x: 395, endPoint y: 375, distance: 264.5
click at [395, 375] on div "Mācību tēma: Bioloģijas i - 11. klases 1. ieskaites mācību materiāls #7 Temata …" at bounding box center [500, 285] width 1001 height 570
click at [395, 375] on p "Kurai dzīvības izcelšanās teorijai tu piekrīti, kāpēc?" at bounding box center [500, 373] width 671 height 15
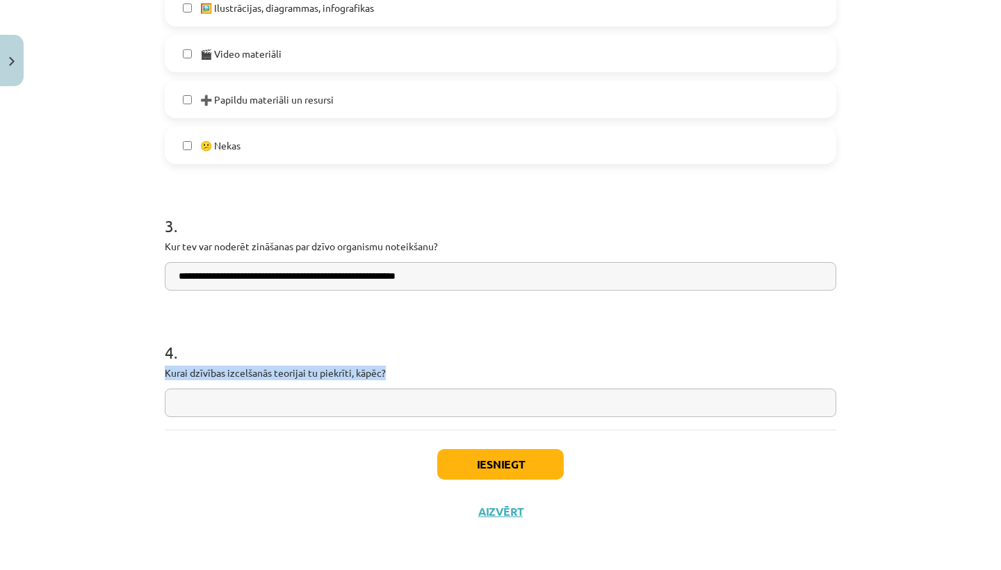
drag, startPoint x: 395, startPoint y: 375, endPoint x: 158, endPoint y: 357, distance: 237.7
copy div "4 . Kurai dzīvības izcelšanās teorijai tu piekrīti, kāpēc?"
click at [227, 483] on div "Iesniegt Aizvērt" at bounding box center [500, 477] width 671 height 97
click at [350, 407] on input "text" at bounding box center [500, 402] width 671 height 28
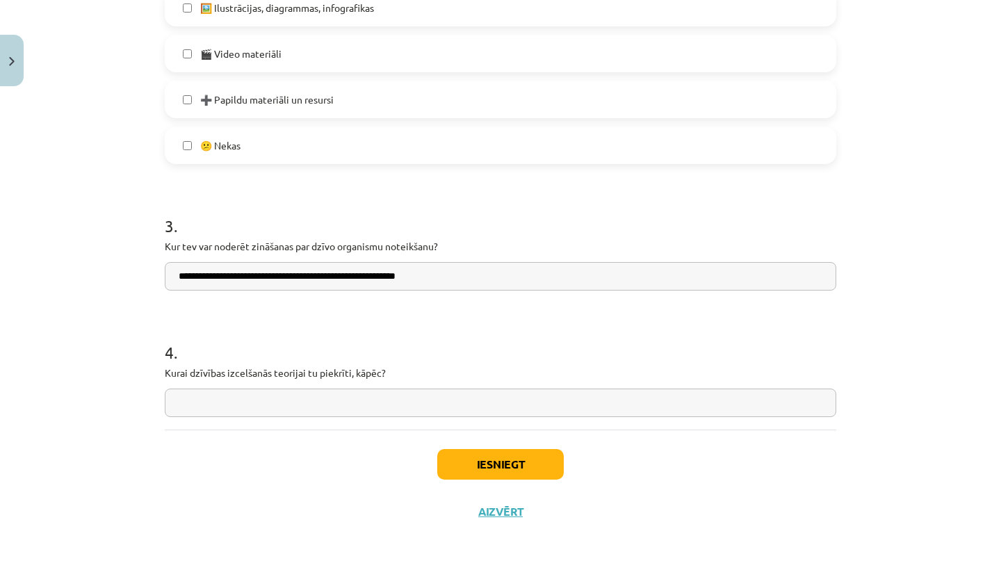
paste input "**********"
type input "**********"
click at [277, 404] on input "**********" at bounding box center [500, 402] width 671 height 28
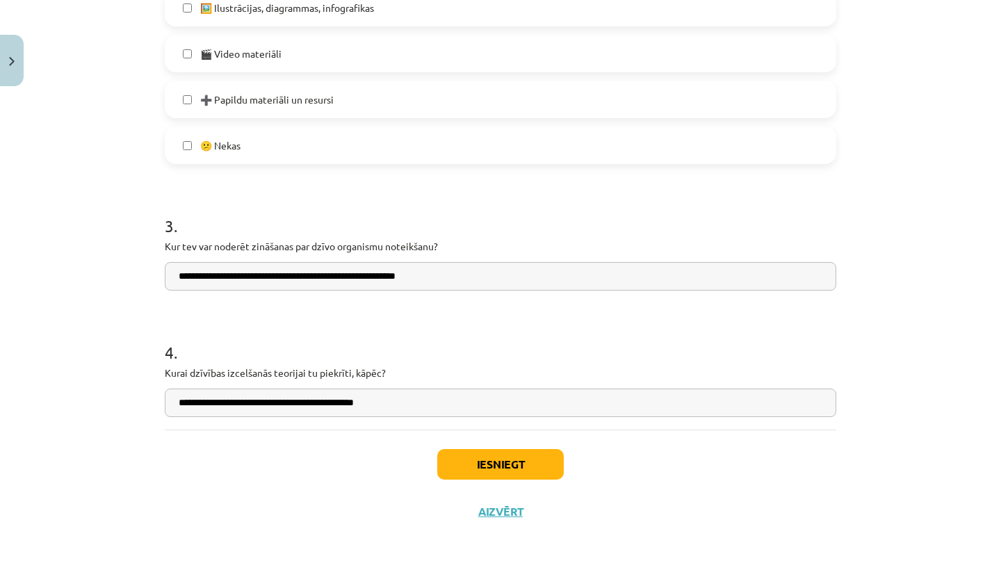
click at [277, 404] on input "**********" at bounding box center [500, 402] width 671 height 28
paste input "**********"
click at [188, 407] on input "**********" at bounding box center [500, 402] width 671 height 28
click at [189, 403] on input "**********" at bounding box center [500, 402] width 671 height 28
click at [235, 404] on input "**********" at bounding box center [500, 402] width 671 height 28
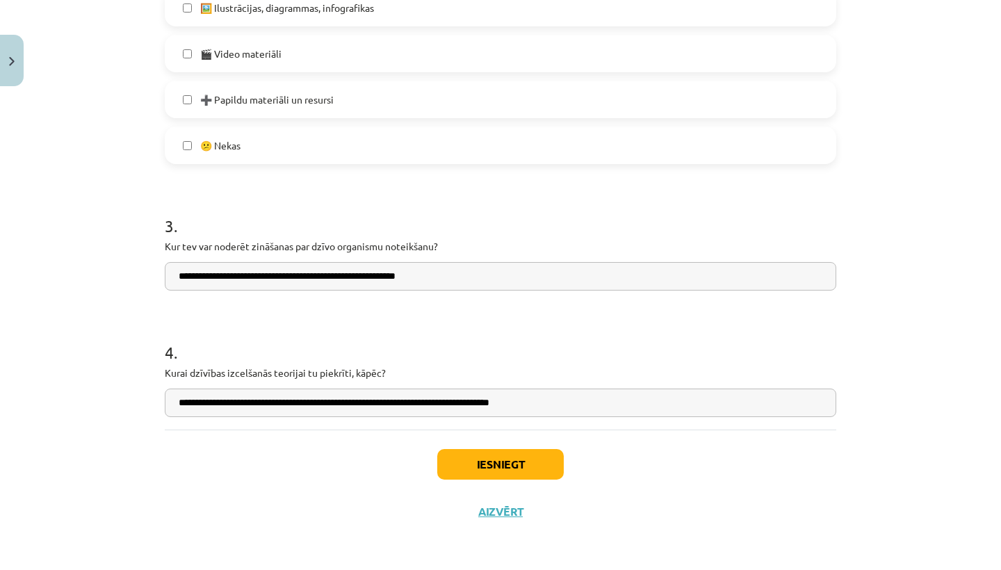
click at [351, 400] on input "**********" at bounding box center [500, 402] width 671 height 28
click at [600, 402] on input "**********" at bounding box center [500, 402] width 671 height 28
type input "**********"
click at [532, 465] on button "Iesniegt" at bounding box center [500, 464] width 126 height 31
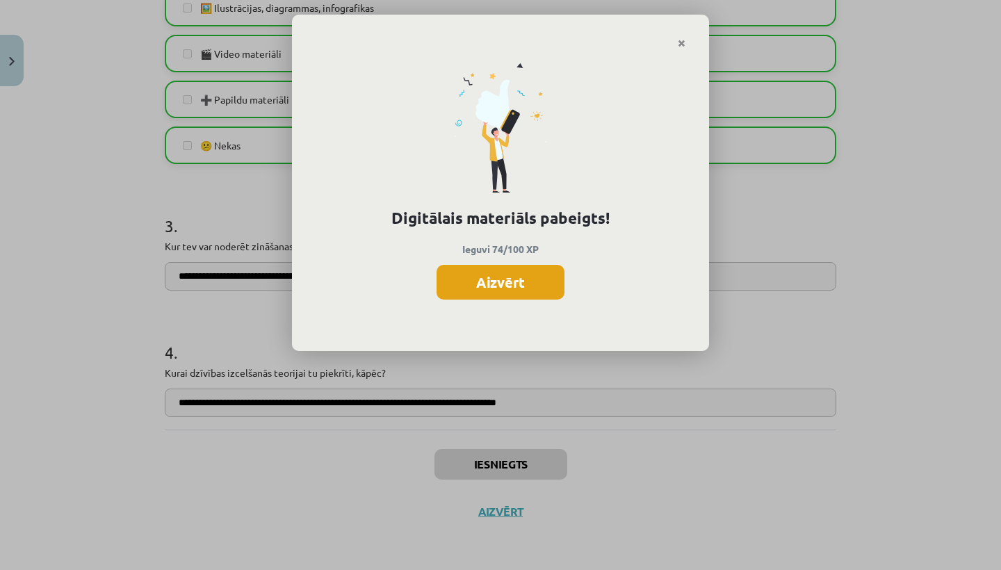
click at [509, 288] on button "Aizvērt" at bounding box center [500, 282] width 128 height 35
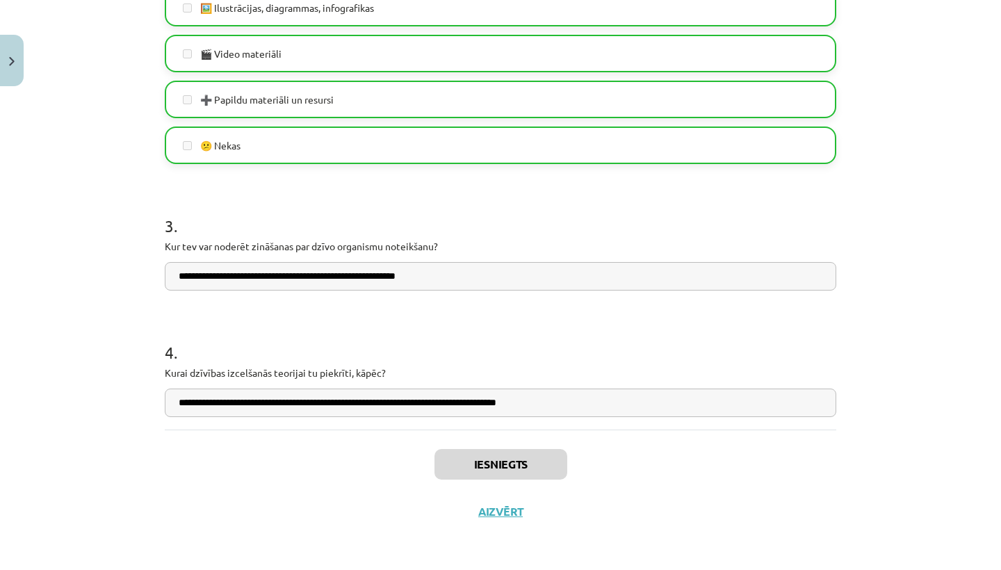
click at [500, 513] on button "Aizvērt" at bounding box center [500, 512] width 53 height 14
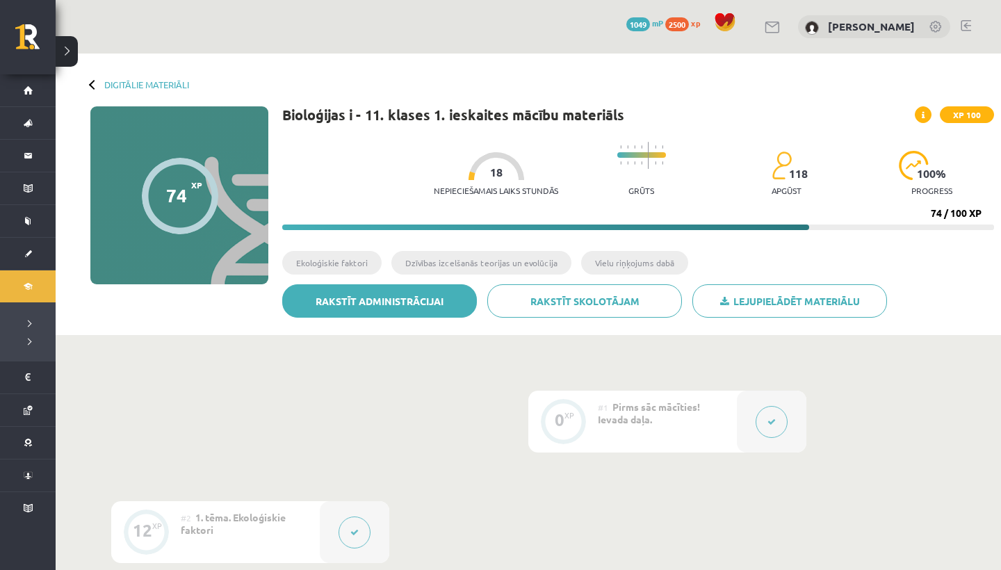
scroll to position [0, 0]
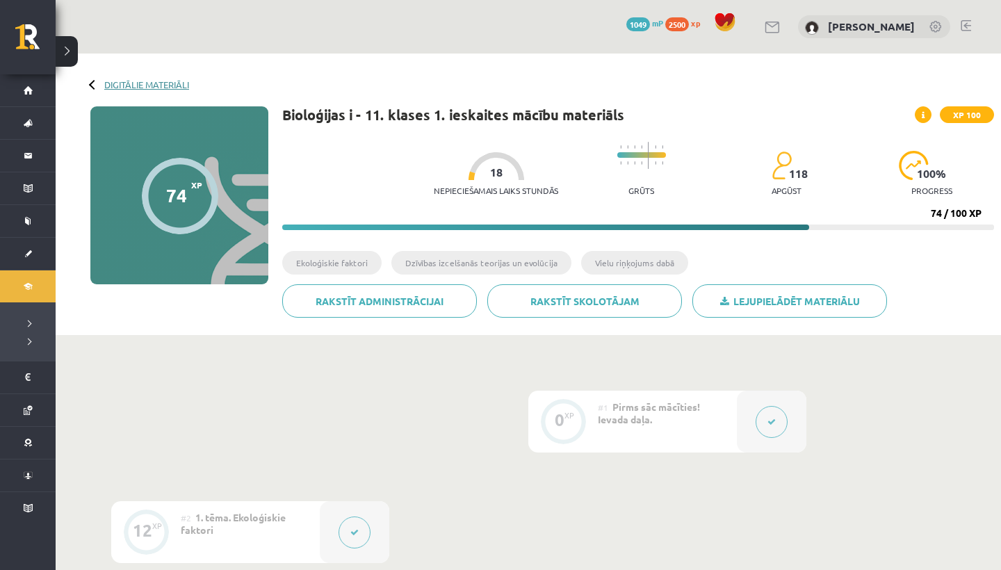
click at [120, 80] on link "Digitālie materiāli" at bounding box center [146, 84] width 85 height 10
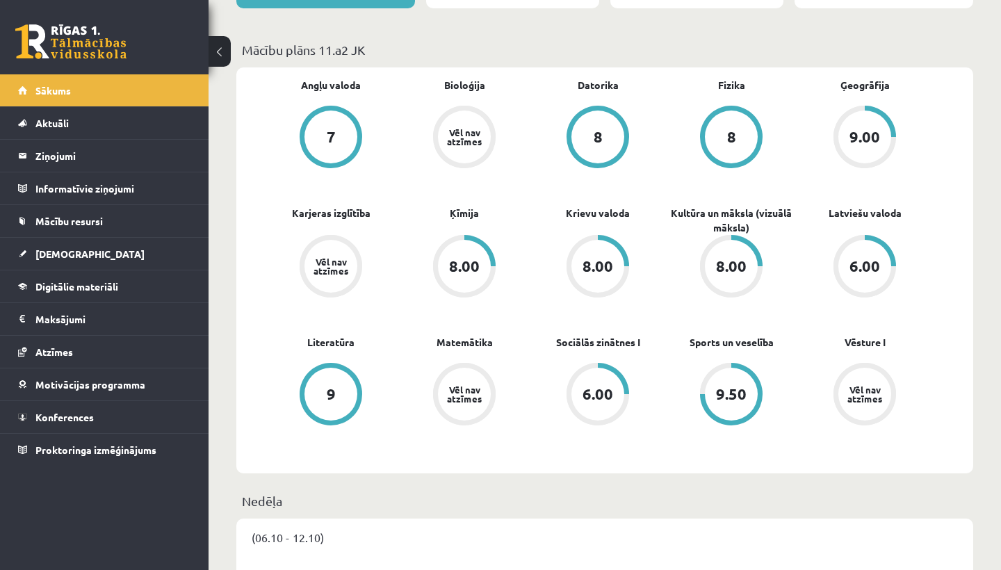
scroll to position [386, 0]
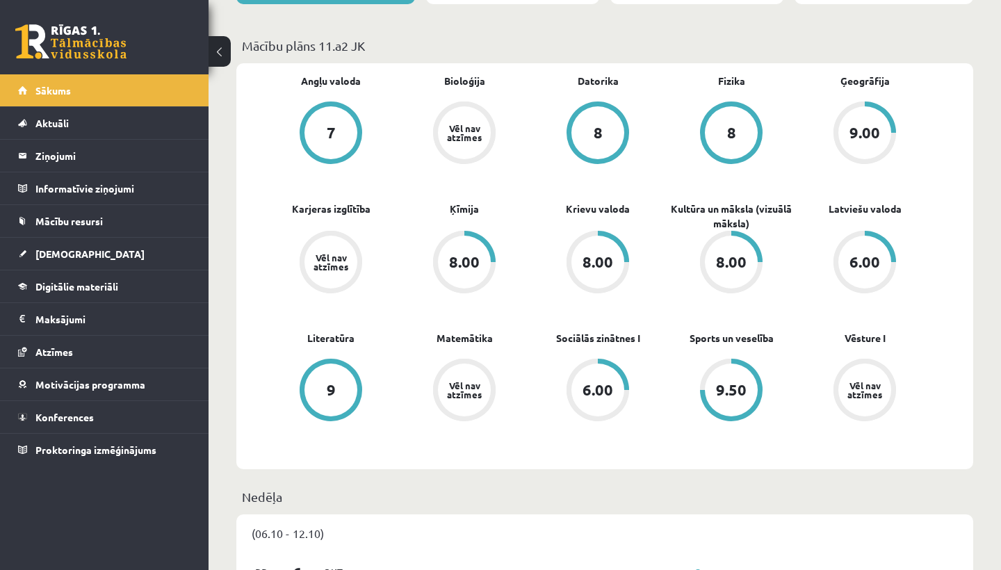
click at [473, 156] on div "Vēl nav atzīmes" at bounding box center [464, 132] width 53 height 53
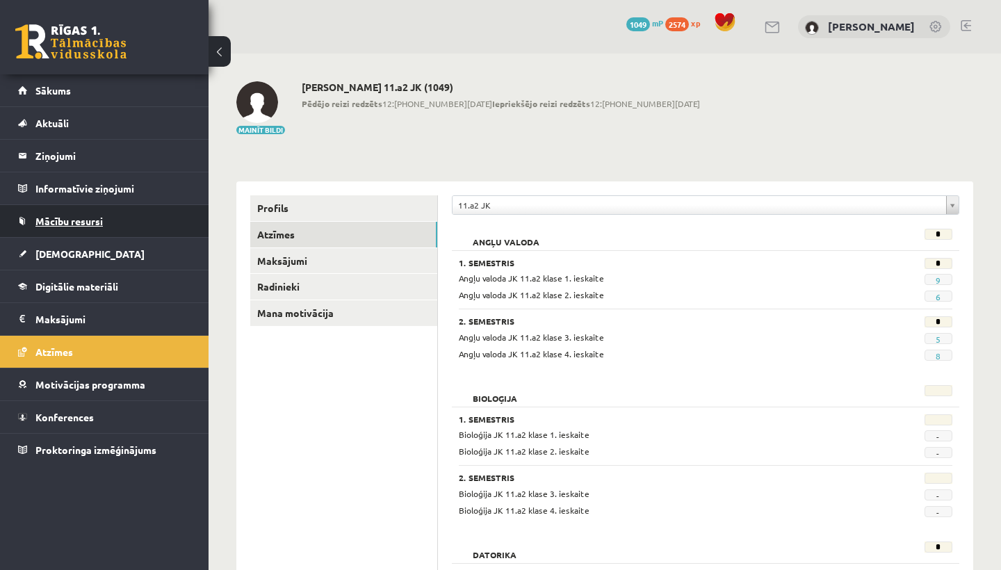
click at [65, 220] on span "Mācību resursi" at bounding box center [68, 221] width 67 height 13
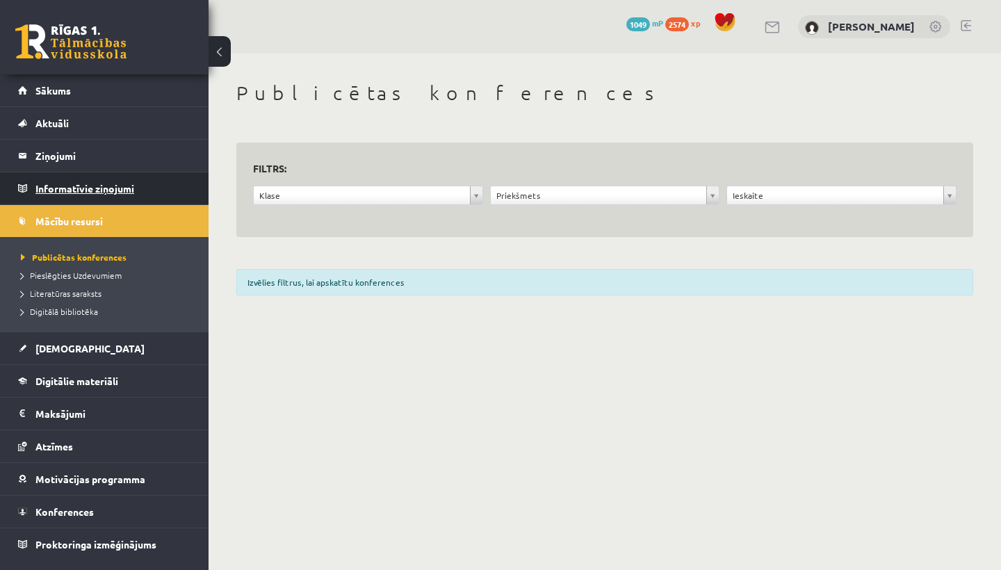
click at [83, 181] on legend "Informatīvie ziņojumi 0" at bounding box center [113, 188] width 156 height 32
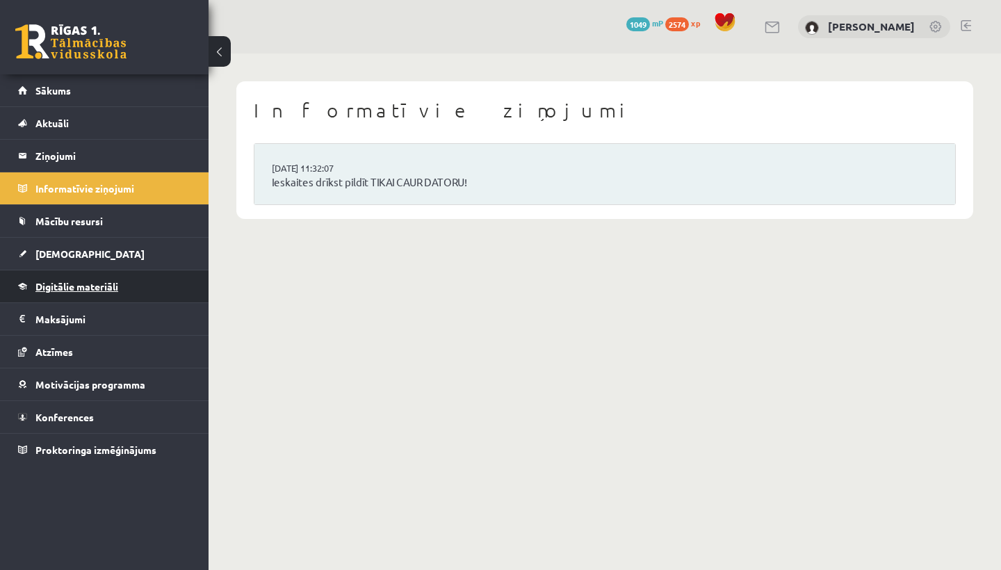
click at [69, 291] on span "Digitālie materiāli" at bounding box center [76, 286] width 83 height 13
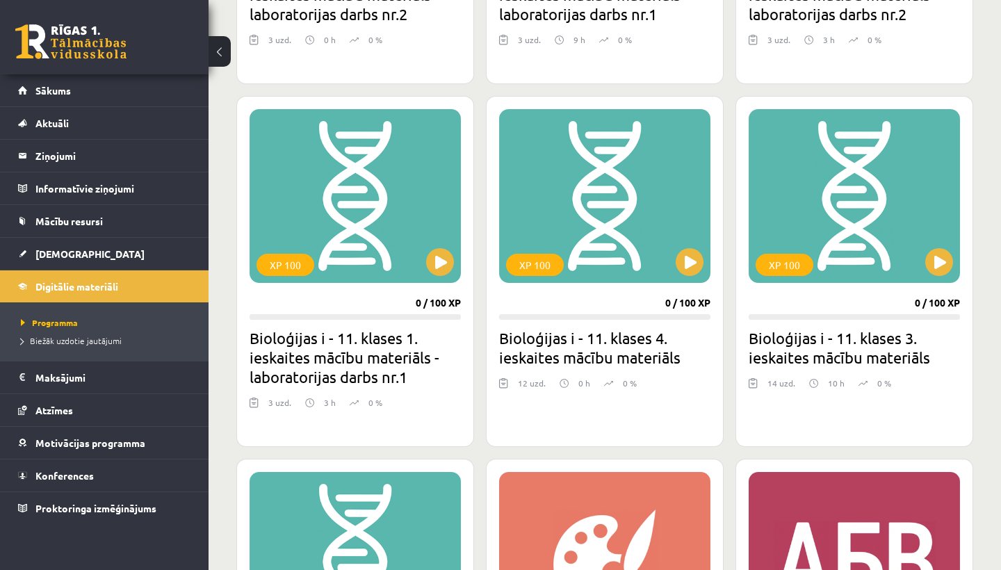
scroll to position [4854, 0]
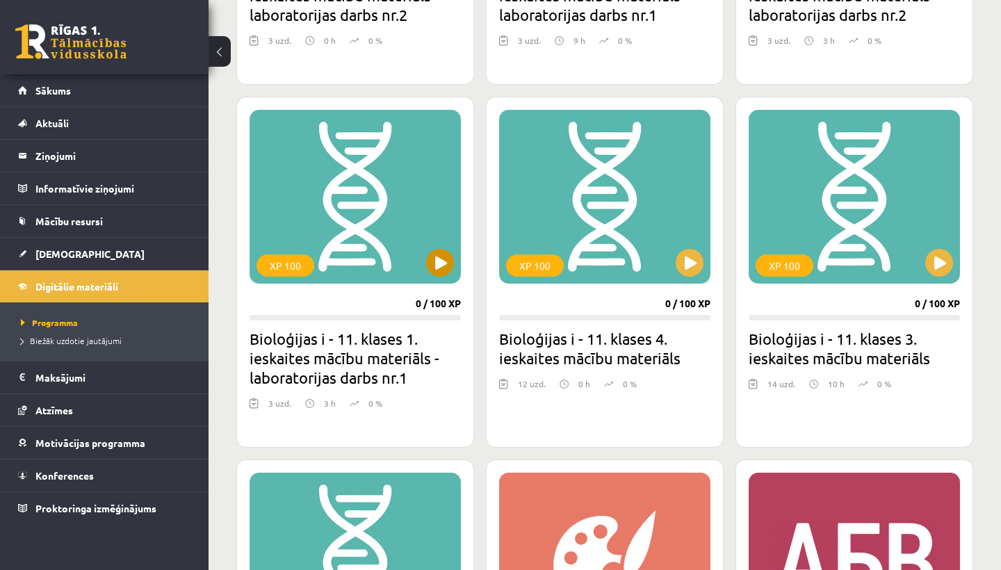
click at [395, 247] on div "XP 100" at bounding box center [354, 197] width 211 height 174
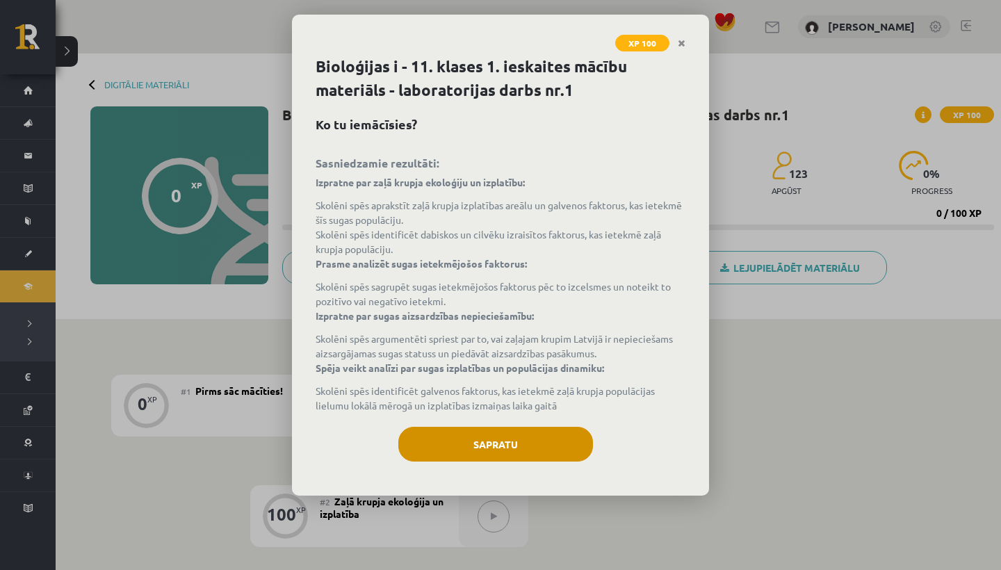
click at [514, 445] on button "Sapratu" at bounding box center [495, 444] width 195 height 35
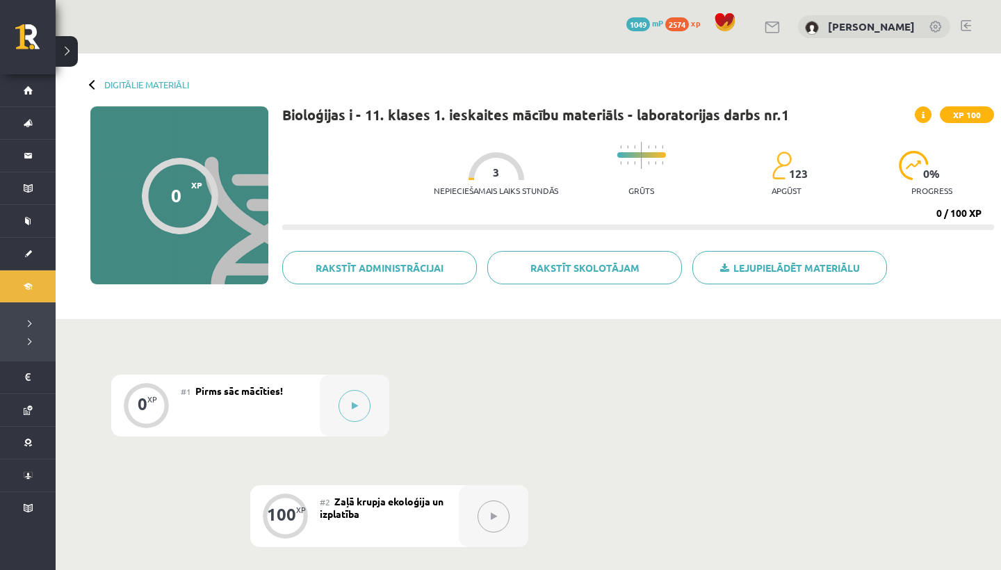
click at [499, 15] on div "0 Dāvanas 1049 mP 2574 xp [PERSON_NAME]" at bounding box center [528, 27] width 945 height 54
click at [499, 10] on div "0 Dāvanas 1049 mP 2574 xp Loreta Lote Šķeltiņa" at bounding box center [528, 27] width 945 height 54
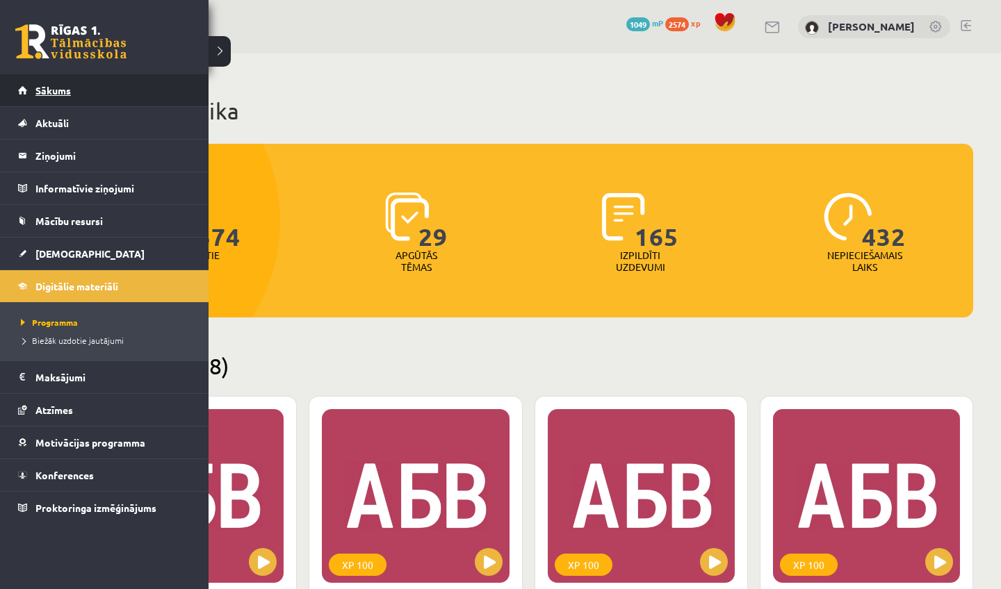
click at [38, 91] on span "Sākums" at bounding box center [52, 90] width 35 height 13
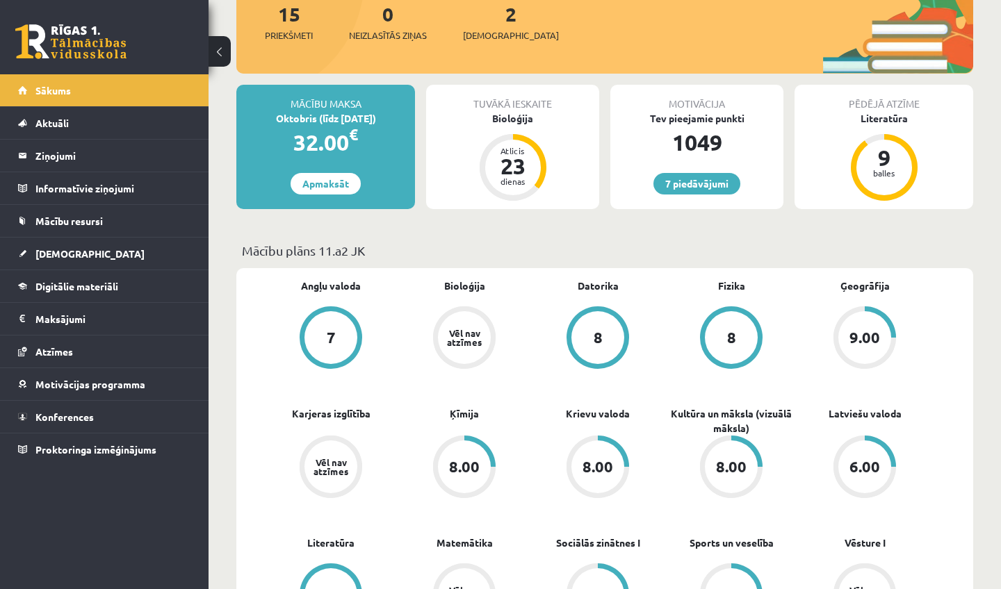
scroll to position [185, 0]
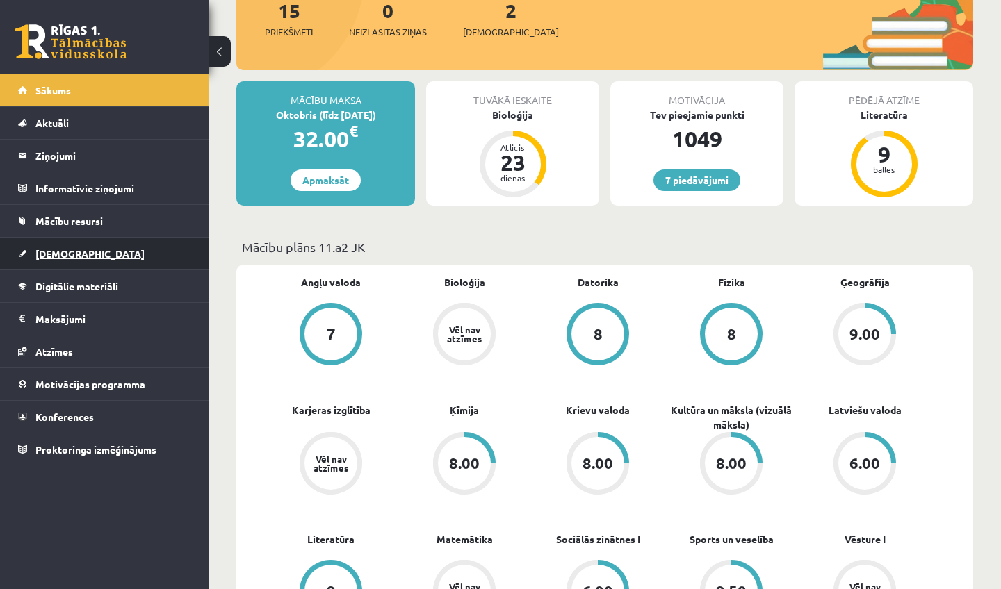
click at [61, 259] on span "[DEMOGRAPHIC_DATA]" at bounding box center [89, 253] width 109 height 13
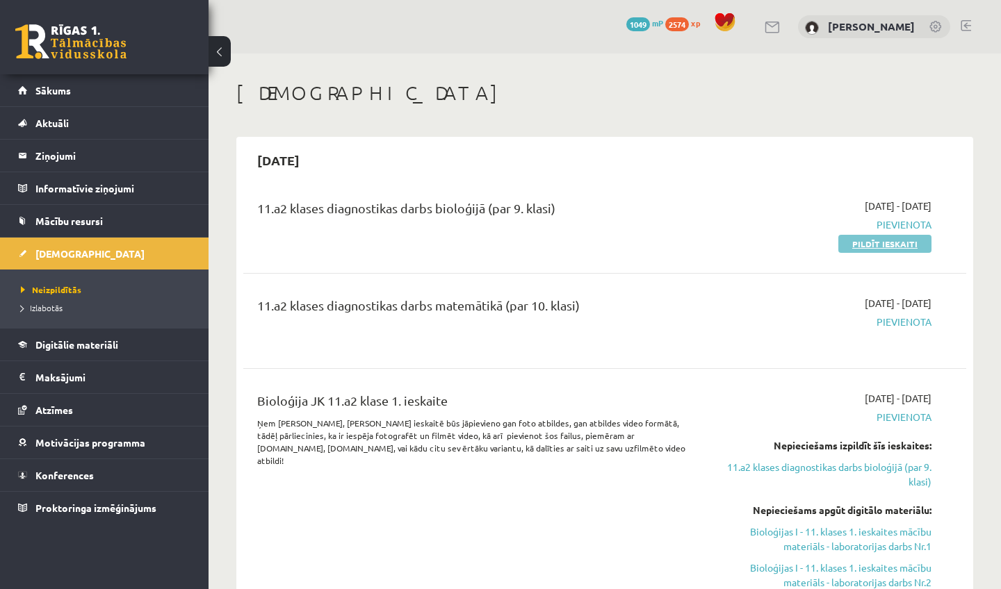
click at [894, 247] on link "Pildīt ieskaiti" at bounding box center [884, 244] width 93 height 18
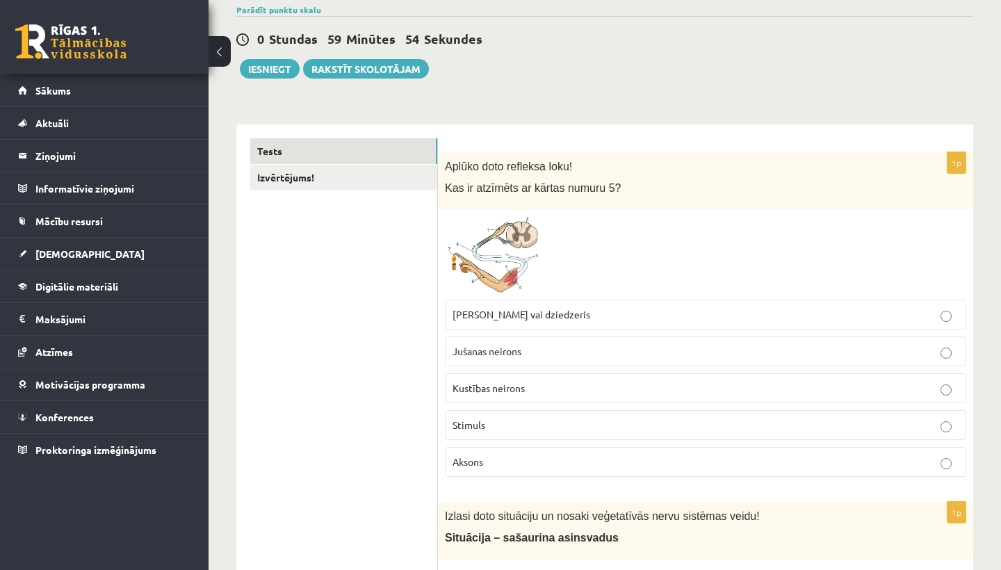
scroll to position [120, 0]
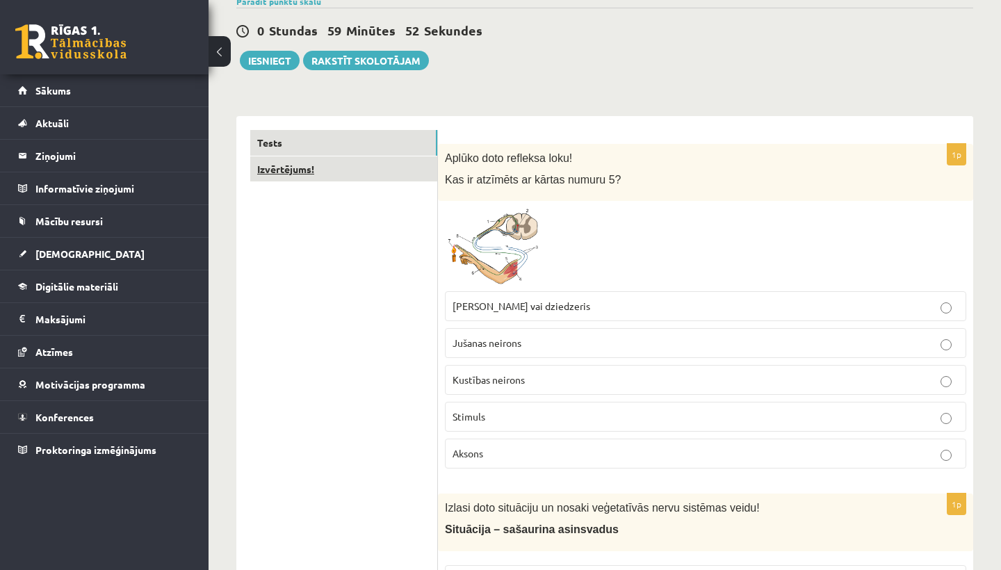
click at [347, 172] on link "Izvērtējums!" at bounding box center [343, 169] width 187 height 26
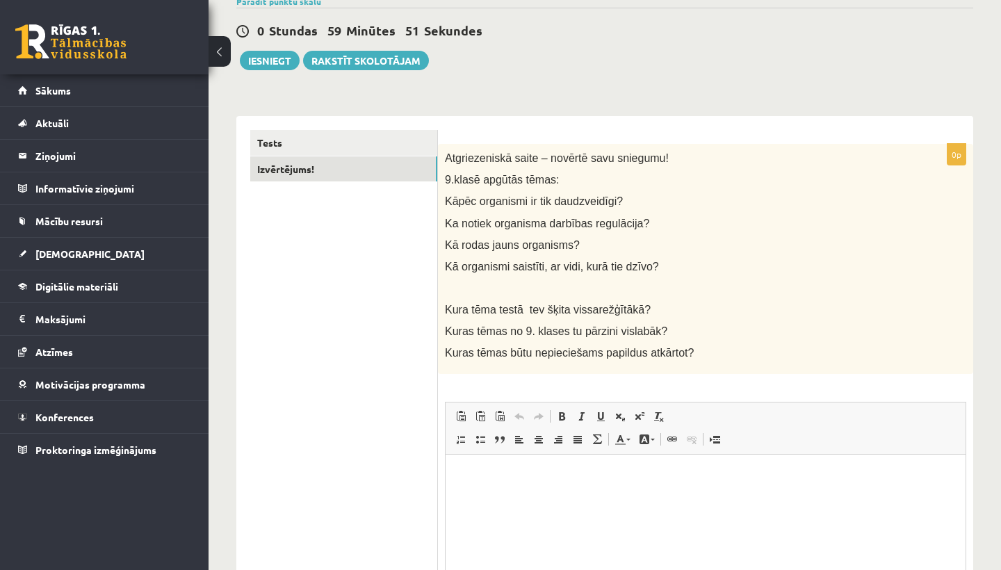
scroll to position [0, 0]
click at [361, 135] on link "Tests" at bounding box center [343, 143] width 187 height 26
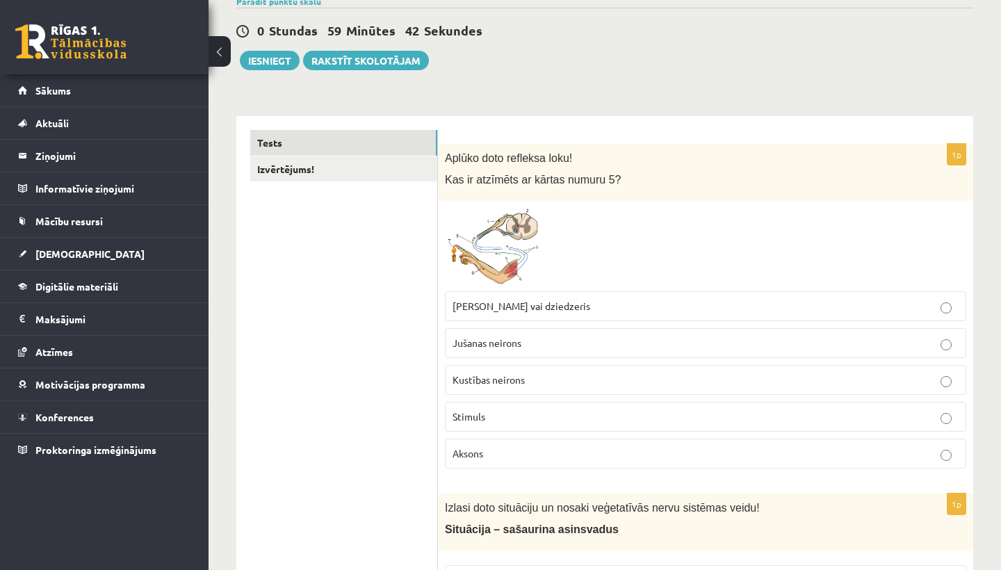
click at [504, 265] on img at bounding box center [497, 246] width 104 height 76
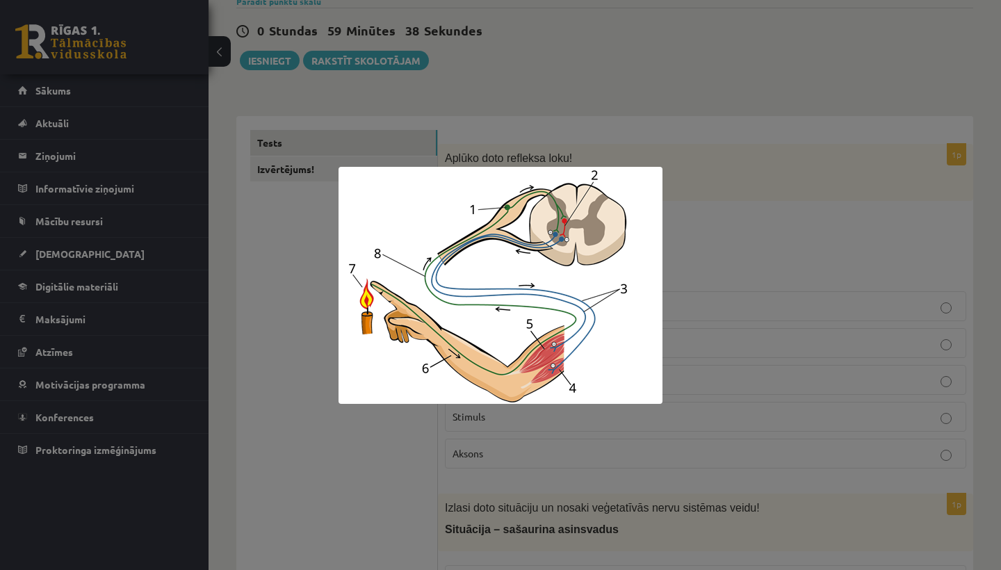
click at [332, 505] on div at bounding box center [500, 285] width 1001 height 570
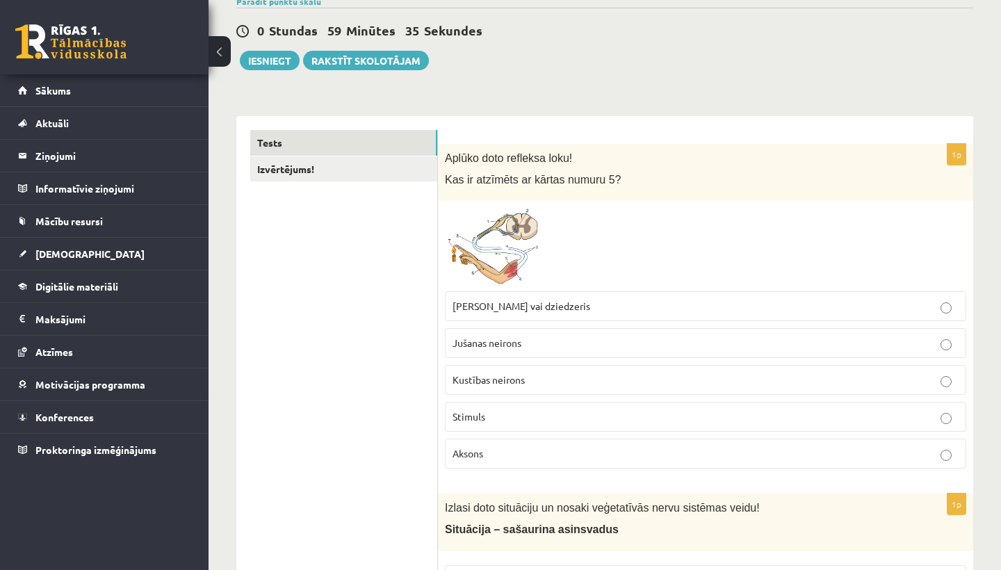
click at [531, 313] on label "[PERSON_NAME] vai dziedzeris" at bounding box center [705, 306] width 521 height 30
click at [507, 270] on img at bounding box center [497, 246] width 104 height 76
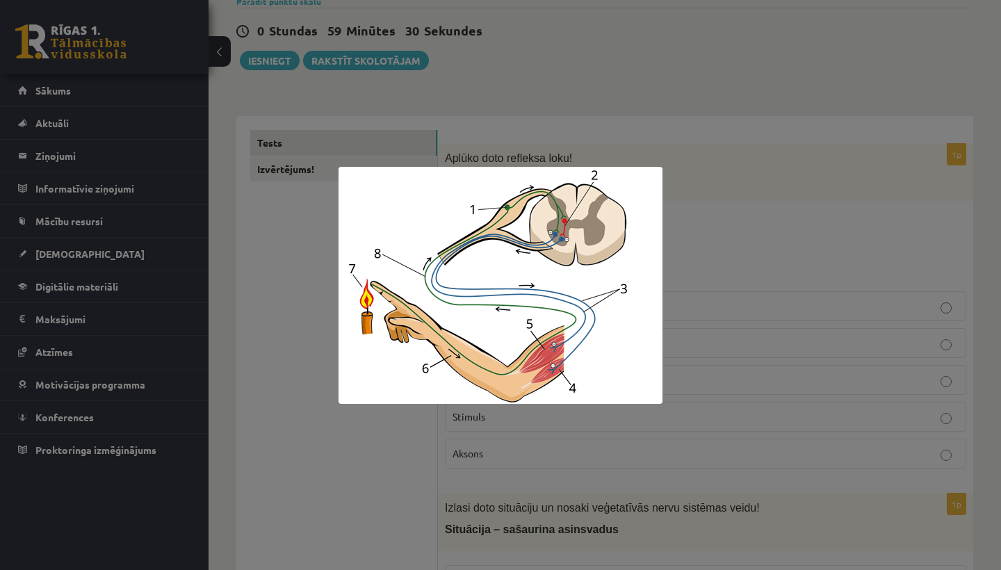
click at [302, 525] on div at bounding box center [500, 285] width 1001 height 570
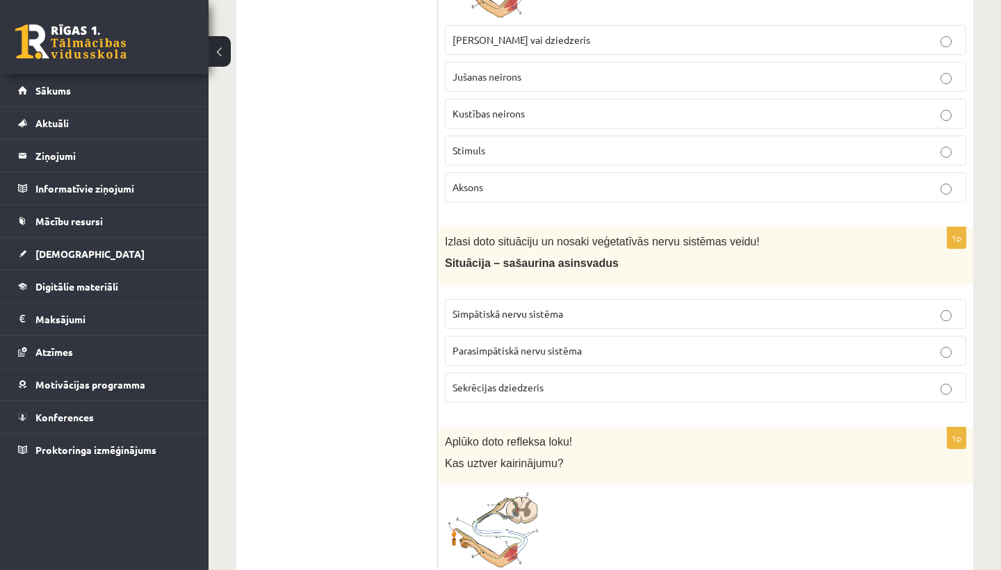
scroll to position [390, 0]
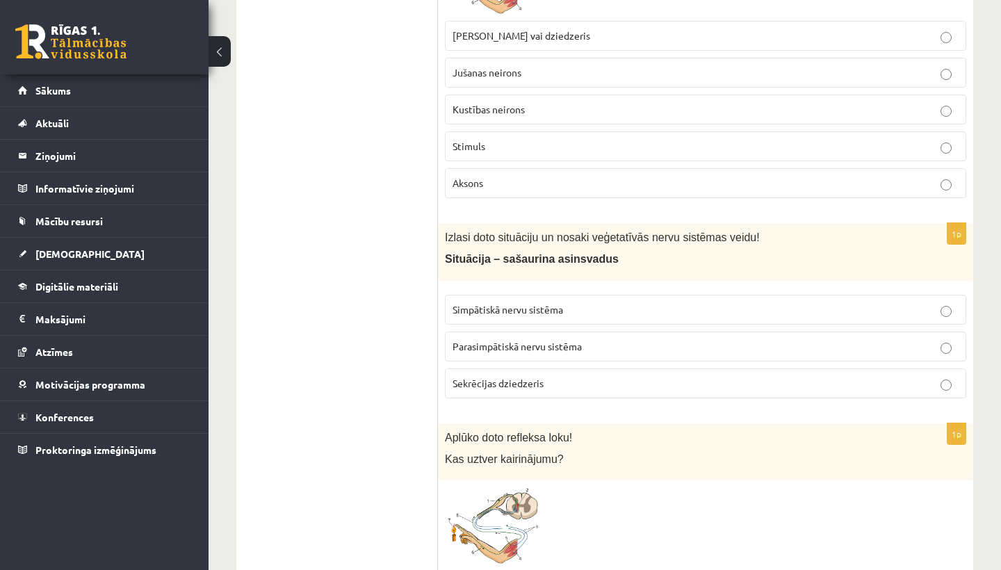
click at [511, 303] on span "Simpātiskā nervu sistēma" at bounding box center [507, 309] width 111 height 13
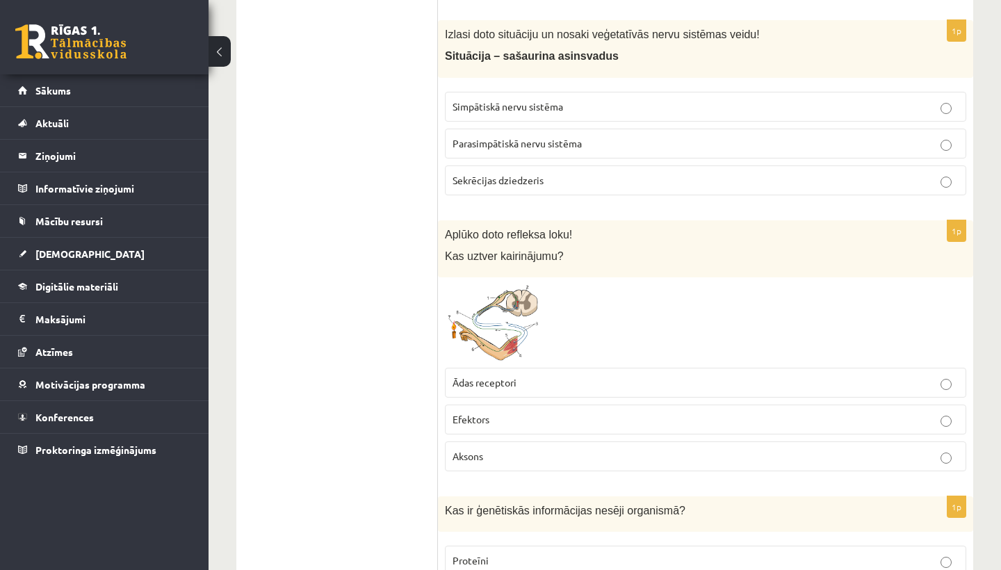
scroll to position [595, 0]
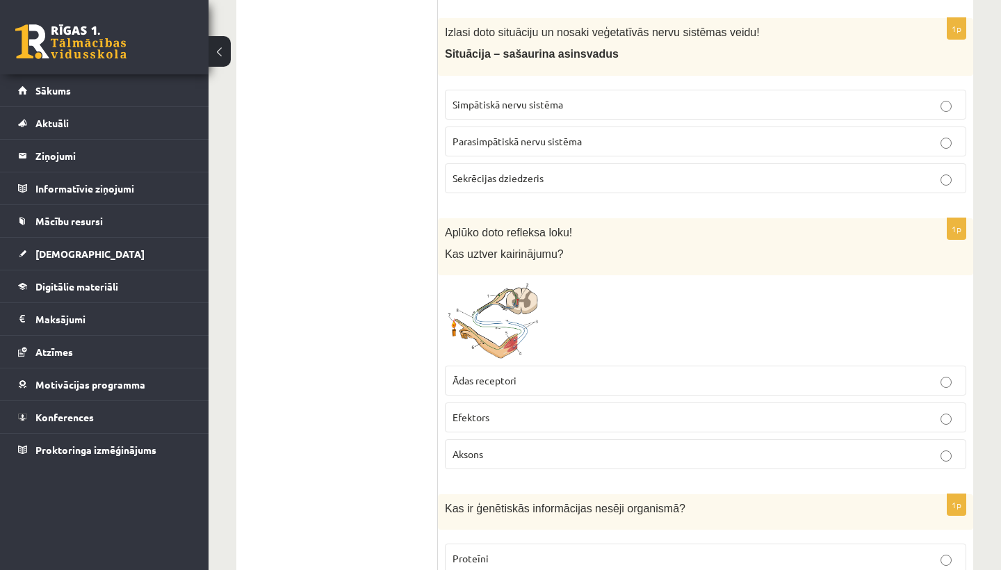
click at [506, 316] on span at bounding box center [497, 315] width 22 height 22
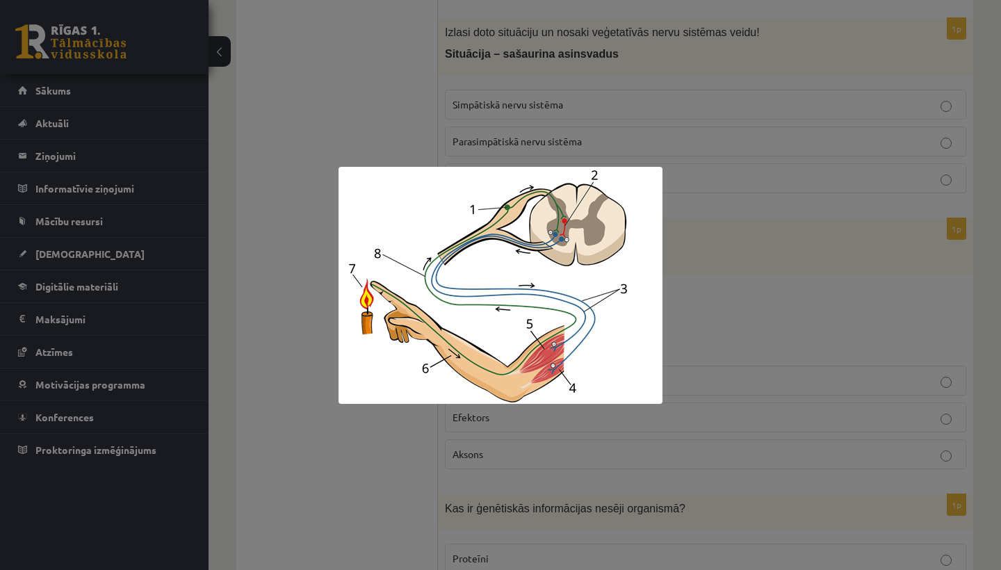
click at [380, 438] on div at bounding box center [500, 285] width 1001 height 570
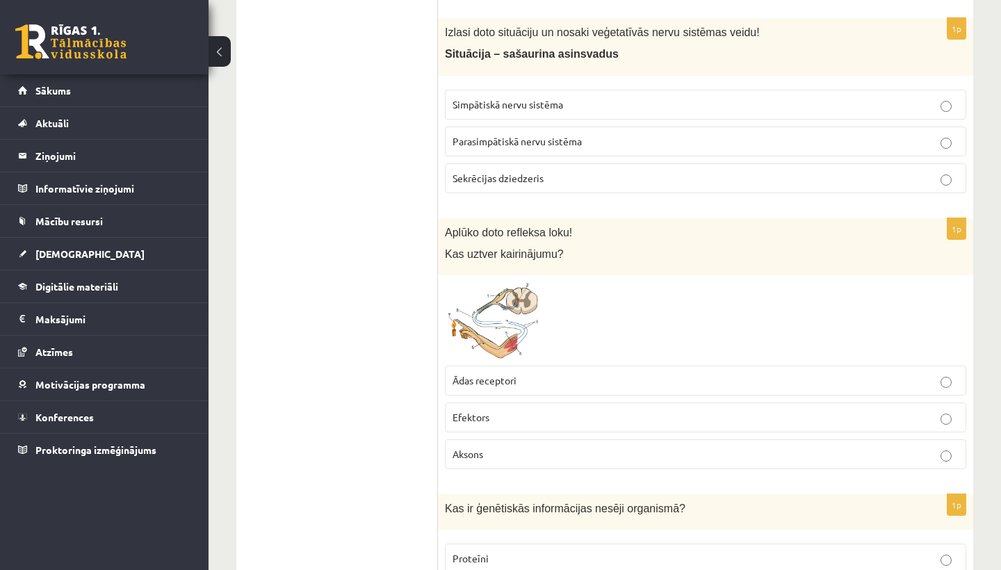
click at [521, 386] on label "Ādas receptori" at bounding box center [705, 381] width 521 height 30
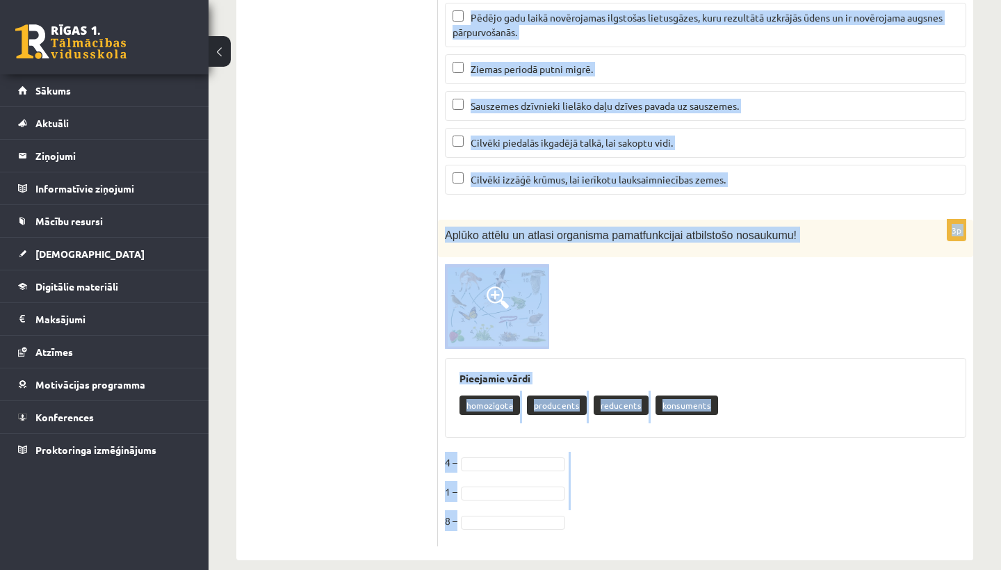
scroll to position [5844, 0]
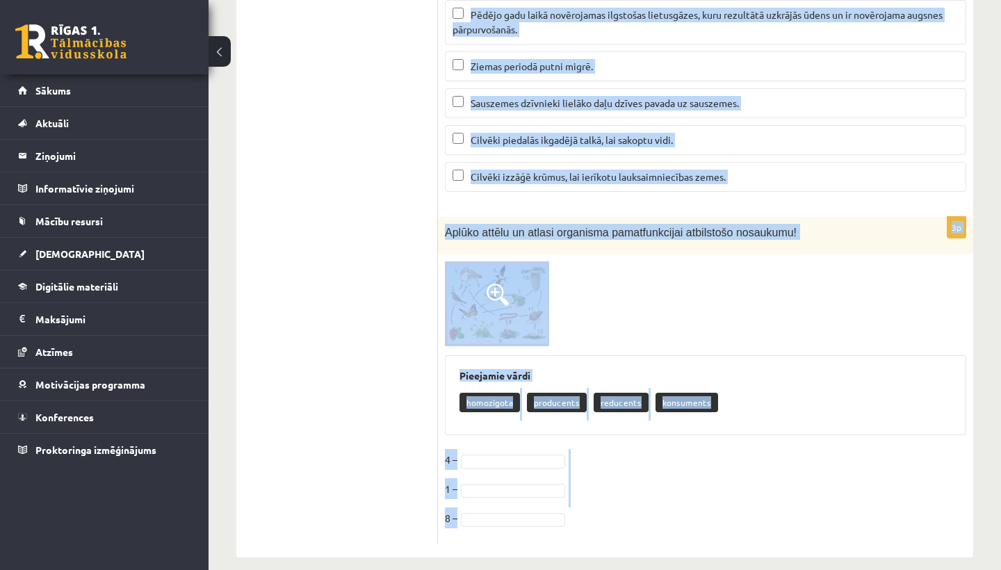
drag, startPoint x: 441, startPoint y: 272, endPoint x: 497, endPoint y: 569, distance: 302.0
copy form "Loremi dolo sitametc adip! Eli se doeiusmo te incidi utlabo 6? Etdolore mag ali…"
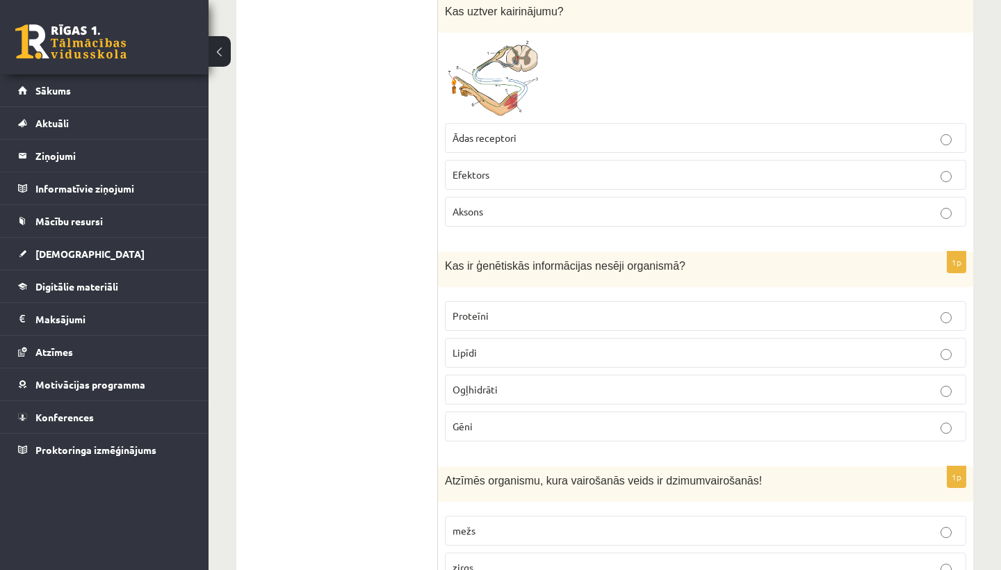
scroll to position [842, 0]
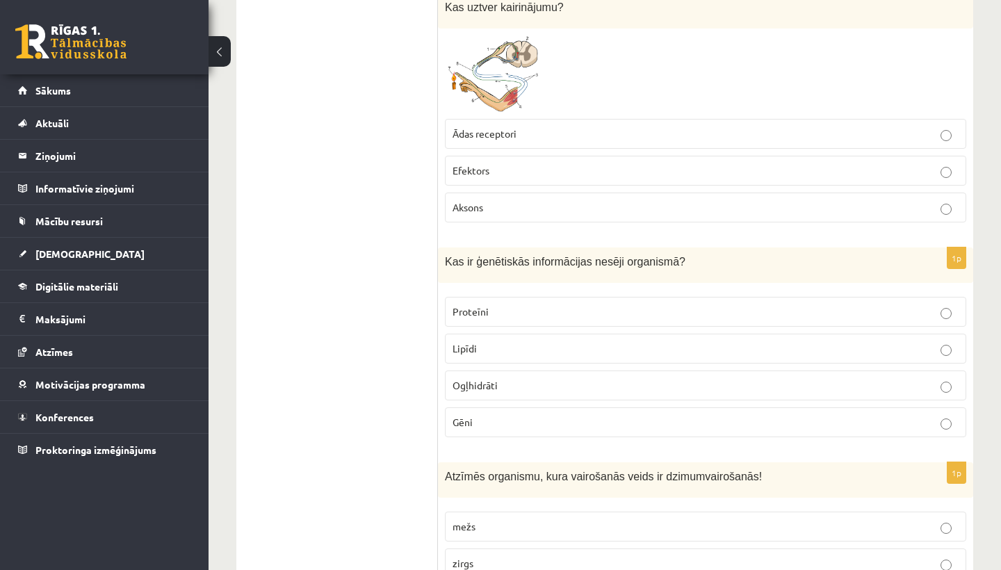
click at [508, 383] on p "Ogļhidrāti" at bounding box center [705, 385] width 506 height 15
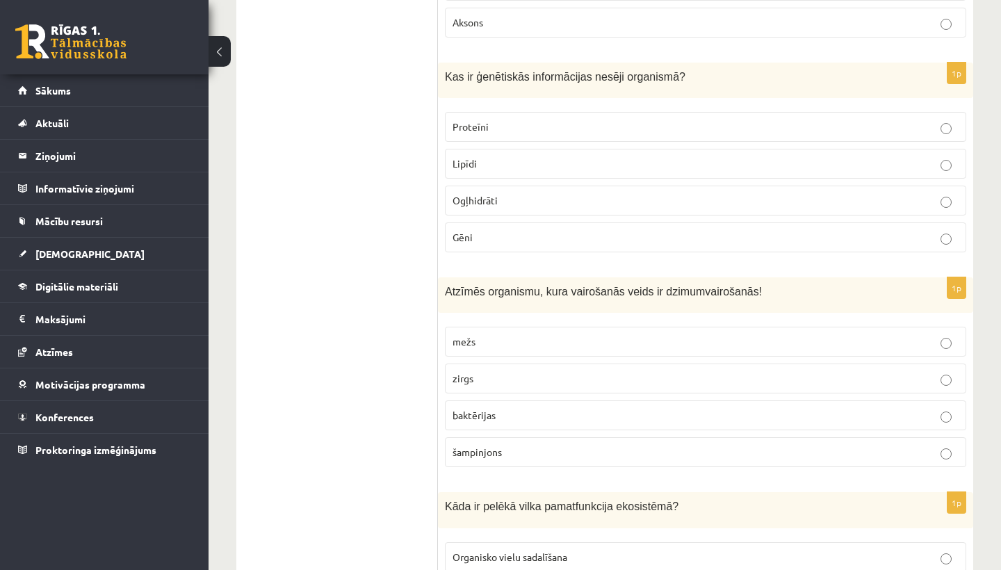
scroll to position [1041, 0]
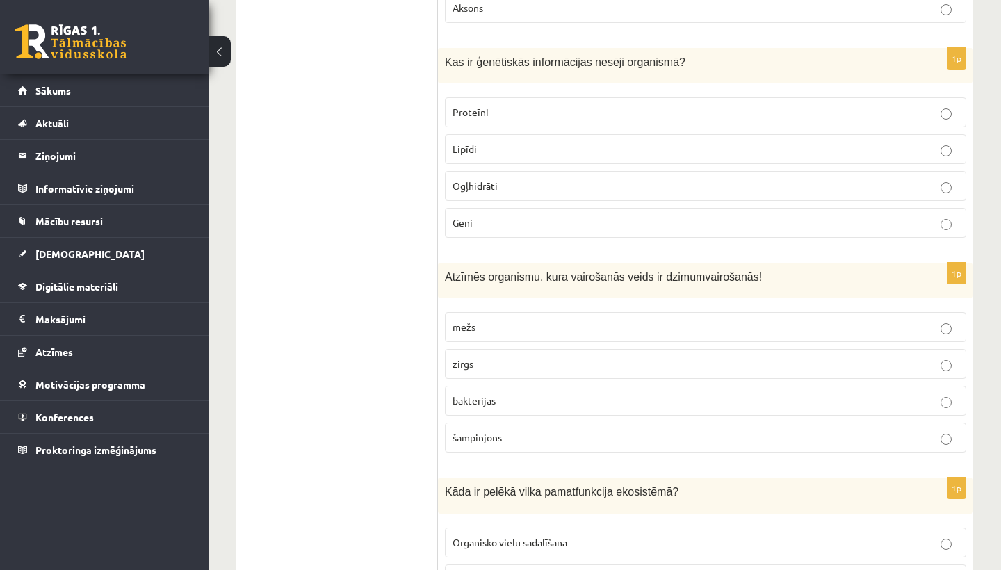
click at [484, 361] on p "zirgs" at bounding box center [705, 364] width 506 height 15
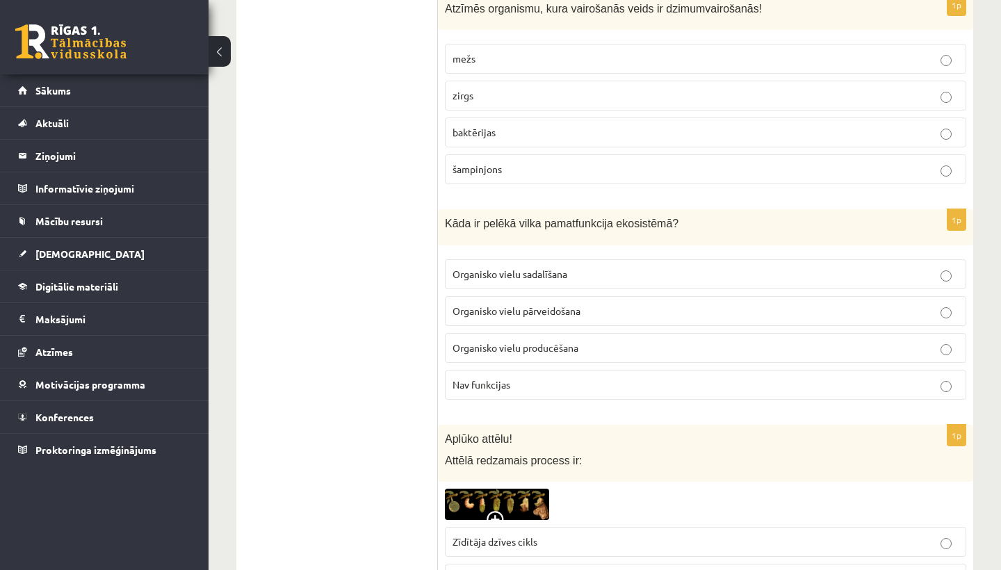
scroll to position [1313, 0]
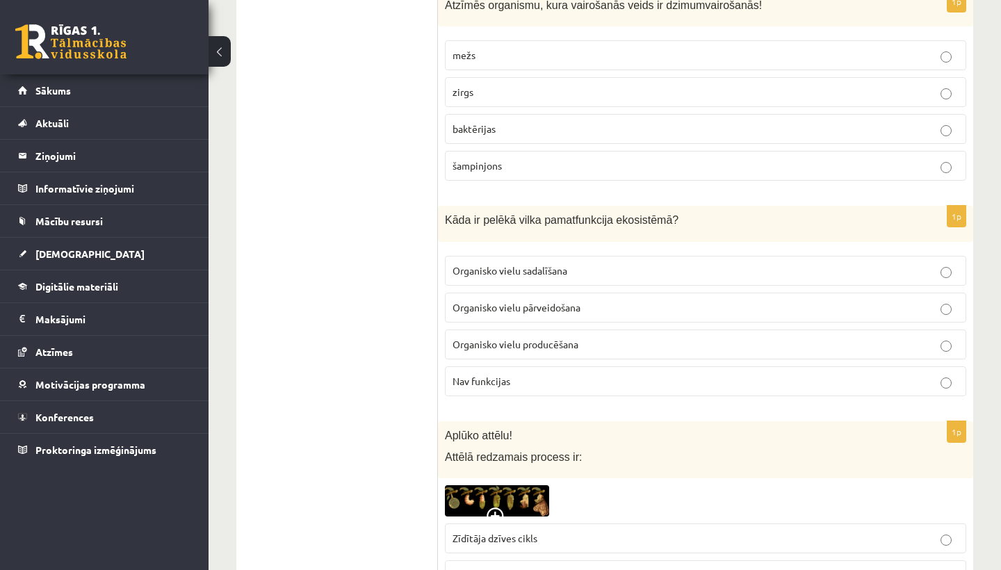
click at [564, 303] on span "Organisko vielu pārveidošana" at bounding box center [516, 307] width 128 height 13
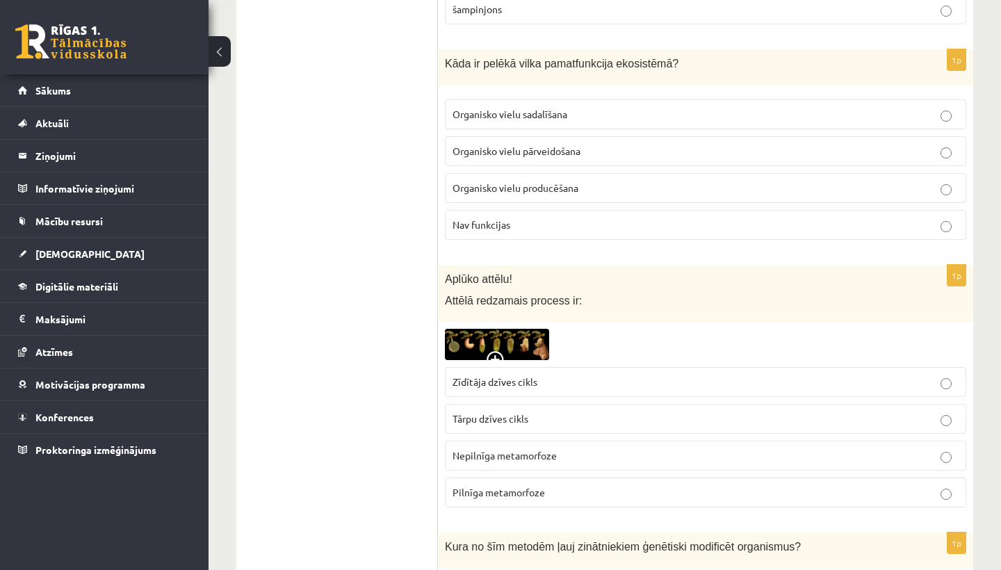
scroll to position [1487, 0]
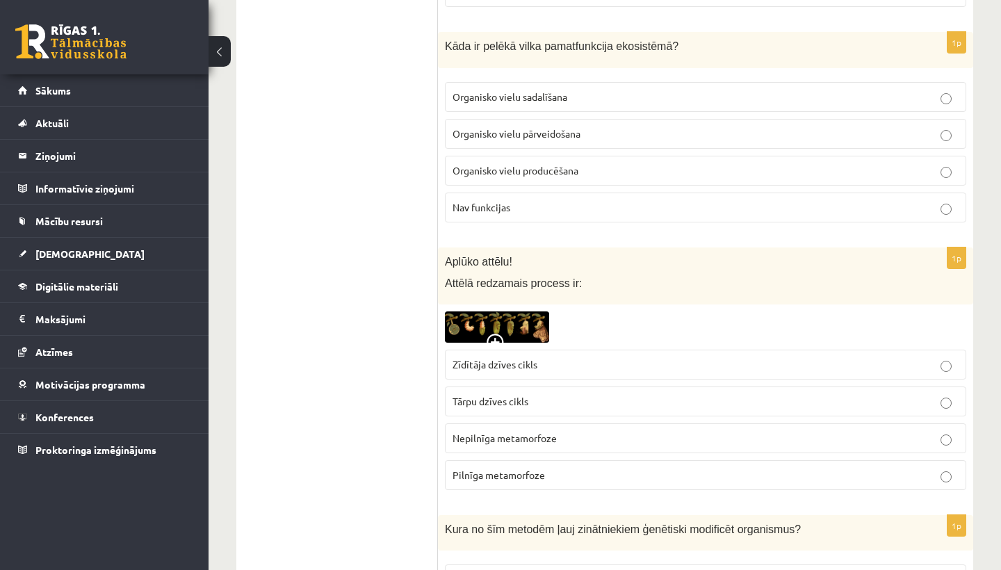
click at [507, 315] on img at bounding box center [497, 326] width 104 height 31
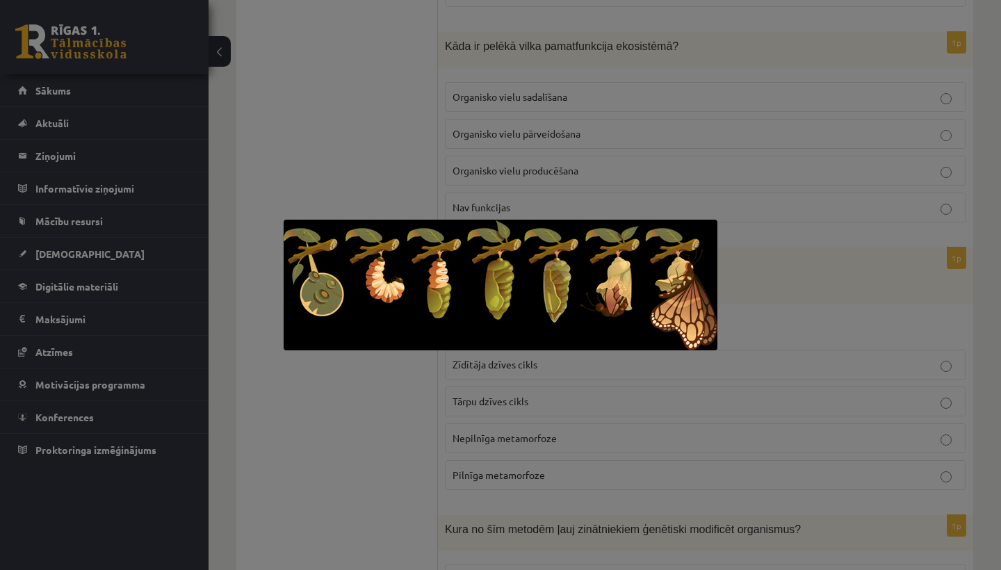
click at [373, 374] on div at bounding box center [500, 285] width 1001 height 570
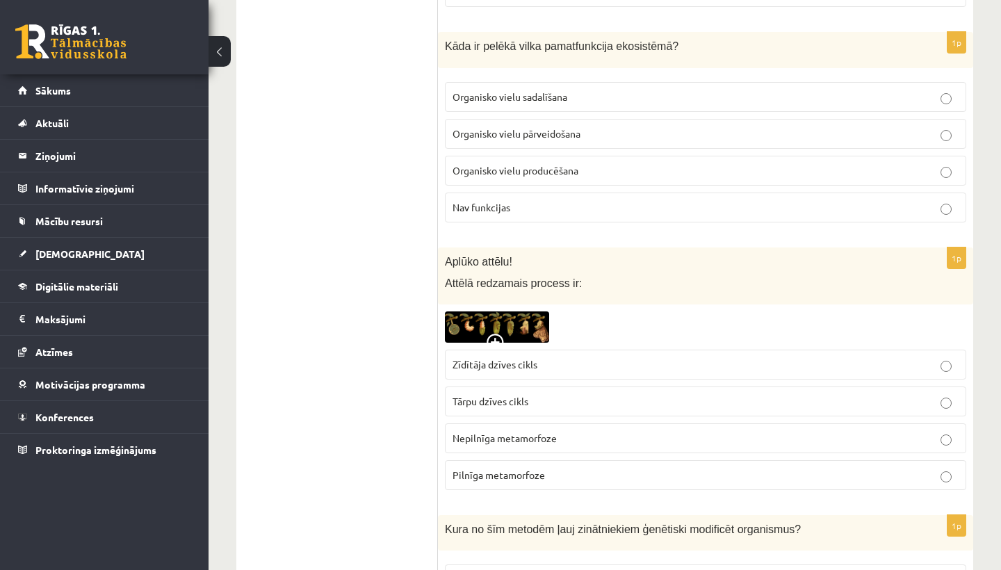
click at [516, 441] on label "Nepilnīga metamorfoze" at bounding box center [705, 438] width 521 height 30
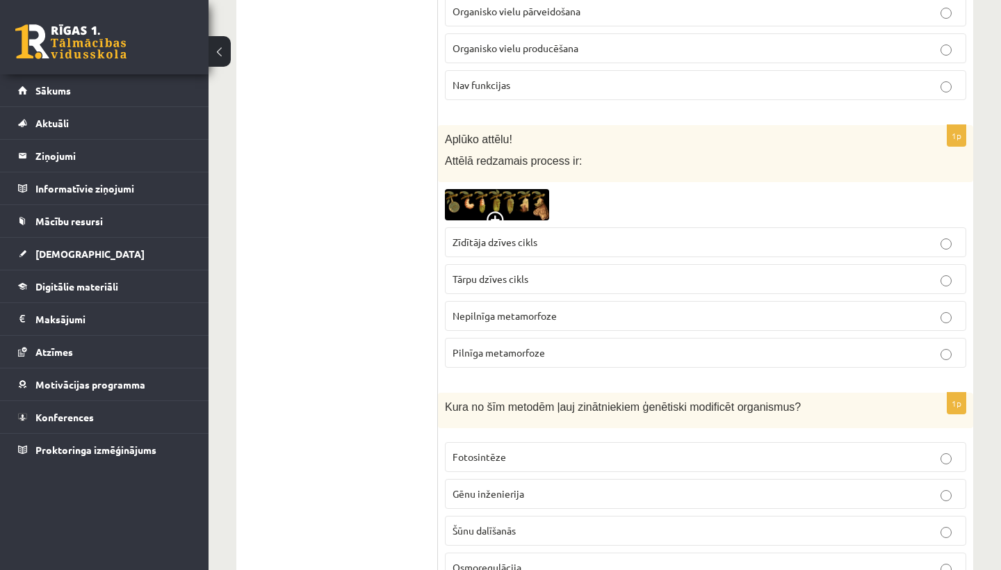
scroll to position [1615, 0]
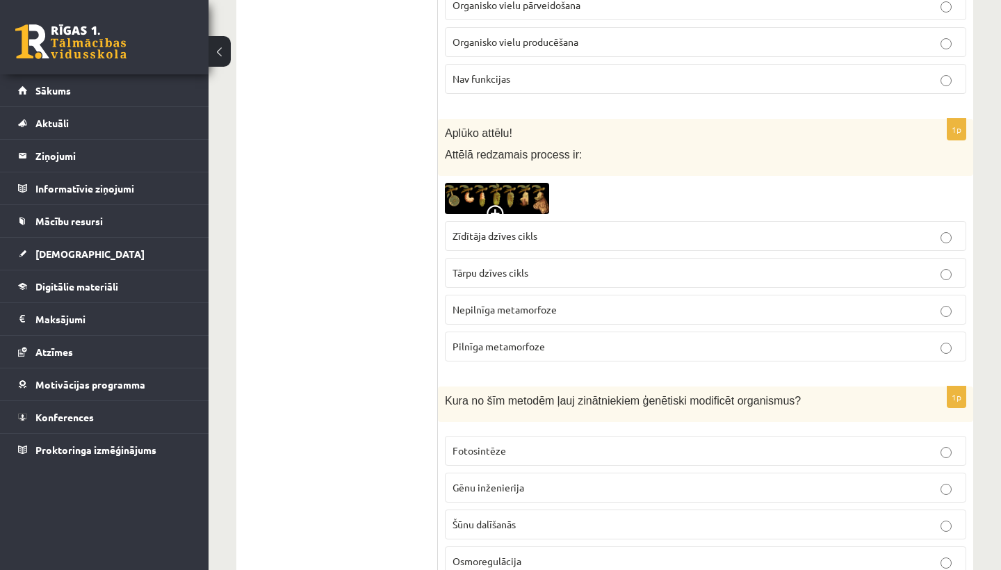
click at [538, 345] on span "Pilnīga metamorfoze" at bounding box center [498, 346] width 92 height 13
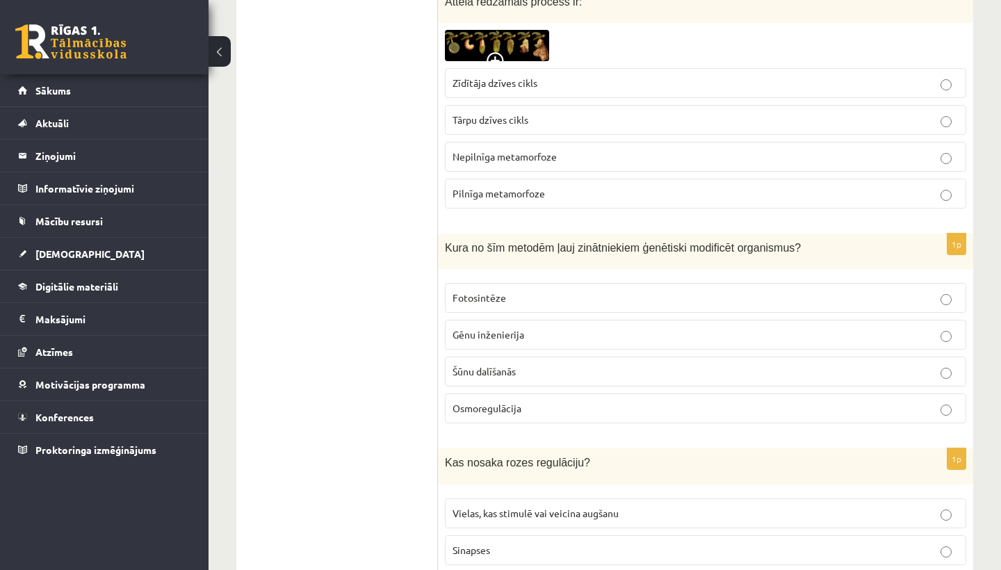
scroll to position [1771, 0]
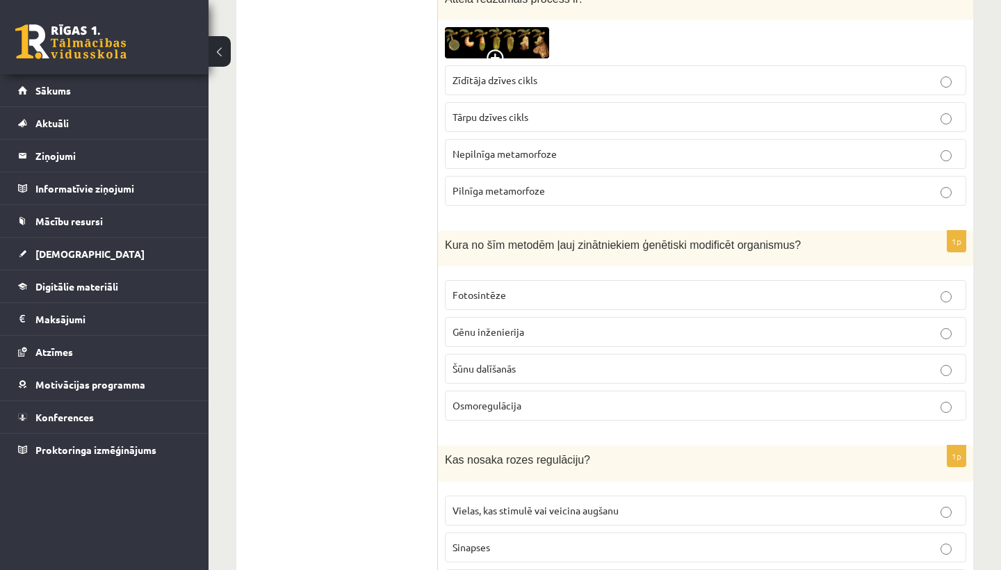
click at [502, 288] on span "Fotosintēze" at bounding box center [479, 294] width 54 height 13
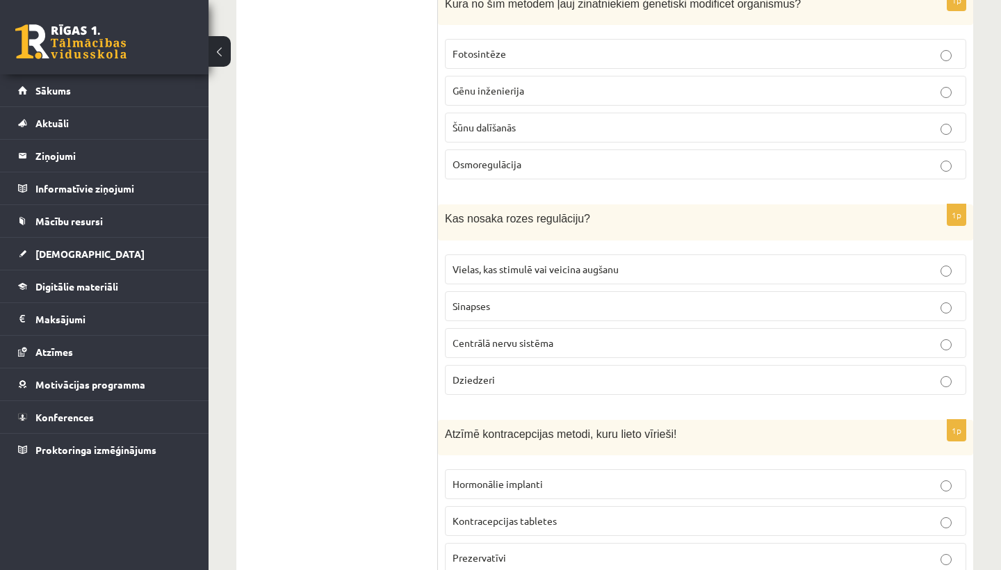
scroll to position [2017, 0]
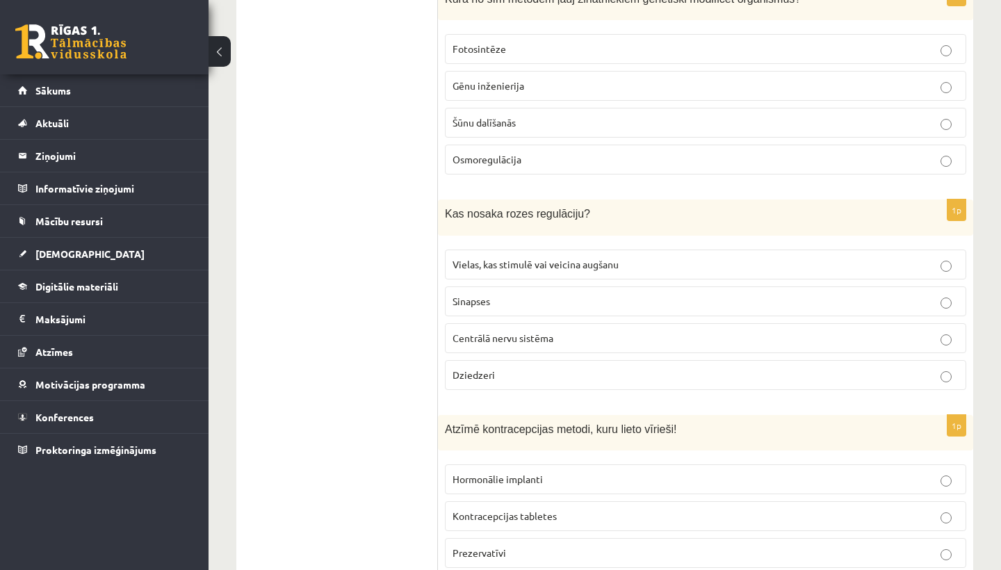
click at [512, 297] on p "Sinapses" at bounding box center [705, 301] width 506 height 15
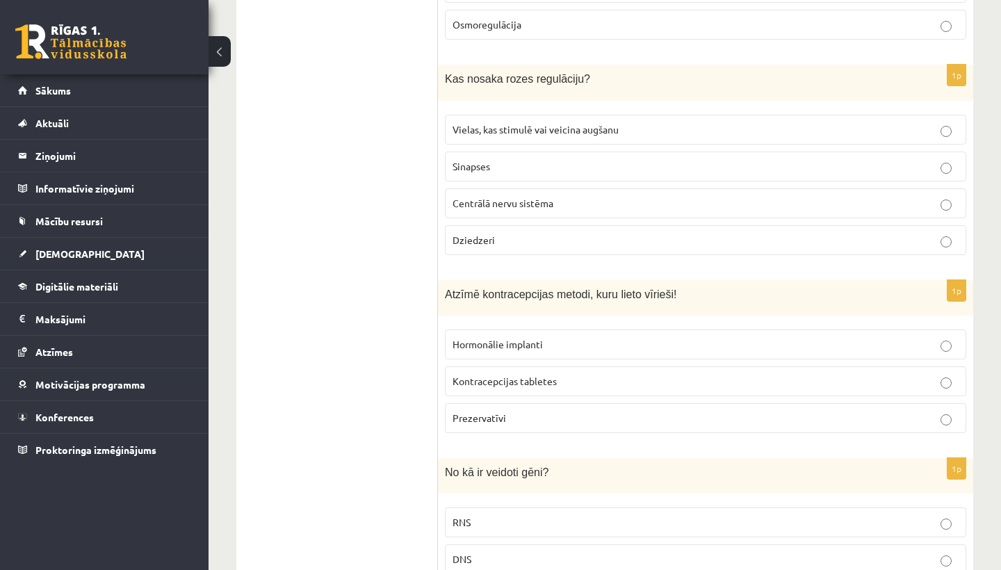
scroll to position [2152, 0]
click at [531, 413] on p "Prezervatīvi" at bounding box center [705, 417] width 506 height 15
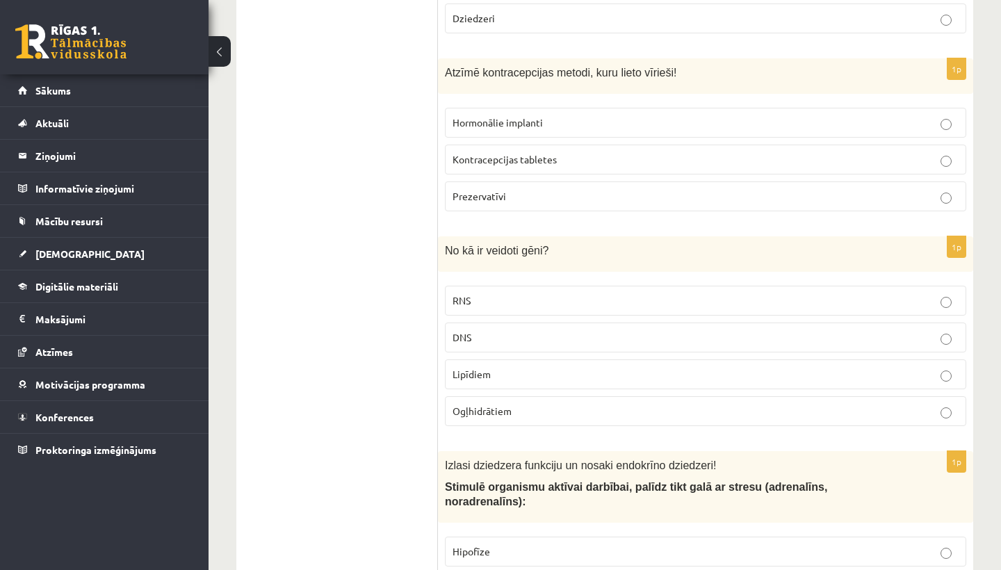
scroll to position [2377, 0]
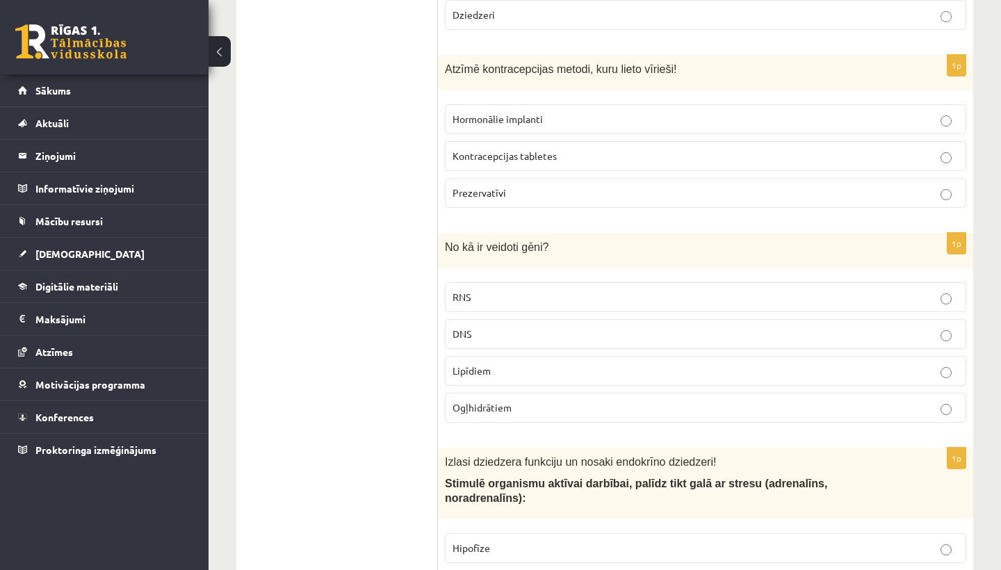
click at [509, 327] on p "DNS" at bounding box center [705, 334] width 506 height 15
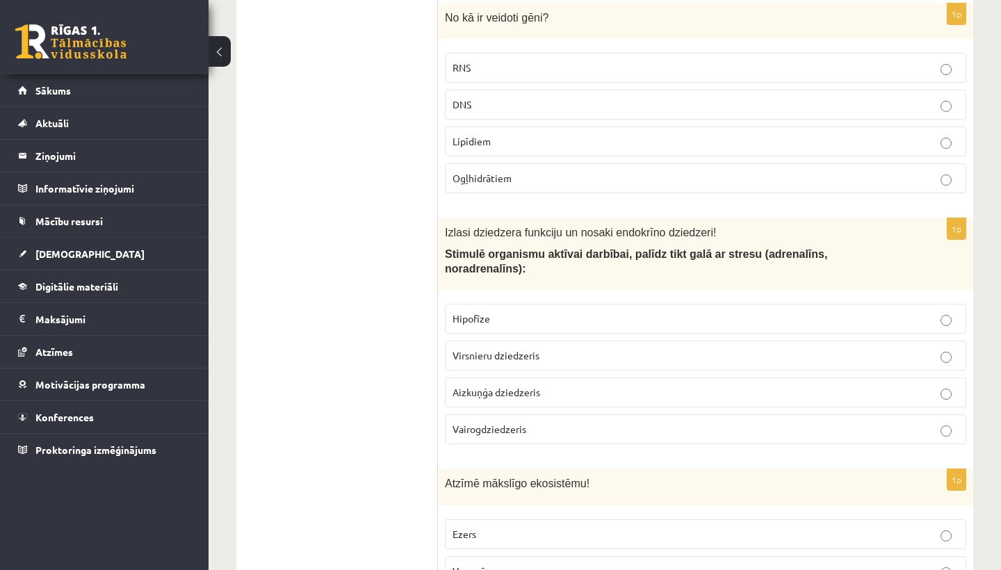
scroll to position [2609, 0]
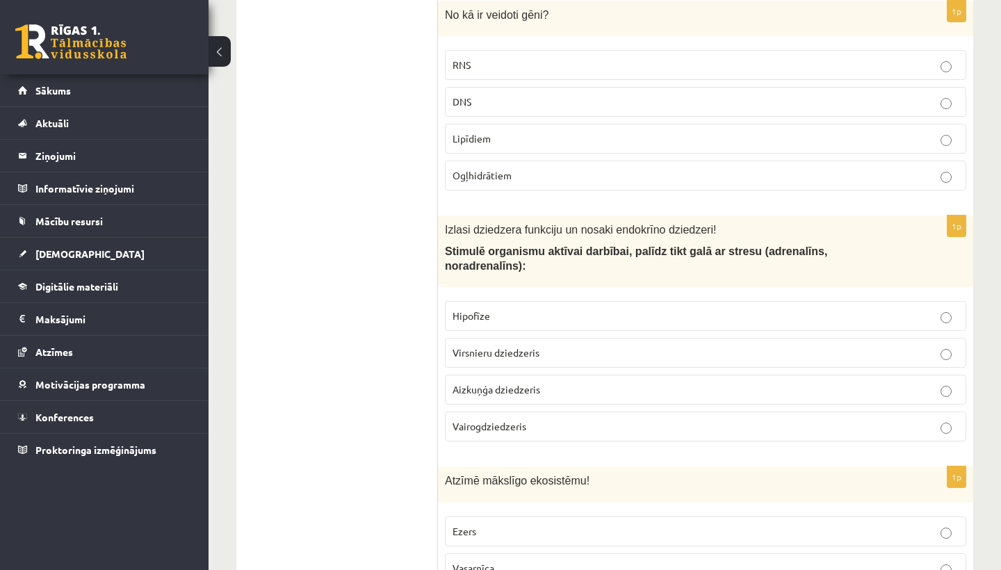
click at [521, 422] on span "Vairogdziedzeris" at bounding box center [489, 426] width 74 height 13
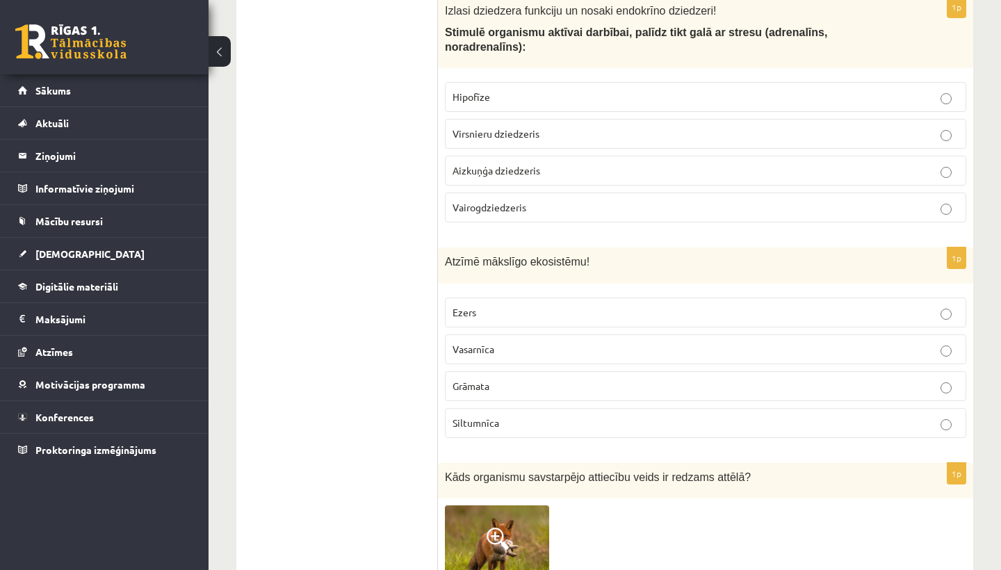
scroll to position [2833, 0]
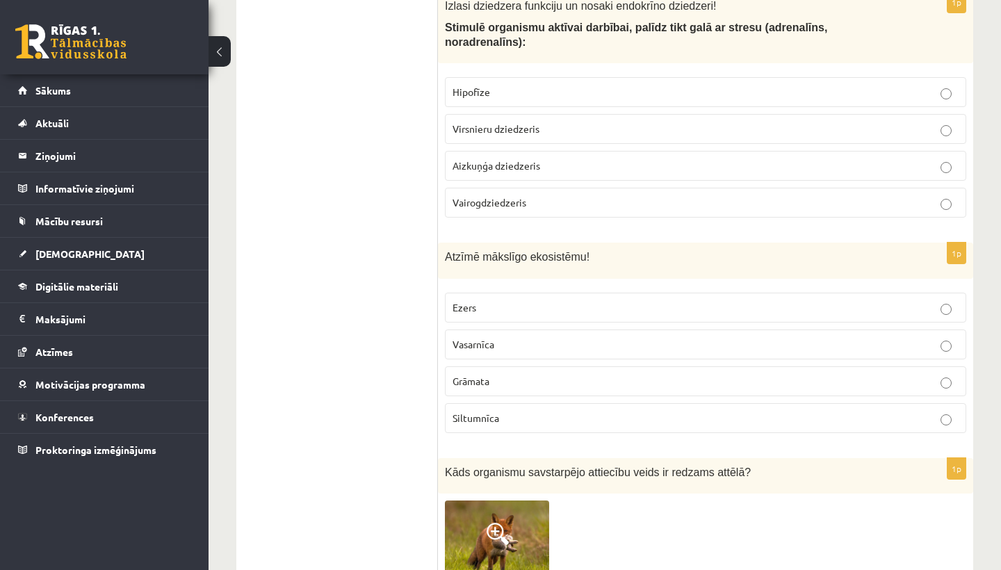
click at [532, 341] on p "Vasarnīca" at bounding box center [705, 344] width 506 height 15
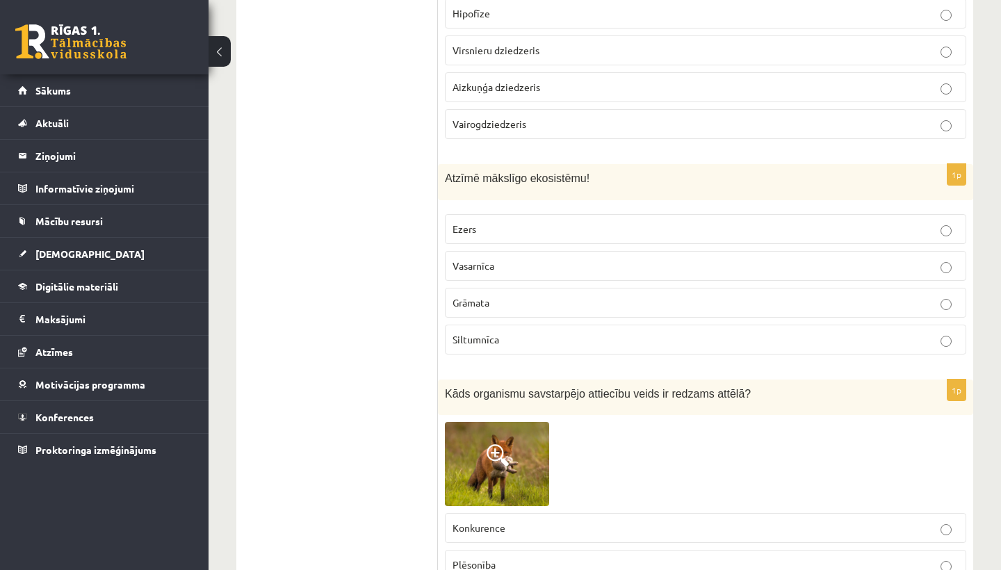
scroll to position [2915, 0]
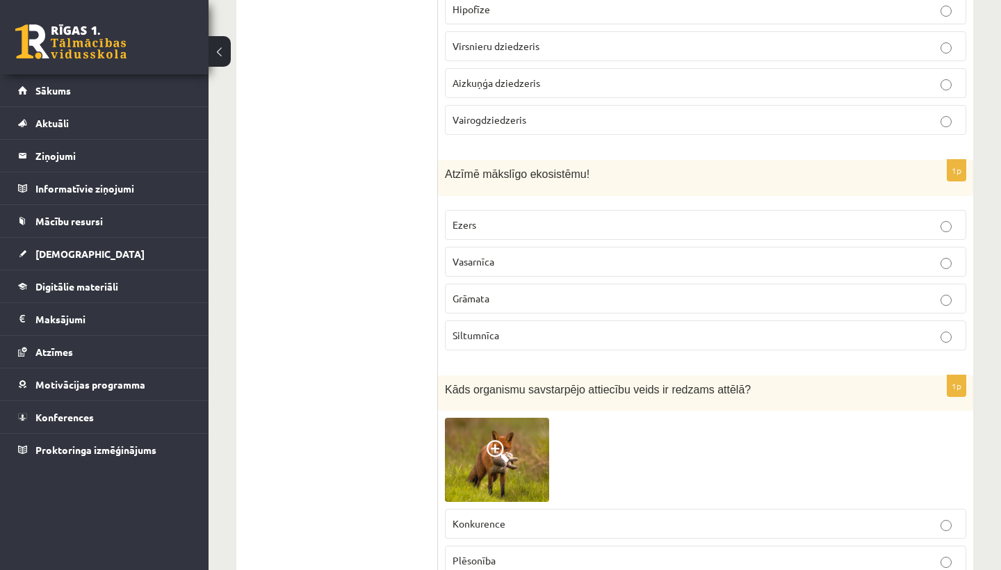
click at [529, 334] on p "Siltumnīca" at bounding box center [705, 335] width 506 height 15
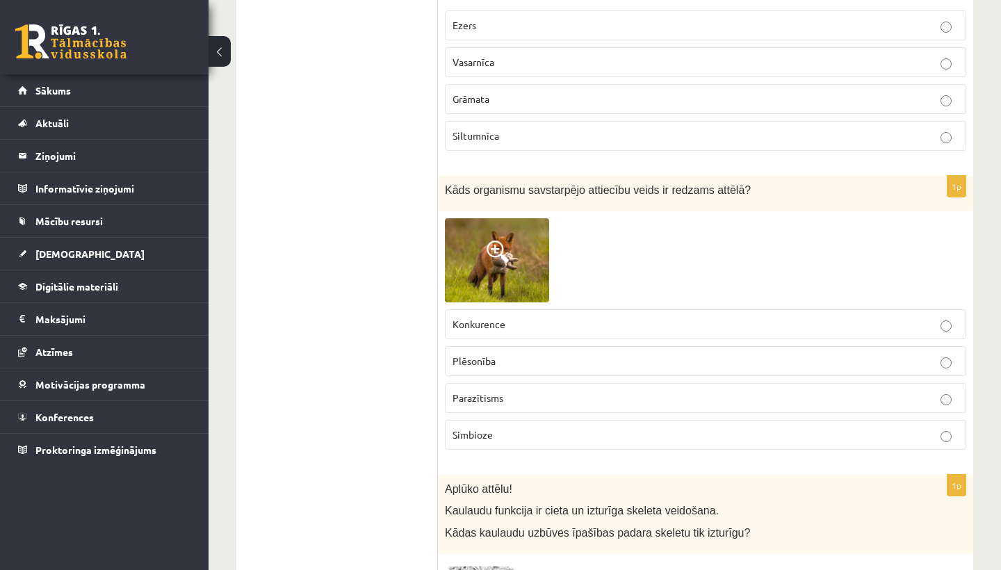
scroll to position [3117, 0]
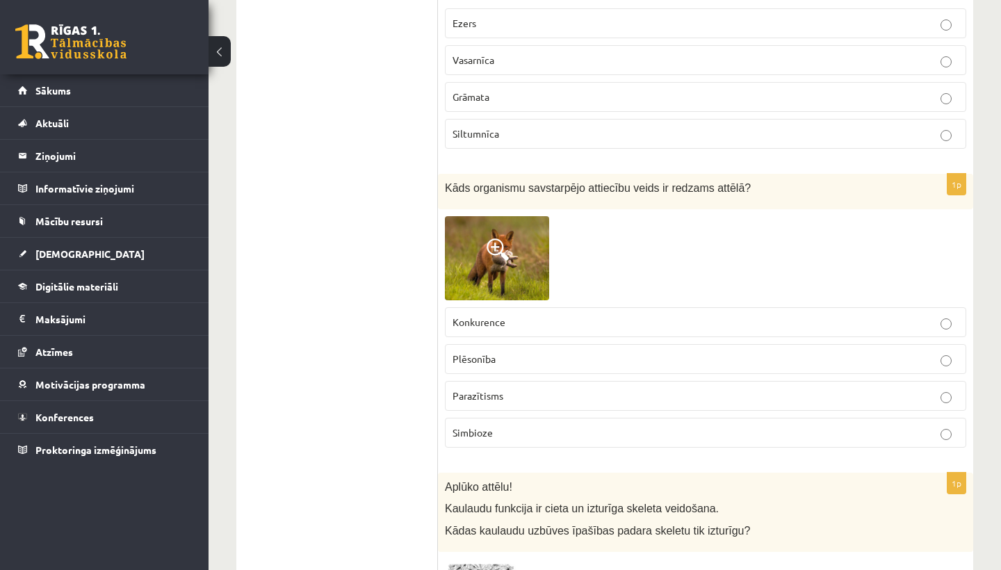
click at [509, 360] on label "Plēsonība" at bounding box center [705, 359] width 521 height 30
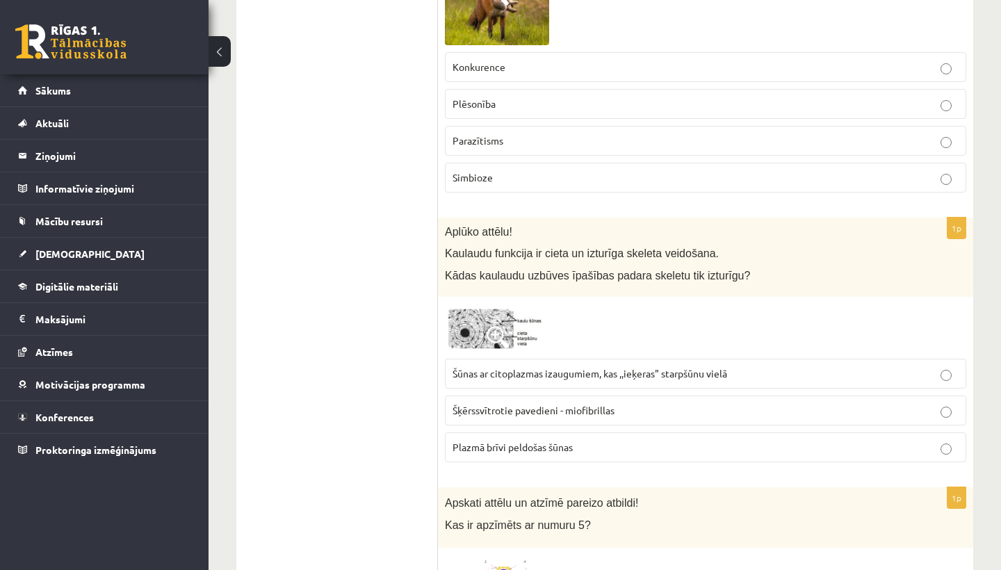
scroll to position [3376, 0]
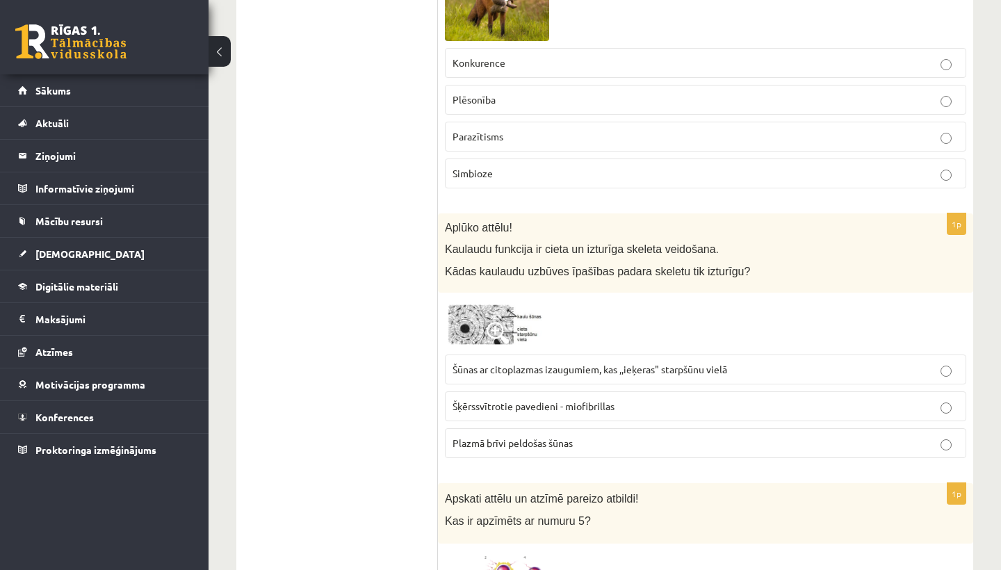
click at [480, 319] on img at bounding box center [497, 324] width 104 height 48
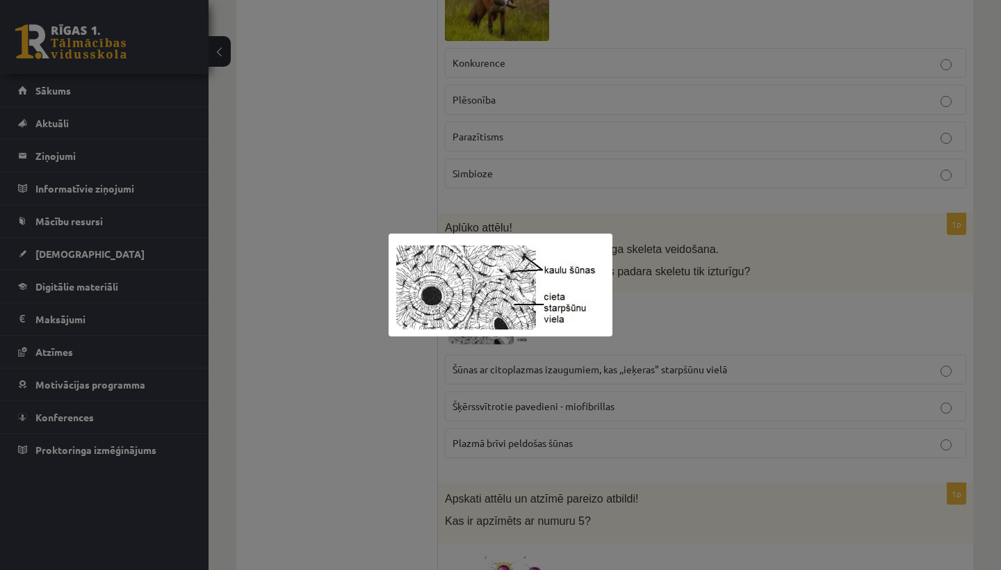
click at [400, 366] on div at bounding box center [500, 285] width 1001 height 570
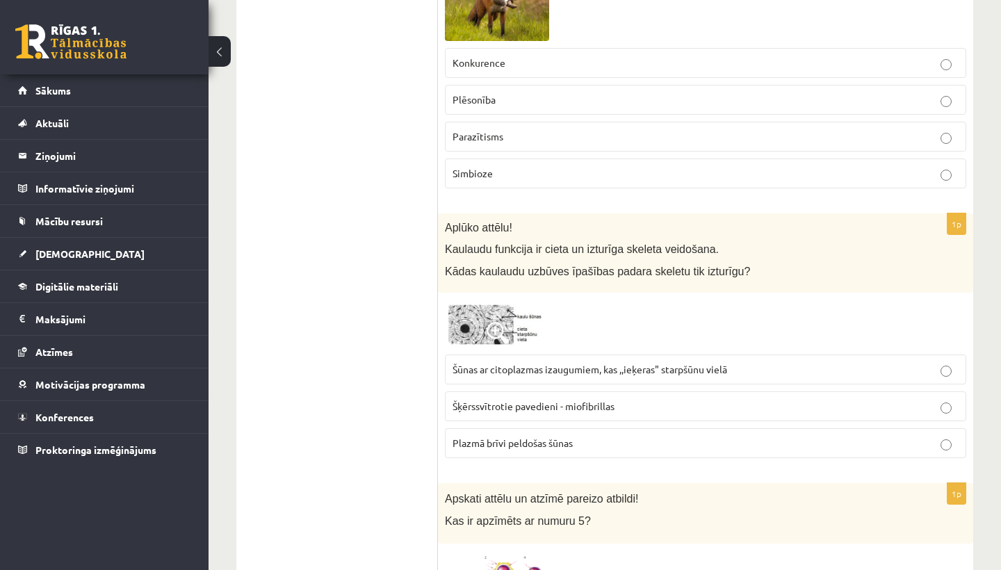
click at [467, 326] on img at bounding box center [497, 324] width 104 height 48
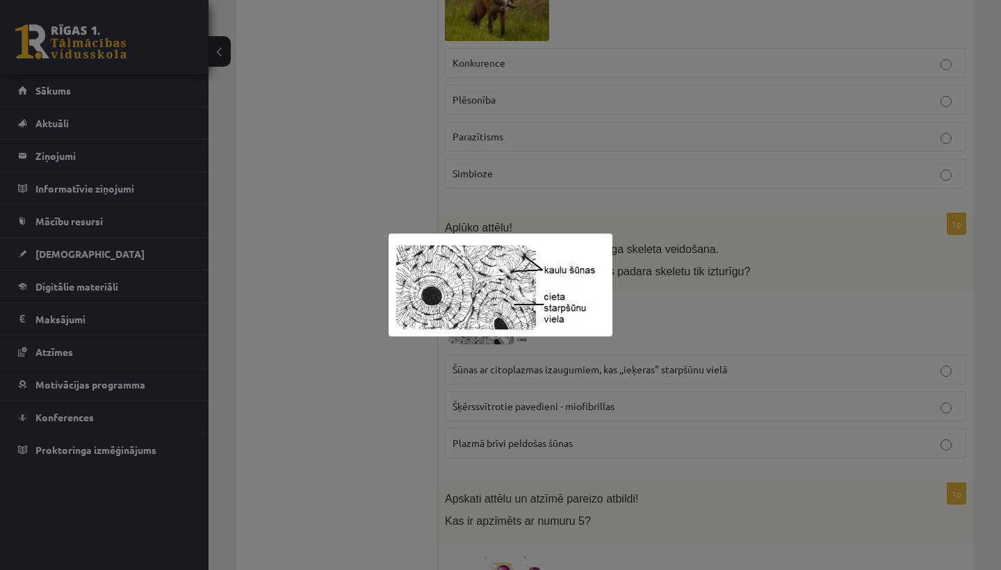
click at [428, 366] on div at bounding box center [500, 285] width 1001 height 570
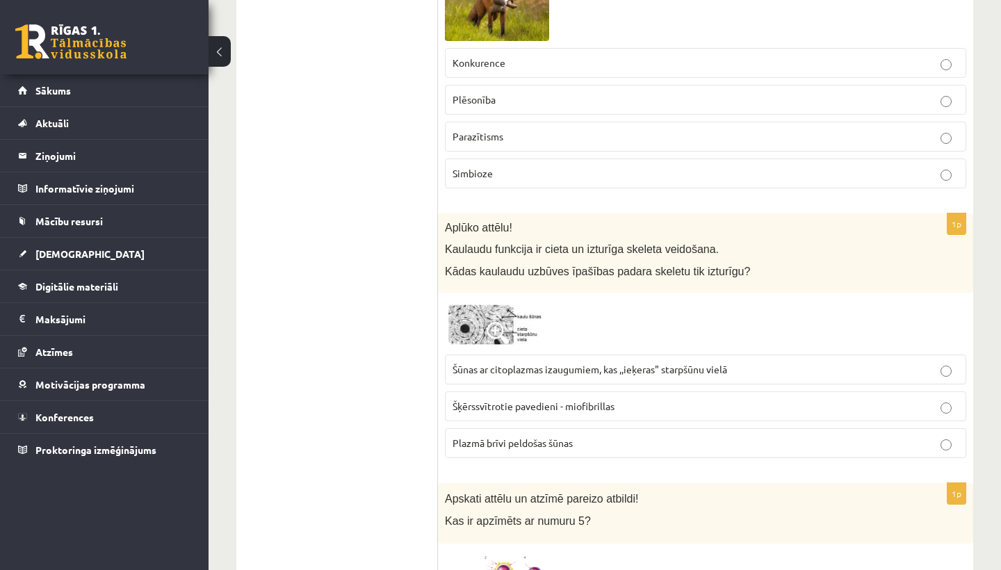
click at [498, 400] on span "Šķērssvītrotie pavedieni - miofibrillas" at bounding box center [533, 406] width 162 height 13
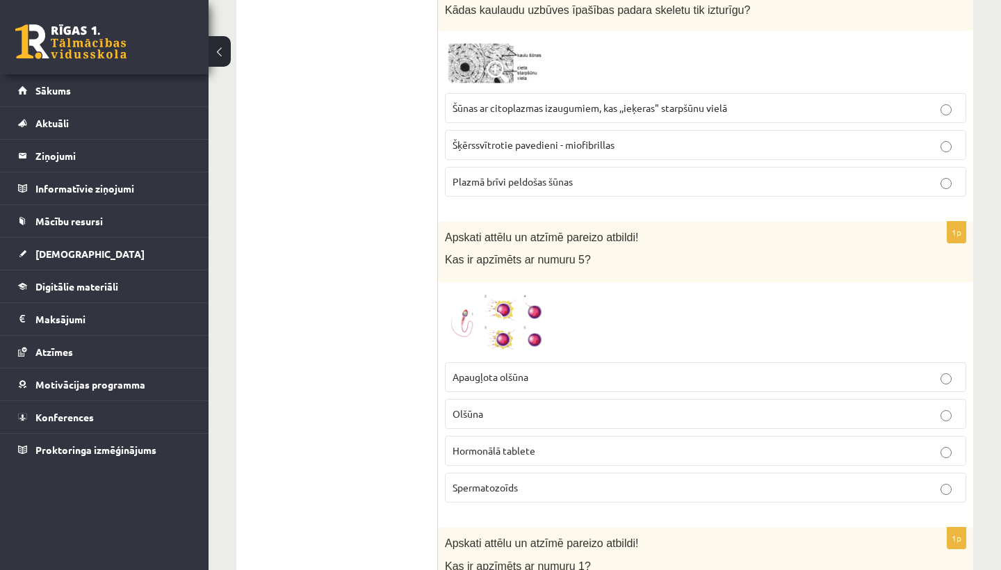
scroll to position [3640, 0]
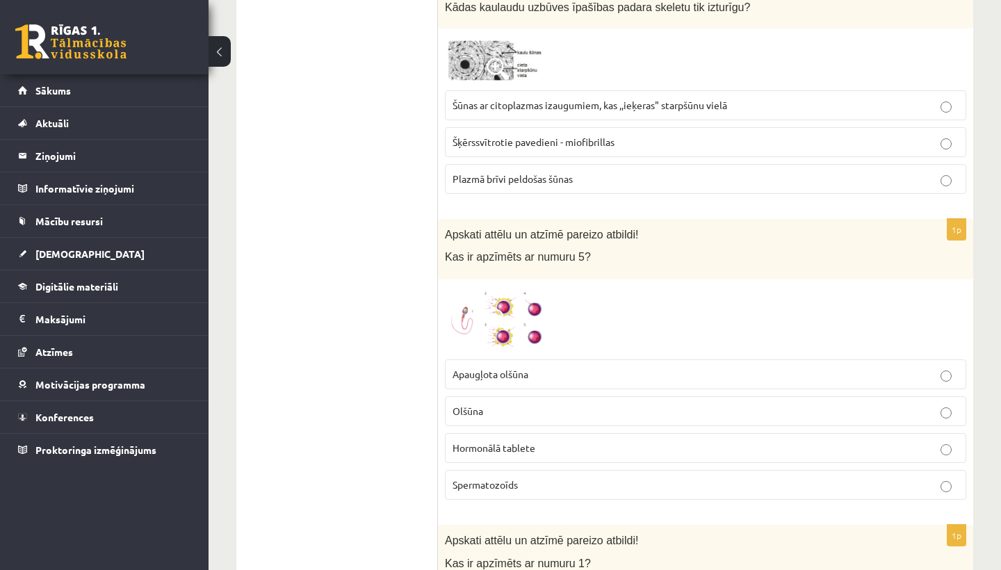
click at [502, 320] on span at bounding box center [497, 320] width 22 height 22
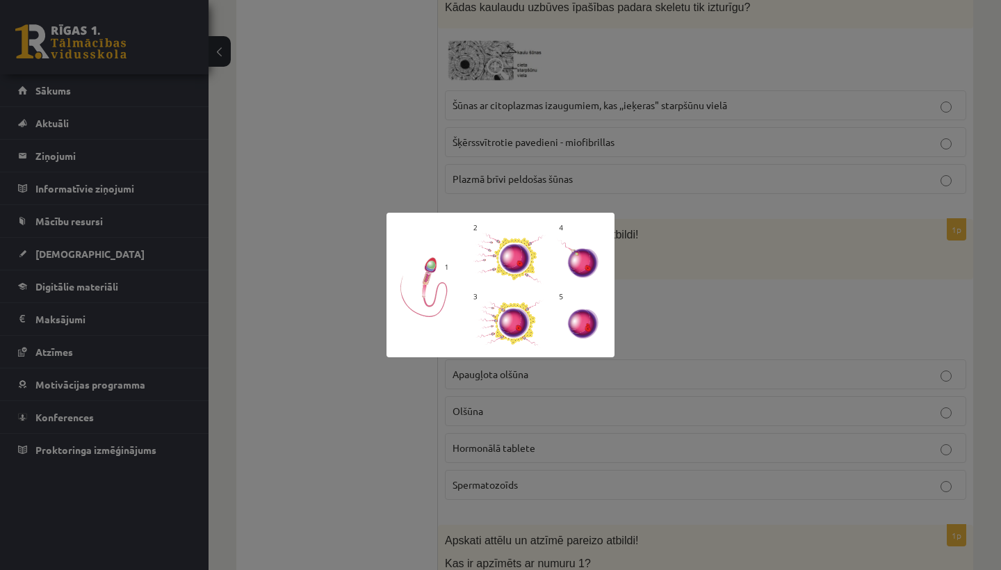
click at [393, 382] on div at bounding box center [500, 285] width 1001 height 570
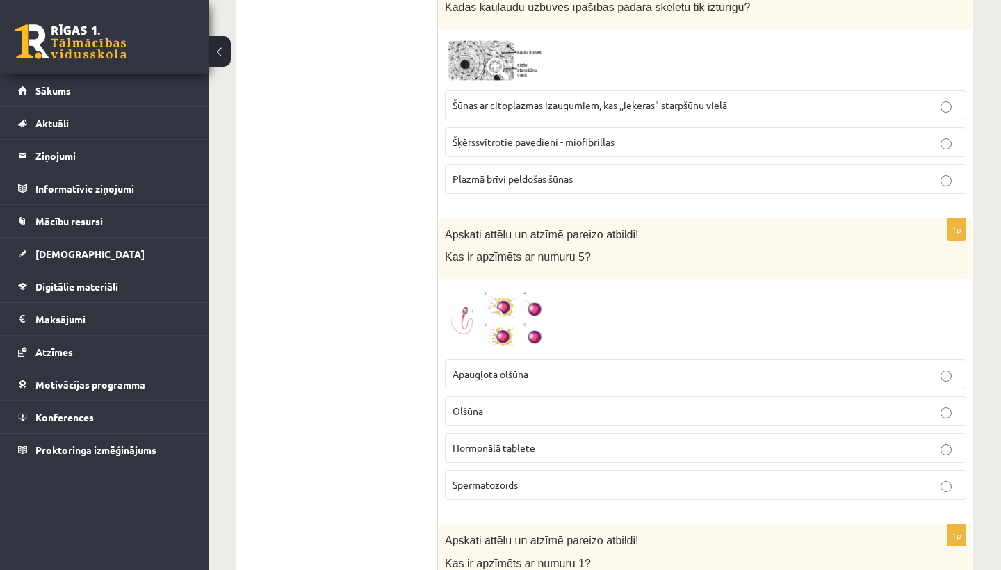
click at [521, 323] on img at bounding box center [497, 319] width 104 height 66
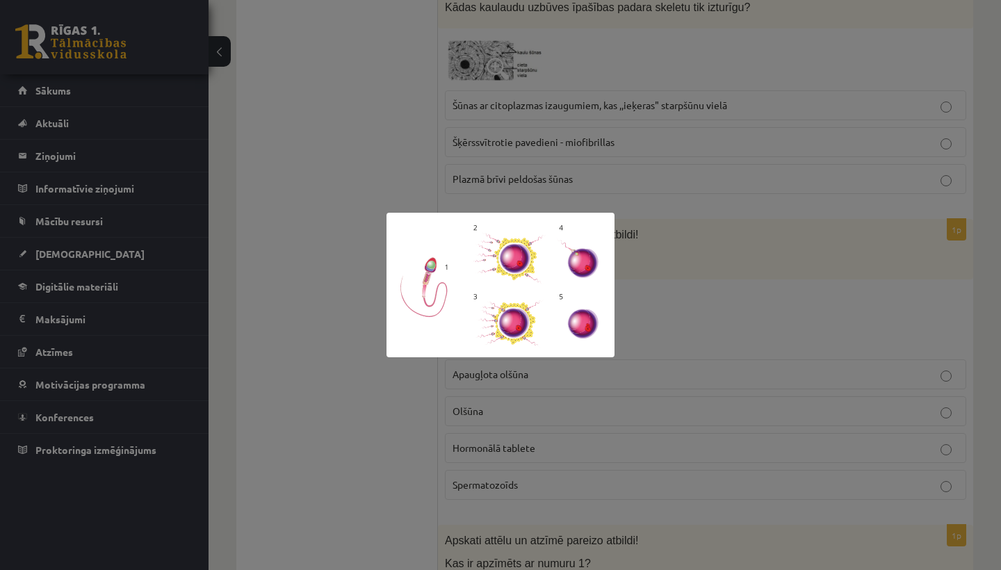
click at [416, 434] on div at bounding box center [500, 285] width 1001 height 570
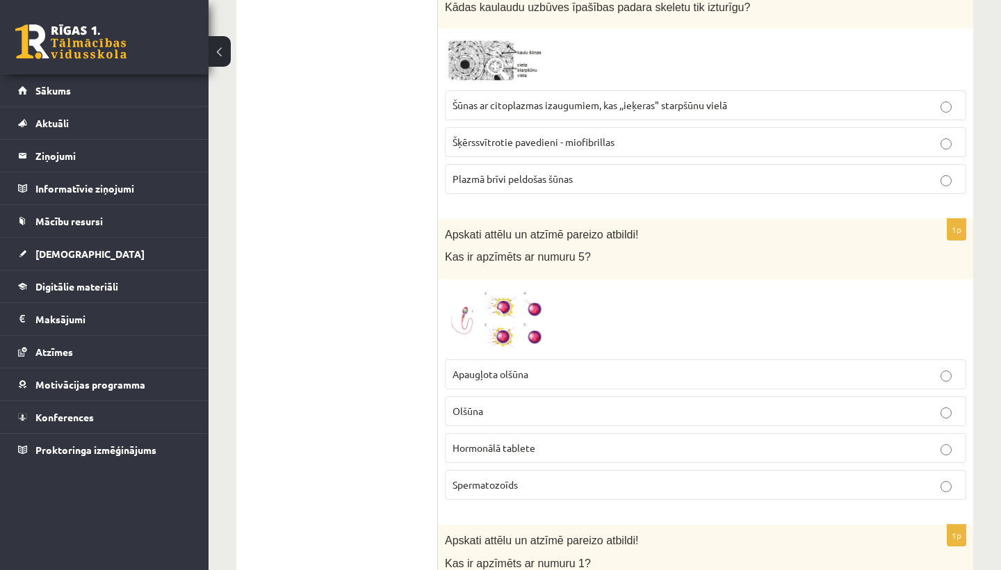
click at [506, 404] on p "Olšūna" at bounding box center [705, 411] width 506 height 15
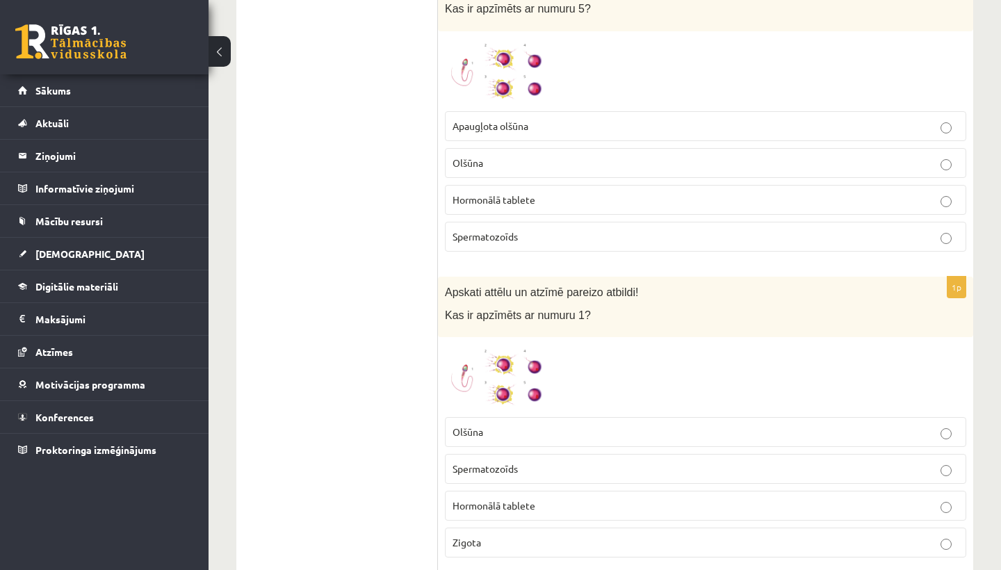
scroll to position [3902, 0]
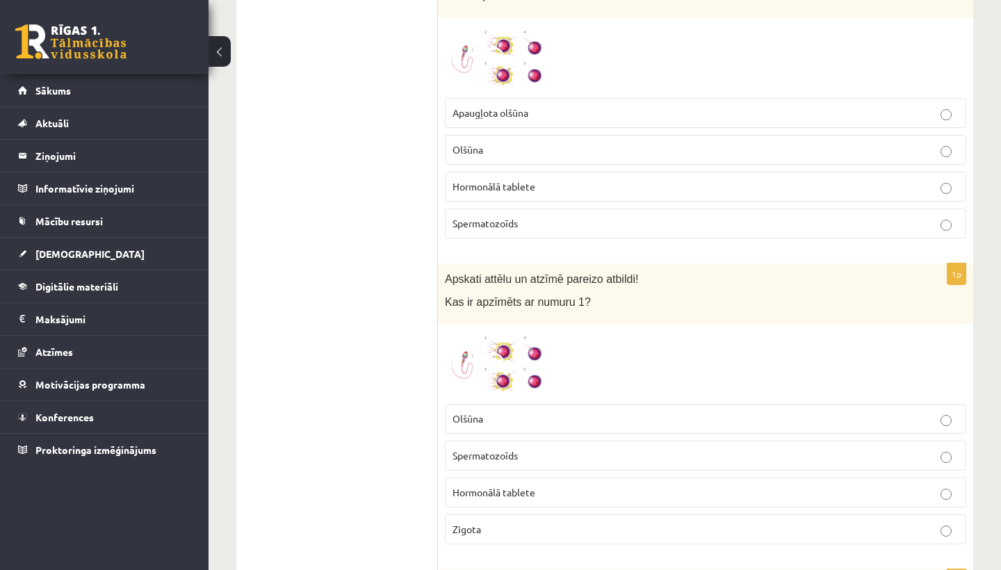
click at [512, 449] on span "Spermatozoīds" at bounding box center [484, 455] width 65 height 13
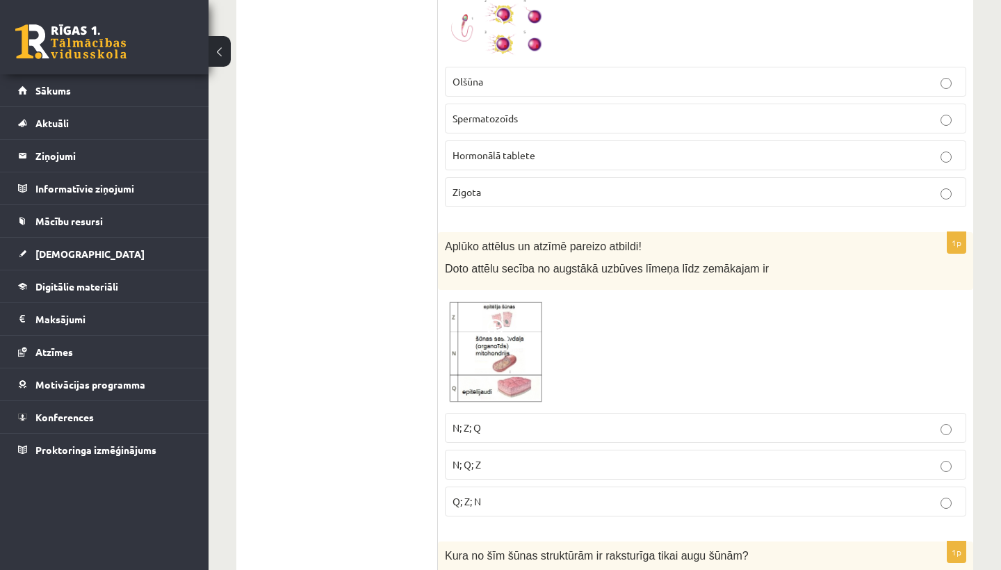
scroll to position [4275, 0]
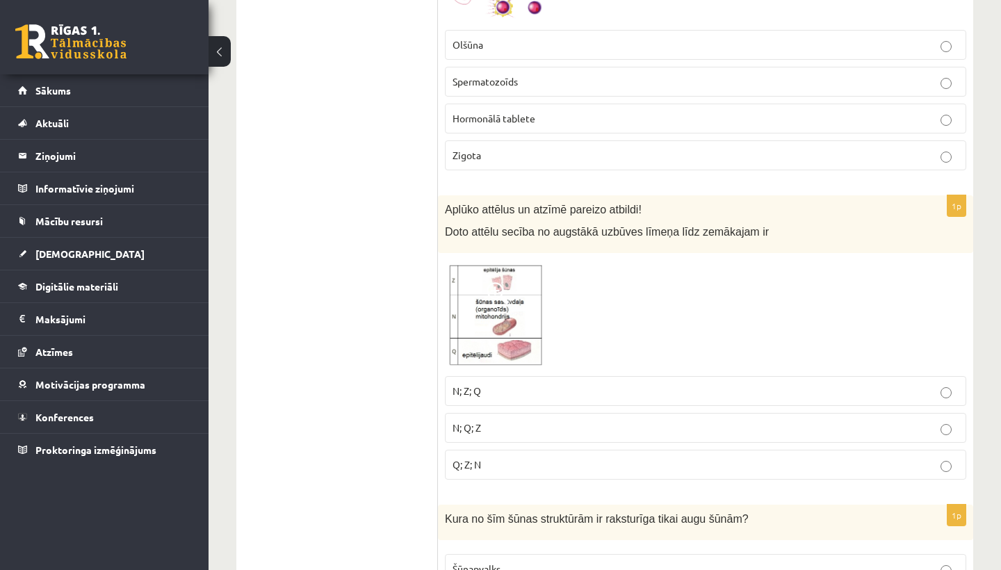
click at [494, 384] on p "N; Z; Q" at bounding box center [705, 391] width 506 height 15
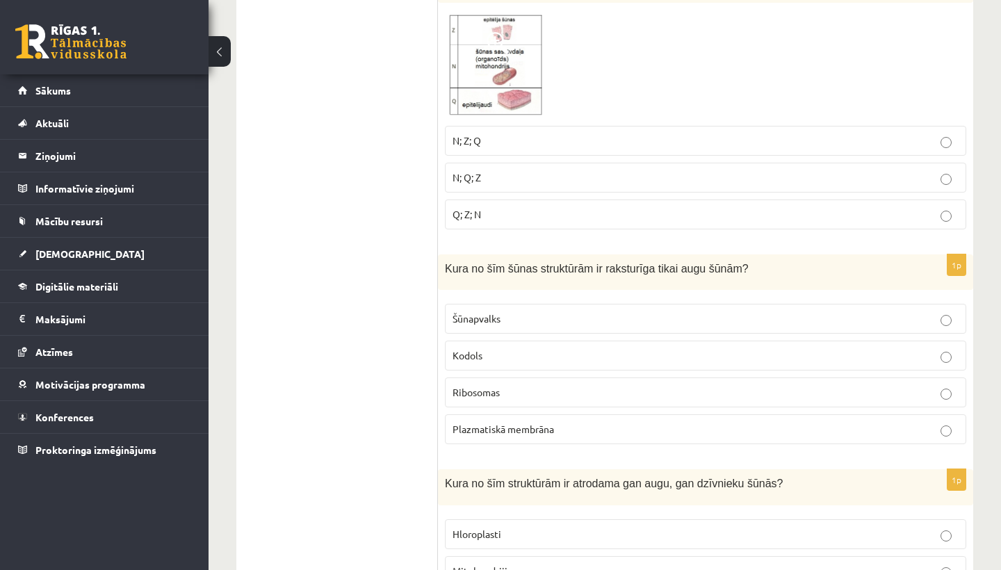
scroll to position [4533, 0]
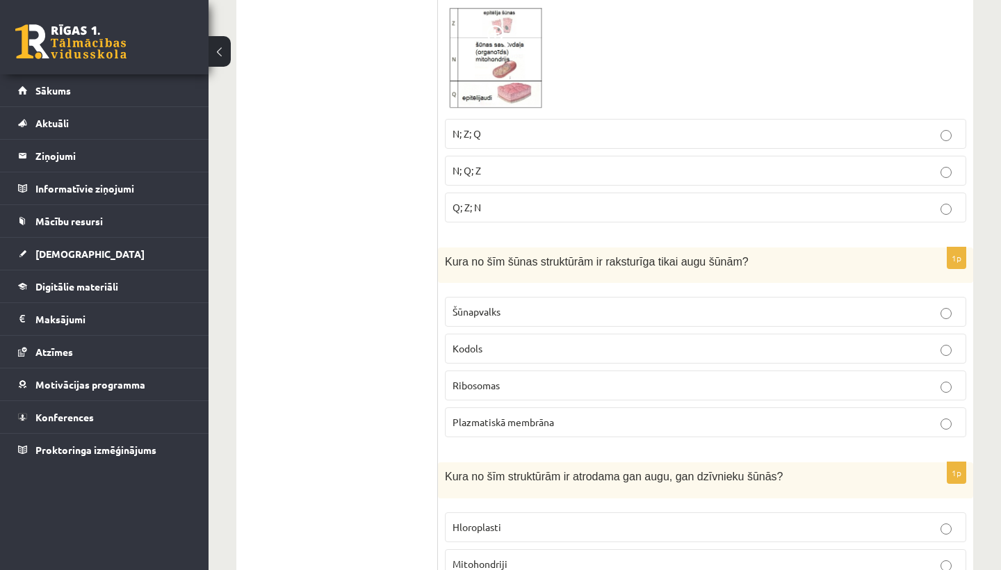
click at [512, 420] on label "Plazmatiskā membrāna" at bounding box center [705, 422] width 521 height 30
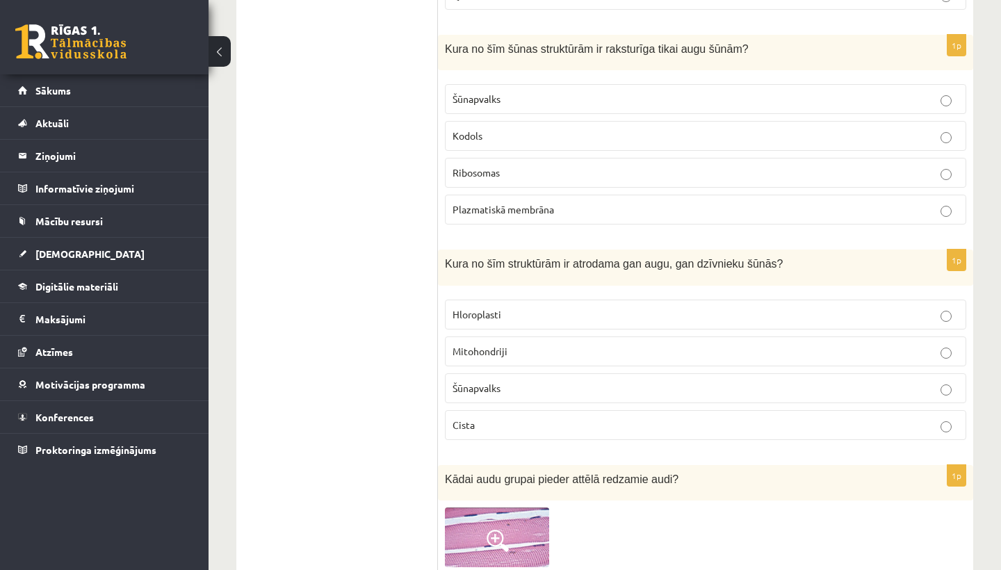
scroll to position [4754, 0]
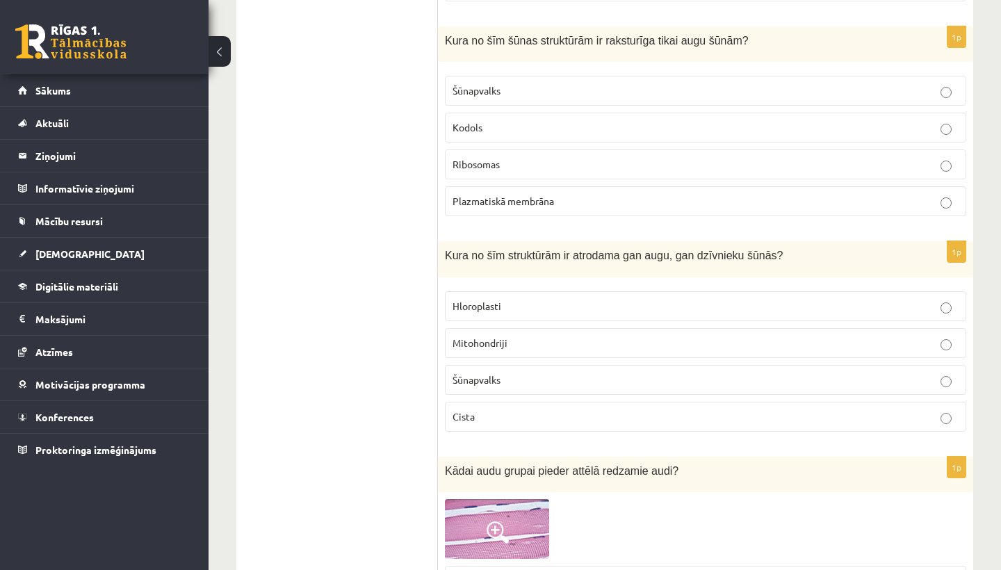
click at [539, 409] on p "Cista" at bounding box center [705, 416] width 506 height 15
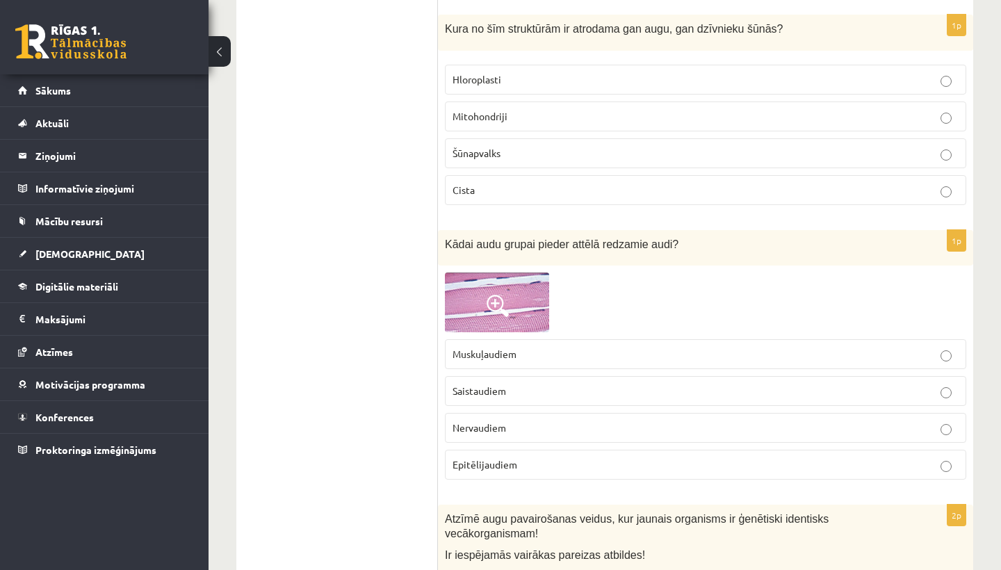
scroll to position [4982, 0]
click at [503, 293] on span at bounding box center [497, 304] width 22 height 22
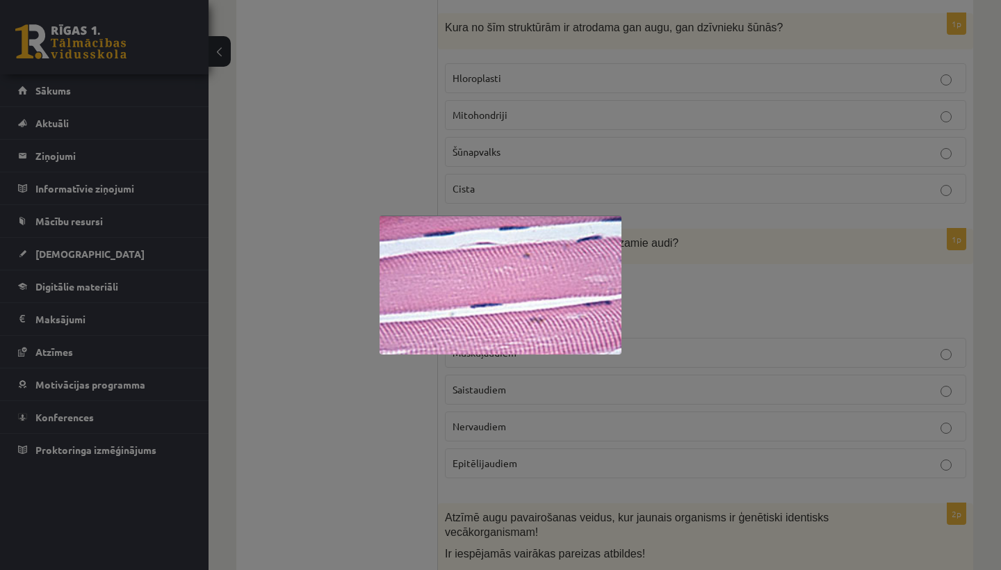
click at [361, 437] on div at bounding box center [500, 285] width 1001 height 570
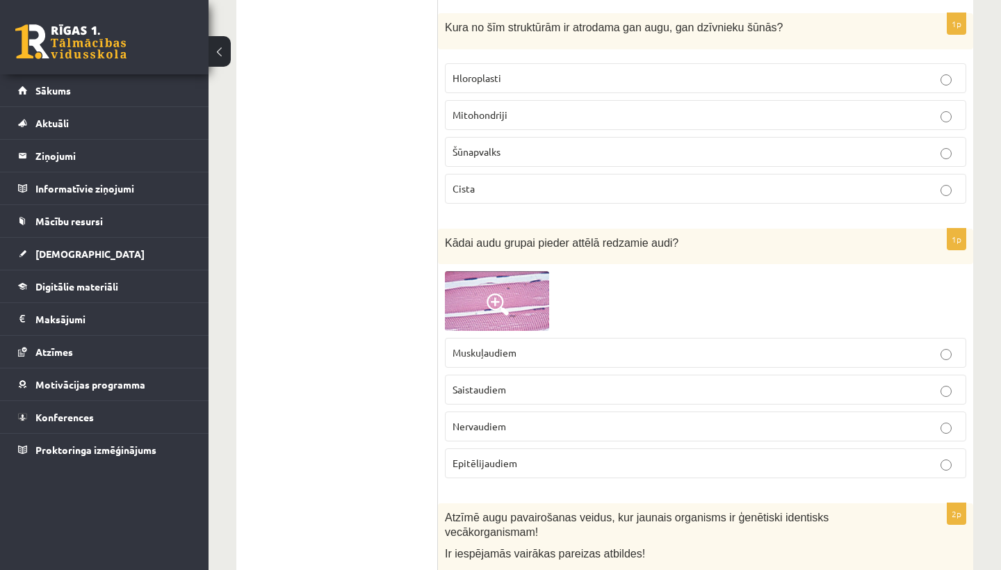
click at [480, 411] on label "Nervaudiem" at bounding box center [705, 426] width 521 height 30
click at [480, 345] on p "Muskuļaudiem" at bounding box center [705, 352] width 506 height 15
click at [490, 383] on span "Saistaudiem" at bounding box center [479, 389] width 54 height 13
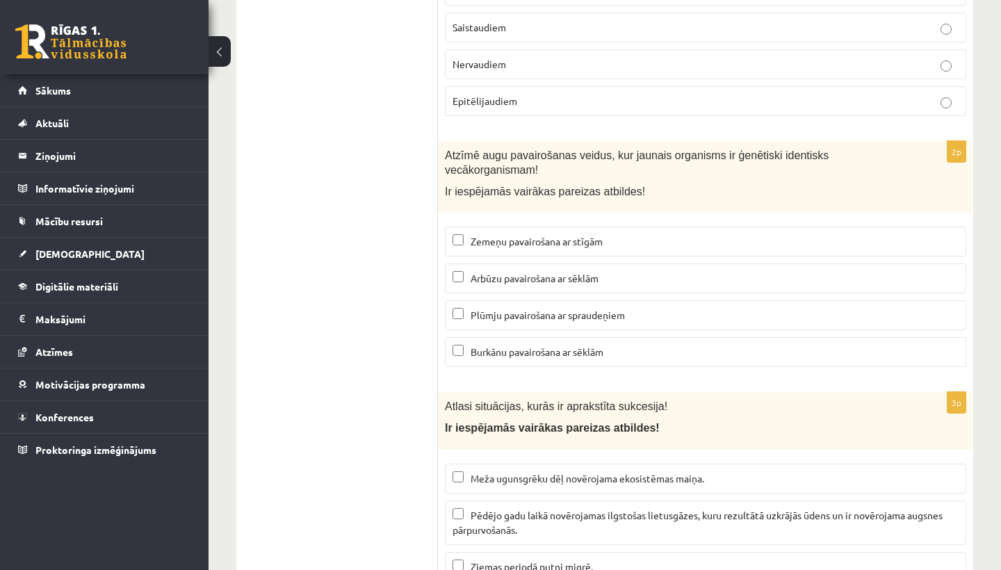
scroll to position [5349, 0]
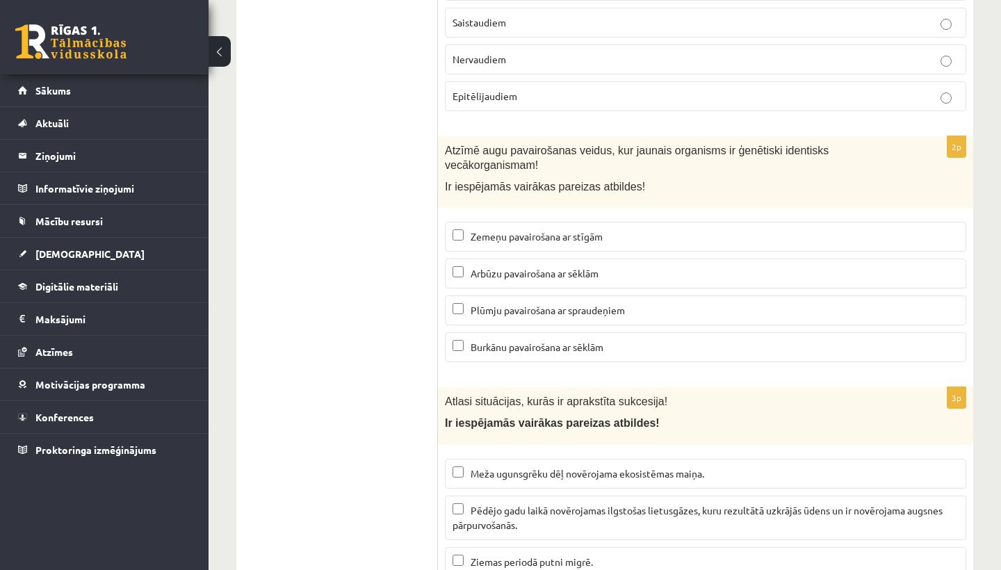
click at [527, 230] on span "Zemeņu pavairošana ar stīgām" at bounding box center [536, 236] width 132 height 13
click at [514, 303] on p "Plūmju pavairošana ar spraudeņiem" at bounding box center [705, 310] width 506 height 15
click at [535, 267] on span "Arbūzu pavairošana ar sēklām" at bounding box center [534, 273] width 128 height 13
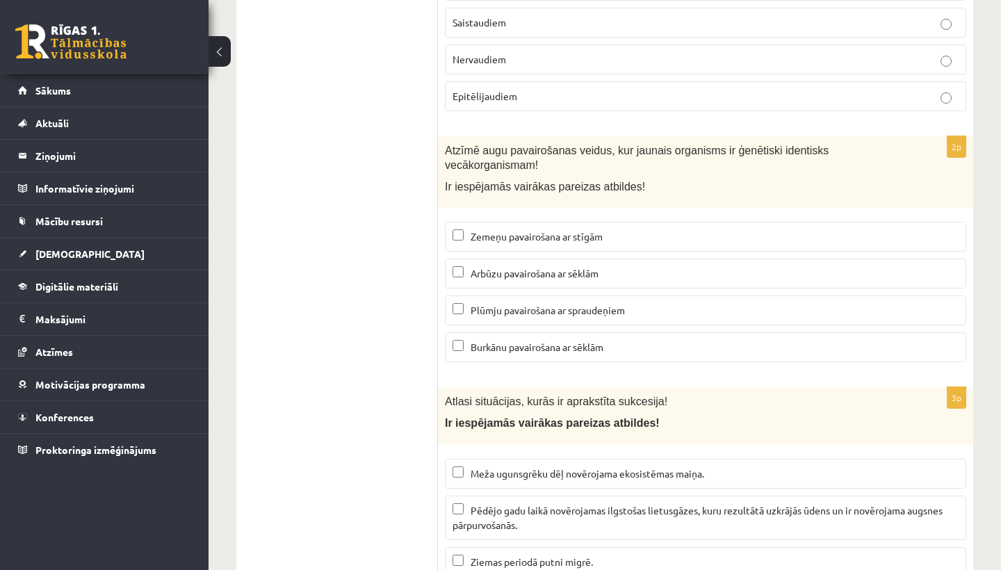
click at [532, 303] on p "Plūmju pavairošana ar spraudeņiem" at bounding box center [705, 310] width 506 height 15
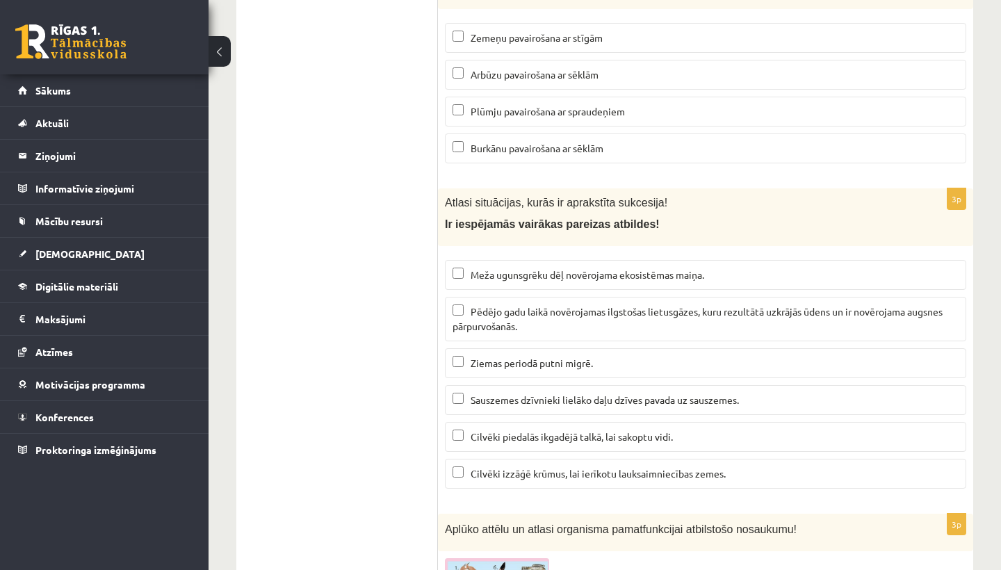
scroll to position [5569, 0]
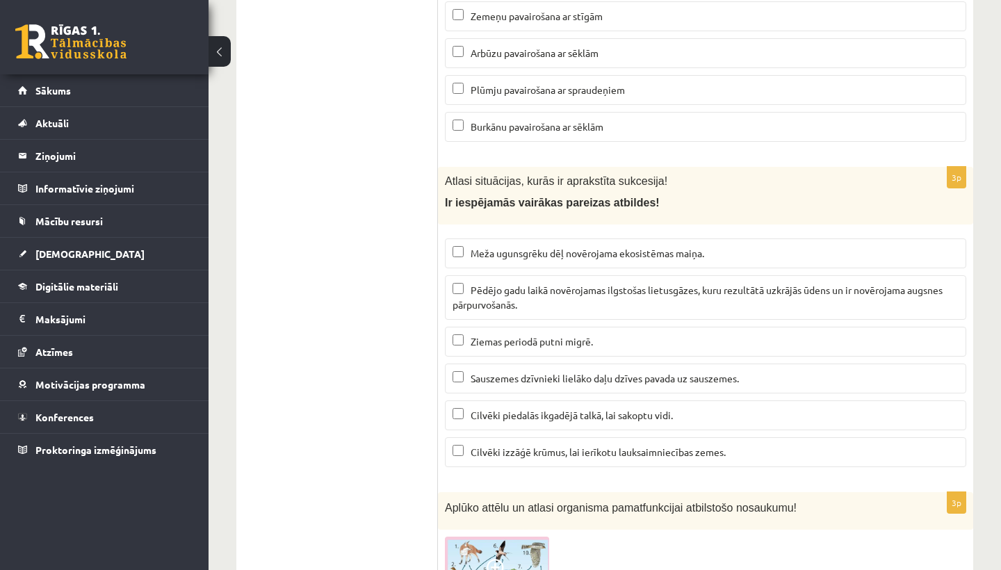
click at [538, 284] on span "Pēdējo gadu laikā novērojamas ilgstošas lietusgāzes, kuru rezultātā uzkrājās ūd…" at bounding box center [697, 297] width 490 height 27
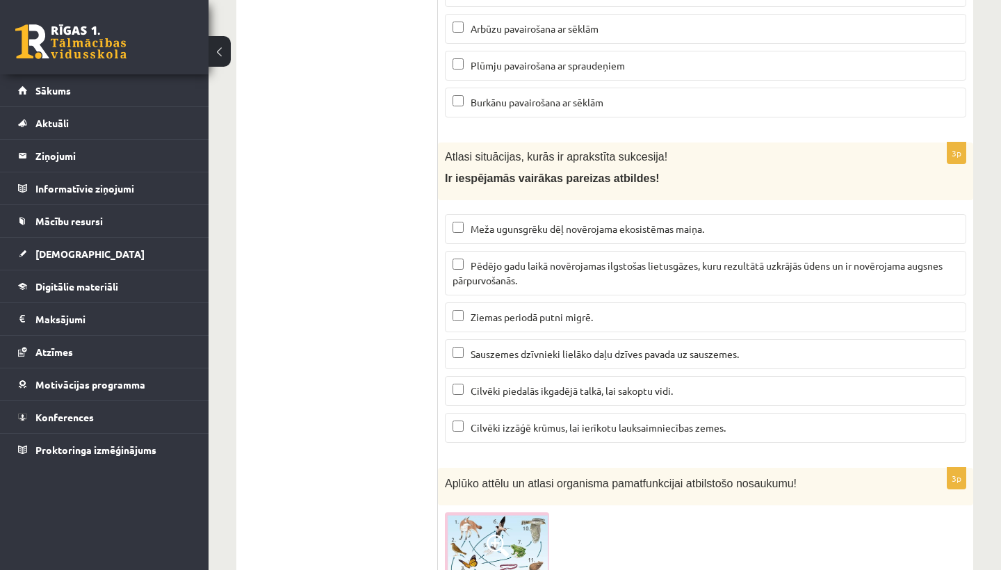
scroll to position [5601, 0]
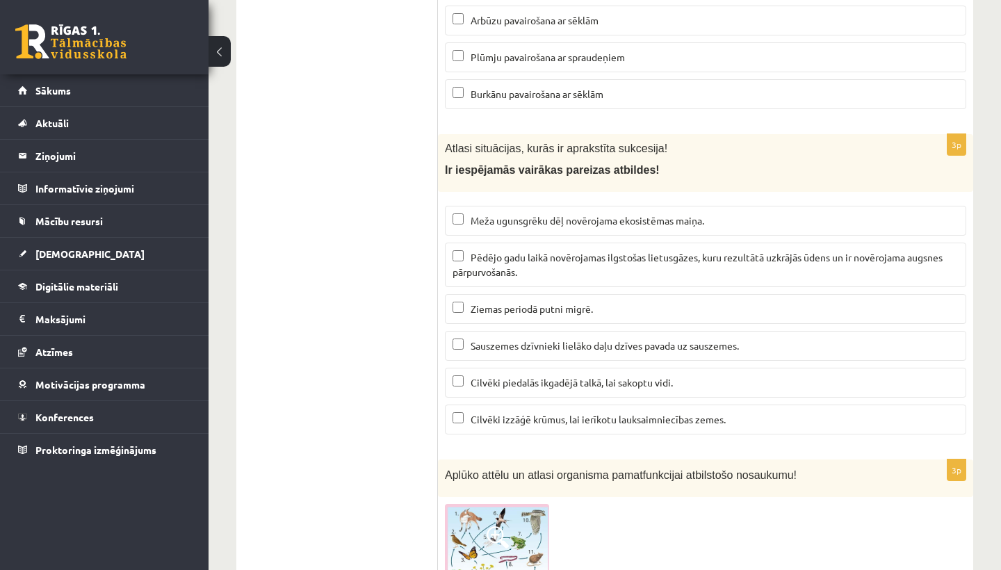
click at [518, 331] on label "Sauszemes dzīvnieki lielāko daļu dzīves pavada uz sauszemes." at bounding box center [705, 346] width 521 height 30
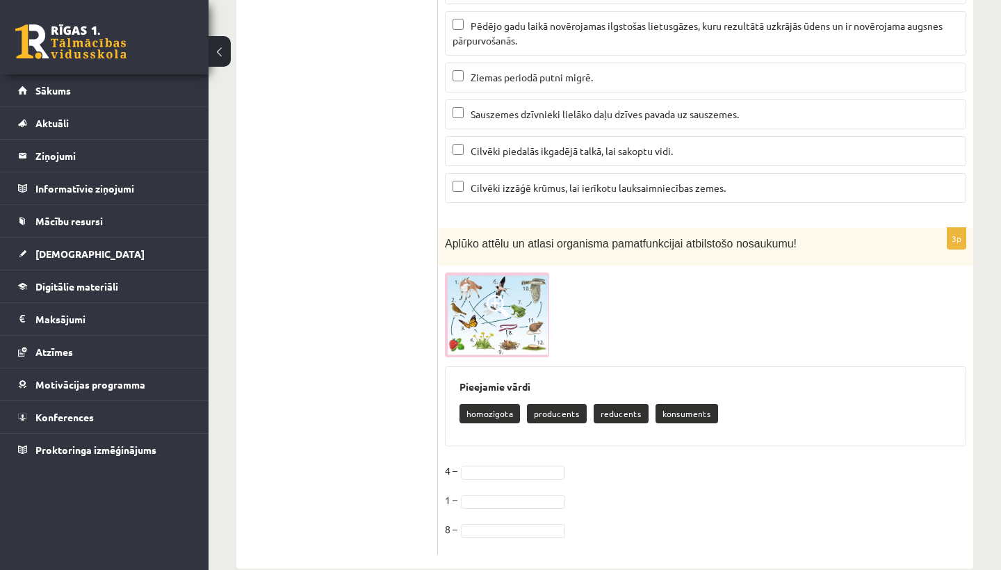
scroll to position [5836, 0]
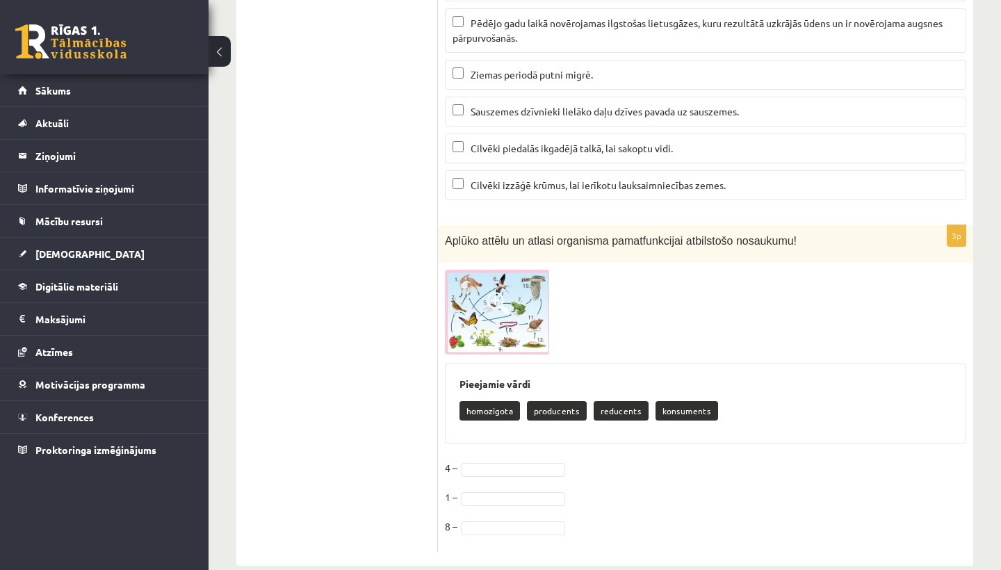
click at [521, 281] on img at bounding box center [497, 312] width 104 height 84
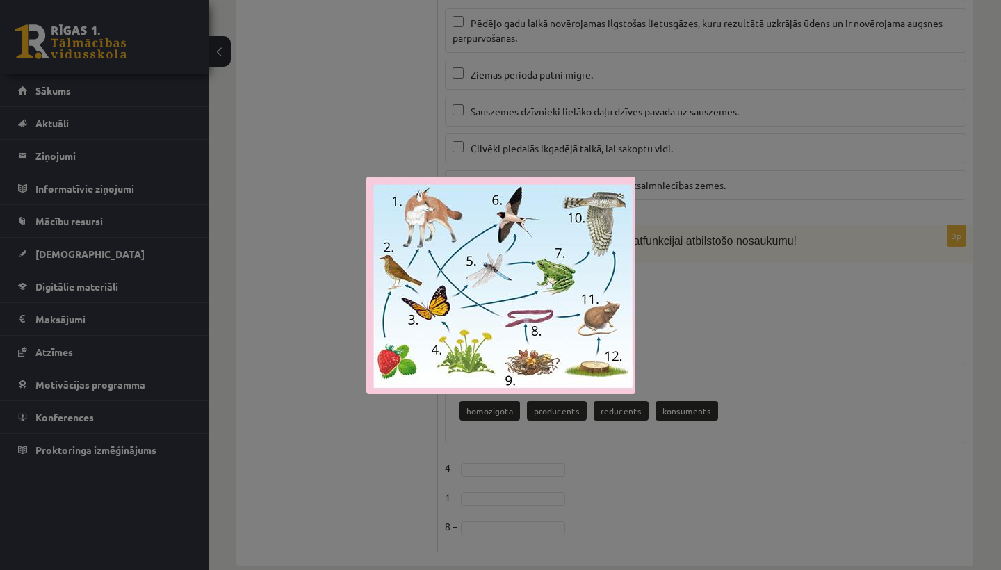
click at [384, 440] on div at bounding box center [500, 285] width 1001 height 570
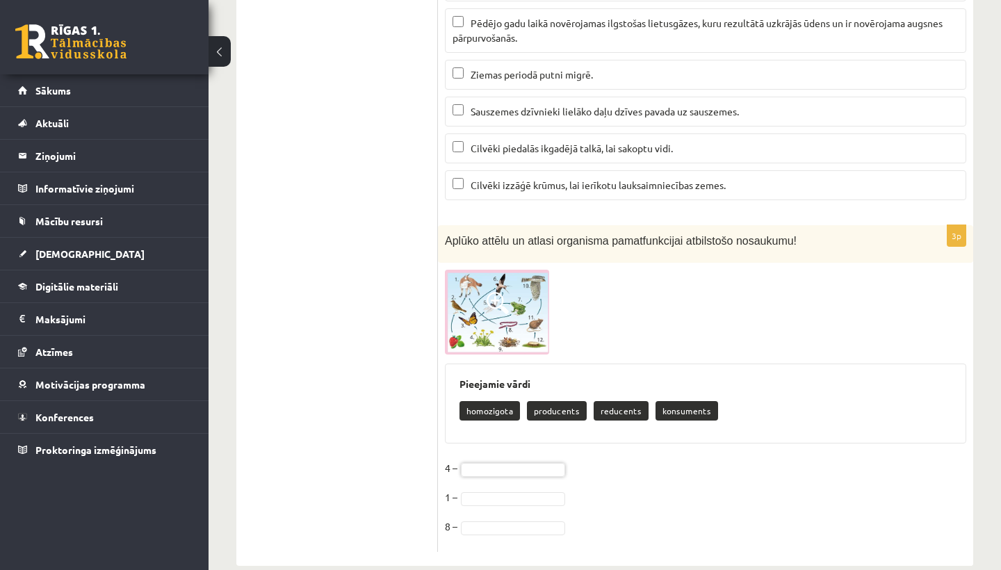
click at [546, 302] on img at bounding box center [497, 312] width 104 height 84
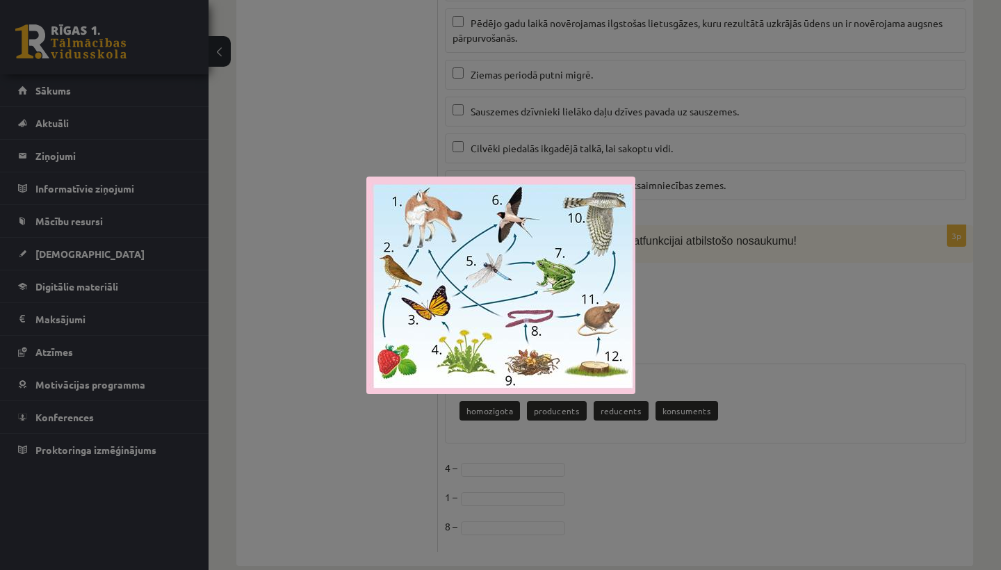
click at [352, 423] on div at bounding box center [500, 285] width 1001 height 570
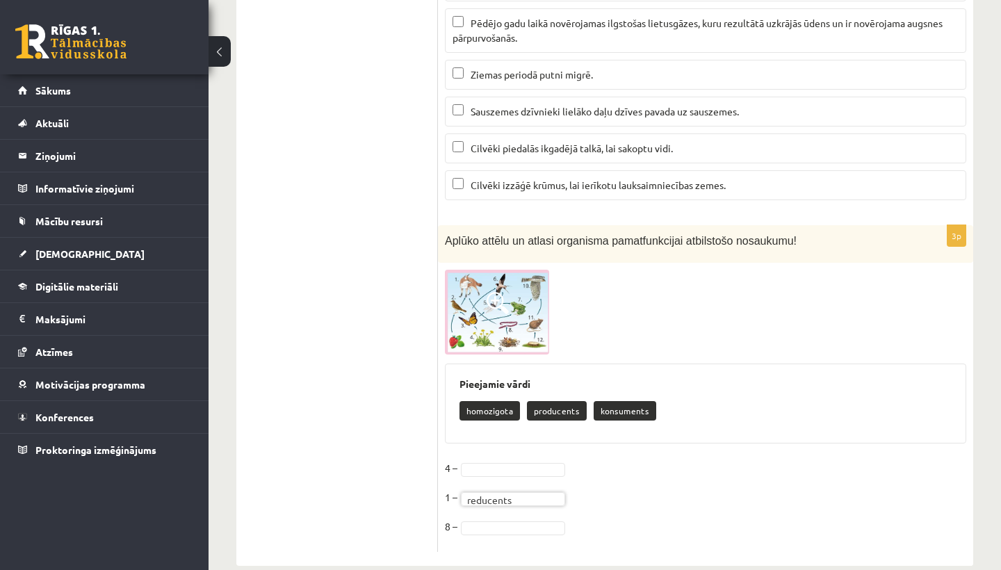
click at [500, 321] on img at bounding box center [497, 312] width 104 height 84
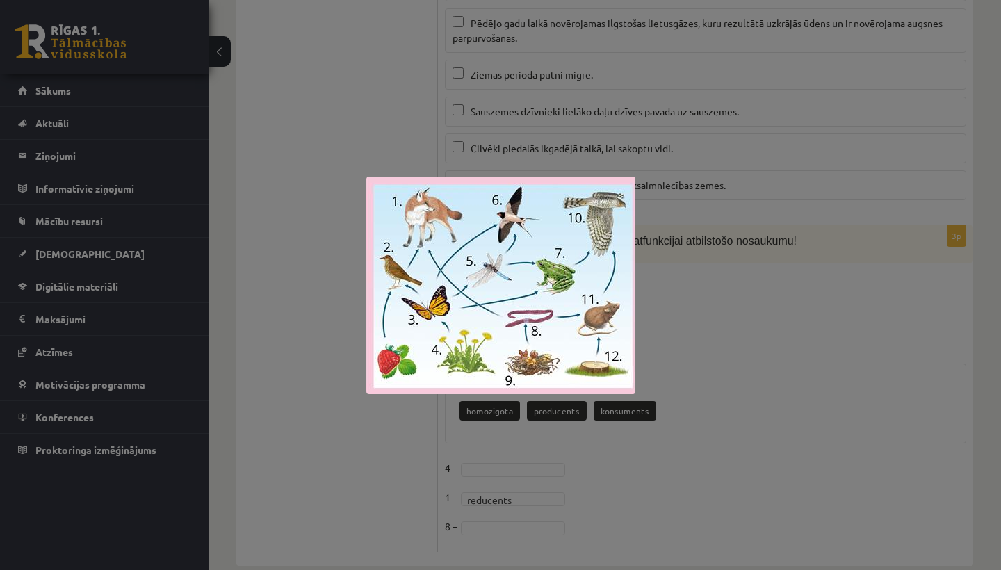
click at [386, 390] on img at bounding box center [500, 286] width 269 height 218
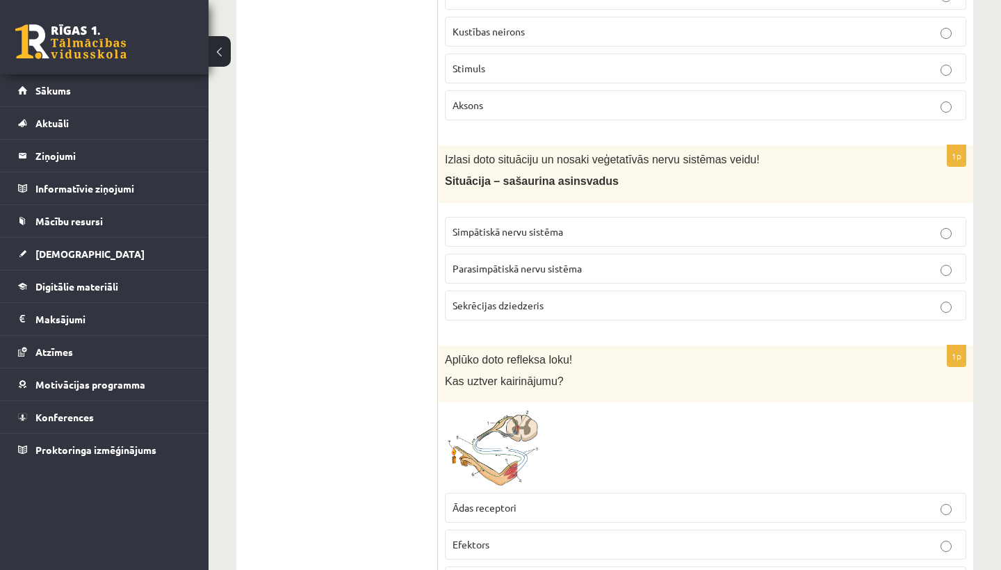
scroll to position [616, 0]
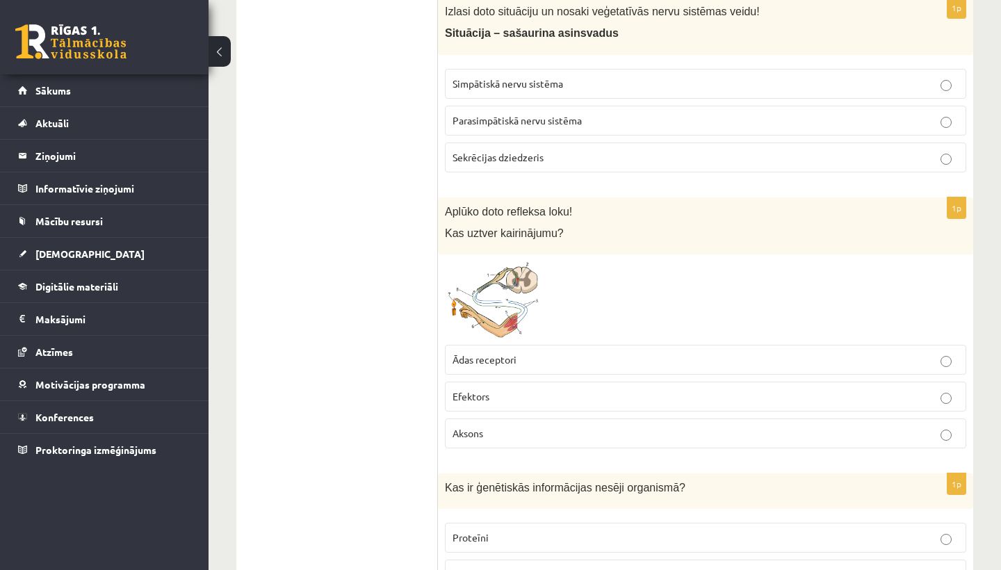
click at [541, 426] on p "Aksons" at bounding box center [705, 433] width 506 height 15
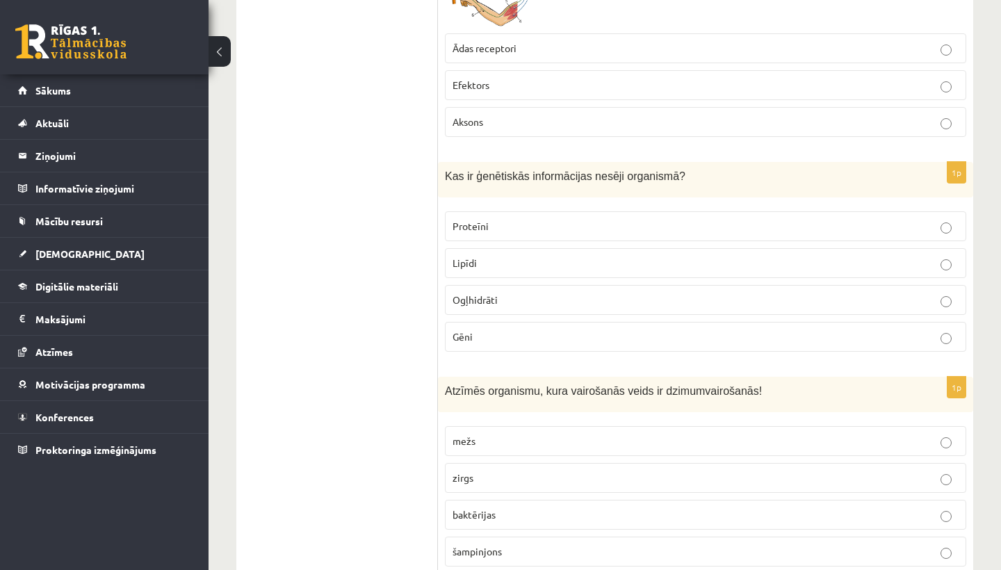
scroll to position [924, 0]
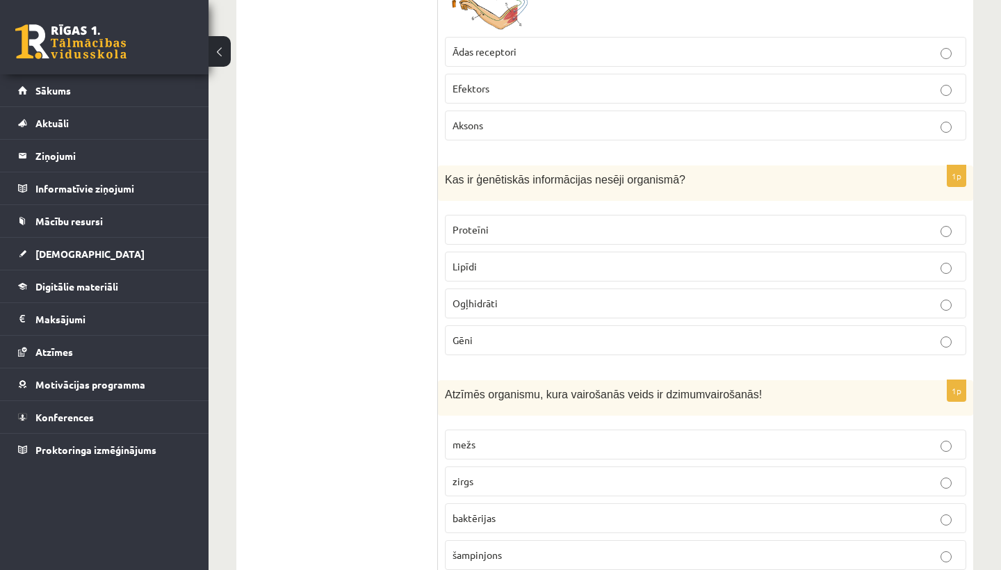
click at [550, 334] on p "Gēni" at bounding box center [705, 340] width 506 height 15
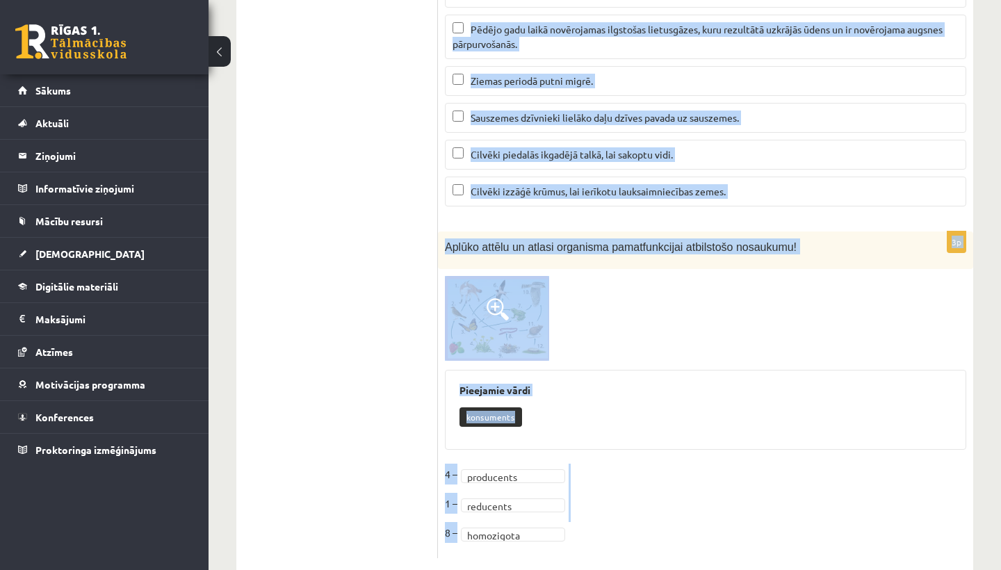
scroll to position [5844, 0]
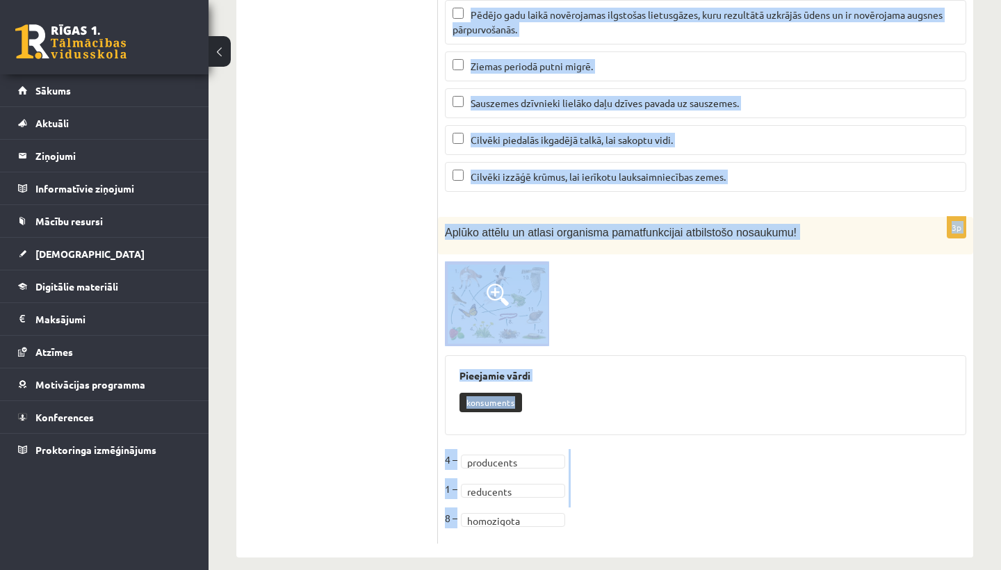
drag, startPoint x: 445, startPoint y: 269, endPoint x: 493, endPoint y: 569, distance: 303.9
copy form "Aplūko doto refleksa loku! Kas ir atzīmēts ar kārtas numuru 5? Muskulis vai dzi…"
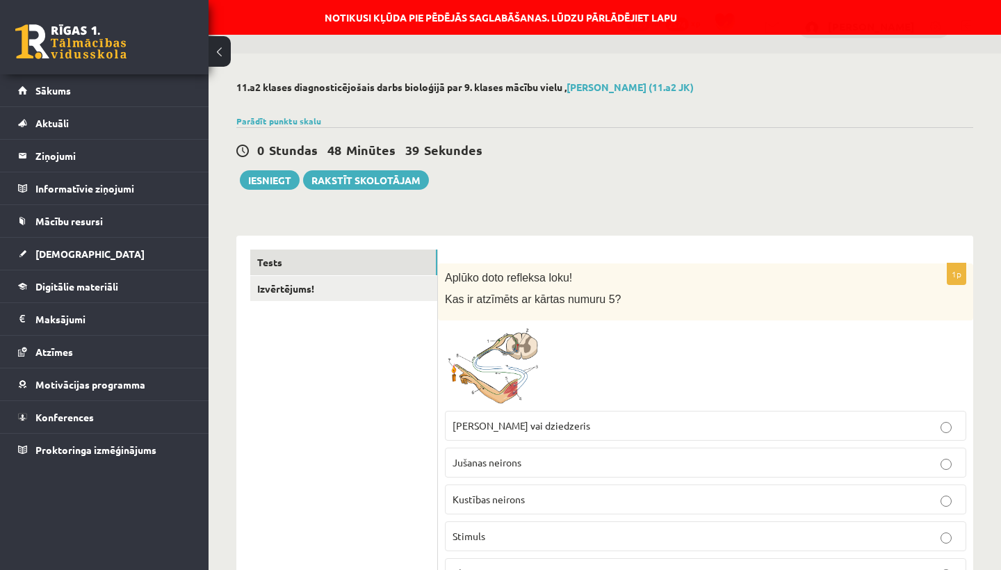
scroll to position [0, 0]
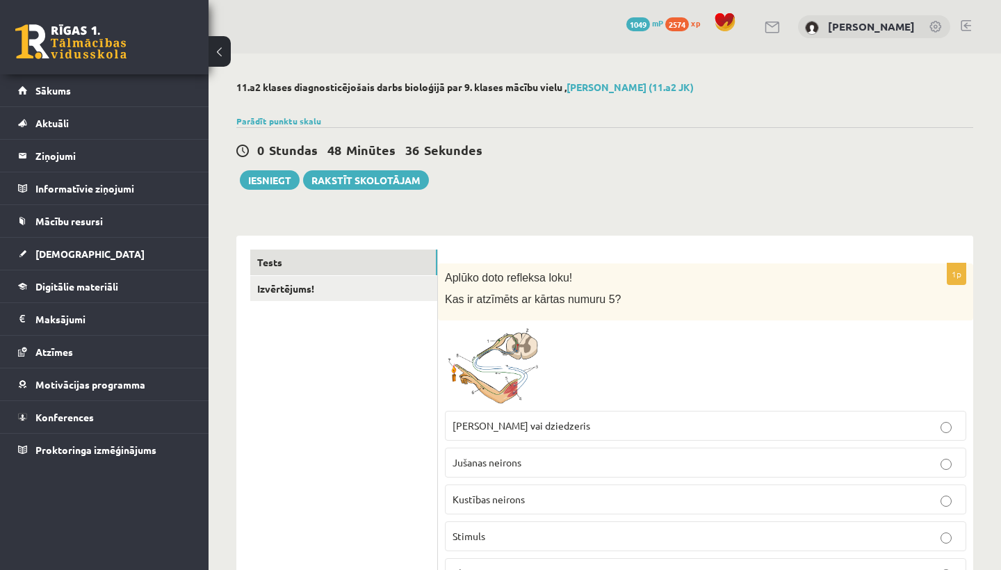
click at [496, 375] on img at bounding box center [497, 365] width 104 height 76
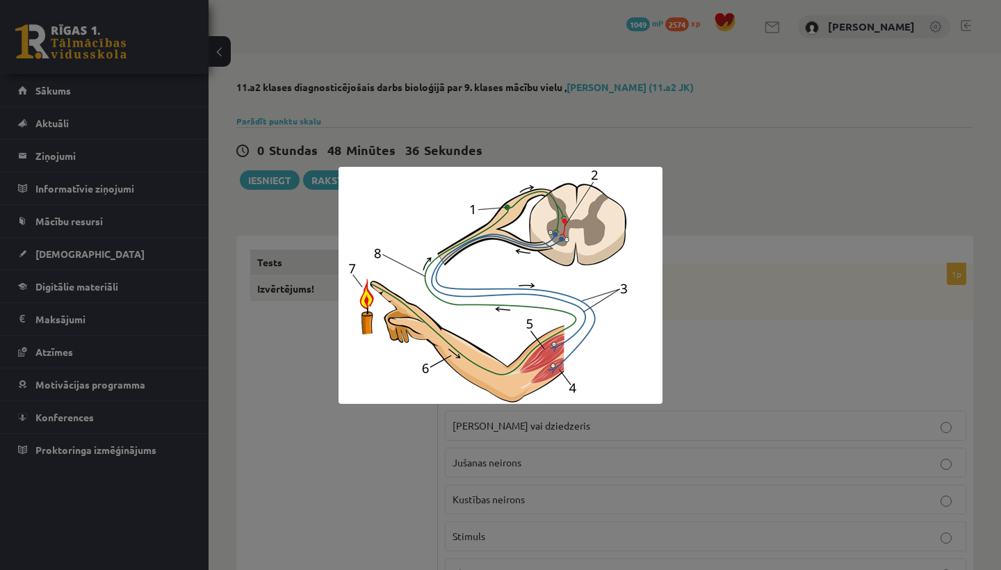
click at [496, 367] on img at bounding box center [500, 285] width 324 height 237
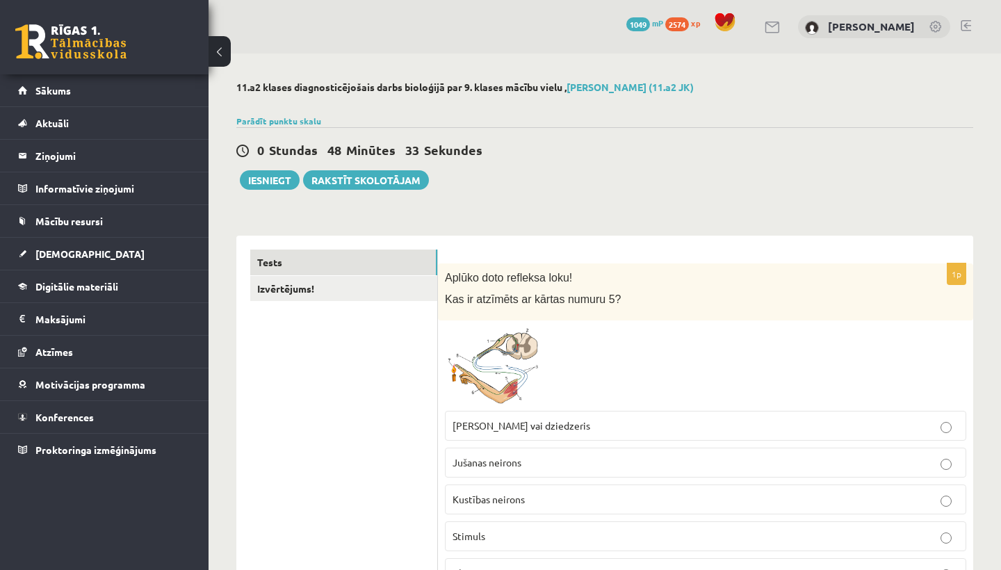
click at [474, 370] on img at bounding box center [497, 365] width 104 height 76
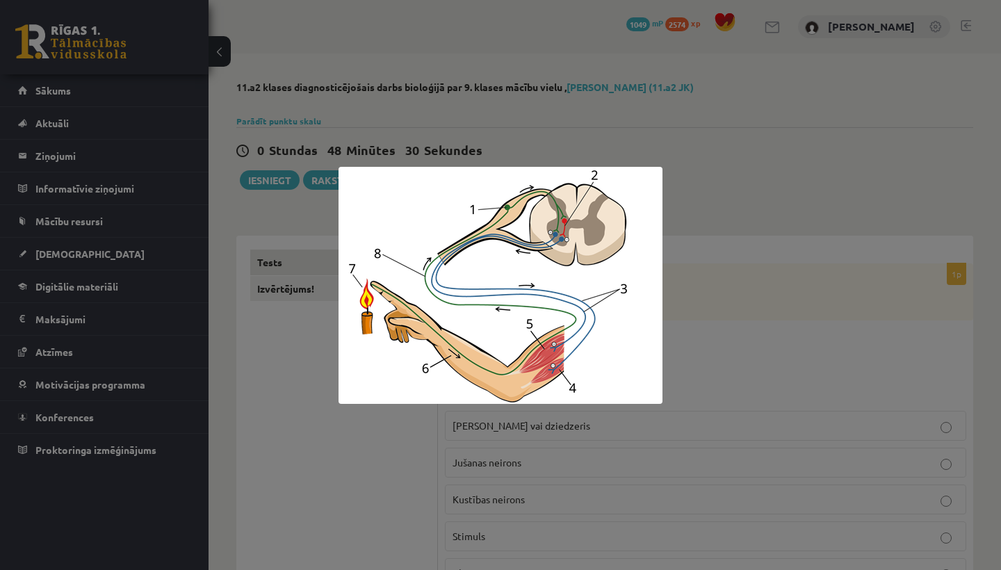
click at [373, 459] on div at bounding box center [500, 285] width 1001 height 570
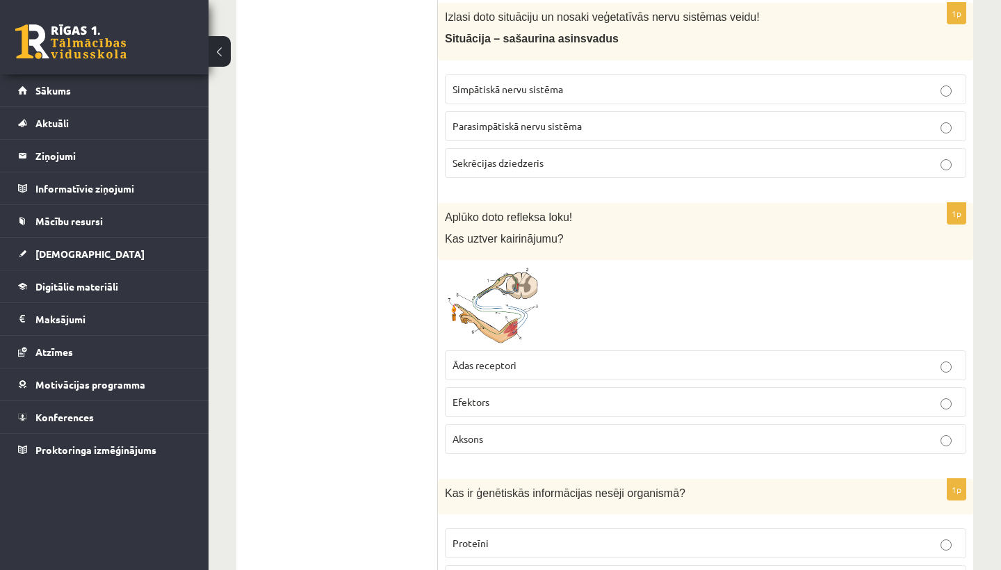
scroll to position [641, 0]
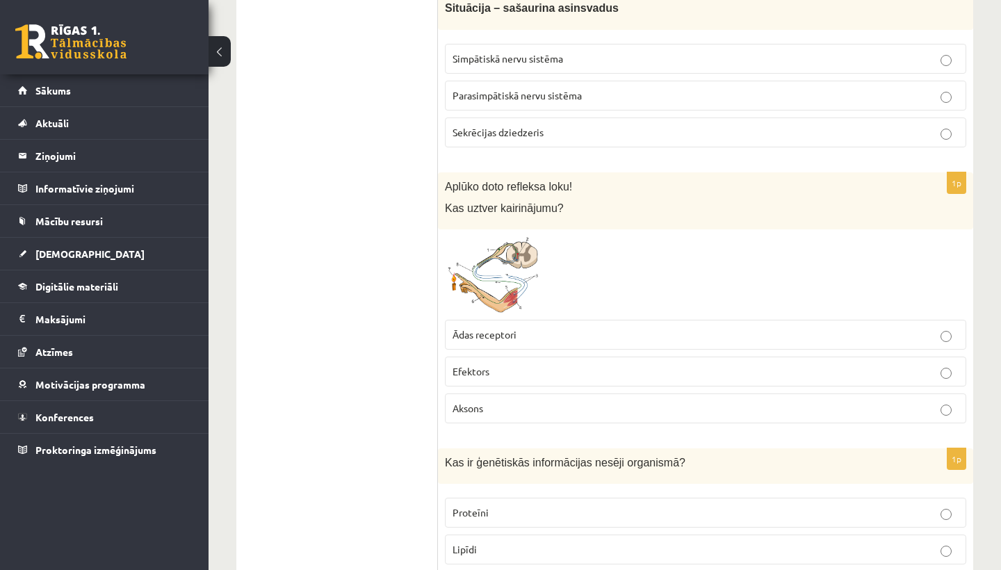
click at [511, 270] on img at bounding box center [497, 274] width 104 height 76
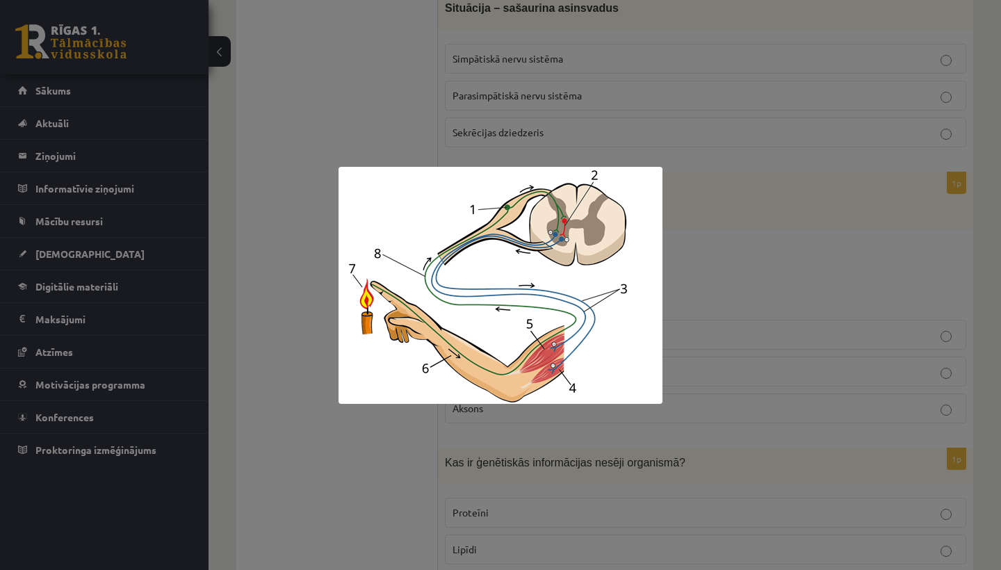
click at [352, 464] on div at bounding box center [500, 285] width 1001 height 570
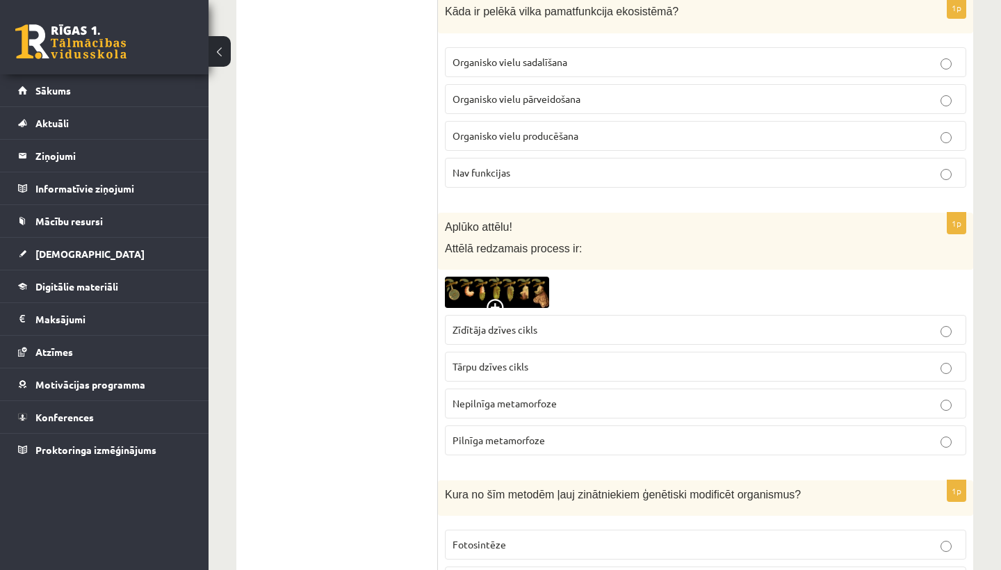
scroll to position [1522, 0]
click at [466, 295] on img at bounding box center [497, 291] width 104 height 31
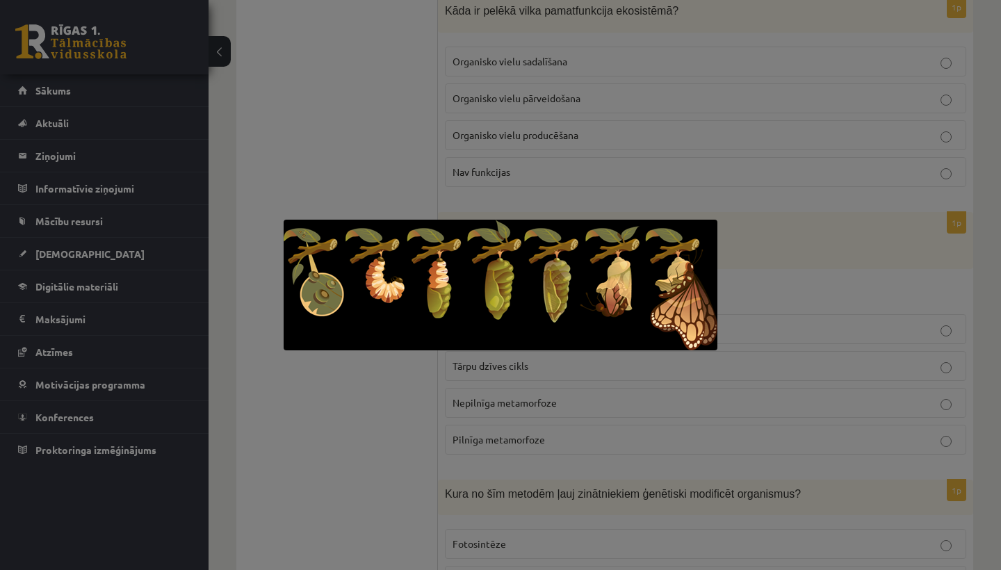
click at [369, 432] on div at bounding box center [500, 285] width 1001 height 570
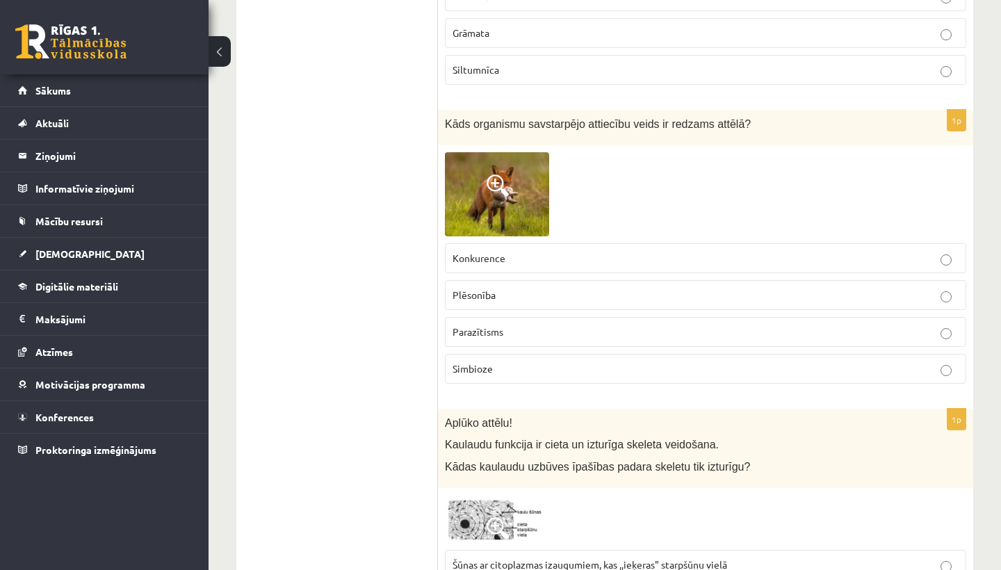
scroll to position [3178, 0]
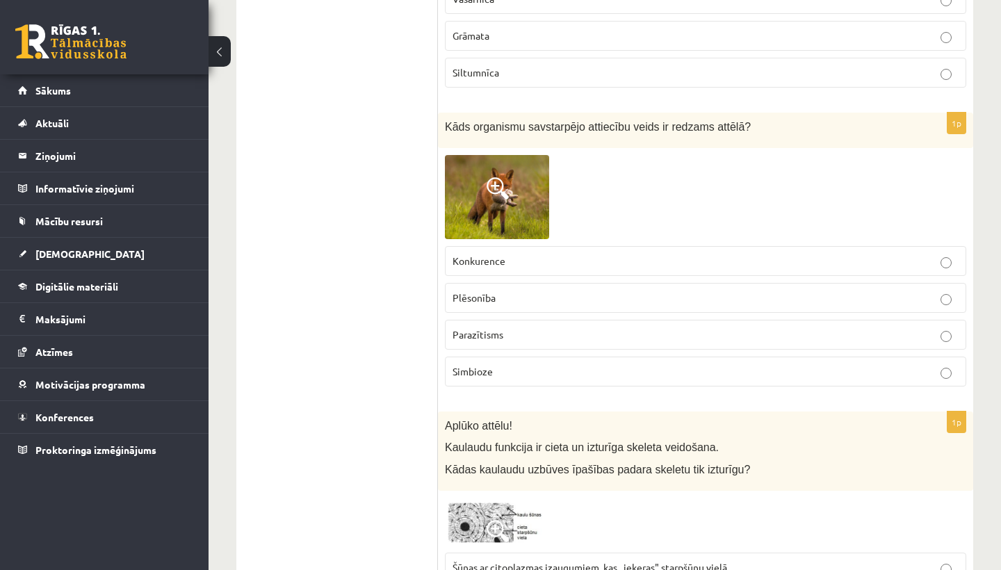
click at [514, 202] on img at bounding box center [497, 197] width 104 height 84
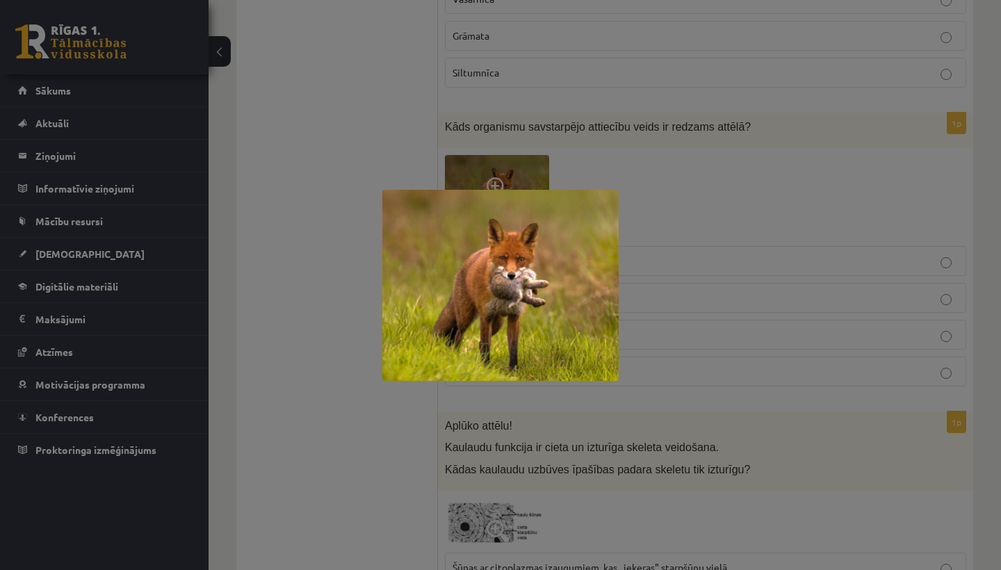
click at [338, 440] on div at bounding box center [500, 285] width 1001 height 570
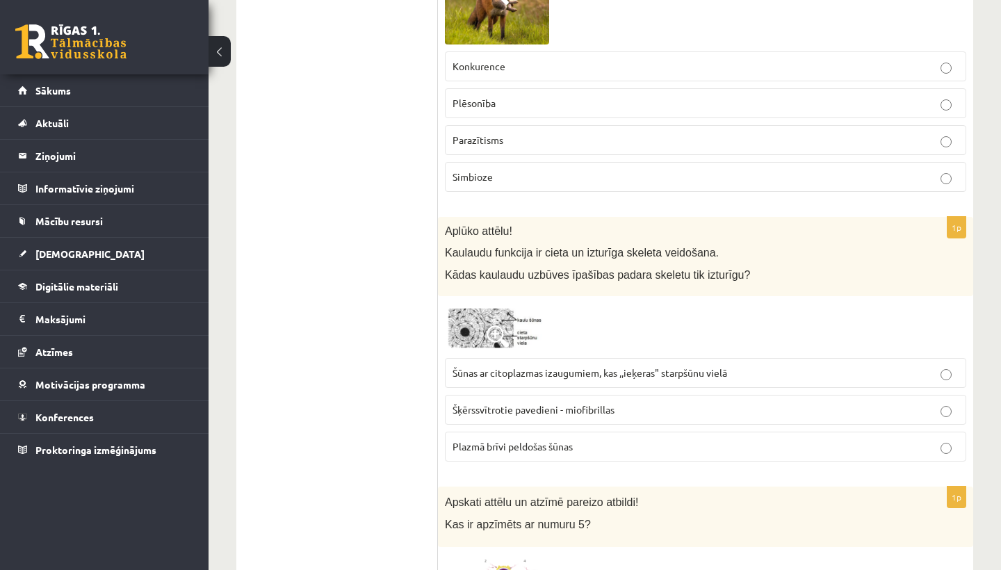
scroll to position [3408, 0]
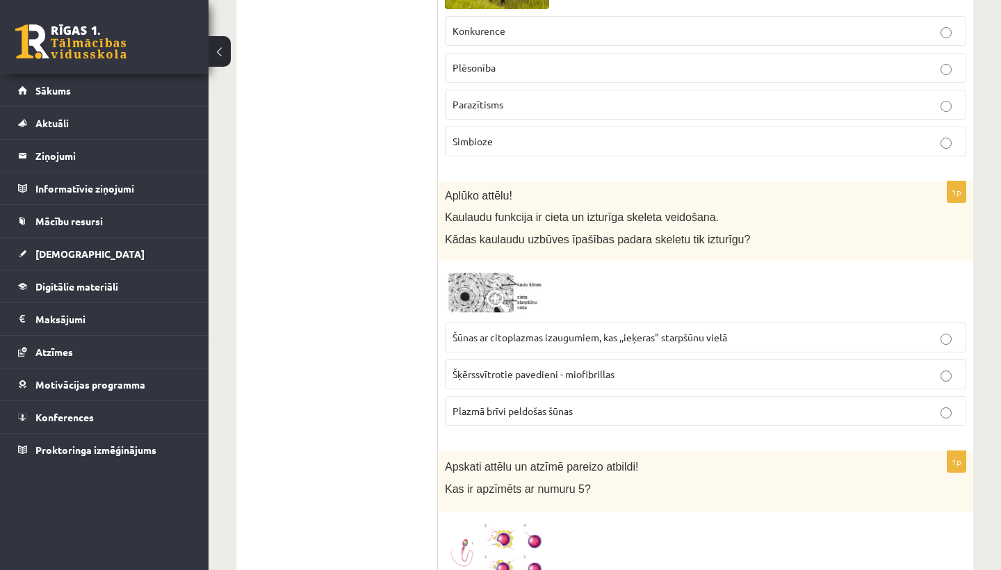
click at [479, 279] on img at bounding box center [497, 292] width 104 height 48
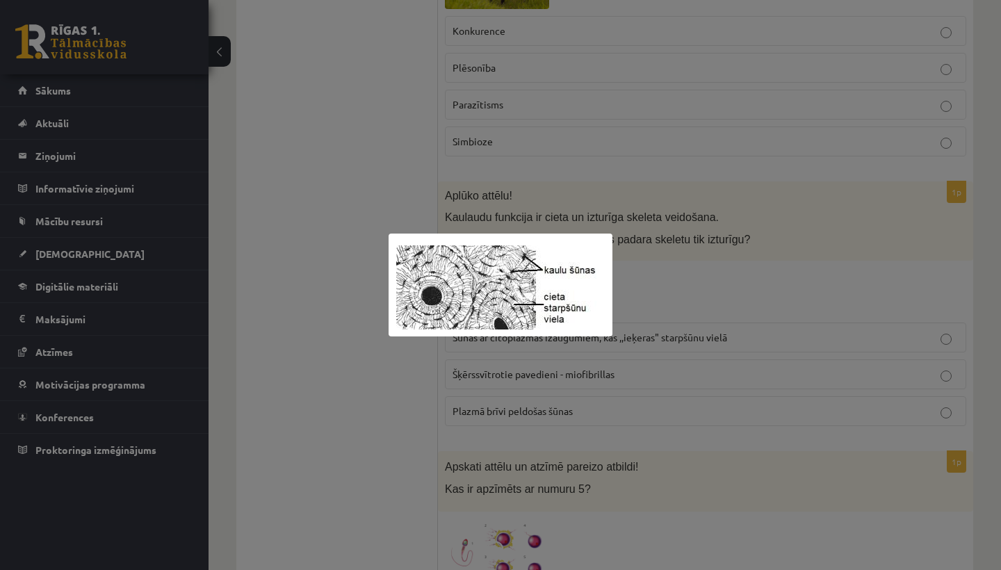
click at [348, 439] on div at bounding box center [500, 285] width 1001 height 570
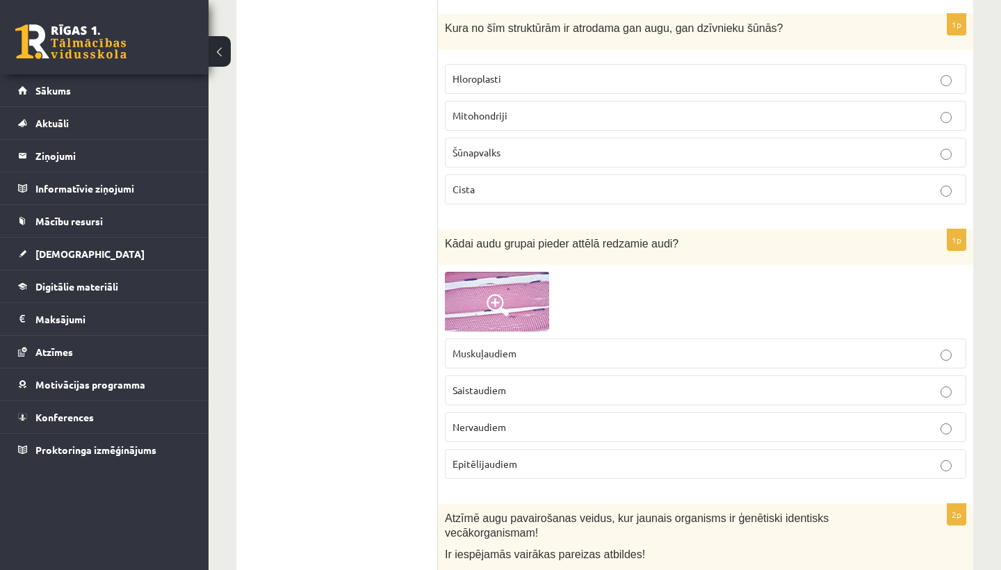
scroll to position [5025, 0]
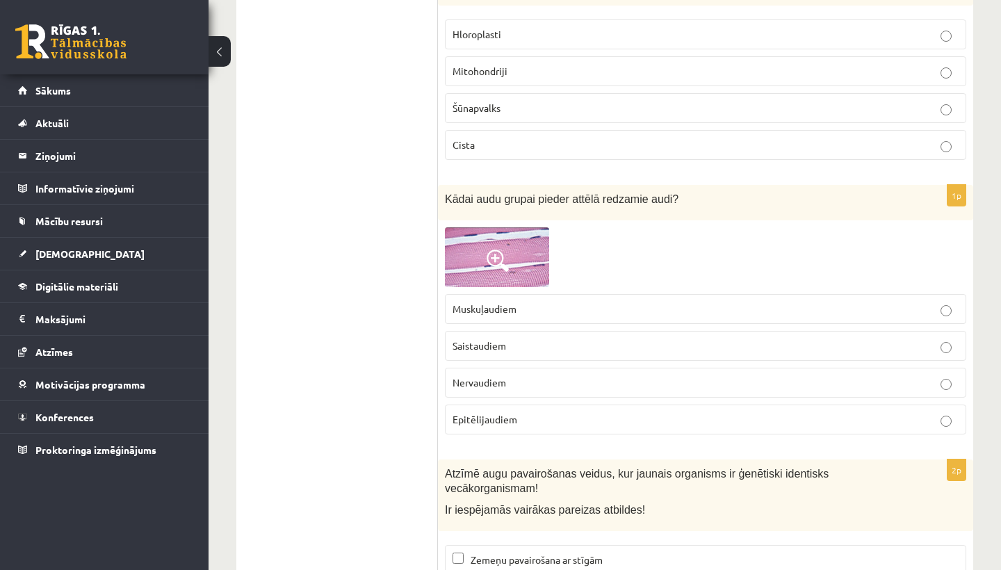
click at [489, 249] on span at bounding box center [497, 260] width 22 height 22
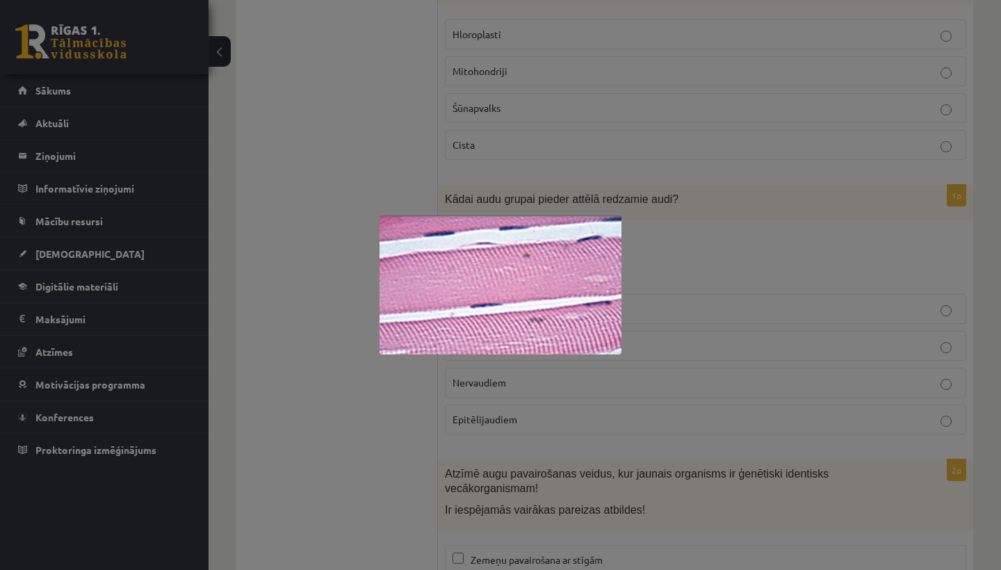
click at [315, 418] on div at bounding box center [500, 285] width 1001 height 570
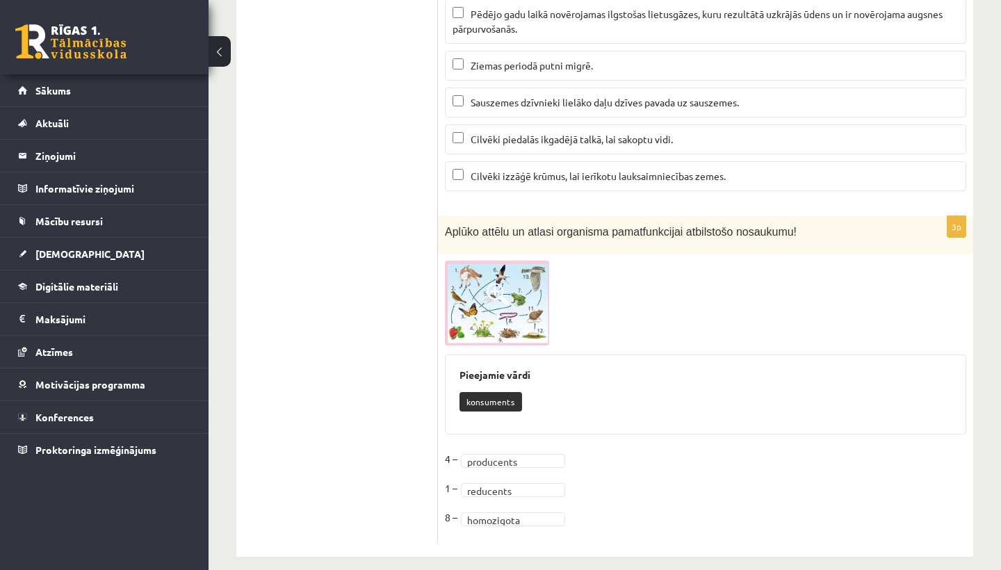
scroll to position [5844, 0]
click at [528, 311] on img at bounding box center [497, 303] width 104 height 84
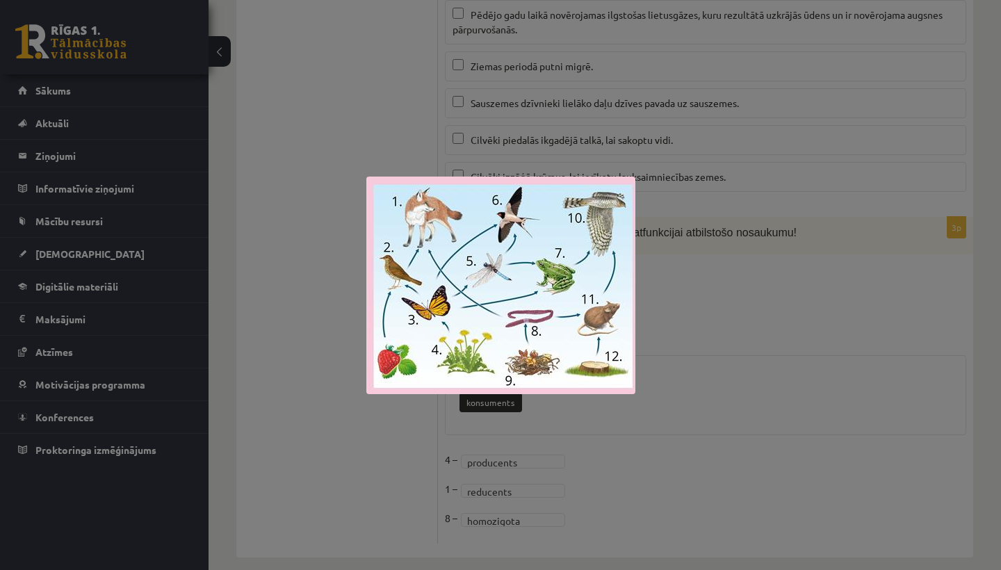
click at [334, 427] on div at bounding box center [500, 285] width 1001 height 570
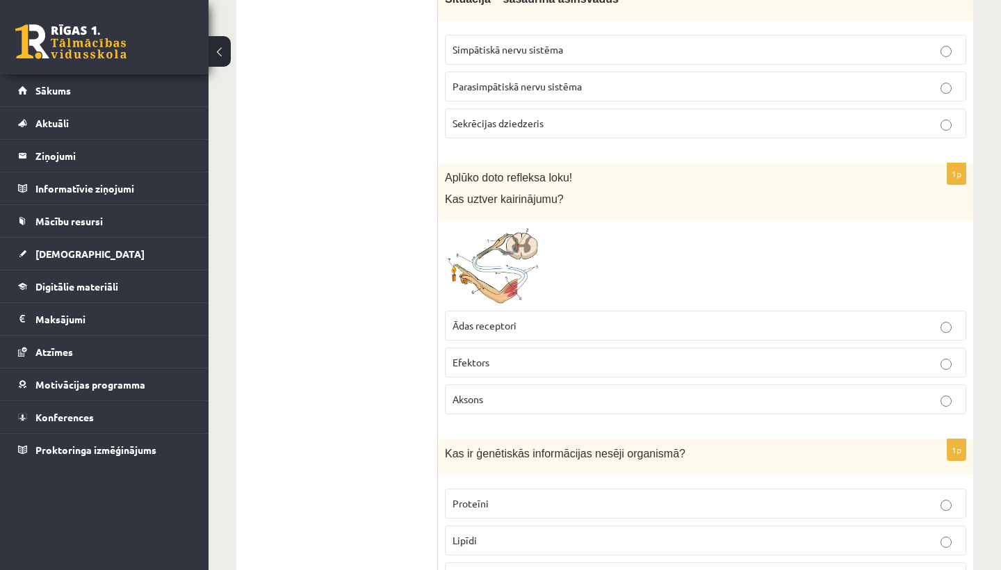
scroll to position [669, 0]
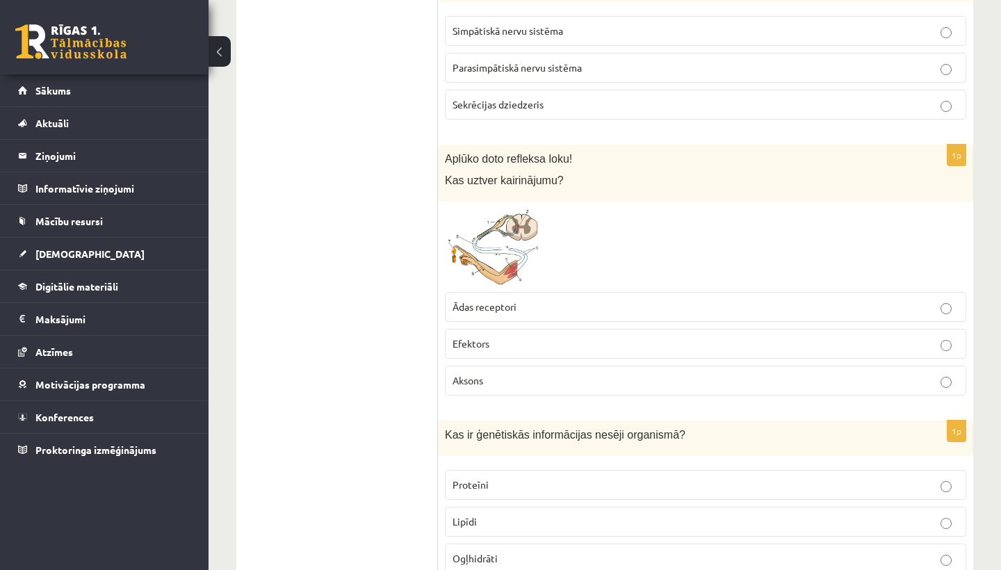
click at [467, 293] on label "Ādas receptori" at bounding box center [705, 307] width 521 height 30
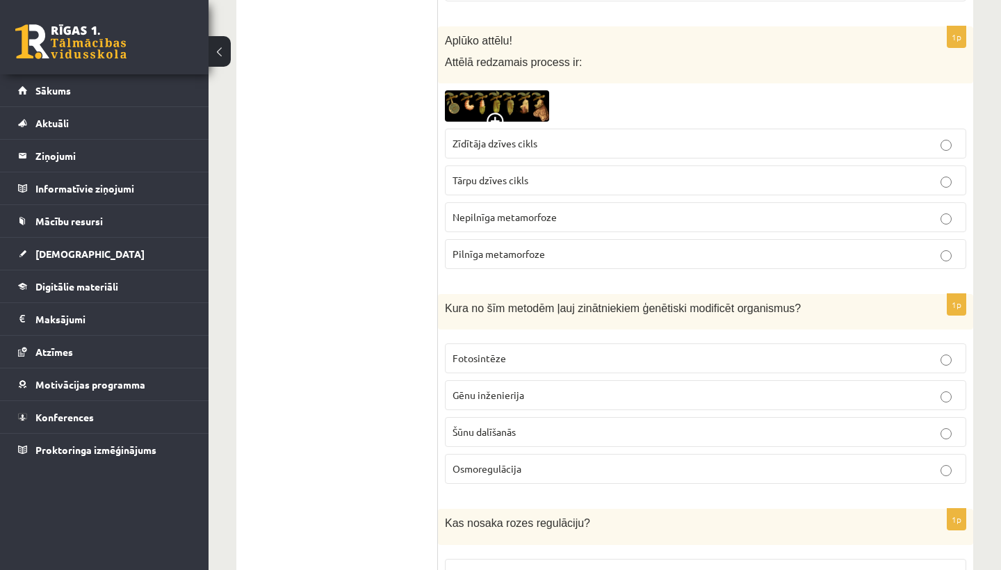
scroll to position [1715, 0]
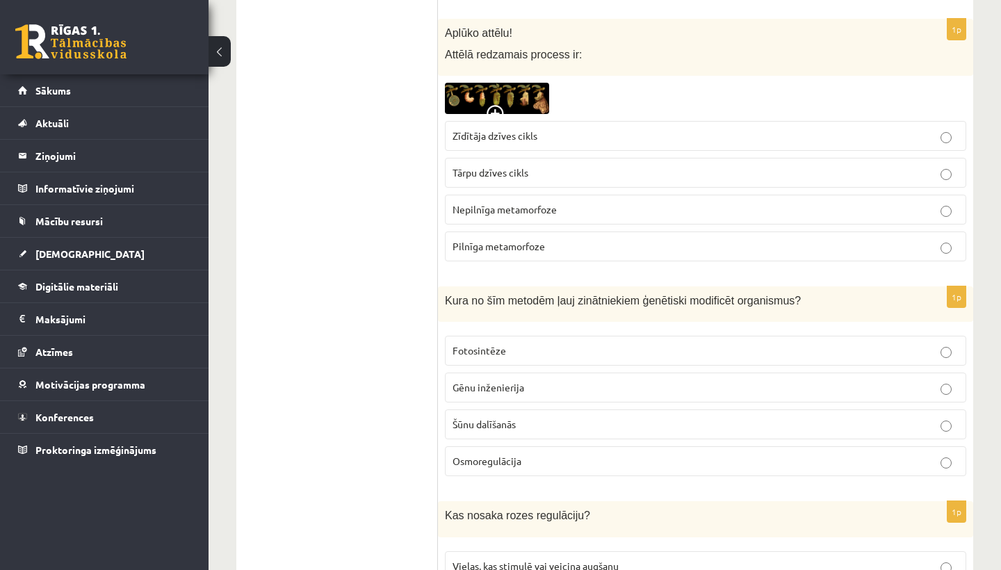
click at [527, 140] on label "Zīdītāja dzīves cikls" at bounding box center [705, 136] width 521 height 30
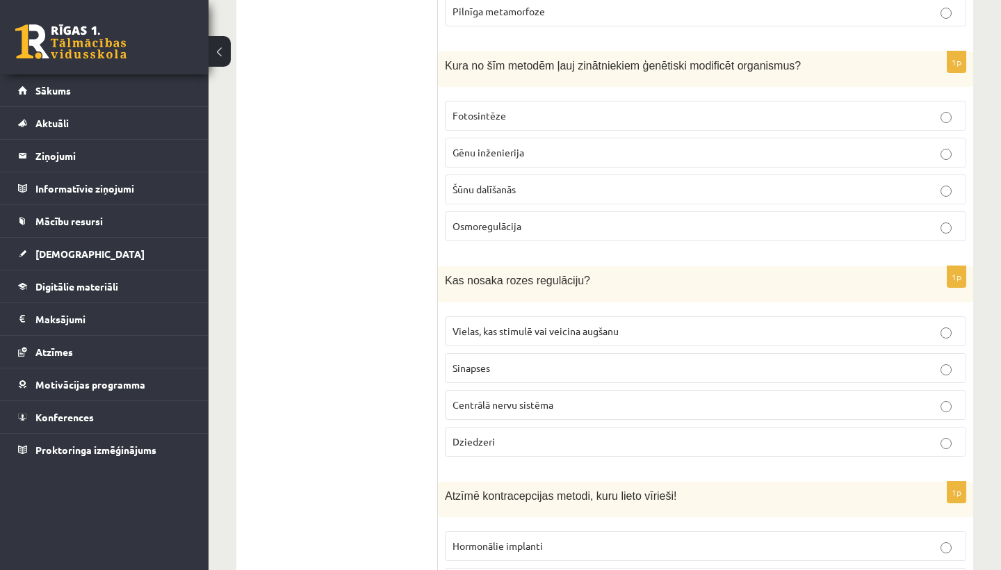
scroll to position [1975, 0]
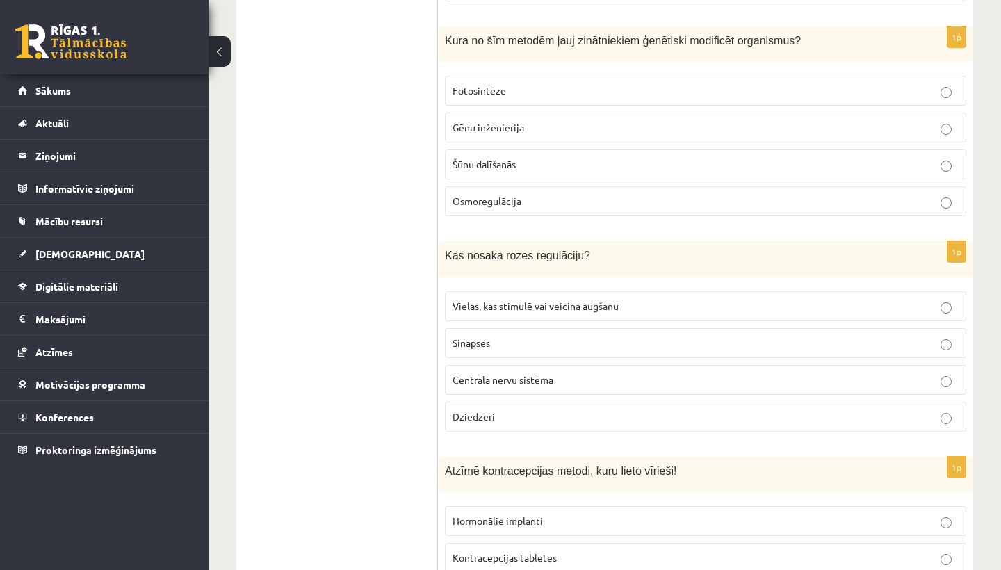
click at [516, 123] on span "Gēnu inženierija" at bounding box center [488, 127] width 72 height 13
click at [538, 299] on p "Vielas, kas stimulē vai veicina augšanu" at bounding box center [705, 306] width 506 height 15
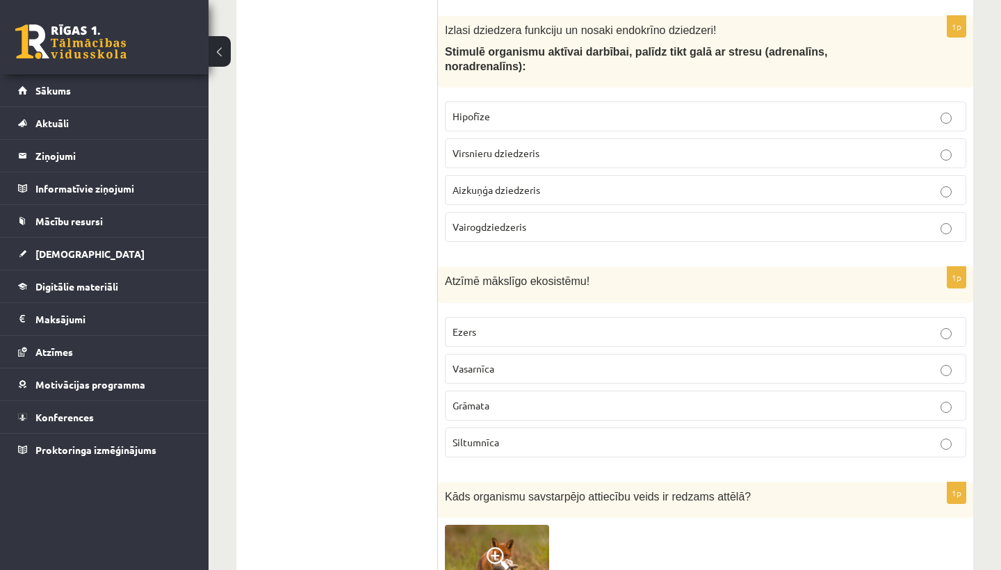
scroll to position [2809, 0]
click at [507, 155] on label "Virsnieru dziedzeris" at bounding box center [705, 153] width 521 height 30
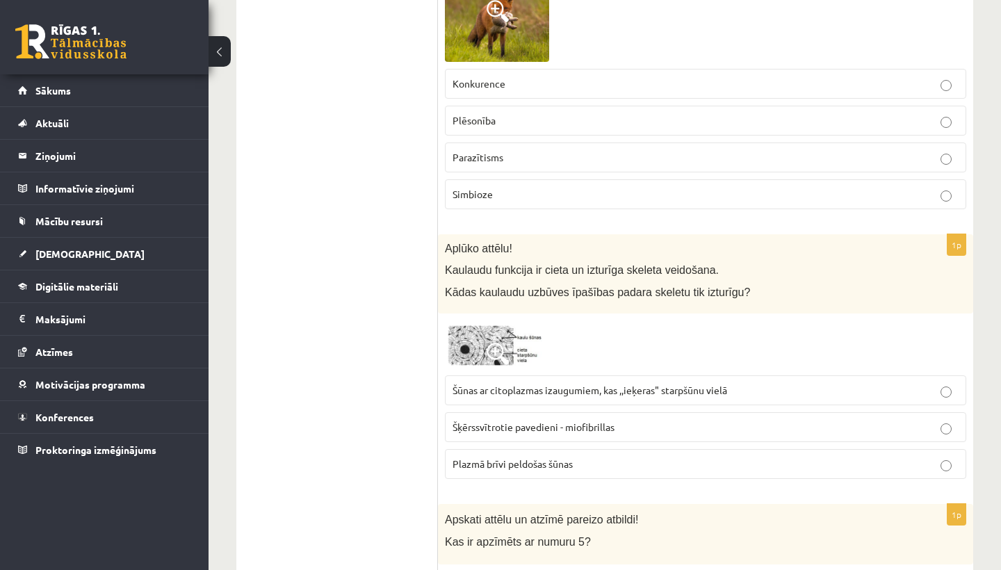
scroll to position [3362, 0]
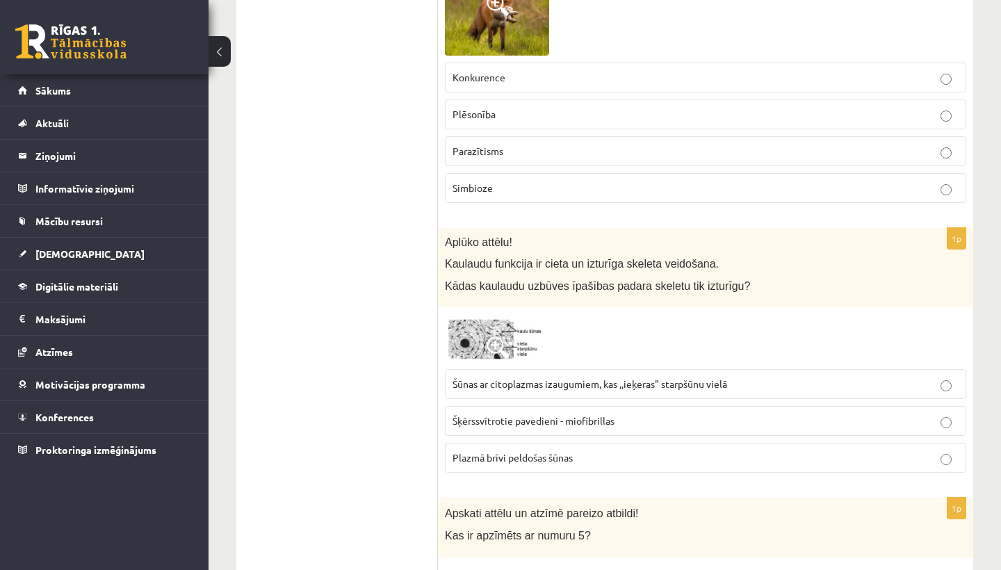
click at [518, 369] on label "Šūnas ar citoplazmas izaugumiem, kas ,,ieķeras" starpšūnu vielā" at bounding box center [705, 384] width 521 height 30
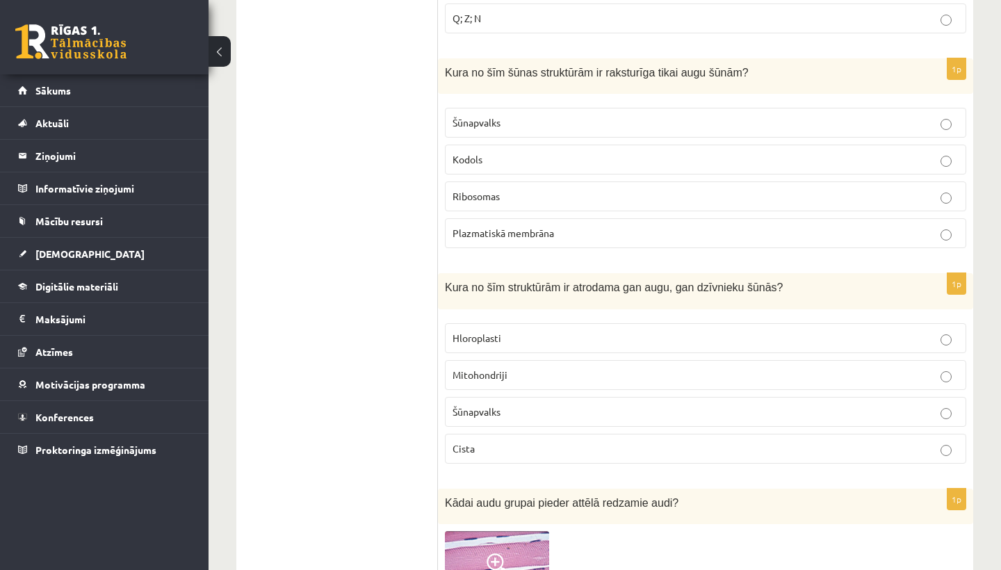
scroll to position [4728, 0]
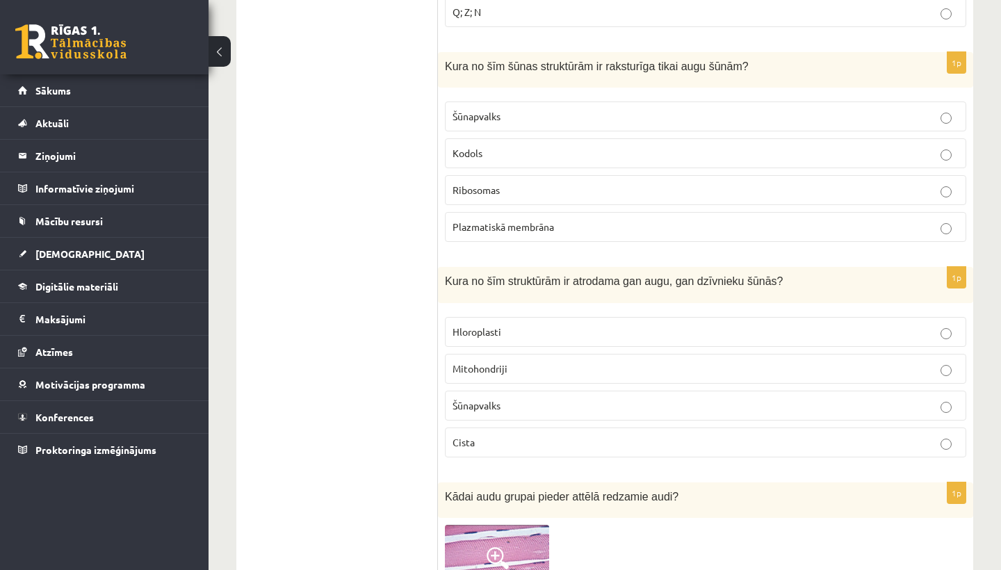
click at [453, 115] on label "Šūnapvalks" at bounding box center [705, 116] width 521 height 30
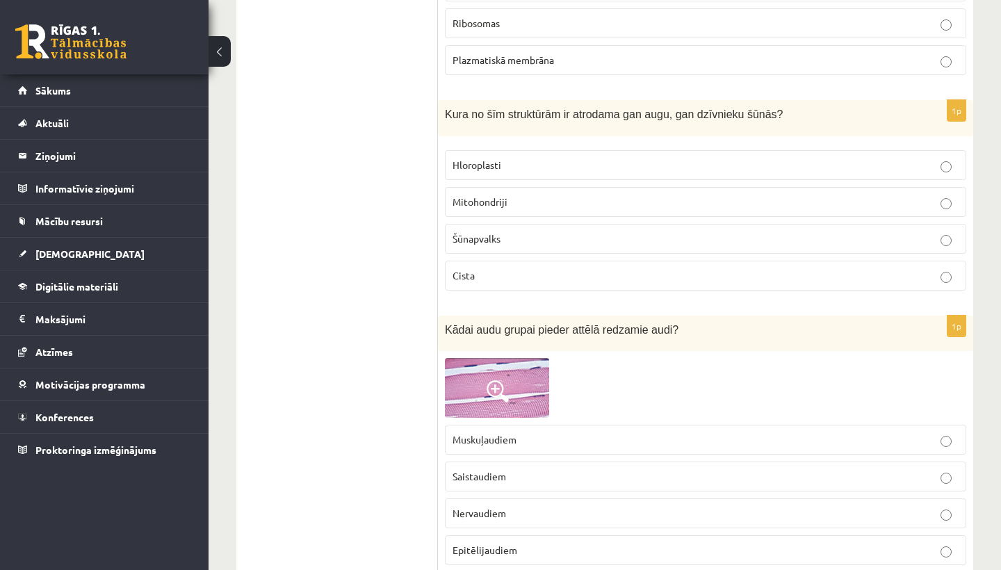
scroll to position [4904, 0]
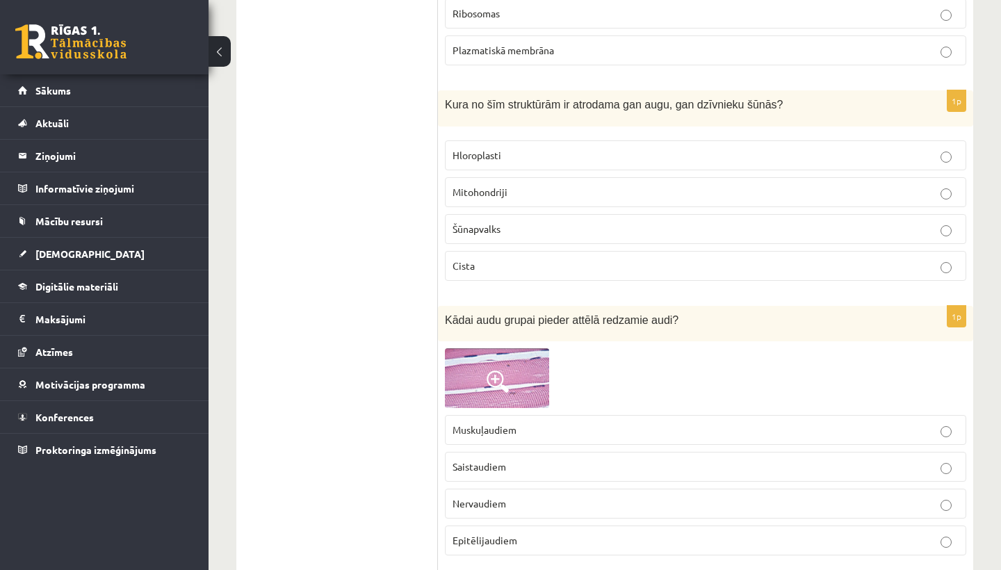
click at [496, 186] on span "Mitohondriji" at bounding box center [479, 192] width 55 height 13
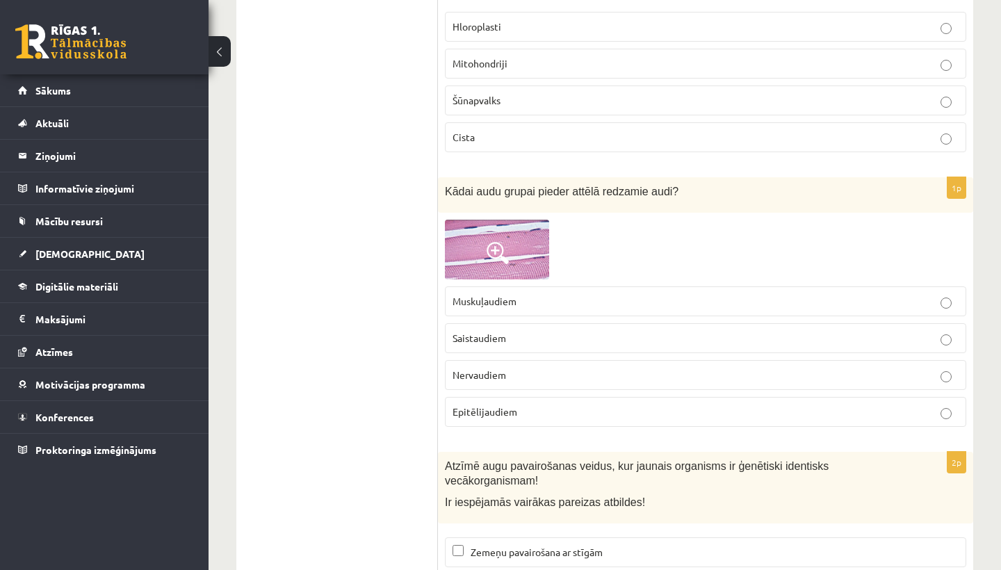
scroll to position [5035, 0]
click at [491, 293] on span "Muskuļaudiem" at bounding box center [484, 299] width 64 height 13
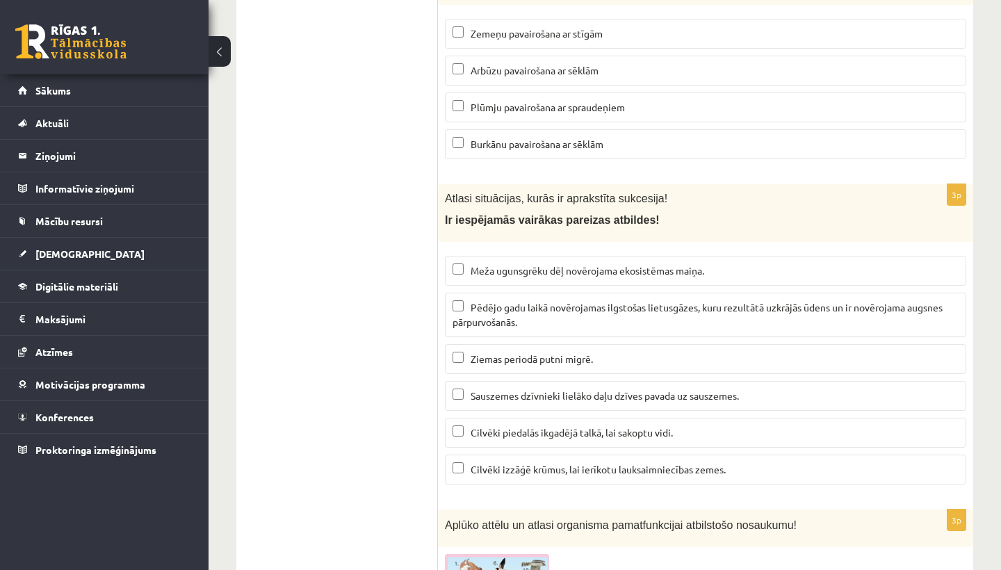
scroll to position [5554, 0]
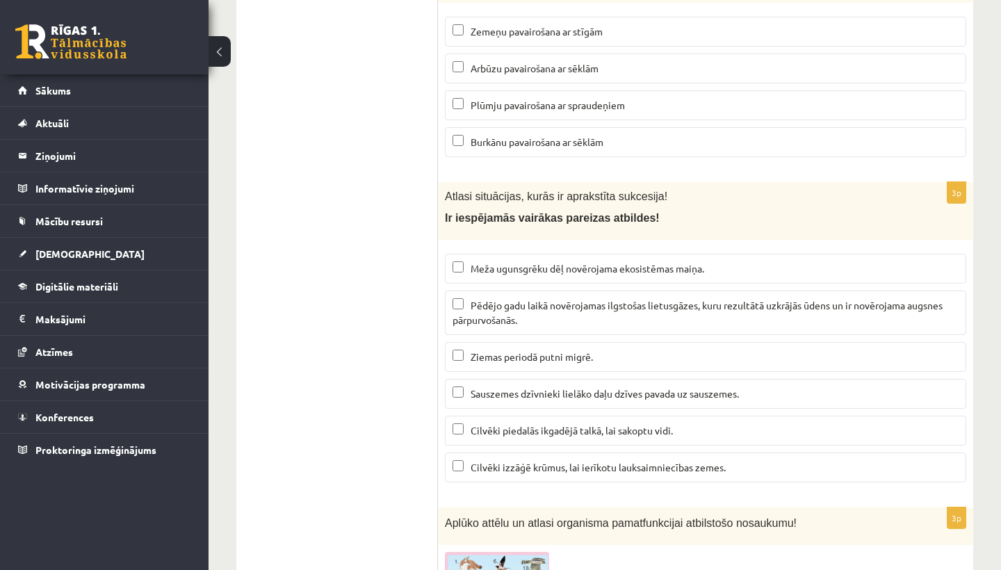
click at [457, 261] on p "Meža ugunsgrēku dēļ novērojama ekosistēmas maiņa." at bounding box center [705, 268] width 506 height 15
click at [470, 386] on p "Sauszemes dzīvnieki lielāko daļu dzīves pavada uz sauszemes." at bounding box center [705, 393] width 506 height 15
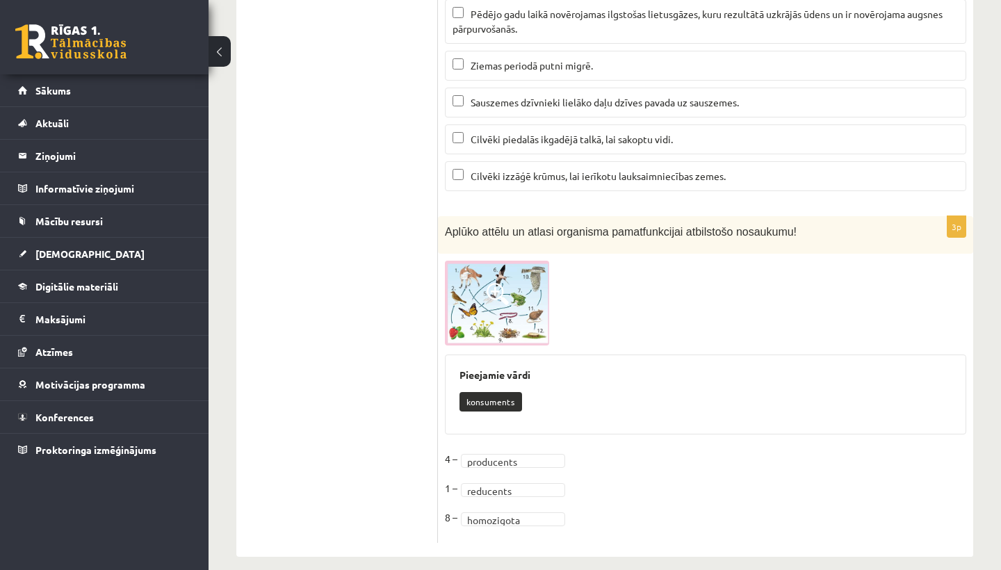
scroll to position [5844, 0]
click at [511, 297] on img at bounding box center [497, 303] width 104 height 84
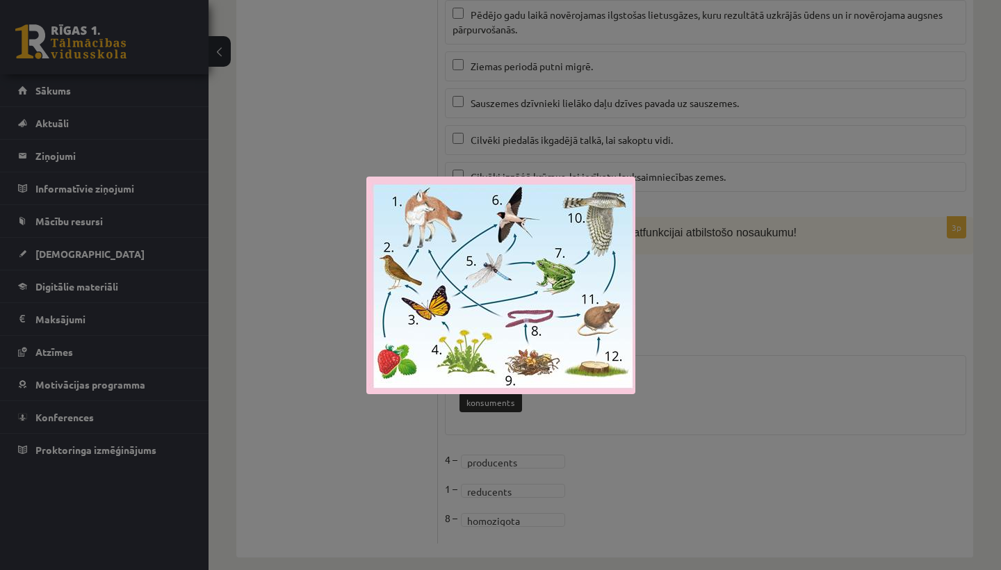
click at [341, 350] on div at bounding box center [500, 285] width 1001 height 570
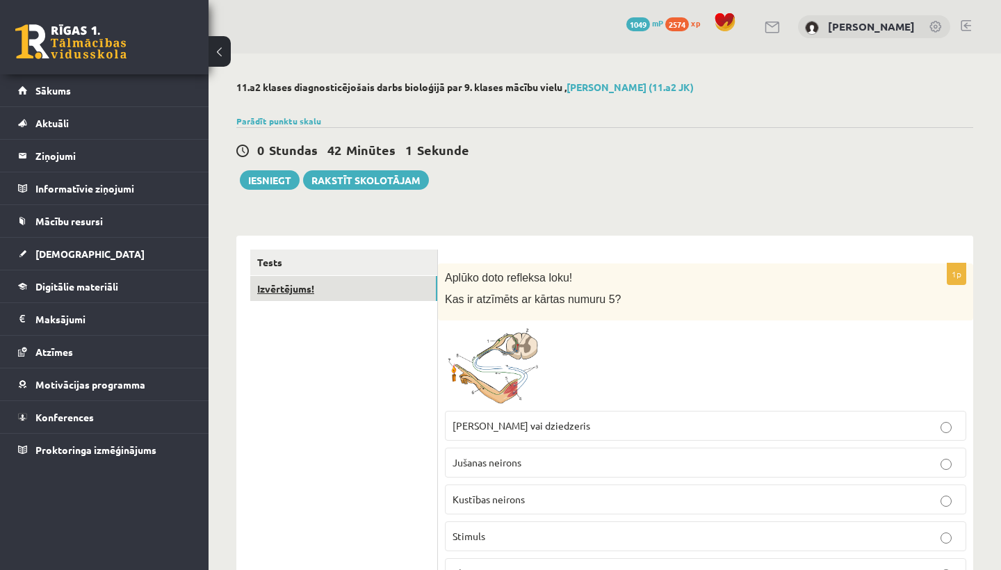
scroll to position [0, 0]
click at [343, 279] on link "Izvērtējums!" at bounding box center [343, 289] width 187 height 26
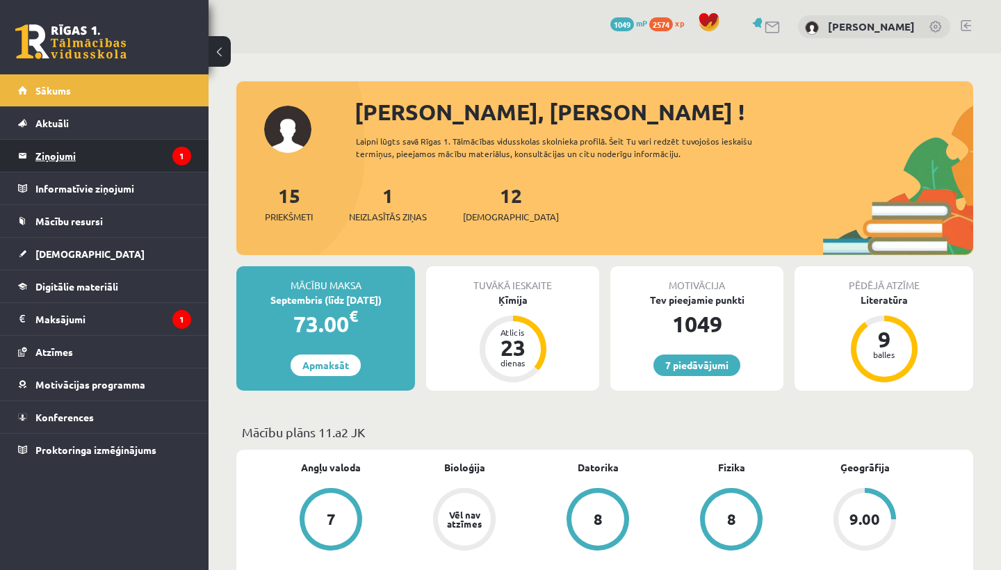
click at [81, 152] on legend "Ziņojumi 1" at bounding box center [113, 156] width 156 height 32
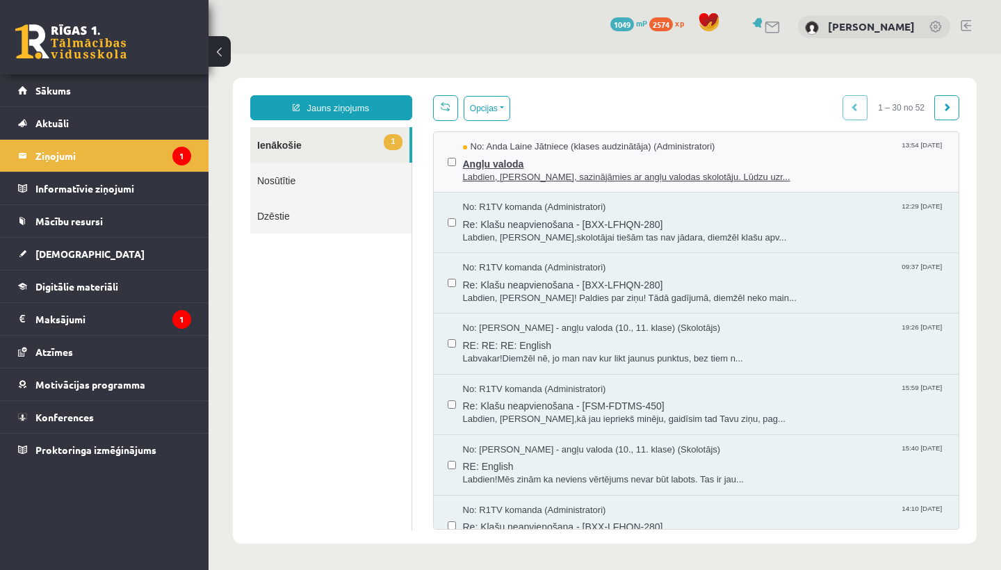
click at [528, 179] on span "Labdien, [PERSON_NAME], sazinājāmies ar angļu valodas skolotāju. Lūdzu uzr..." at bounding box center [704, 177] width 482 height 13
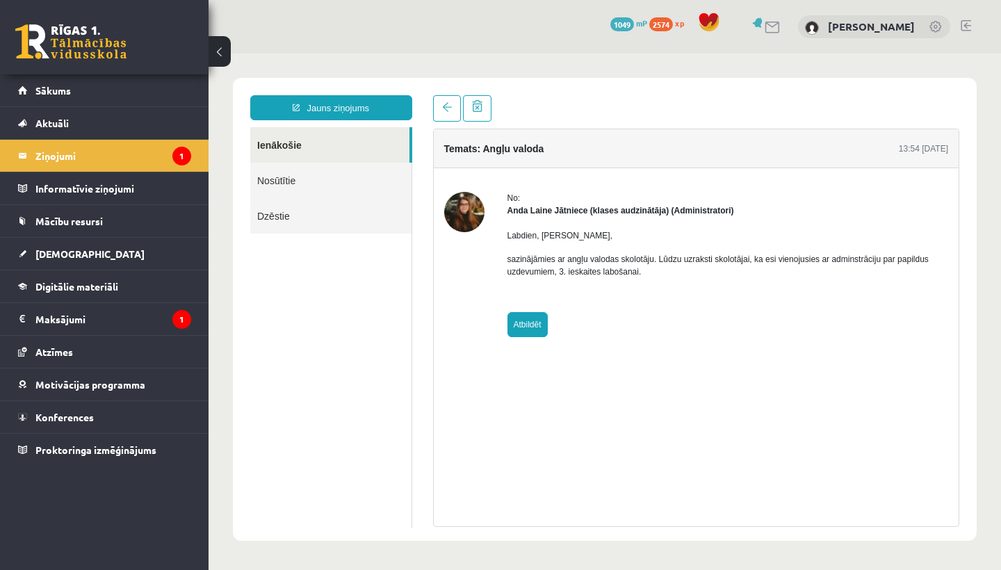
click at [532, 329] on link "Atbildēt" at bounding box center [527, 324] width 40 height 25
type input "**********"
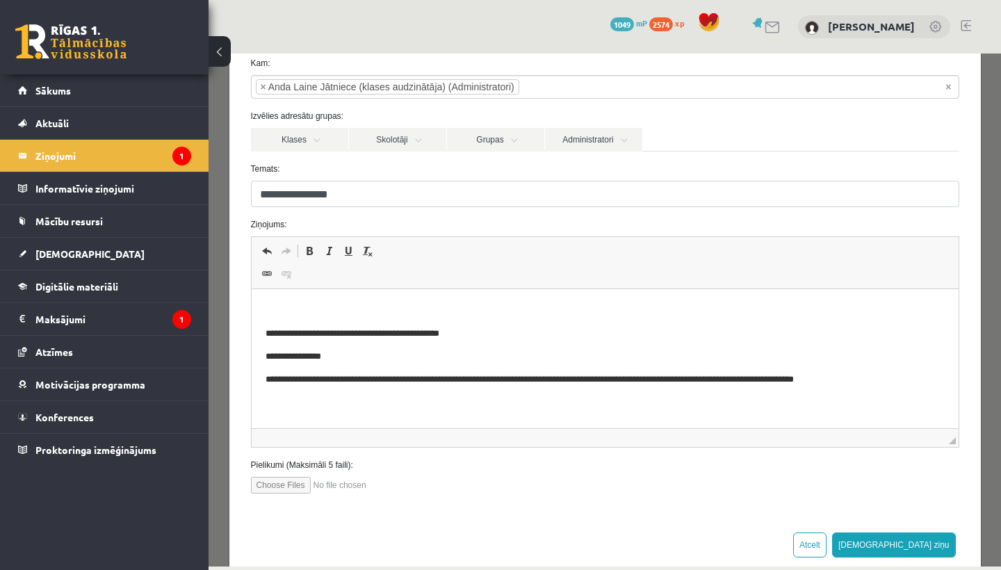
scroll to position [76, 0]
click at [408, 292] on html "**********" at bounding box center [604, 343] width 707 height 111
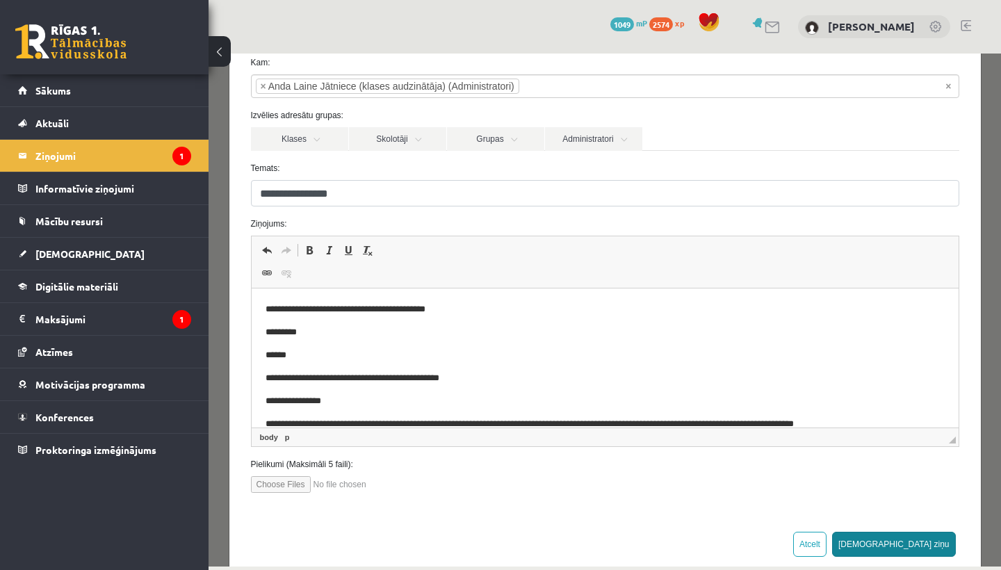
click at [944, 542] on button "[DEMOGRAPHIC_DATA] ziņu" at bounding box center [894, 544] width 124 height 25
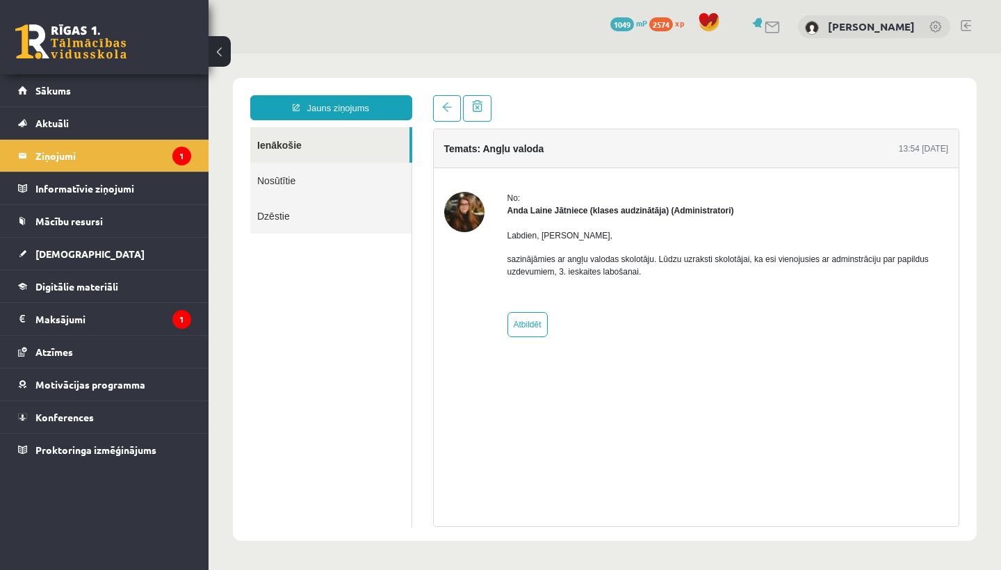
scroll to position [0, 0]
click at [82, 152] on legend "Ziņojumi 1" at bounding box center [113, 156] width 156 height 32
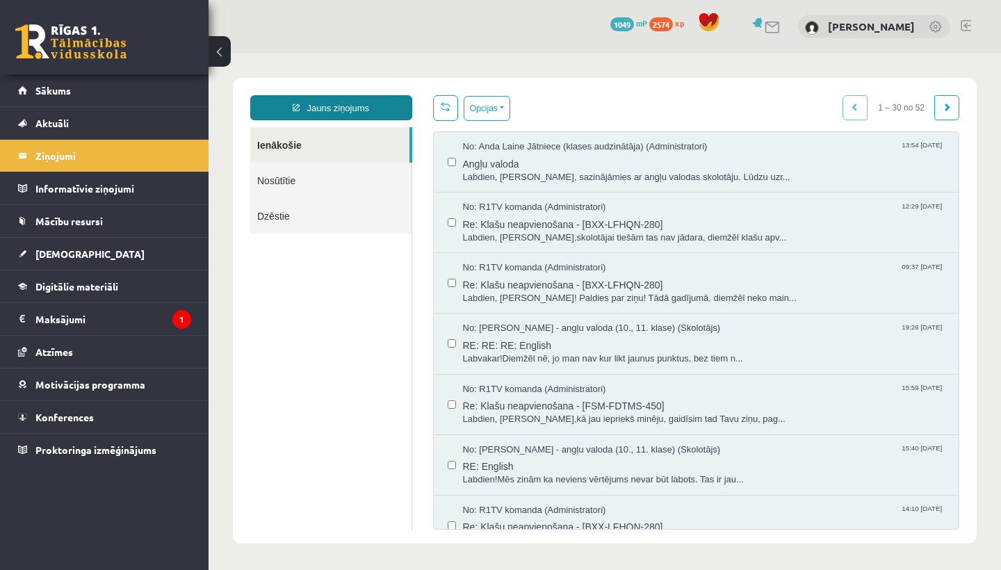
click at [375, 97] on link "Jauns ziņojums" at bounding box center [331, 107] width 162 height 25
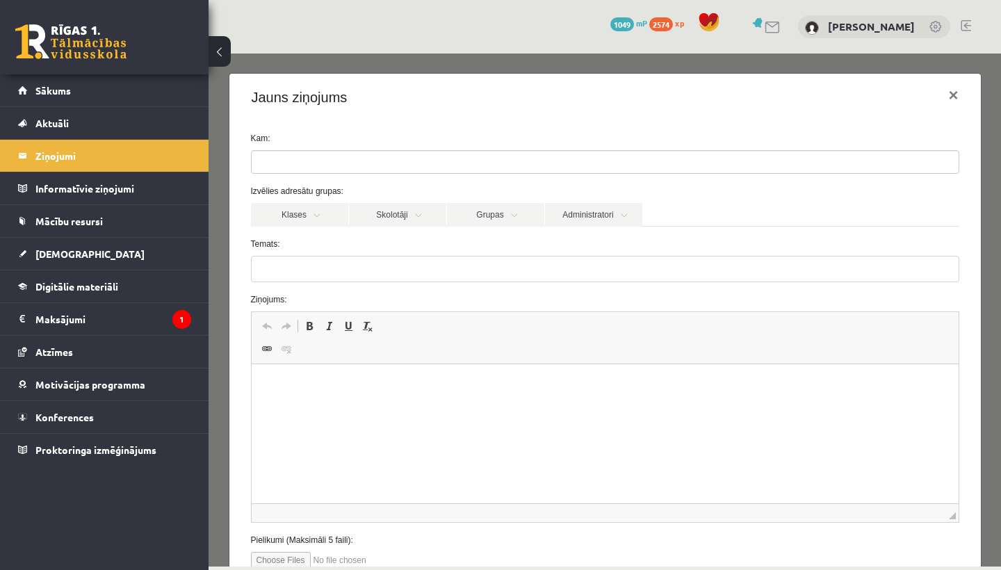
click at [347, 159] on ul at bounding box center [605, 162] width 707 height 22
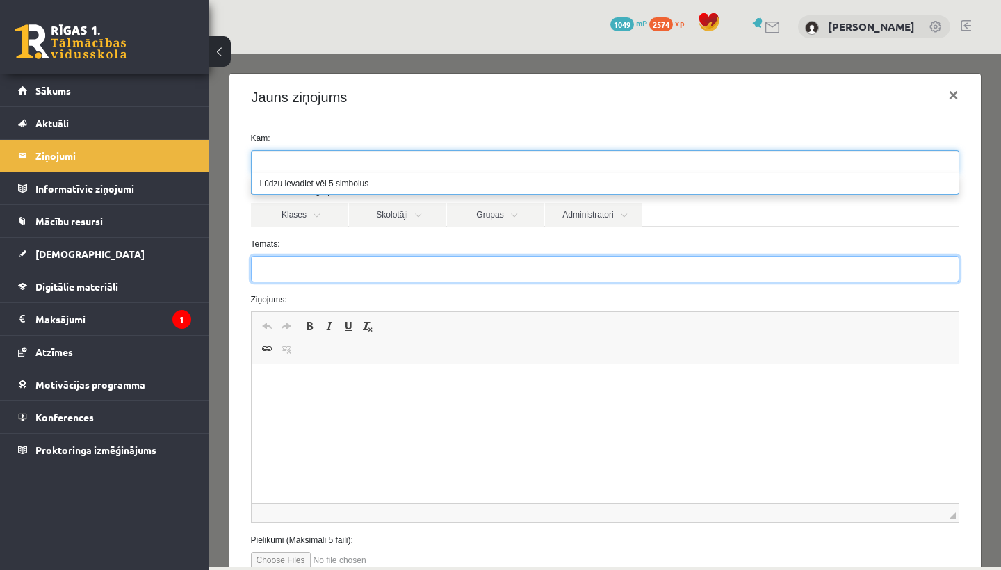
click at [391, 264] on input "Temats:" at bounding box center [605, 269] width 708 height 26
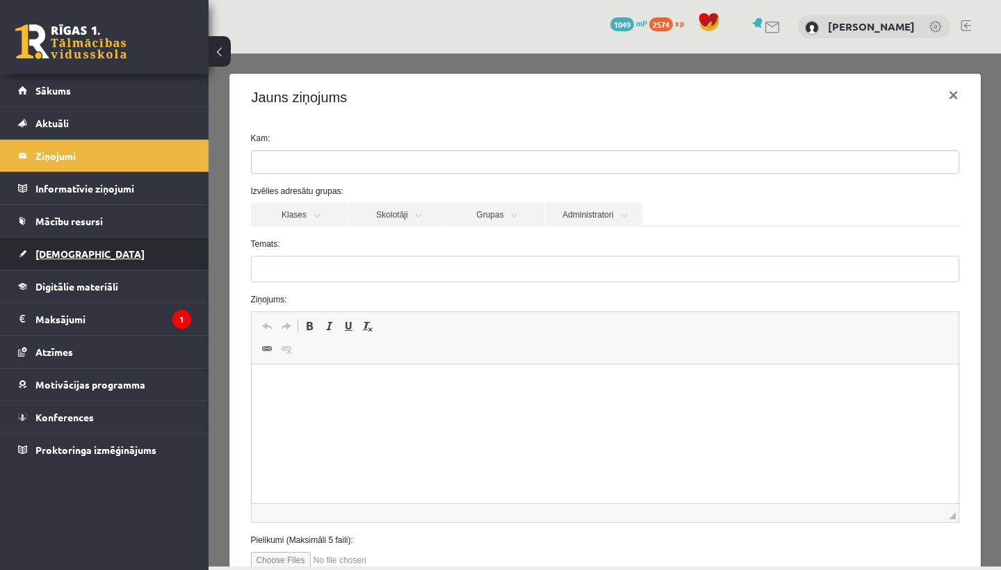
click at [42, 249] on span "[DEMOGRAPHIC_DATA]" at bounding box center [89, 253] width 109 height 13
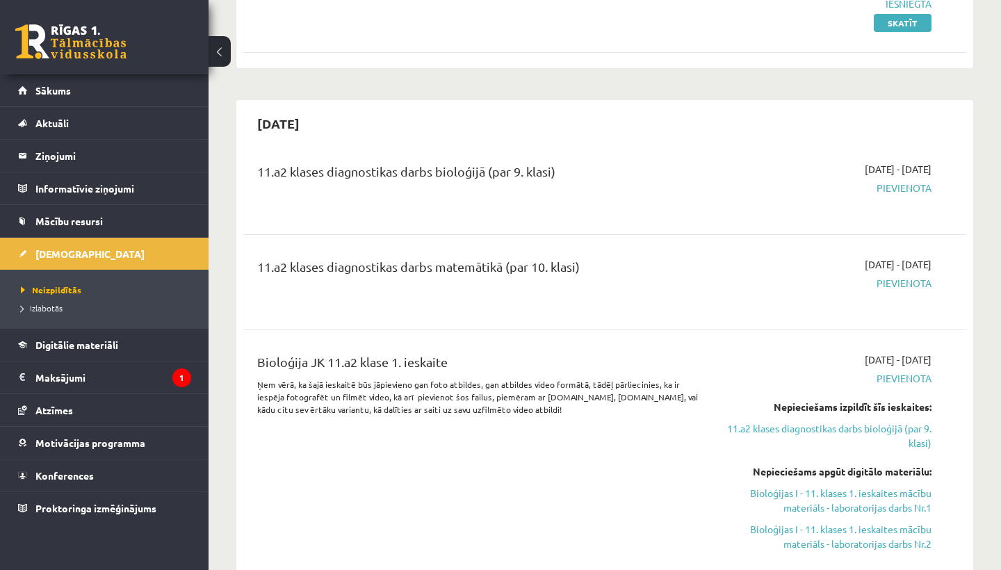
scroll to position [2253, 0]
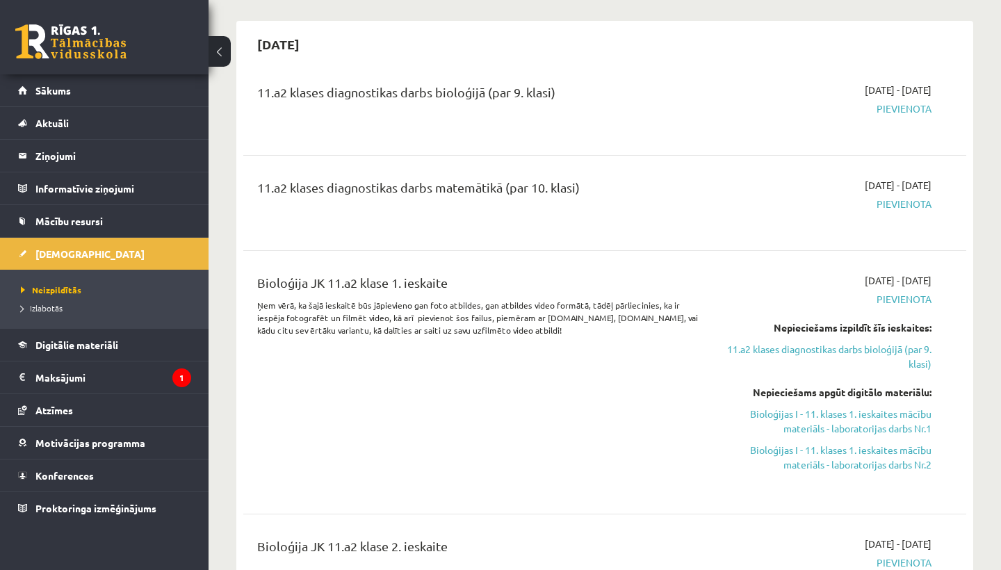
click at [53, 299] on ul "Neizpildītās [GEOGRAPHIC_DATA]" at bounding box center [104, 299] width 208 height 58
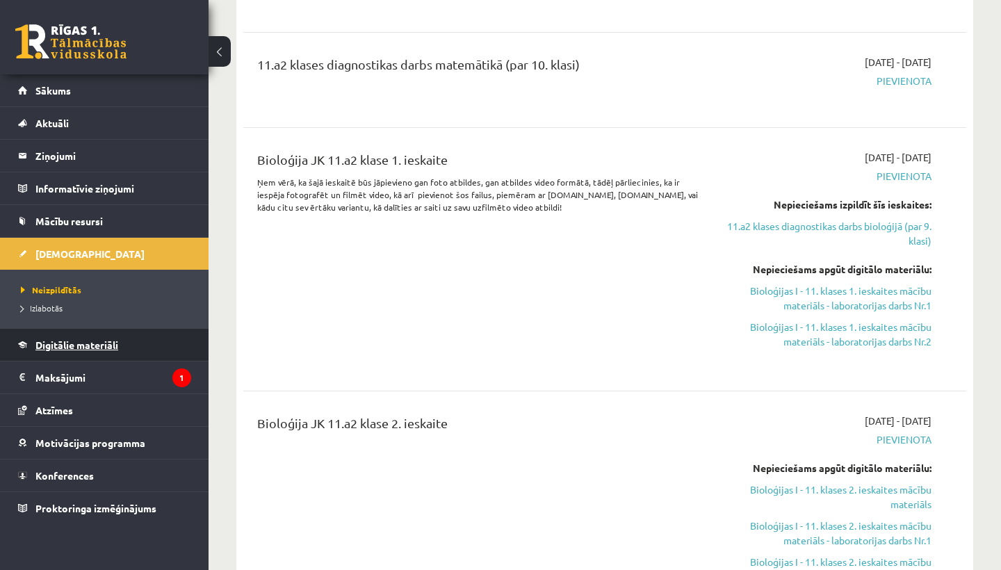
scroll to position [2375, 0]
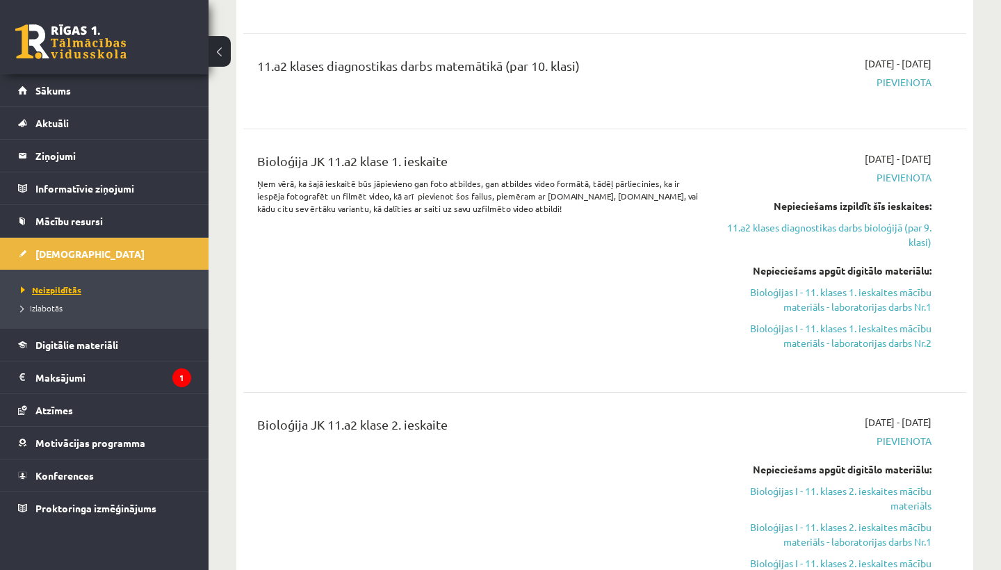
click at [44, 295] on link "Neizpildītās" at bounding box center [108, 290] width 174 height 13
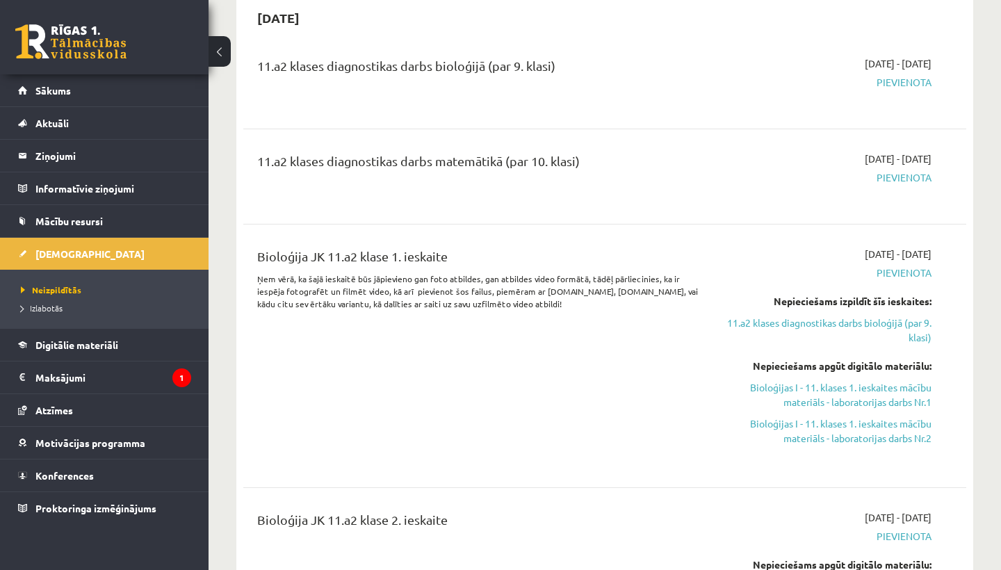
scroll to position [2280, 0]
click at [910, 73] on div "[DATE] - [DATE] [GEOGRAPHIC_DATA]" at bounding box center [825, 81] width 231 height 50
click at [901, 84] on span "Pievienota" at bounding box center [826, 81] width 211 height 15
click at [901, 79] on span "Pievienota" at bounding box center [826, 81] width 211 height 15
click at [901, 86] on span "Pievienota" at bounding box center [826, 81] width 211 height 15
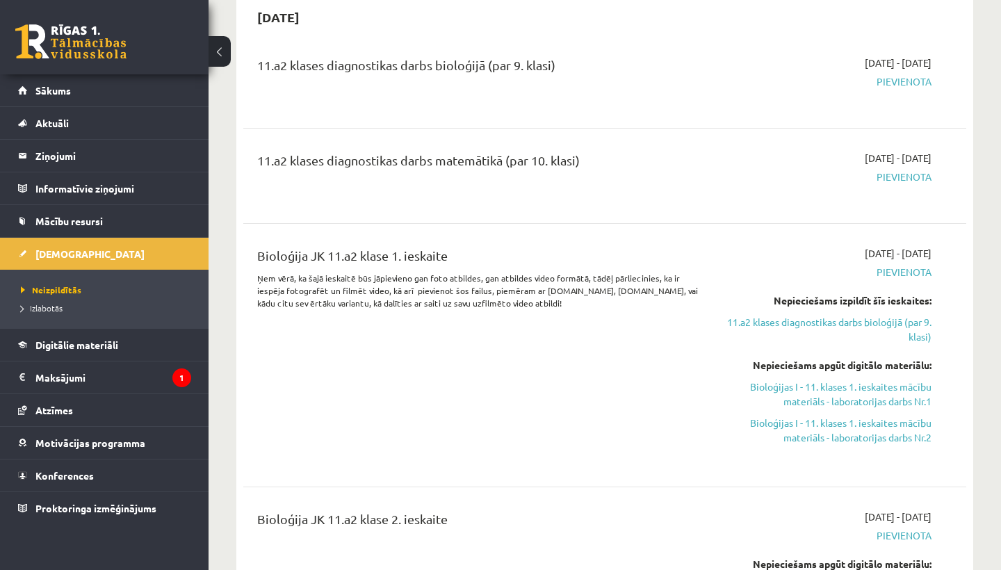
click at [901, 83] on span "Pievienota" at bounding box center [826, 81] width 211 height 15
click at [384, 80] on div "11.a2 klases diagnostikas darbs bioloģijā (par 9. klasi)" at bounding box center [478, 69] width 443 height 26
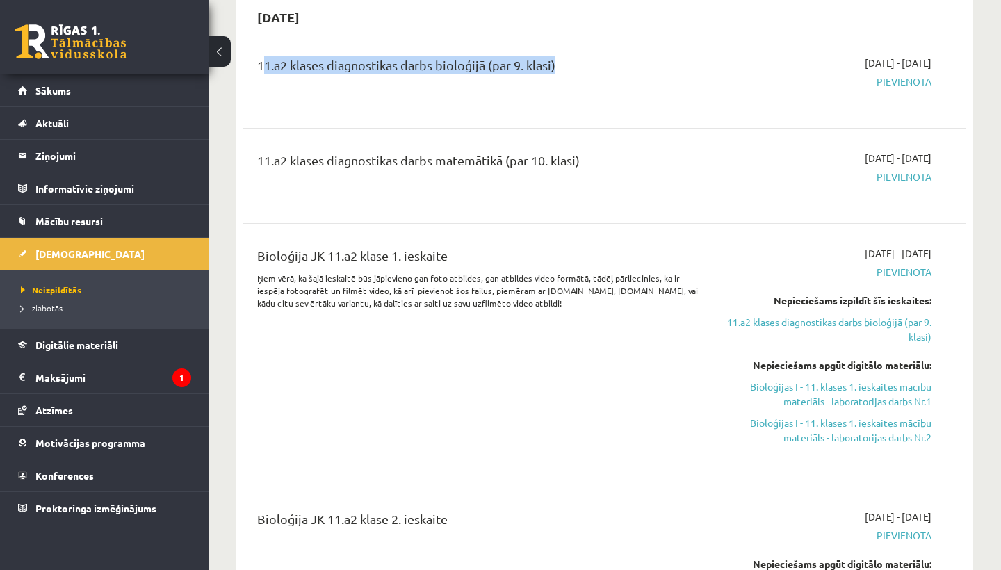
click at [384, 80] on div "11.a2 klases diagnostikas darbs bioloģijā (par 9. klasi)" at bounding box center [478, 69] width 443 height 26
click at [384, 77] on div "11.a2 klases diagnostikas darbs bioloģijā (par 9. klasi)" at bounding box center [478, 69] width 443 height 26
click at [384, 76] on div "11.a2 klases diagnostikas darbs bioloģijā (par 9. klasi)" at bounding box center [478, 69] width 443 height 26
click at [384, 73] on div "11.a2 klases diagnostikas darbs bioloģijā (par 9. klasi)" at bounding box center [478, 69] width 443 height 26
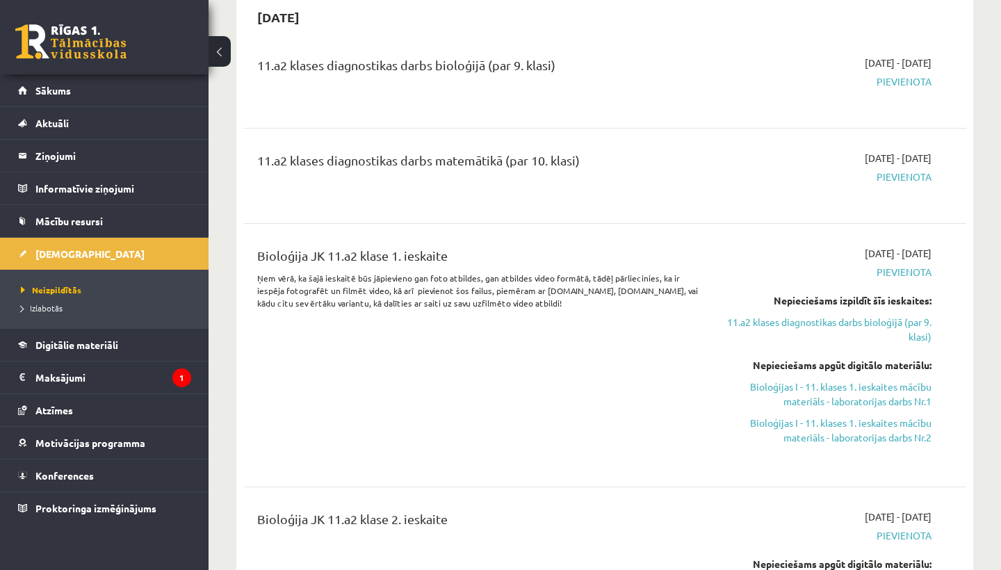
click at [392, 74] on div "11.a2 klases diagnostikas darbs bioloģijā (par 9. klasi)" at bounding box center [478, 69] width 443 height 26
click at [29, 102] on link "Sākums" at bounding box center [104, 90] width 173 height 32
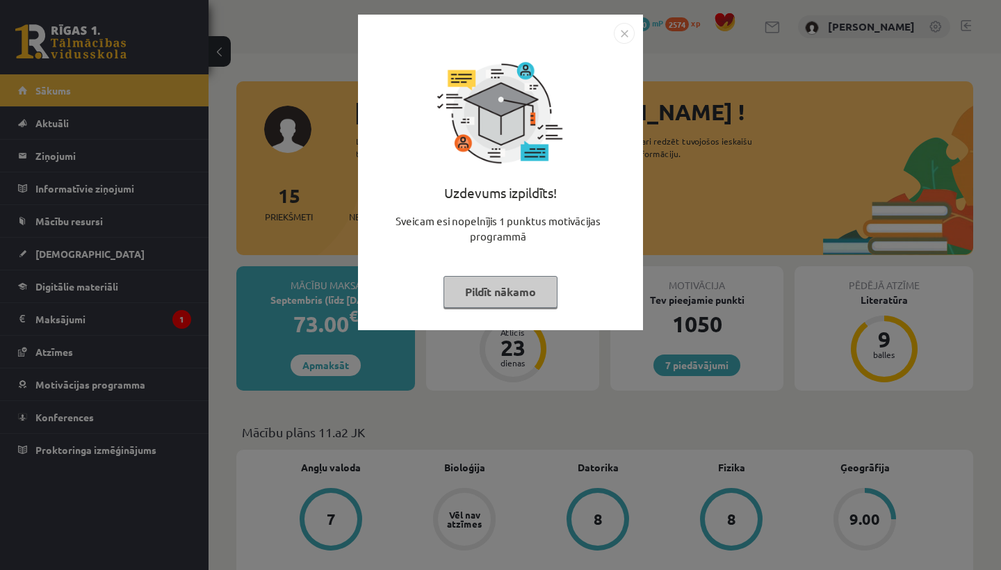
click at [505, 309] on div "Uzdevums izpildīts! Sveicam esi nopelnījis 1 punktus motivācijas programmā Pild…" at bounding box center [500, 183] width 268 height 278
click at [502, 289] on button "Pildīt nākamo" at bounding box center [500, 292] width 114 height 32
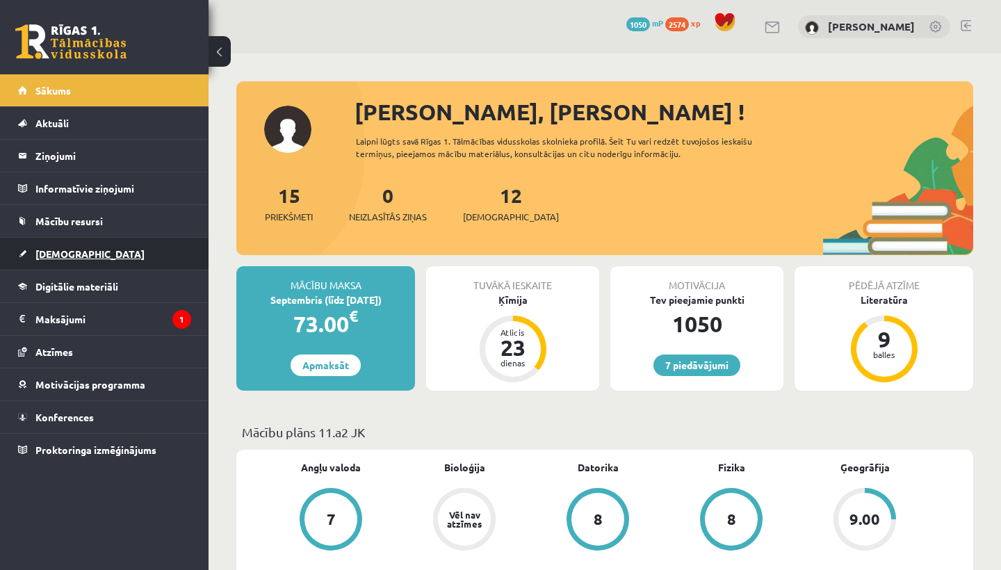
click at [32, 257] on link "[DEMOGRAPHIC_DATA]" at bounding box center [104, 254] width 173 height 32
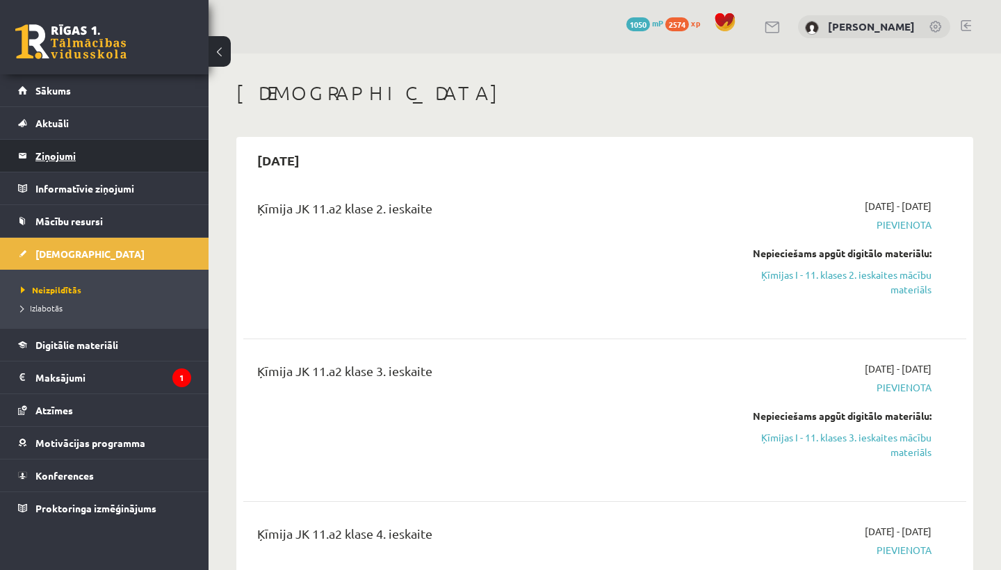
click at [48, 165] on legend "Ziņojumi 0" at bounding box center [113, 156] width 156 height 32
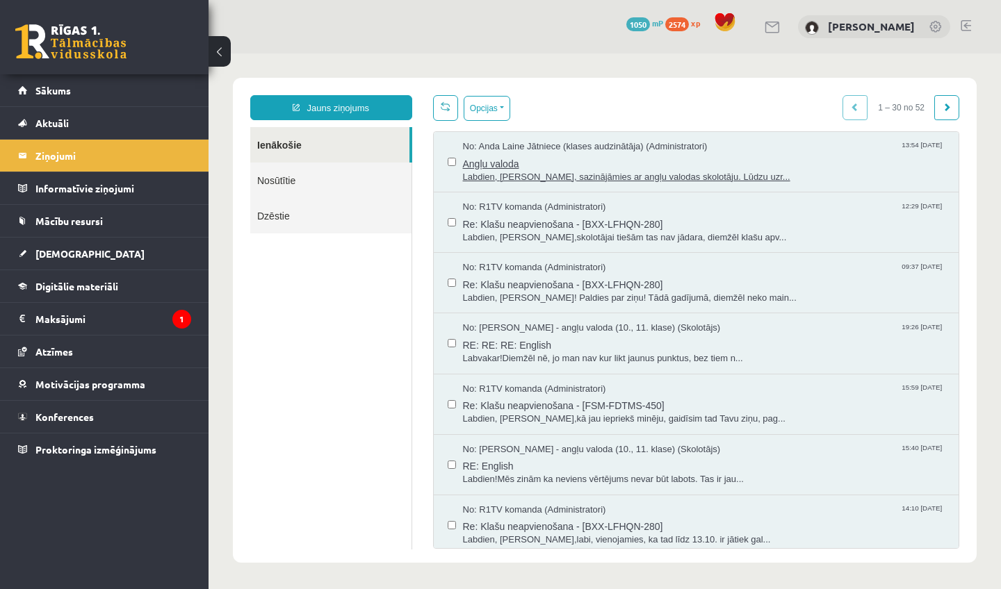
click at [761, 165] on span "Angļu valoda" at bounding box center [704, 162] width 482 height 17
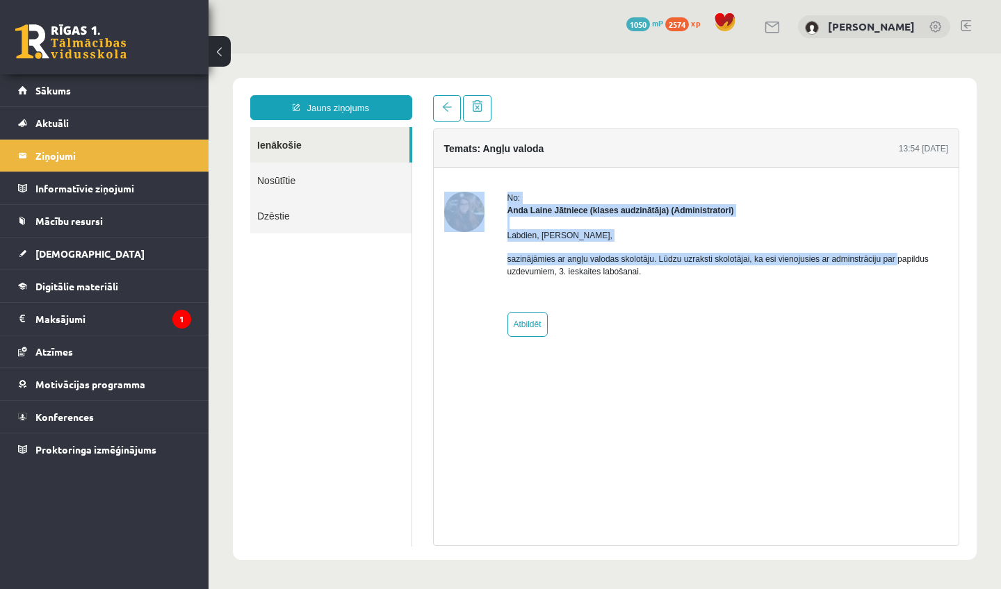
drag, startPoint x: 486, startPoint y: 263, endPoint x: 374, endPoint y: 244, distance: 114.1
click at [388, 245] on div "Jauns ziņojums Ienākošie Nosūtītie Dzēstie ********* ********* ******* Temats: …" at bounding box center [605, 320] width 730 height 451
click at [364, 97] on link "Jauns ziņojums" at bounding box center [331, 107] width 162 height 25
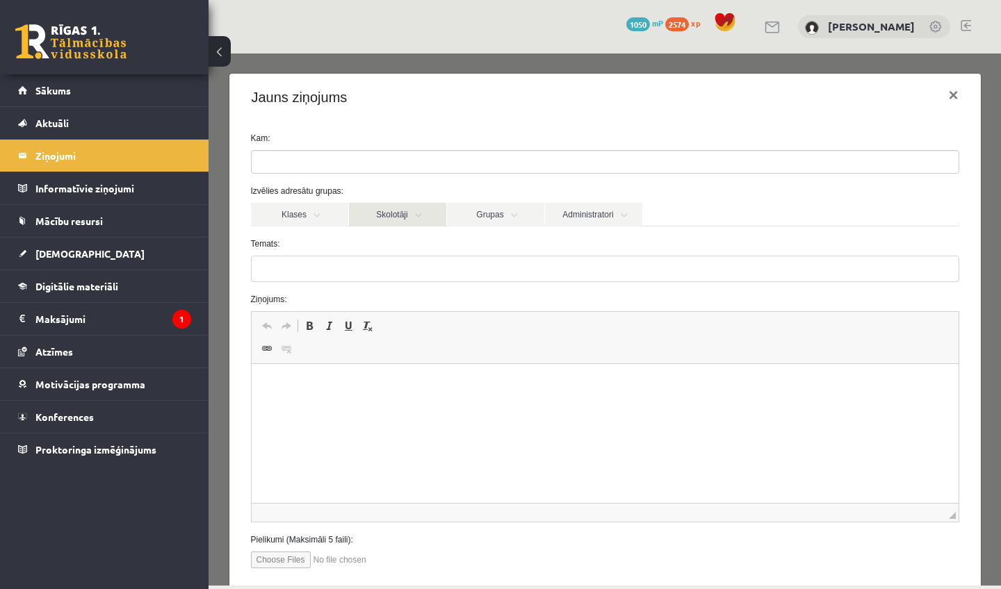
click at [388, 215] on link "Skolotāji" at bounding box center [397, 215] width 97 height 24
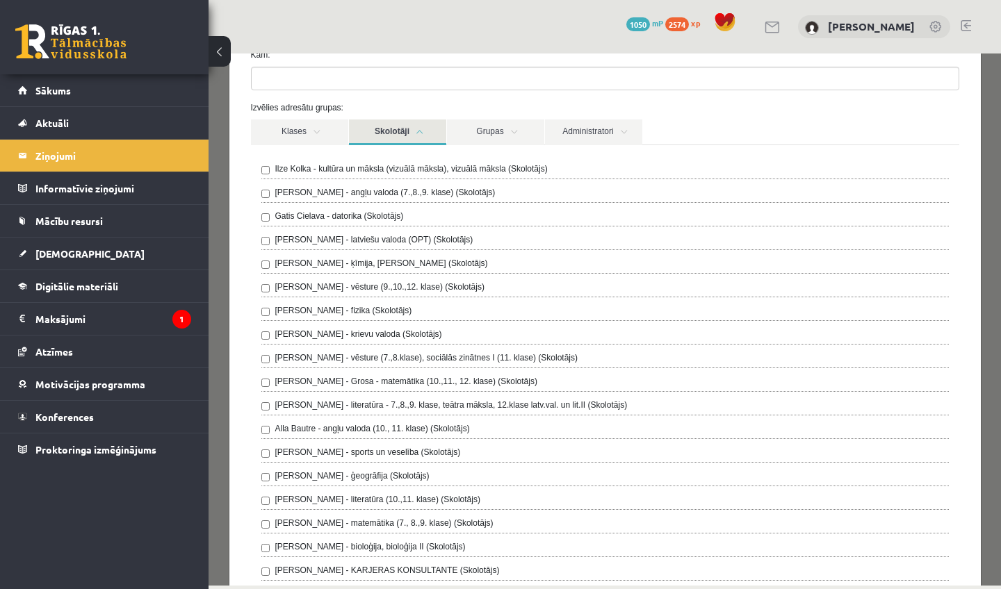
scroll to position [95, 0]
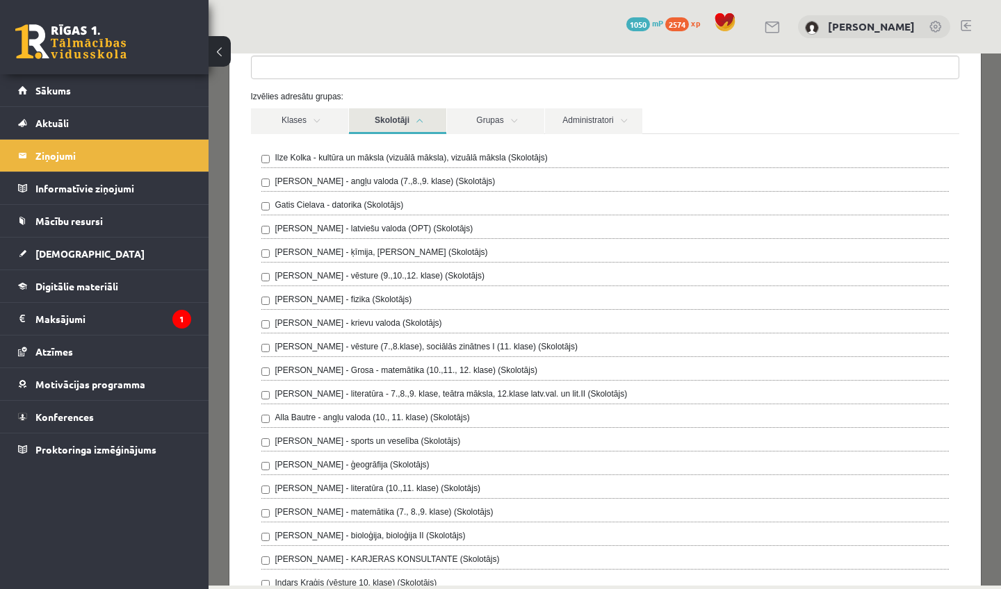
click at [337, 416] on label "Alla Bautre - angļu valoda (10., 11. klase) (Skolotājs)" at bounding box center [372, 417] width 195 height 13
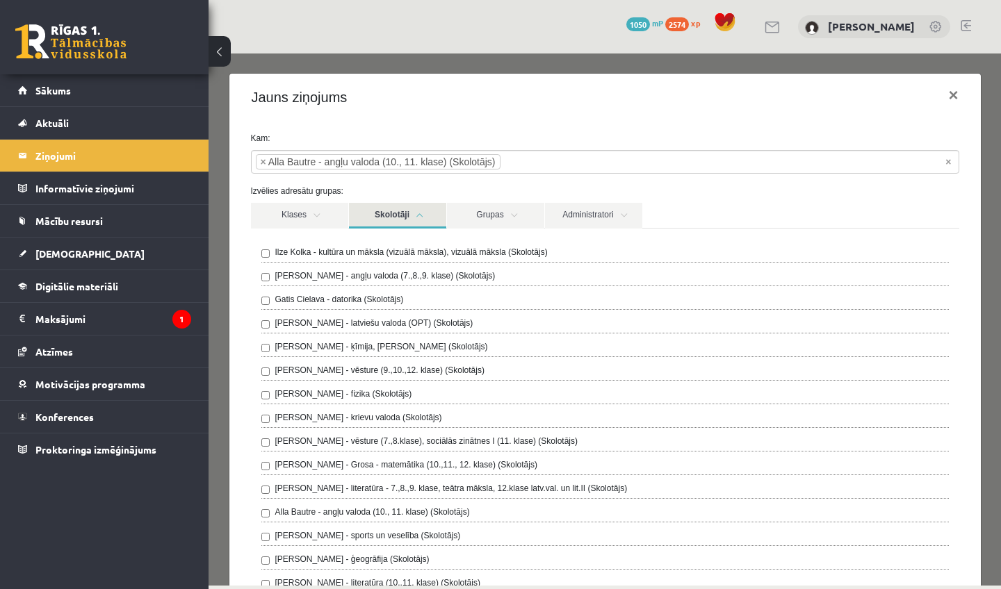
scroll to position [0, 0]
click at [962, 92] on button "×" at bounding box center [953, 95] width 32 height 39
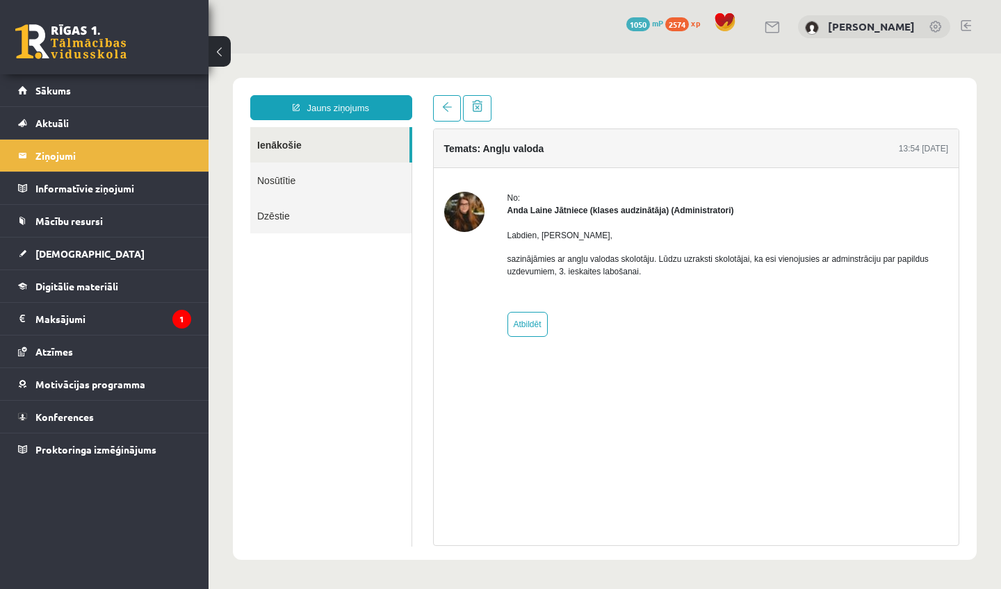
click at [400, 348] on ul "Ienākošie Nosūtītie Dzēstie" at bounding box center [331, 337] width 162 height 420
click at [366, 103] on link "Jauns ziņojums" at bounding box center [331, 107] width 162 height 25
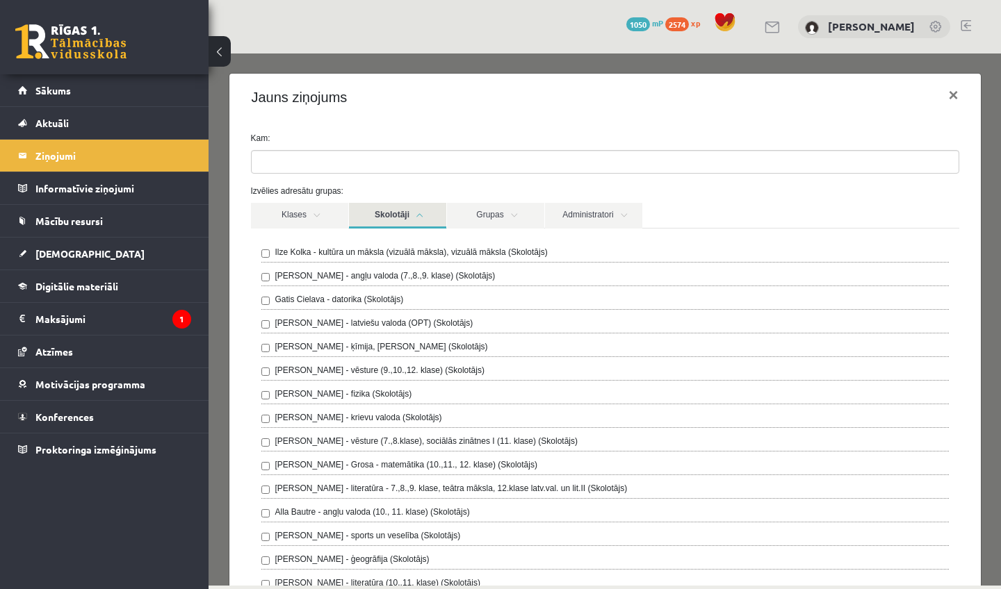
click at [412, 215] on link "Skolotāji" at bounding box center [397, 216] width 97 height 26
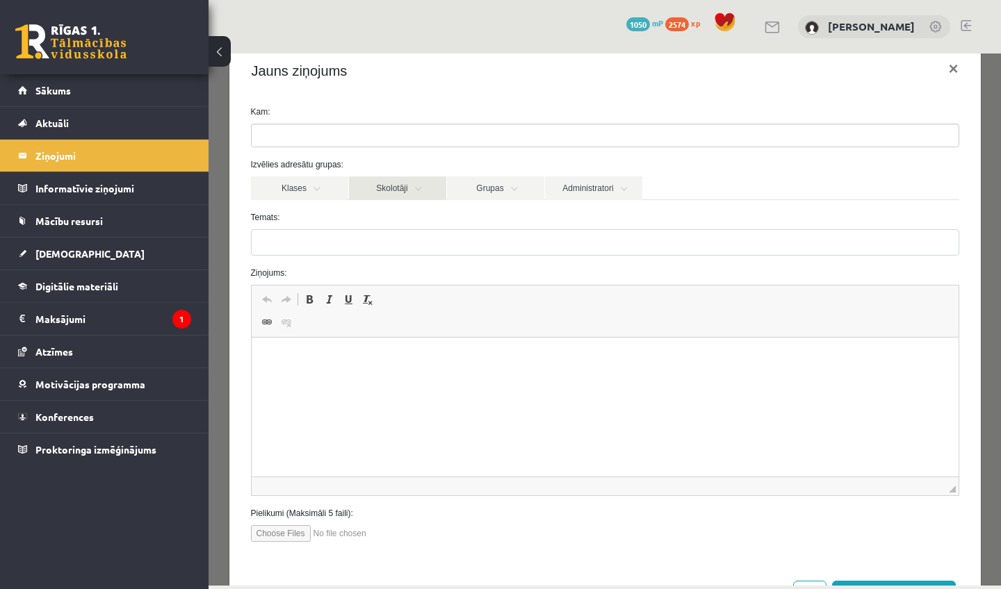
scroll to position [29, 0]
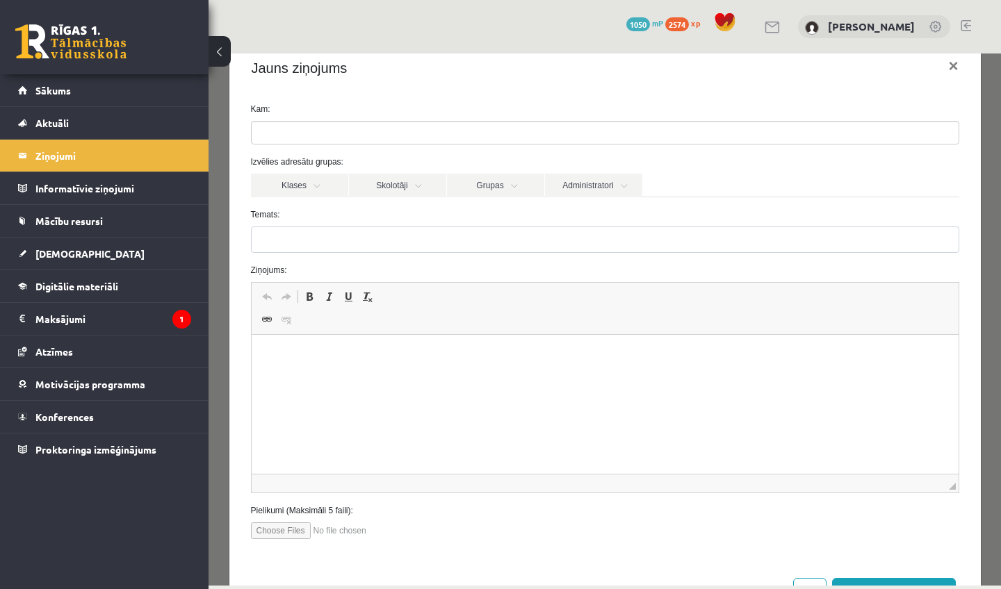
click at [380, 142] on ul at bounding box center [605, 133] width 707 height 22
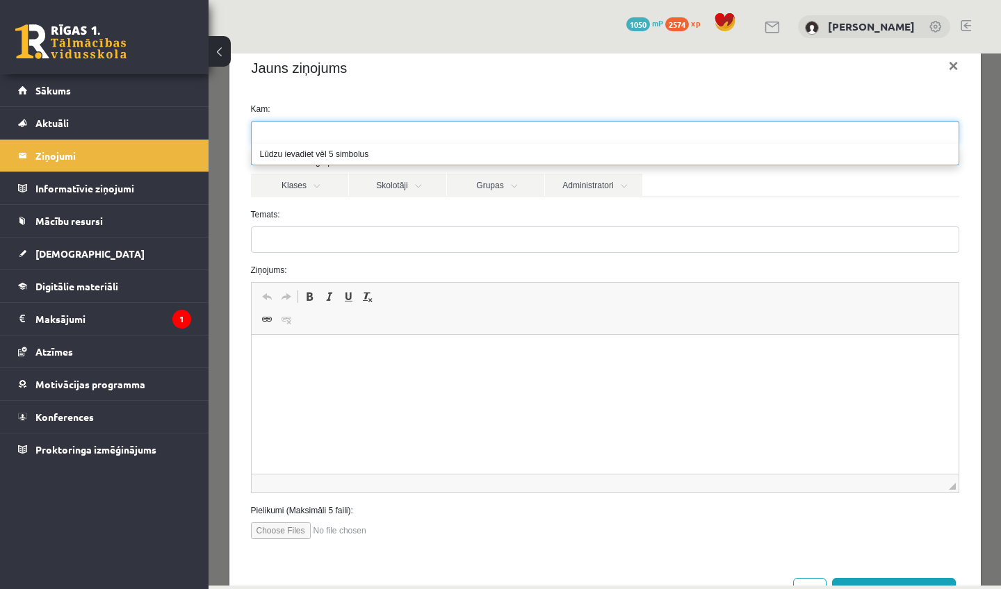
click at [373, 222] on div "Temats:" at bounding box center [604, 230] width 729 height 44
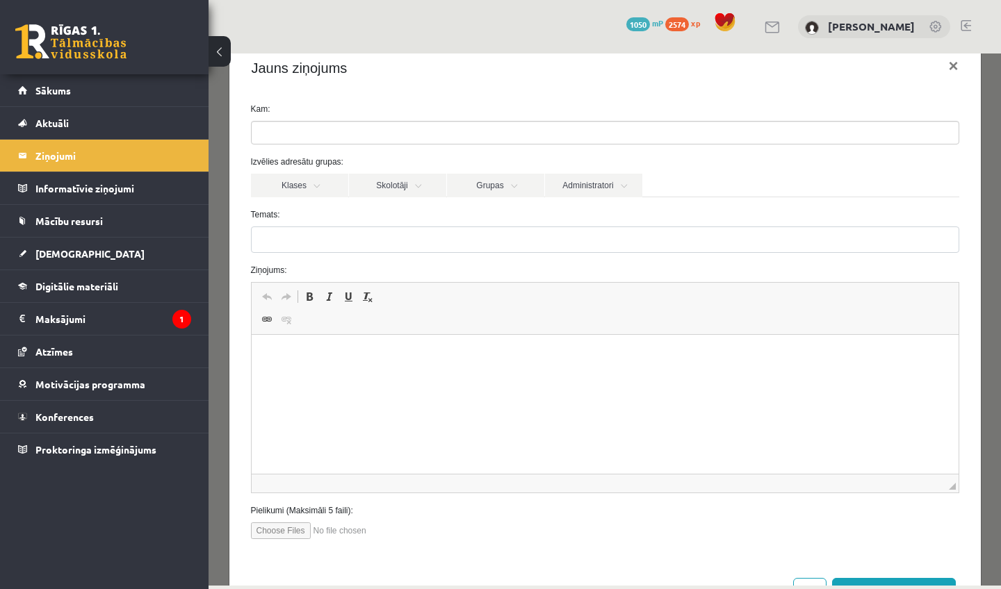
click at [378, 203] on form "**********" at bounding box center [604, 321] width 729 height 436
click at [388, 186] on link "Skolotāji" at bounding box center [397, 186] width 97 height 24
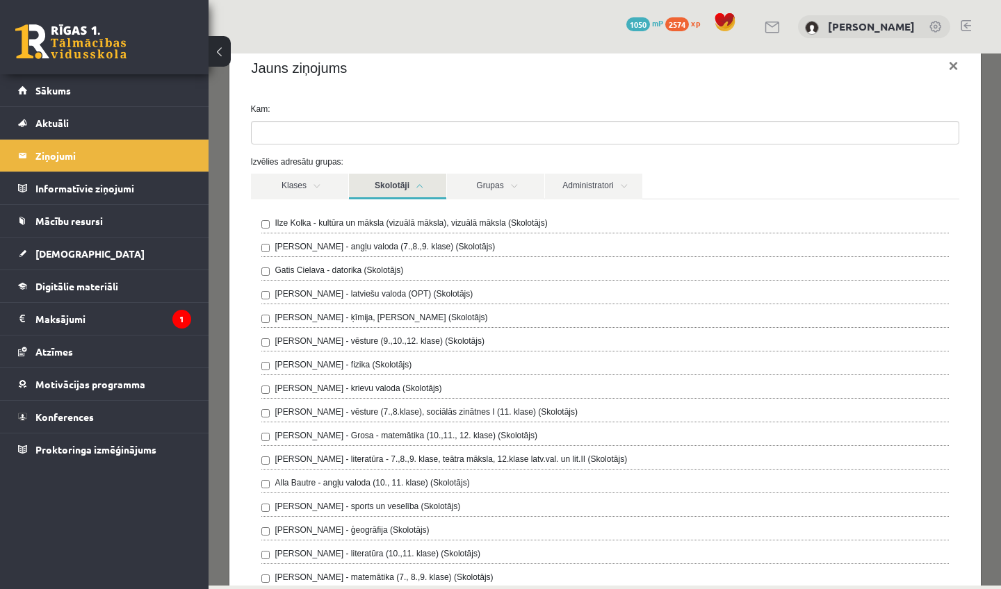
click at [418, 183] on link "Skolotāji" at bounding box center [397, 187] width 97 height 26
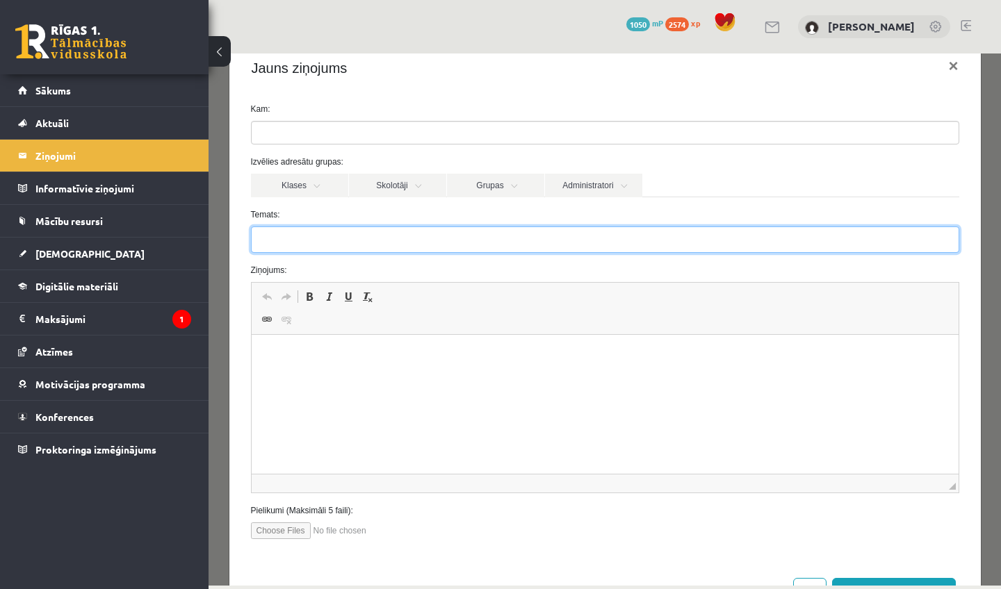
click at [393, 244] on input "Temats:" at bounding box center [605, 240] width 708 height 26
type input "**********"
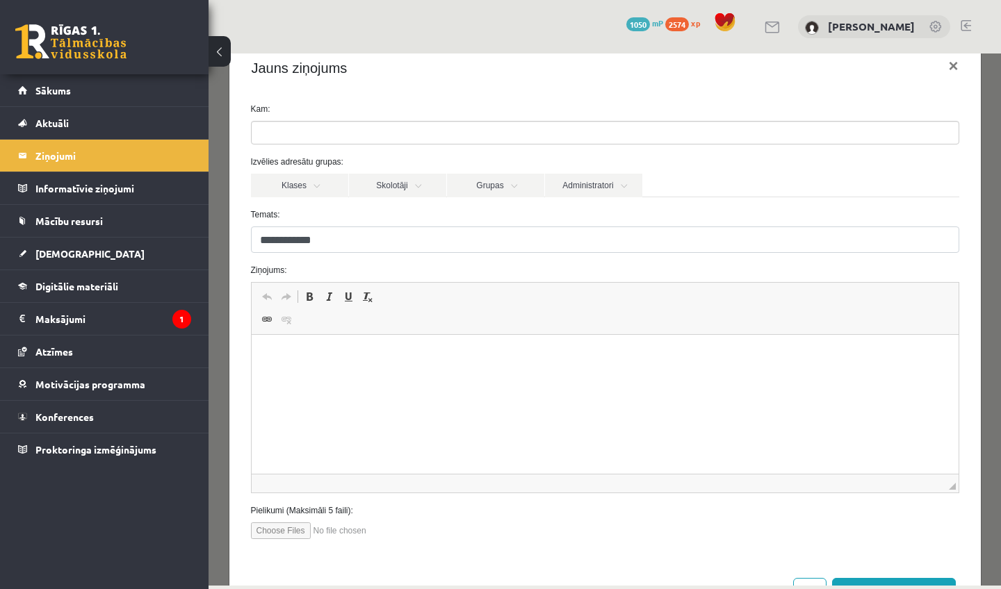
click at [346, 377] on html at bounding box center [604, 356] width 707 height 42
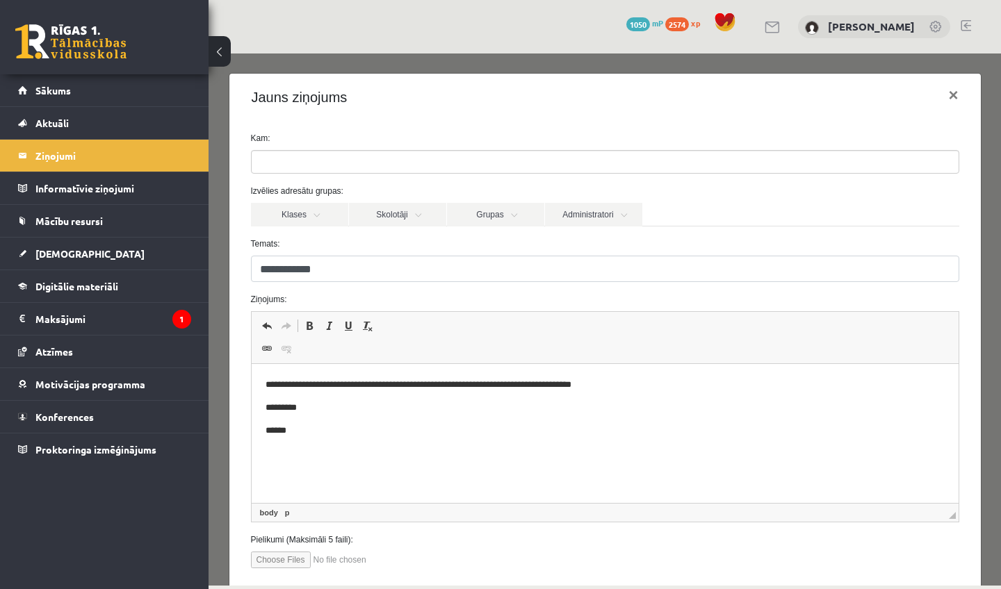
scroll to position [0, 0]
click at [294, 165] on input "search" at bounding box center [276, 162] width 49 height 22
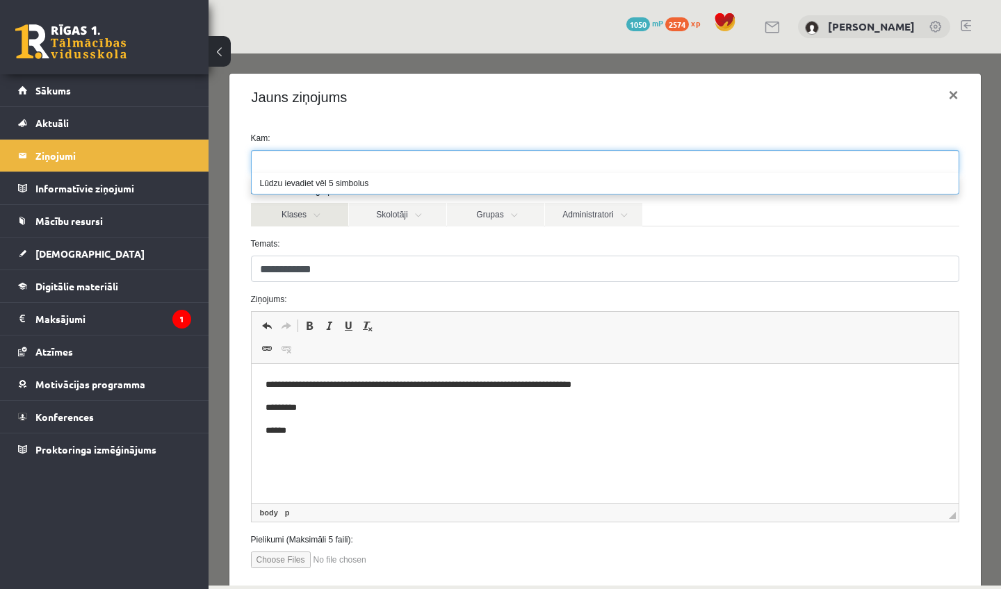
click at [321, 213] on link "Klases" at bounding box center [299, 215] width 97 height 24
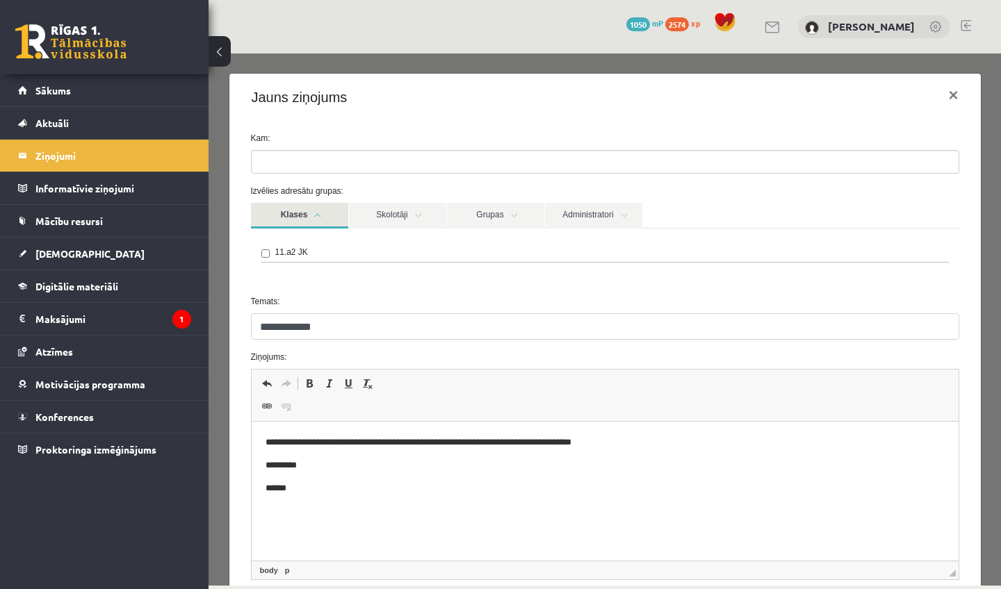
click at [304, 218] on link "Klases" at bounding box center [299, 216] width 97 height 26
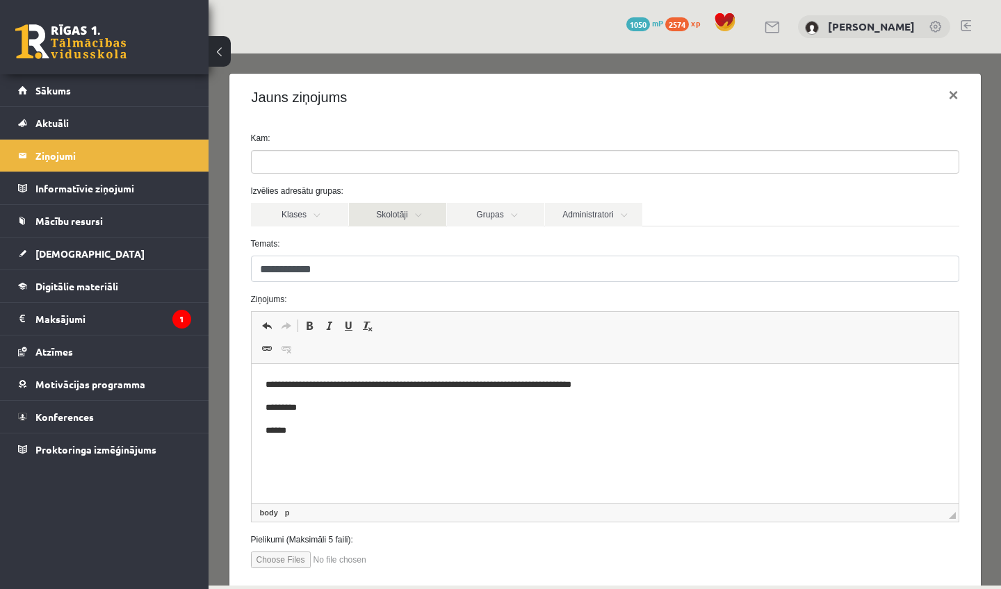
click at [377, 218] on link "Skolotāji" at bounding box center [397, 215] width 97 height 24
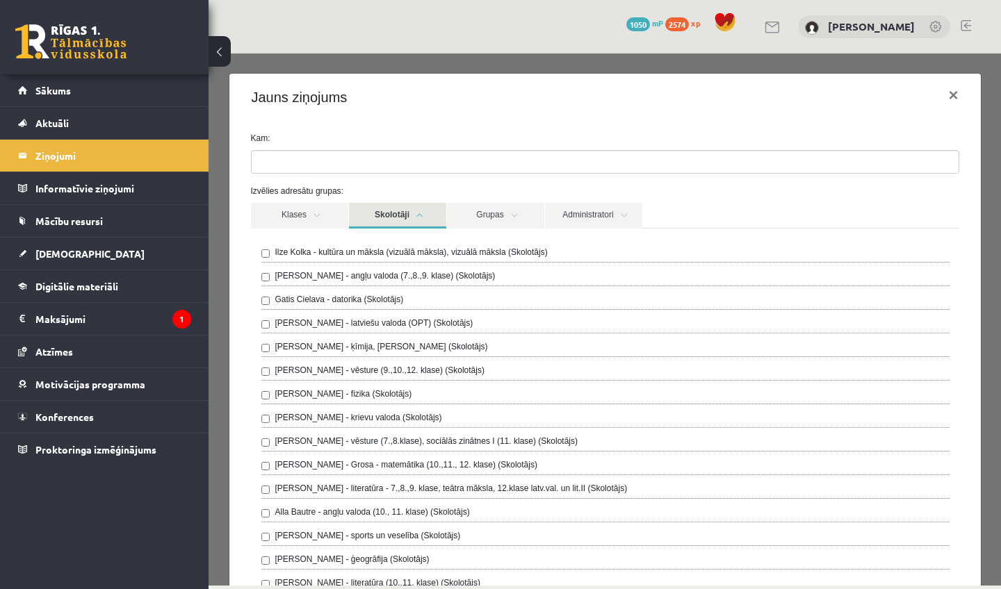
click at [382, 219] on link "Skolotāji" at bounding box center [397, 216] width 97 height 26
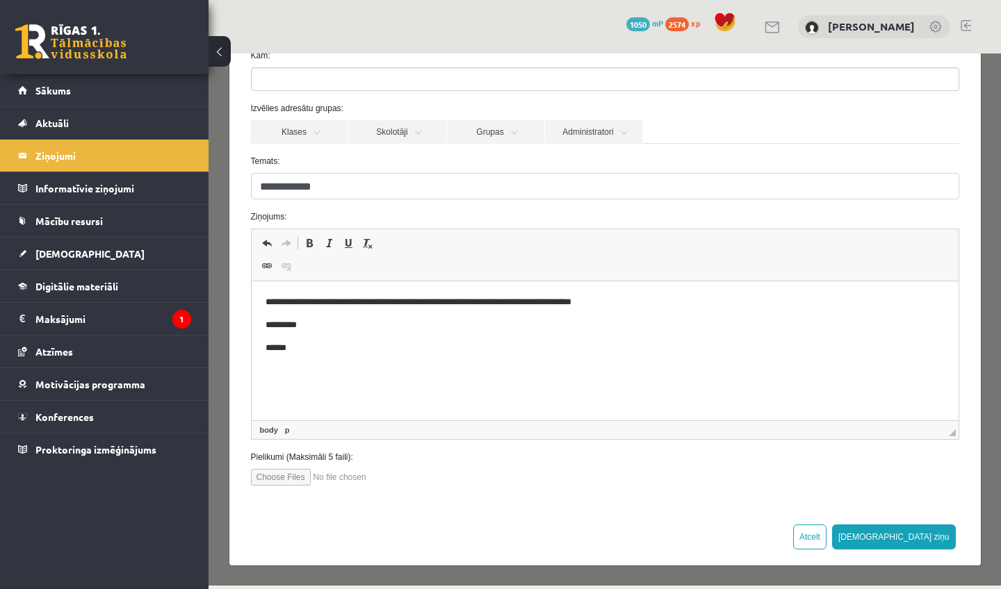
scroll to position [101, 0]
click at [937, 525] on button "[DEMOGRAPHIC_DATA] ziņu" at bounding box center [894, 537] width 124 height 25
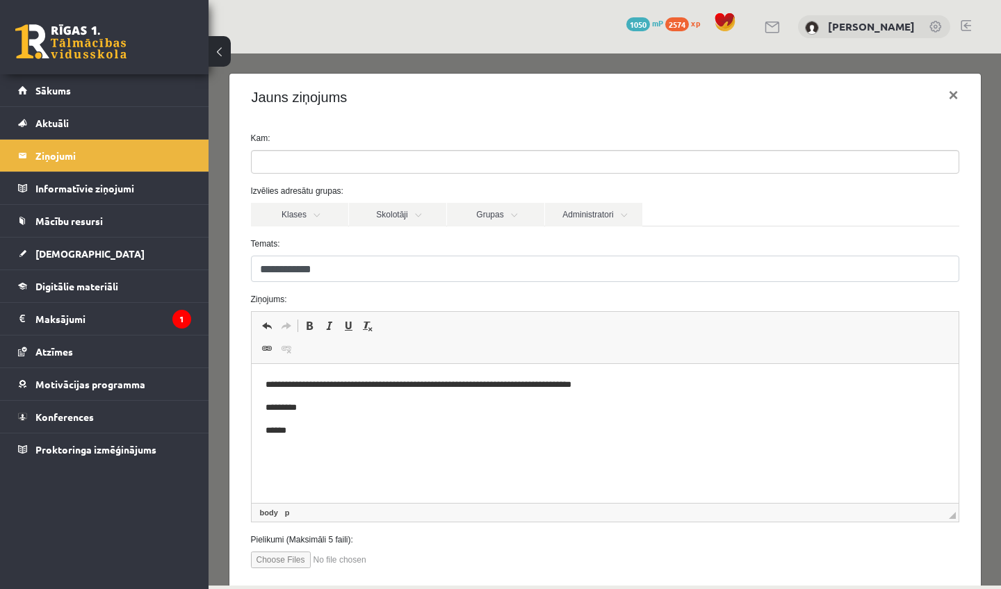
scroll to position [0, 0]
click at [470, 165] on ul at bounding box center [605, 162] width 707 height 22
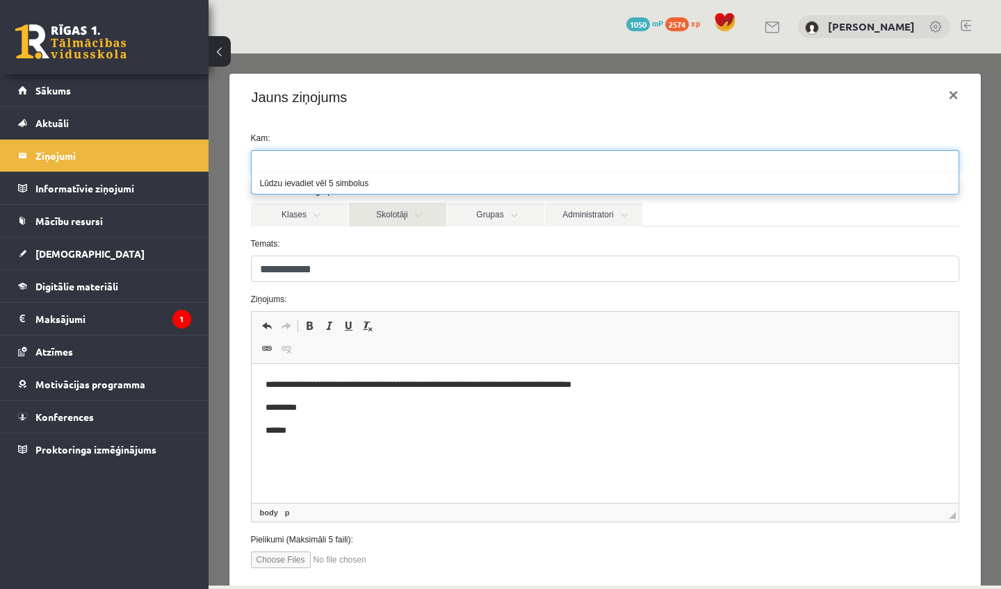
click at [414, 211] on link "Skolotāji" at bounding box center [397, 215] width 97 height 24
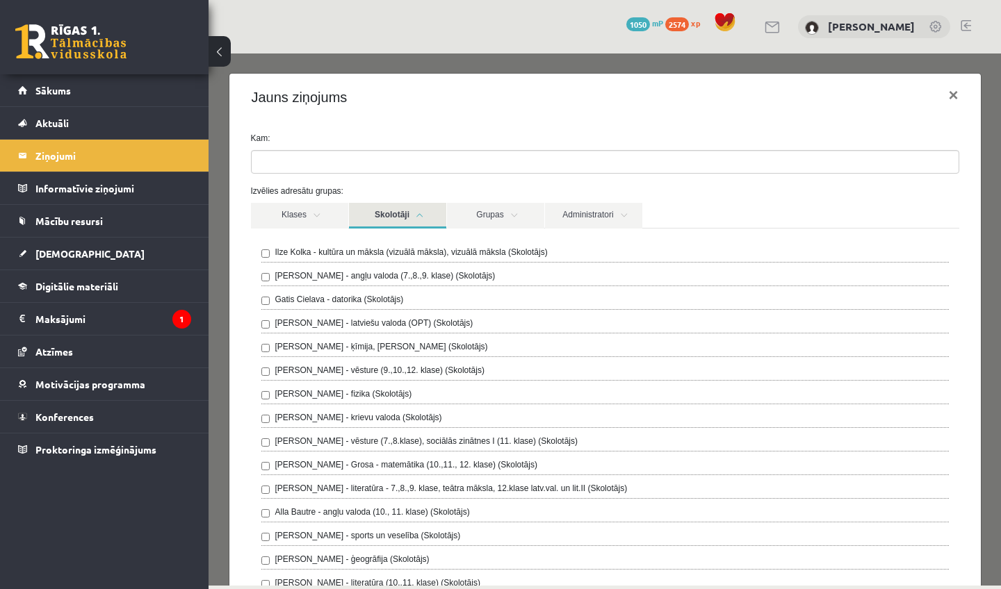
click at [379, 164] on ul at bounding box center [605, 162] width 707 height 22
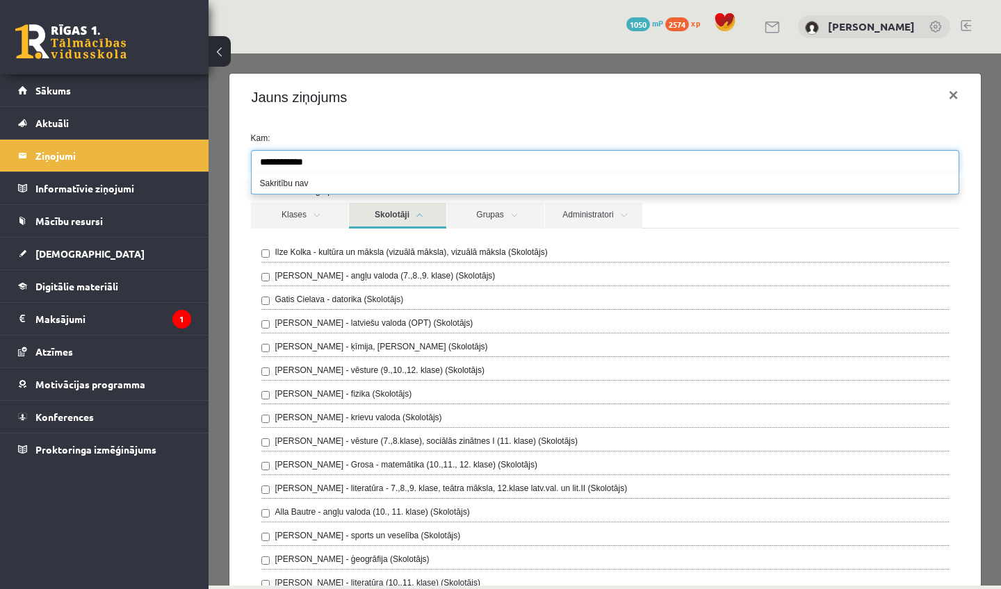
type input "**********"
click at [297, 187] on li "Sakritību nav" at bounding box center [605, 183] width 707 height 21
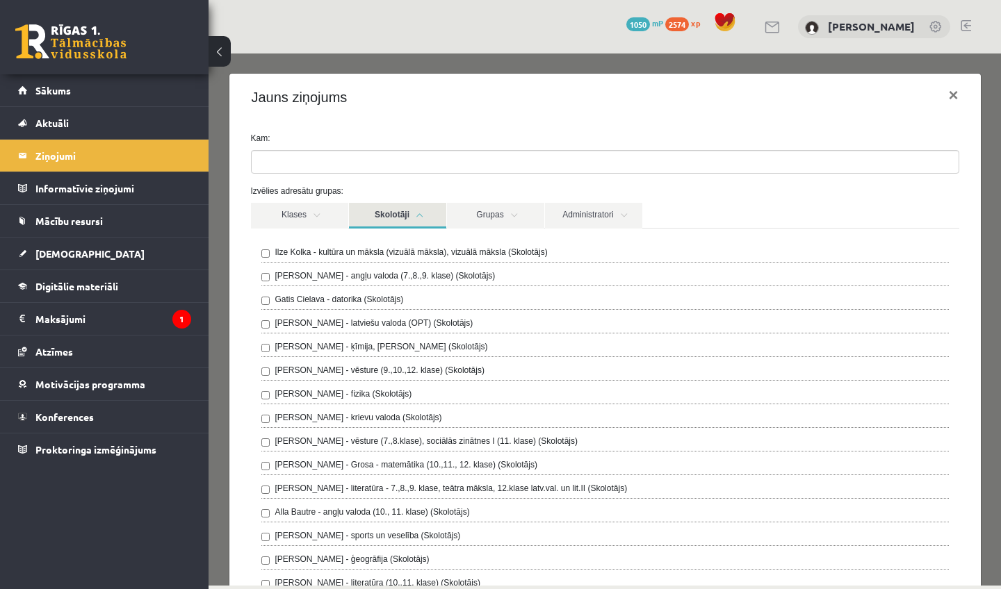
click at [425, 213] on link "Skolotāji" at bounding box center [397, 216] width 97 height 26
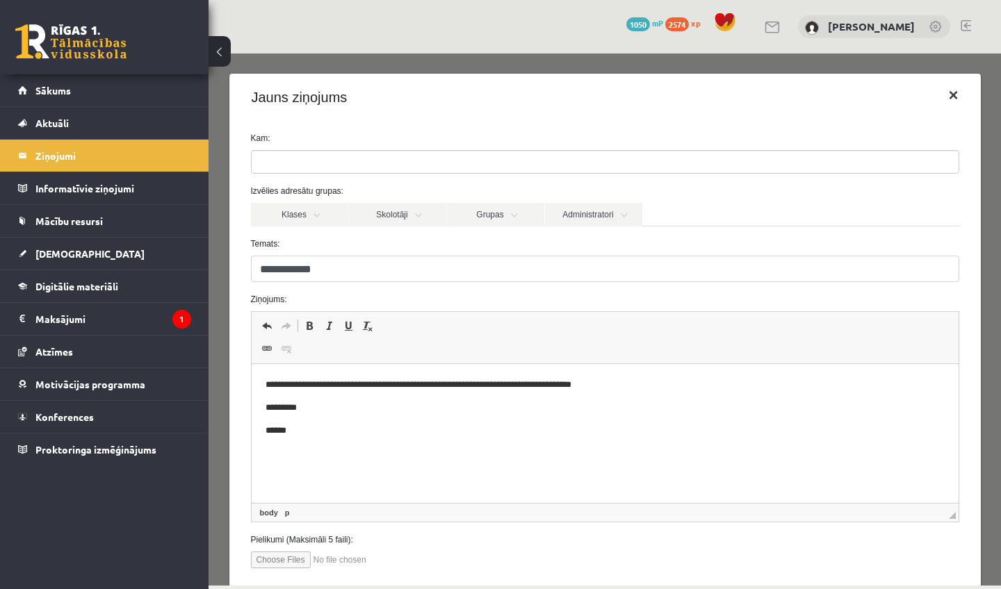
click at [955, 94] on button "×" at bounding box center [953, 95] width 32 height 39
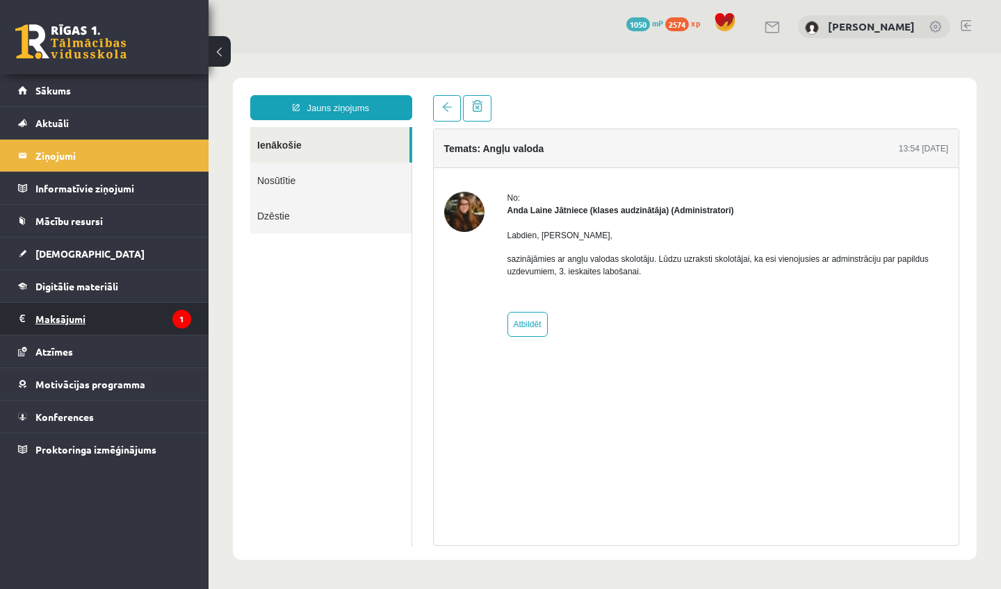
click at [136, 306] on legend "Maksājumi 1" at bounding box center [113, 319] width 156 height 32
